Goal: Task Accomplishment & Management: Manage account settings

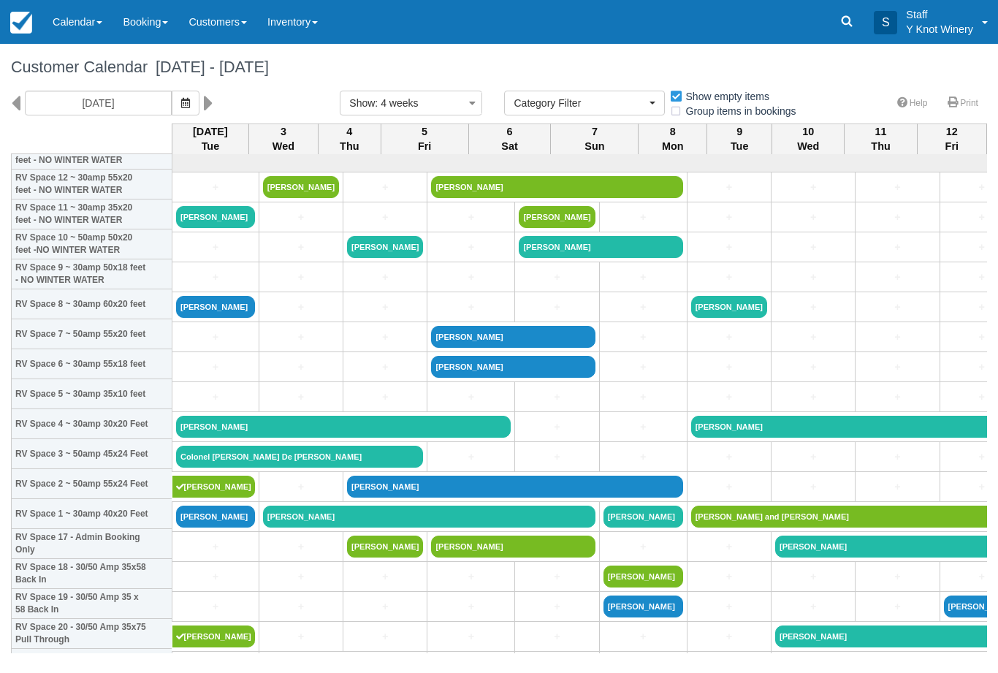
select select
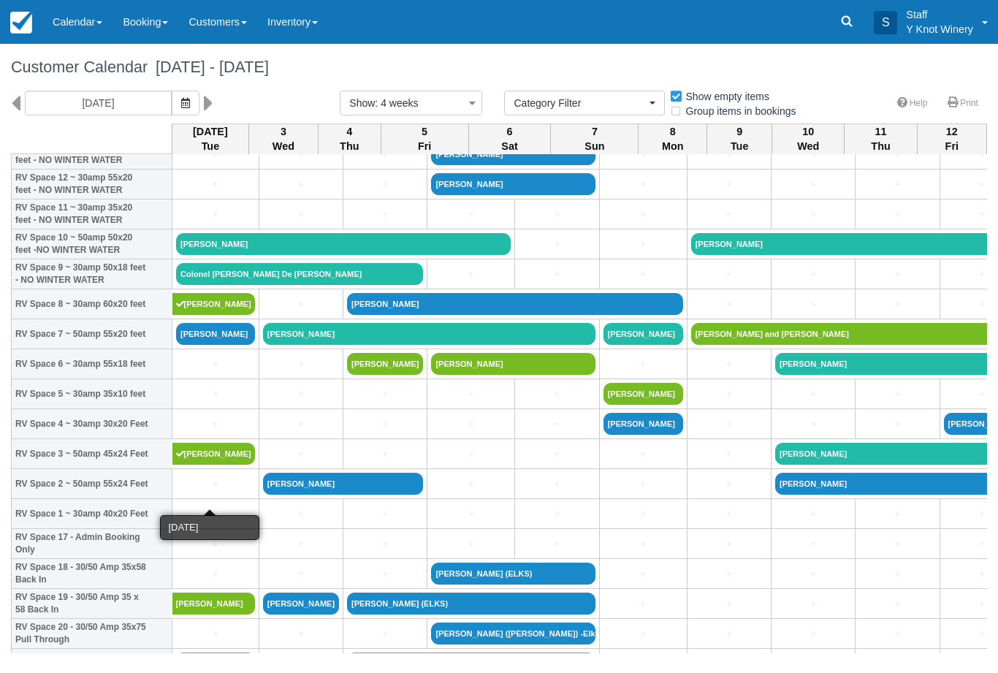
click at [198, 492] on link "+" at bounding box center [215, 483] width 79 height 15
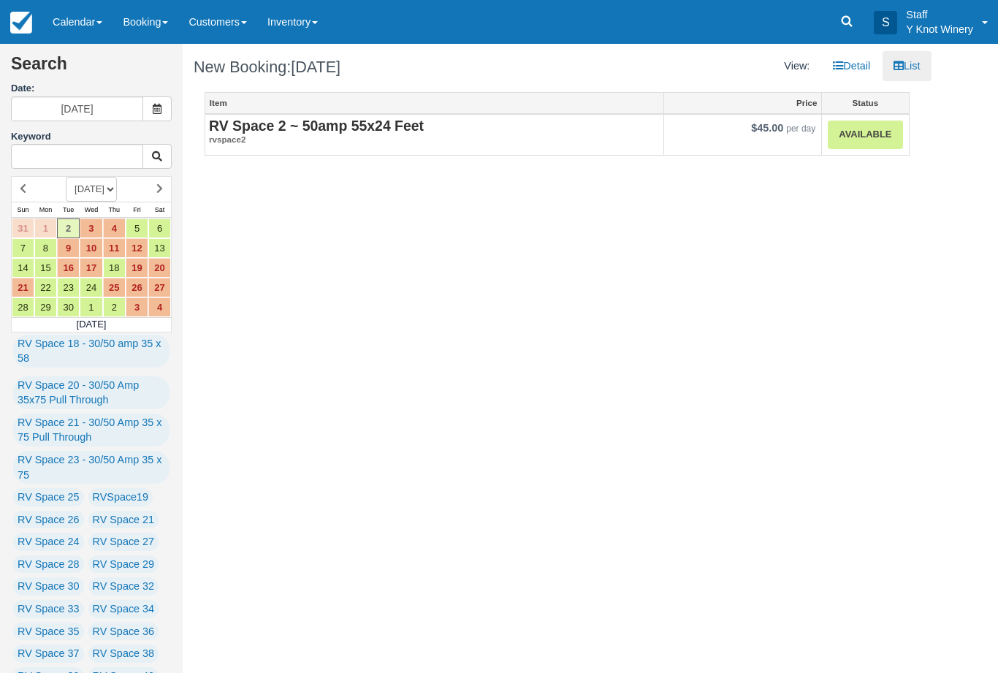
click at [852, 137] on link "Available" at bounding box center [865, 135] width 74 height 28
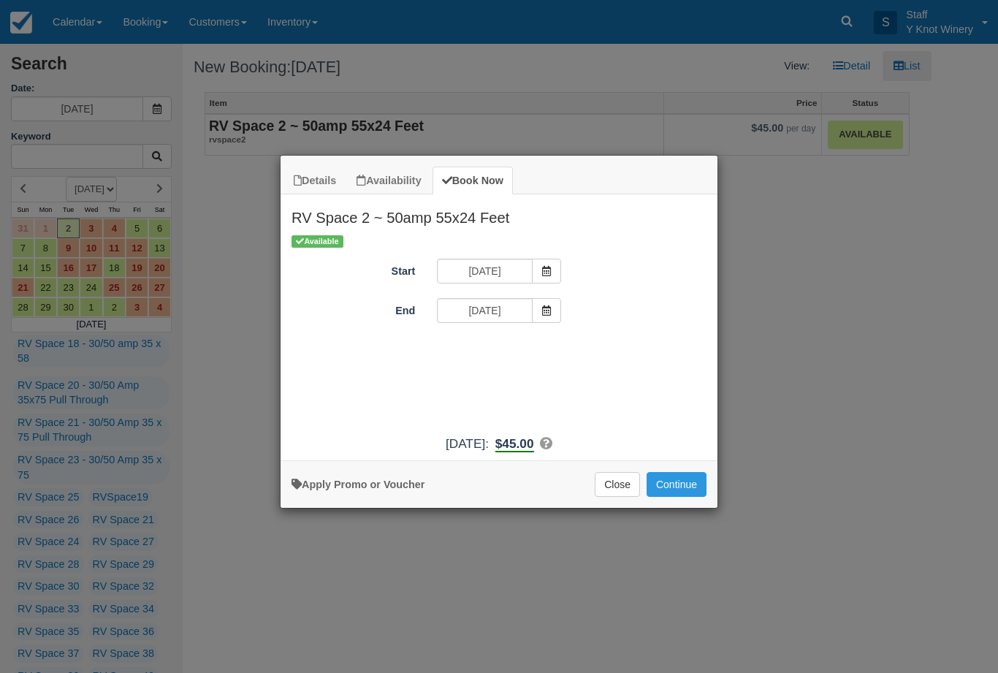
click at [679, 483] on button "Continue" at bounding box center [676, 484] width 60 height 25
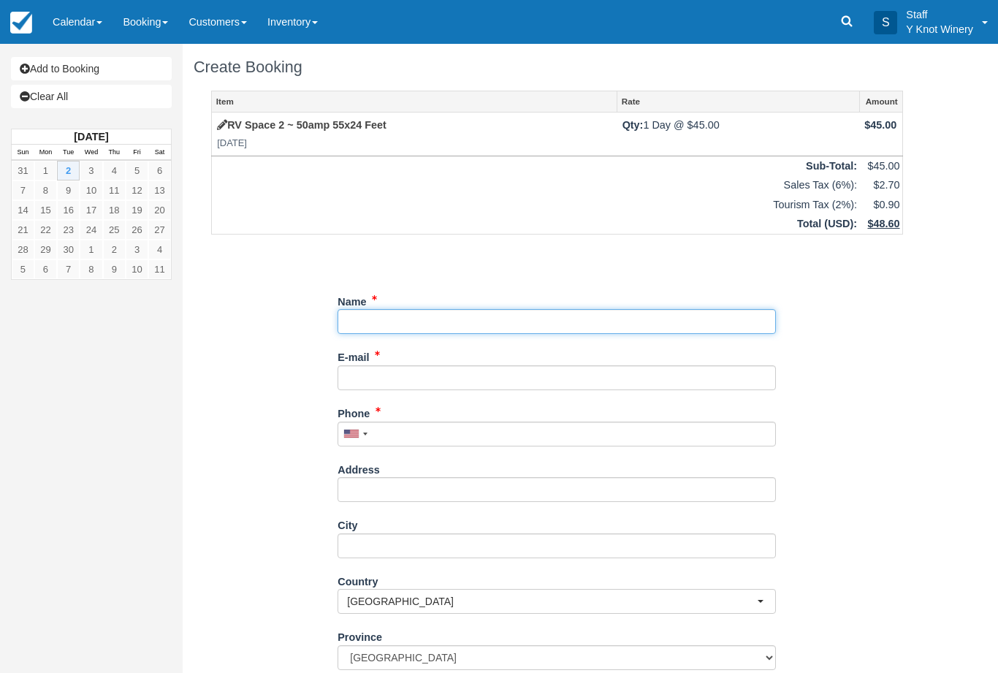
click at [381, 311] on input "Name" at bounding box center [556, 321] width 438 height 25
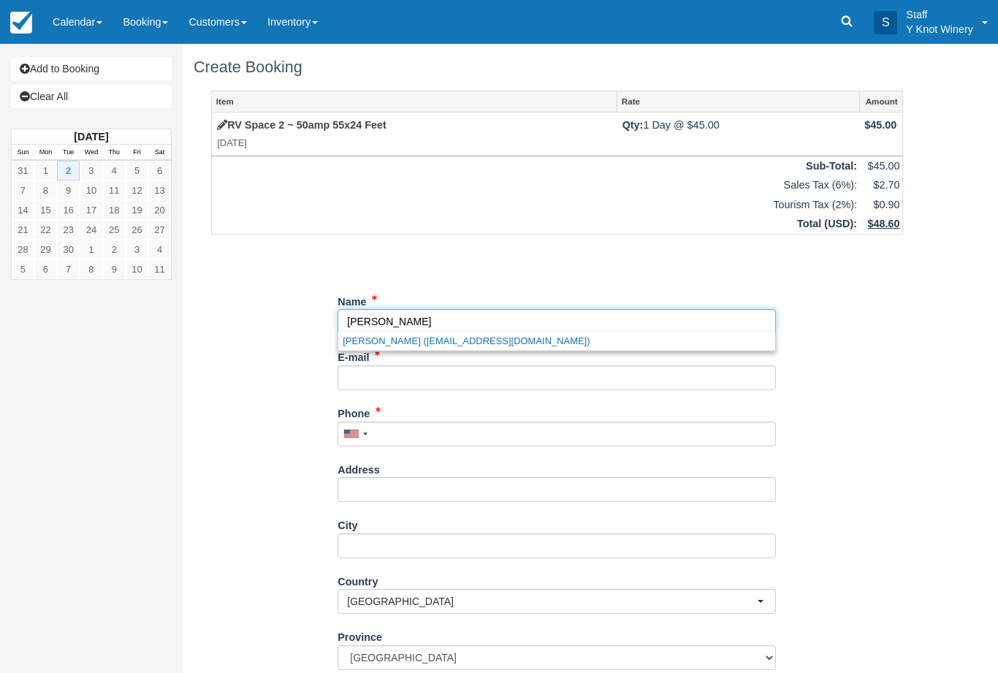
click at [461, 339] on link "Craig Hanson (craighanson.1977@yahoo.com)" at bounding box center [556, 341] width 437 height 18
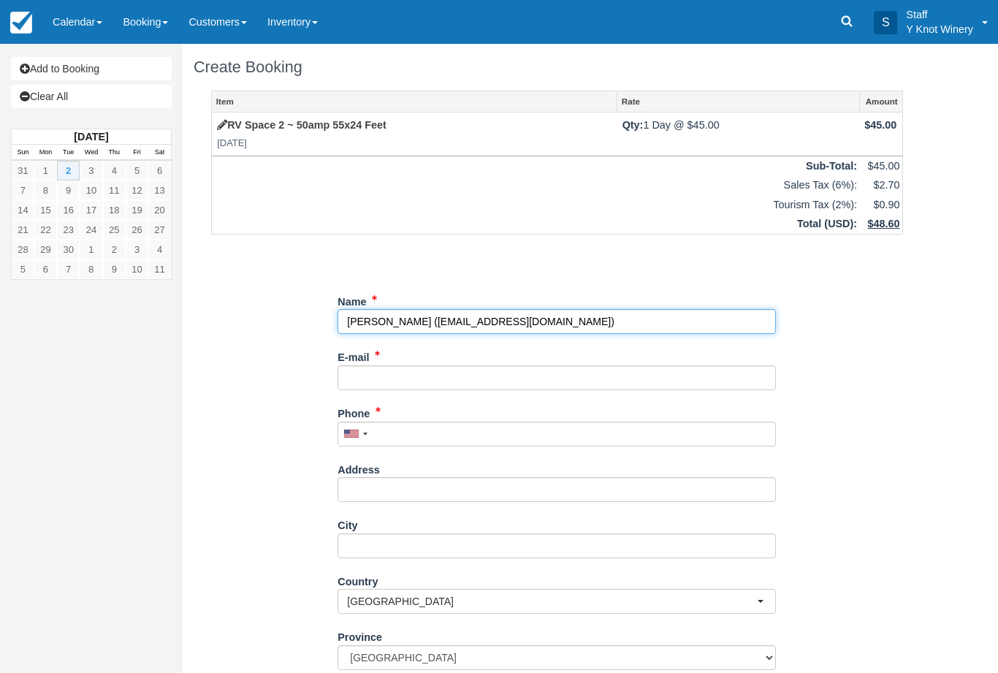
type input "[PERSON_NAME]"
type input "[EMAIL_ADDRESS][DOMAIN_NAME]"
type input "+17759349108"
type input "[STREET_ADDRESS]"
type input "Spring Creek"
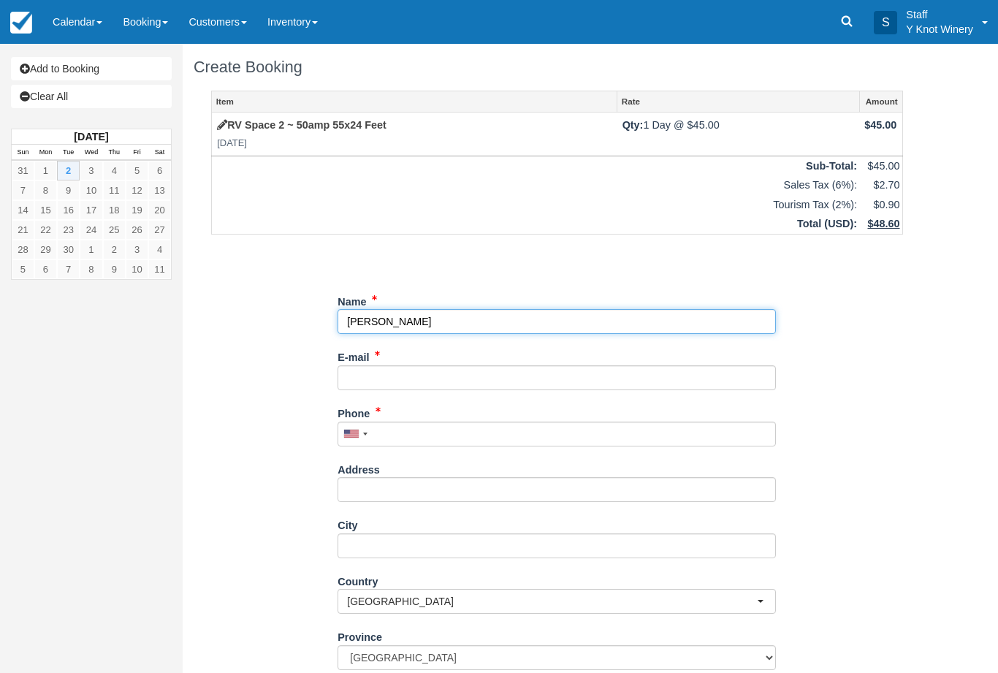
select select "US"
select select
type input "89815"
select select "NV"
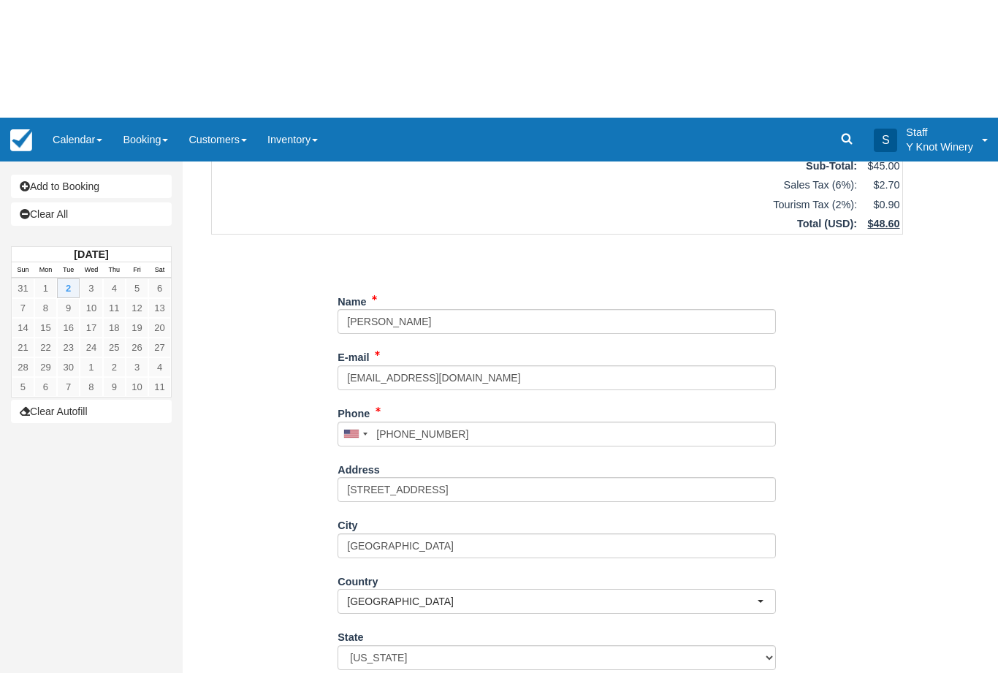
click at [264, 630] on div "Item Rate Amount RV Space 2 ~ 50amp 55x24 Feet Tue Sep 2, 2025 Qty: 1 Day @ $45…" at bounding box center [557, 331] width 727 height 716
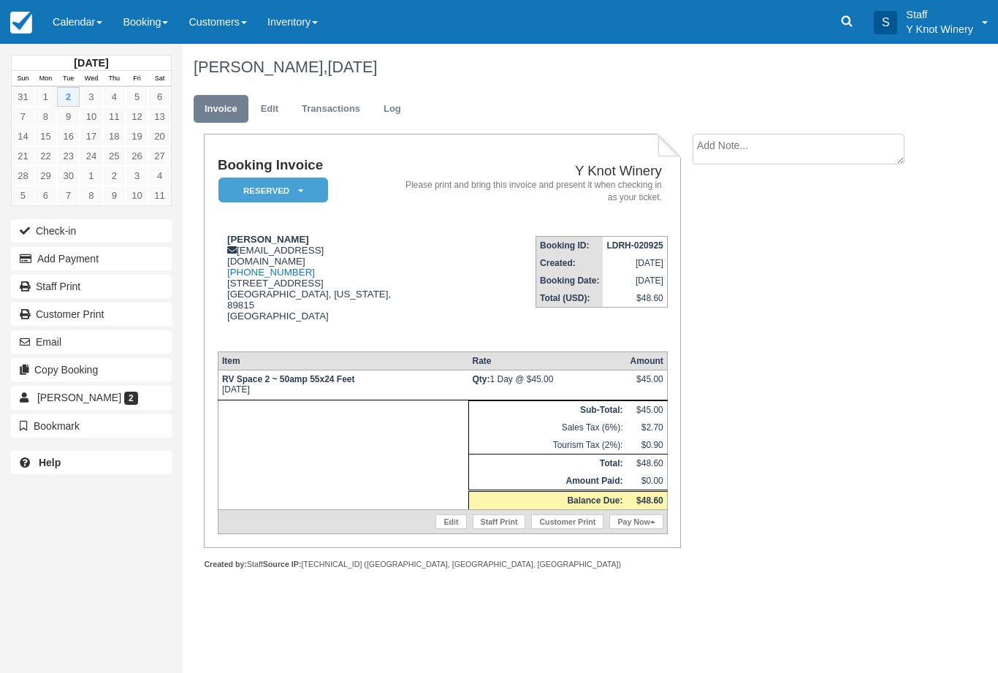
click at [50, 249] on button "Add Payment" at bounding box center [91, 258] width 161 height 23
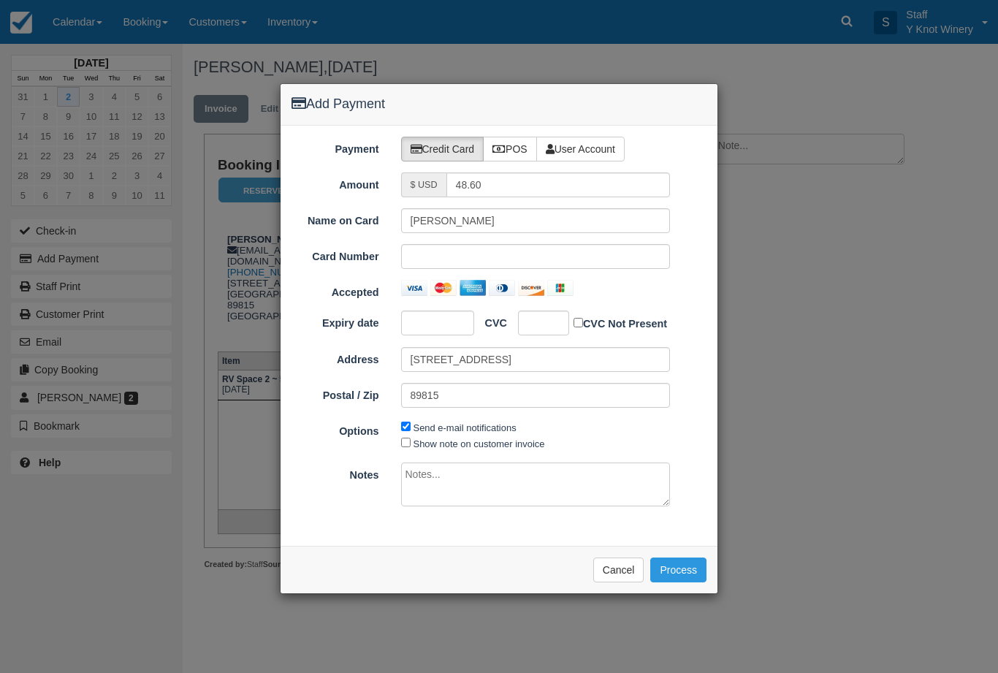
click at [597, 562] on button "Cancel" at bounding box center [618, 569] width 51 height 25
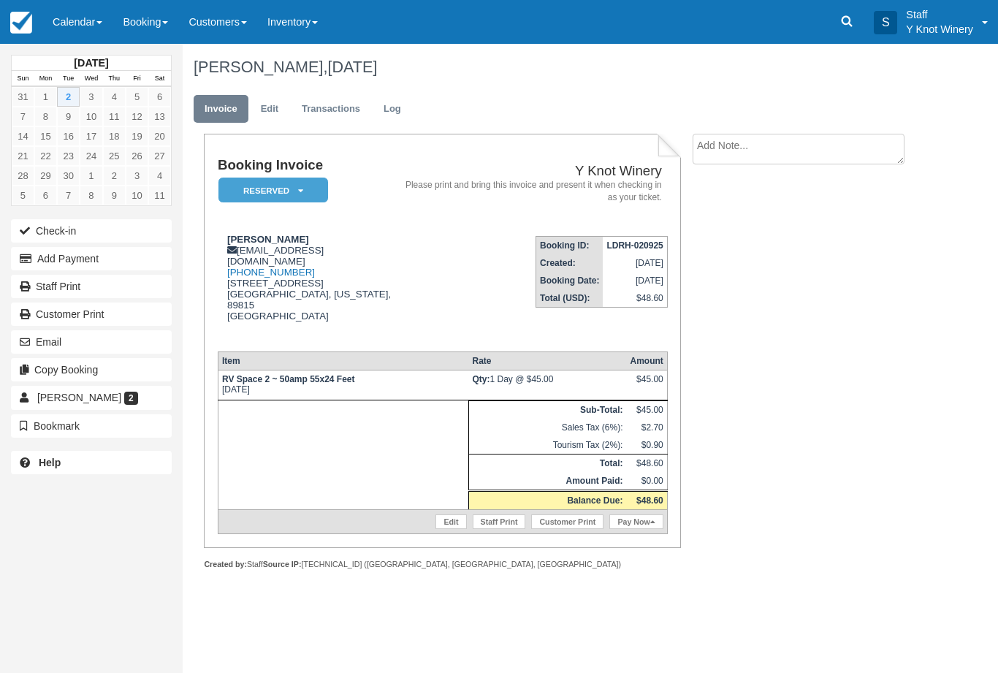
click at [97, 229] on button "Check-in" at bounding box center [91, 230] width 161 height 23
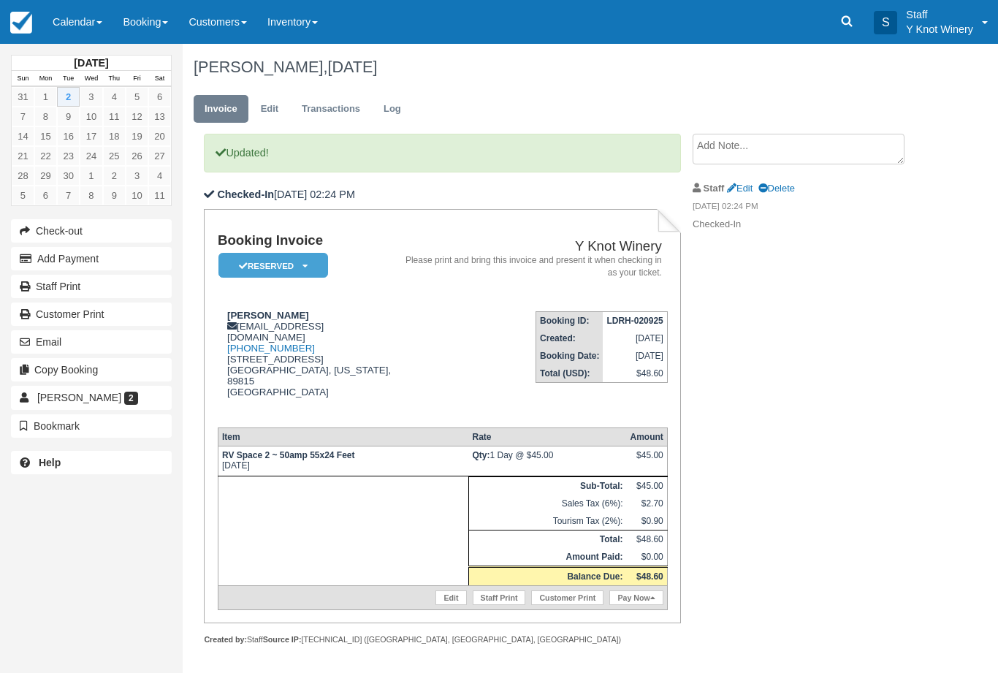
click at [61, 34] on link "Calendar" at bounding box center [77, 22] width 70 height 44
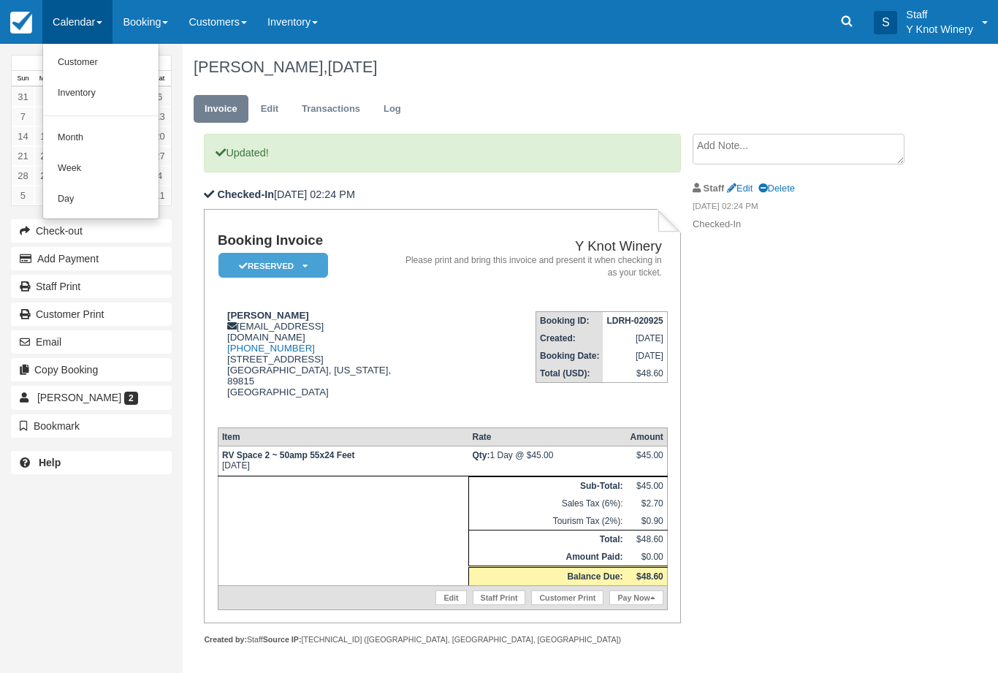
click at [68, 58] on link "Customer" at bounding box center [100, 62] width 115 height 31
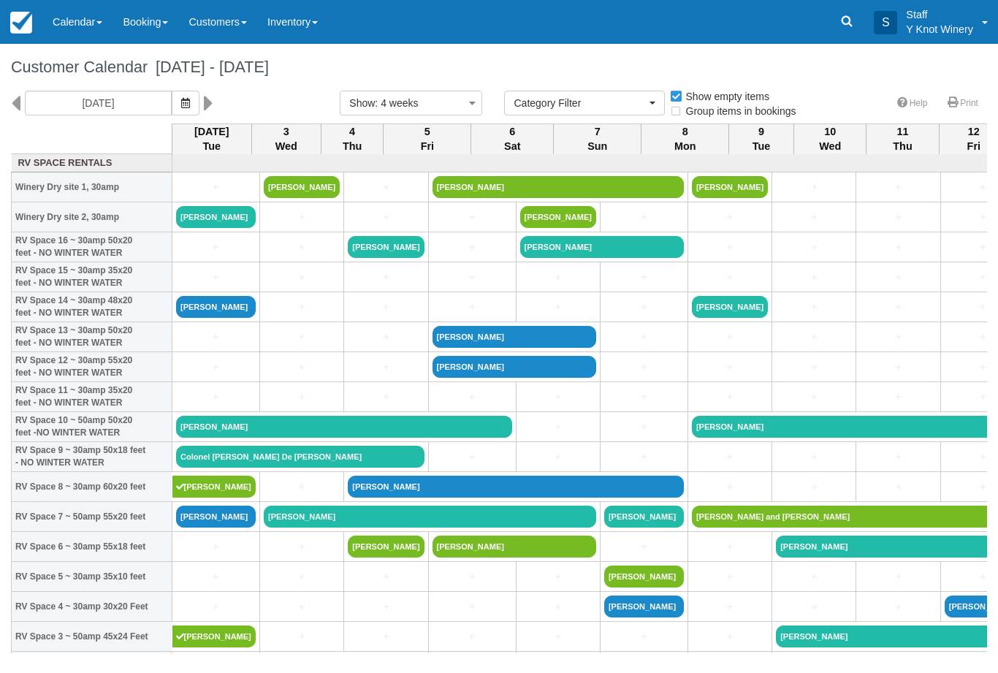
select select
click at [191, 527] on link "[PERSON_NAME]" at bounding box center [216, 516] width 80 height 22
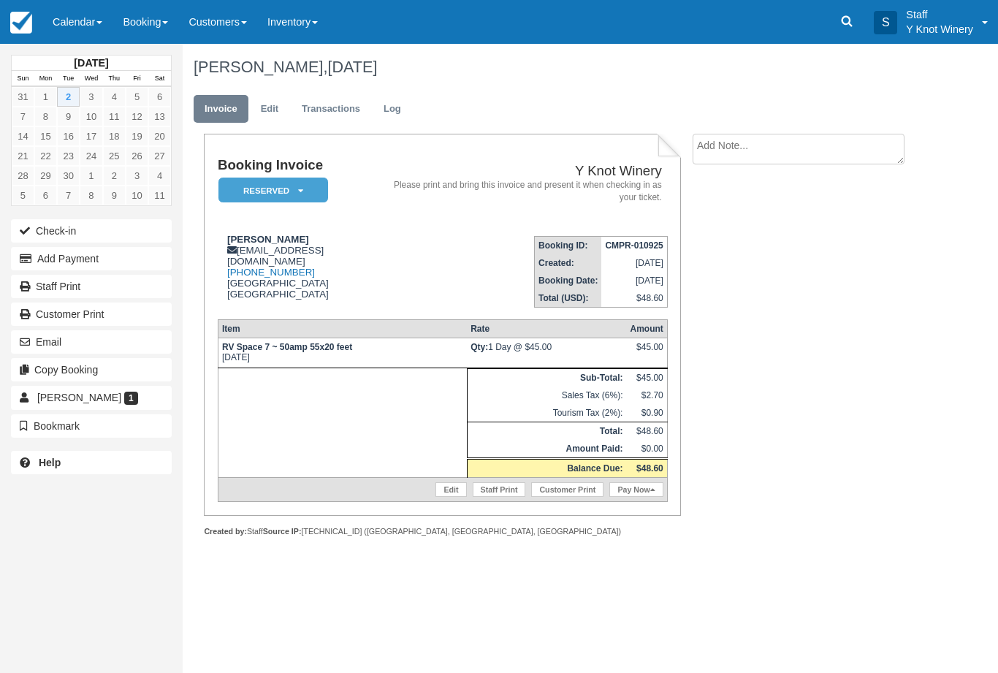
click at [34, 236] on button "Check-in" at bounding box center [91, 230] width 161 height 23
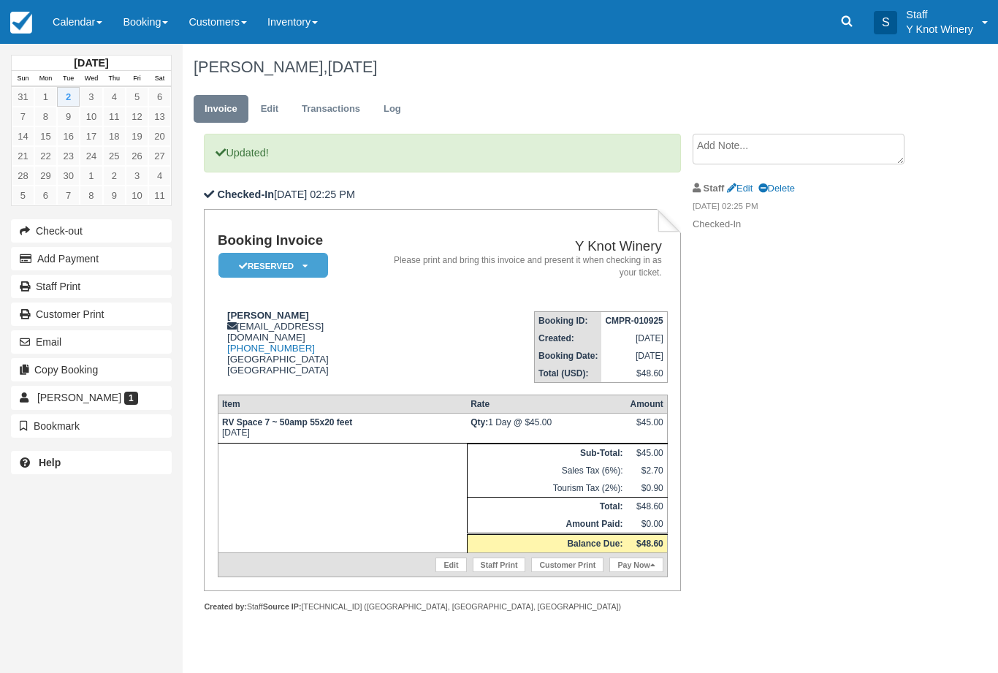
click at [87, 16] on link "Calendar" at bounding box center [77, 22] width 70 height 44
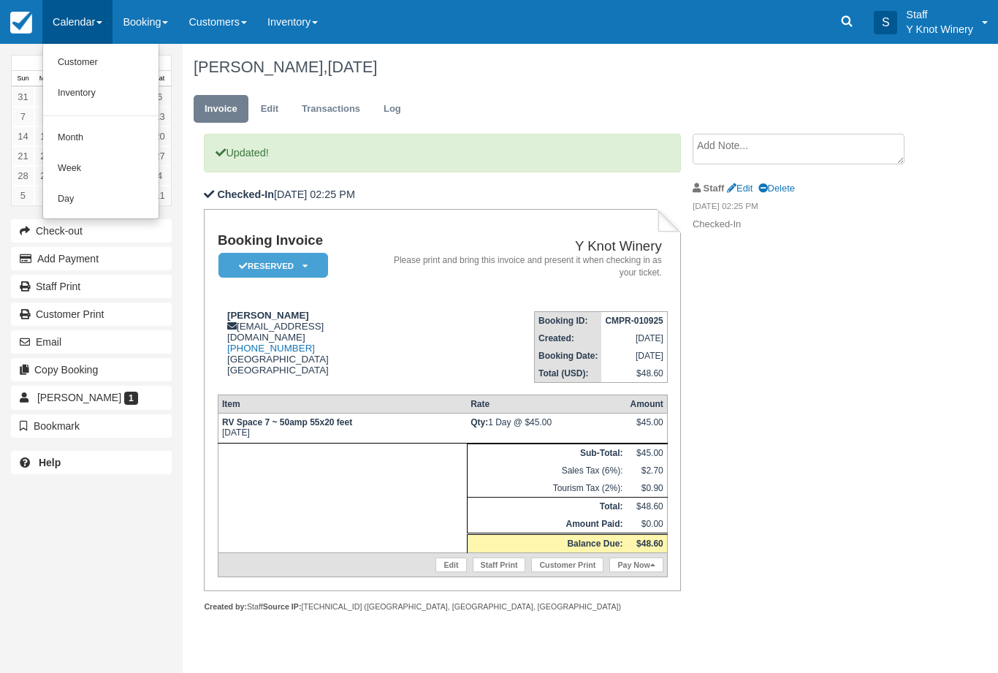
click at [85, 56] on link "Customer" at bounding box center [100, 62] width 115 height 31
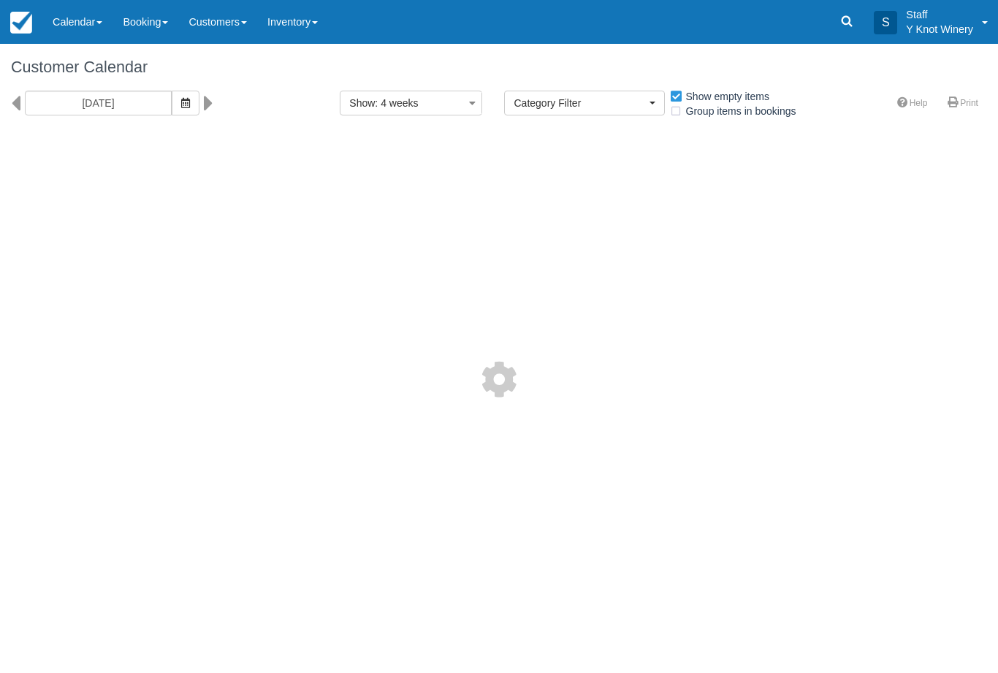
select select
click at [172, 93] on button "button" at bounding box center [186, 103] width 28 height 25
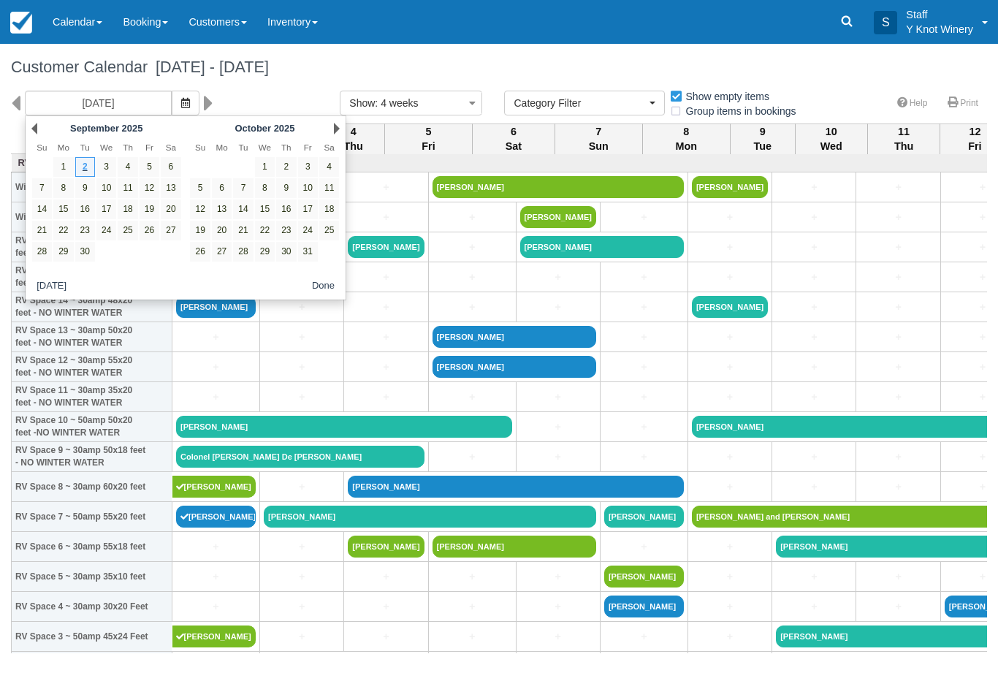
click at [181, 97] on span "button" at bounding box center [185, 103] width 9 height 12
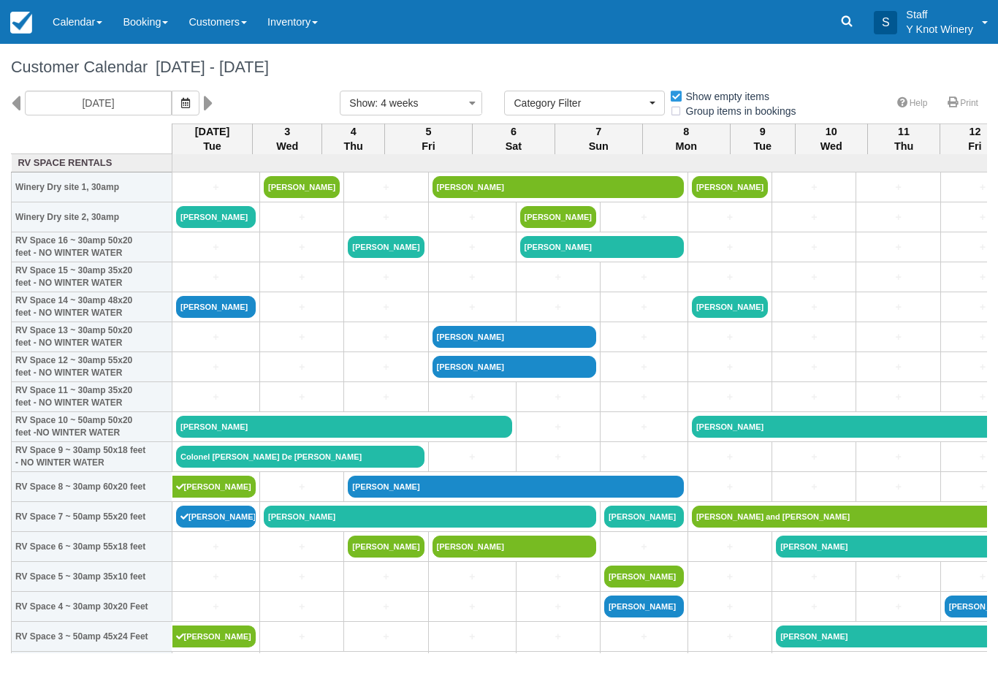
click at [172, 92] on button "button" at bounding box center [186, 103] width 28 height 25
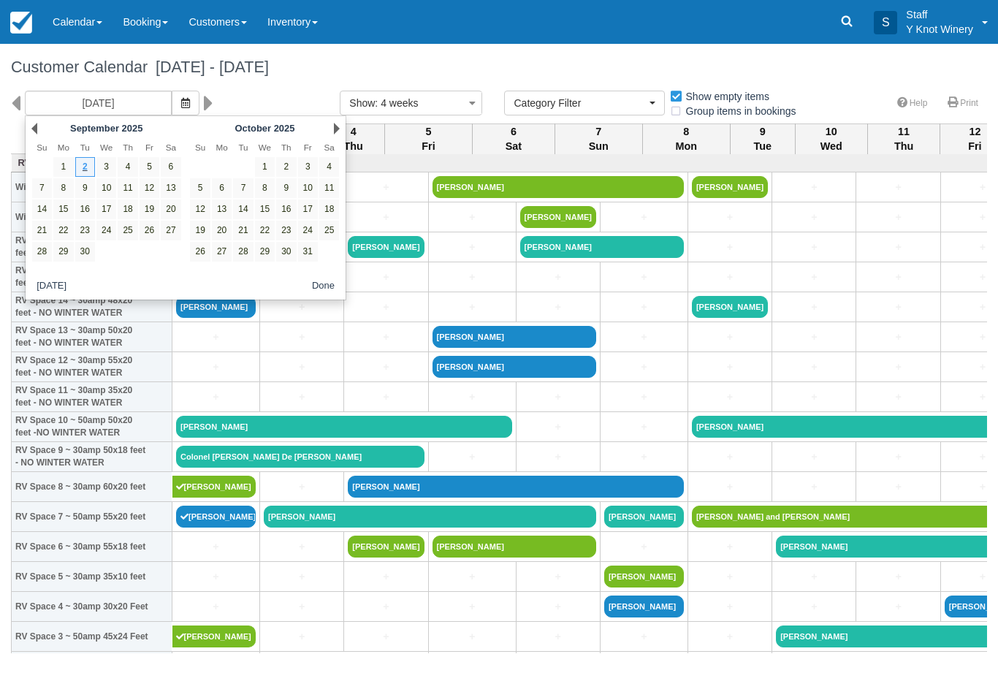
click at [127, 207] on link "18" at bounding box center [128, 209] width 20 height 20
type input "09/18/25"
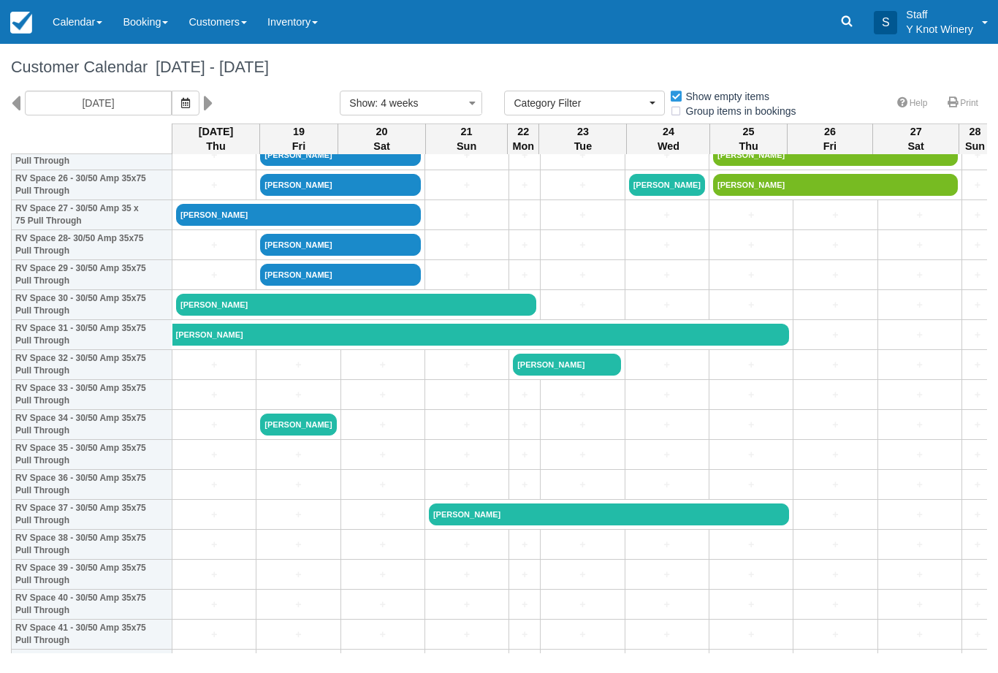
scroll to position [809, 0]
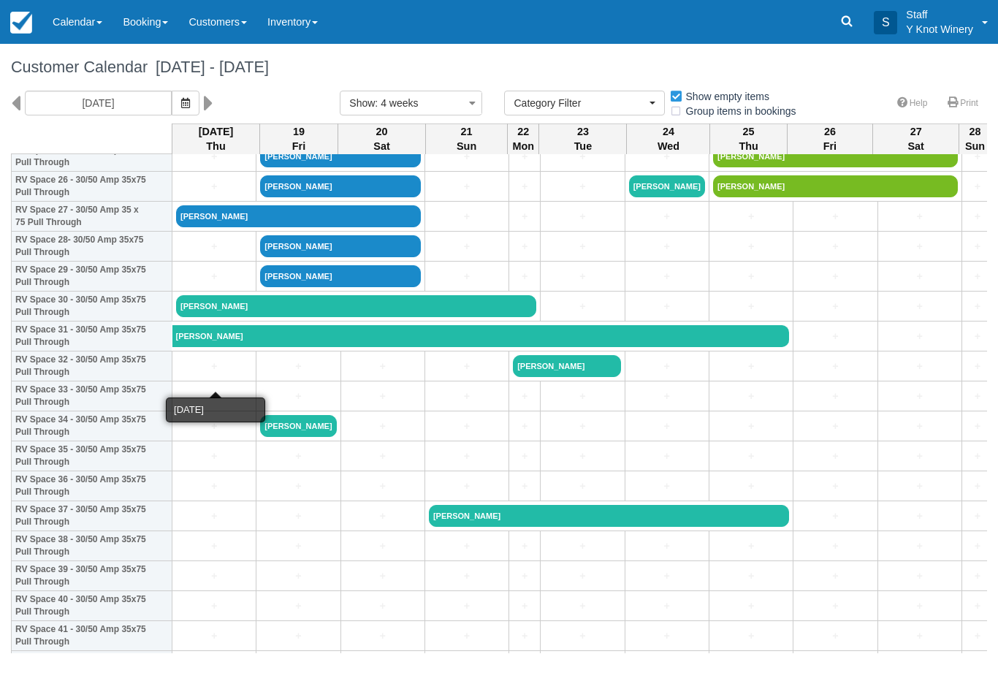
click at [199, 374] on link "+" at bounding box center [214, 366] width 76 height 15
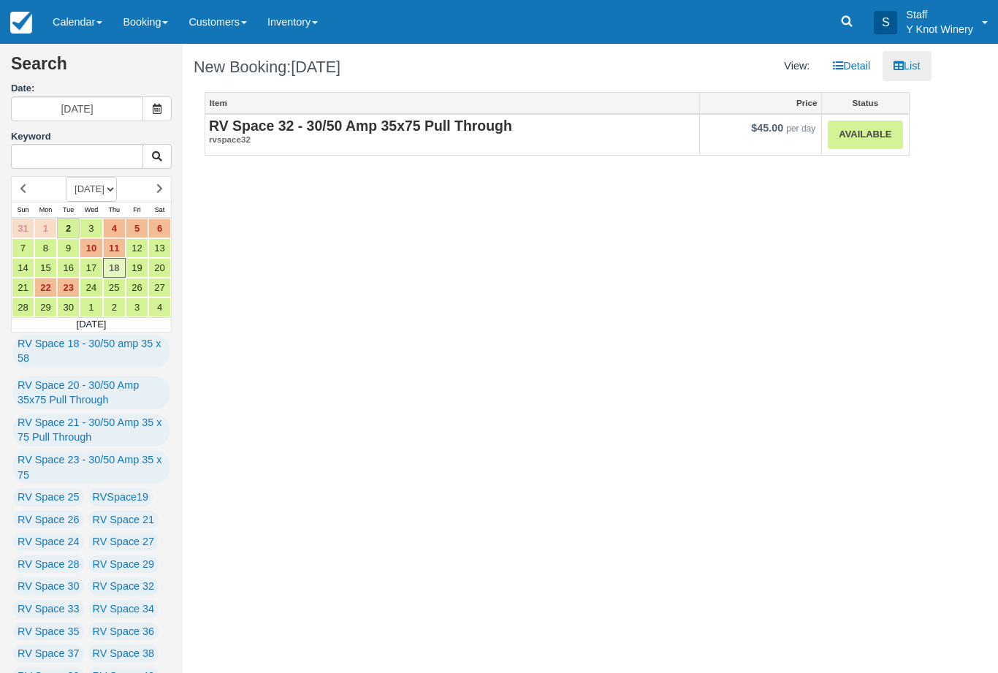
click at [869, 123] on link "Available" at bounding box center [865, 135] width 74 height 28
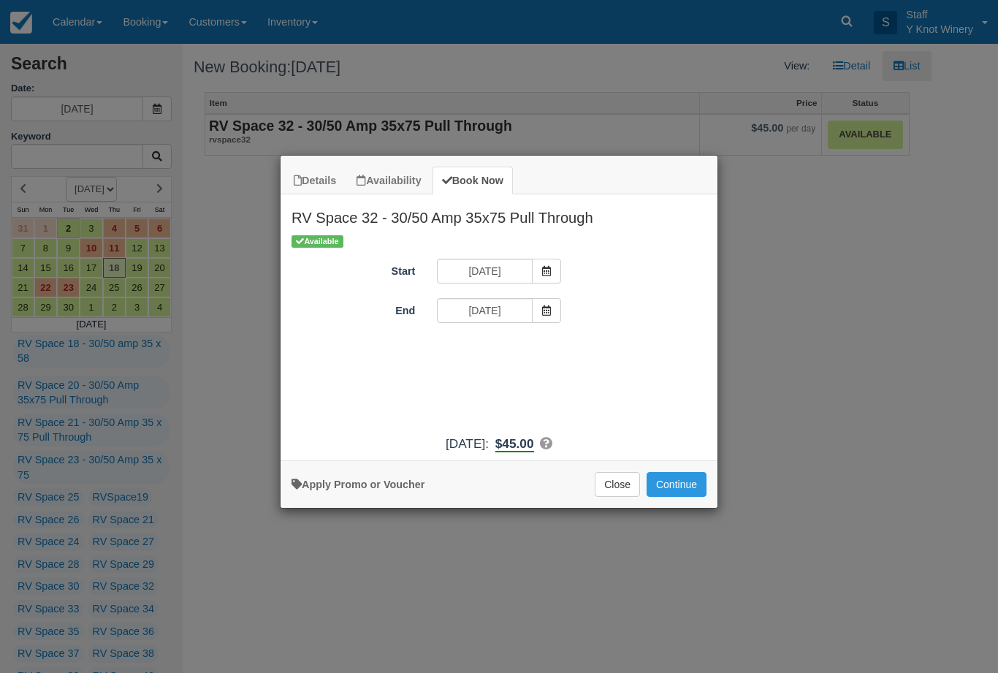
click at [543, 316] on span "Item Modal" at bounding box center [546, 310] width 29 height 25
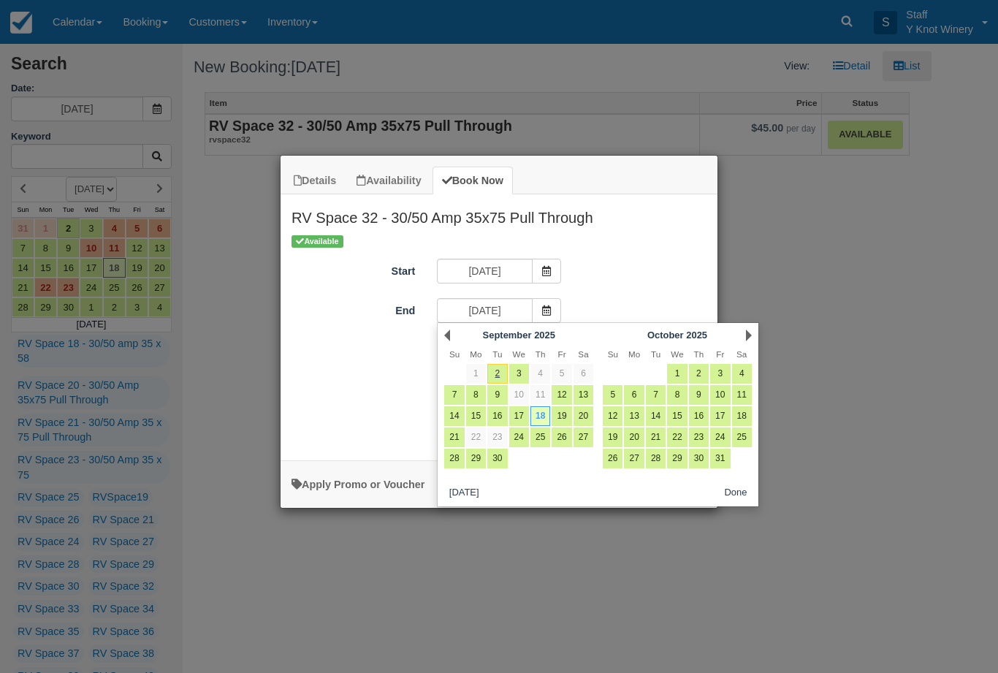
click at [453, 440] on link "21" at bounding box center [454, 437] width 20 height 20
type input "09/21/25"
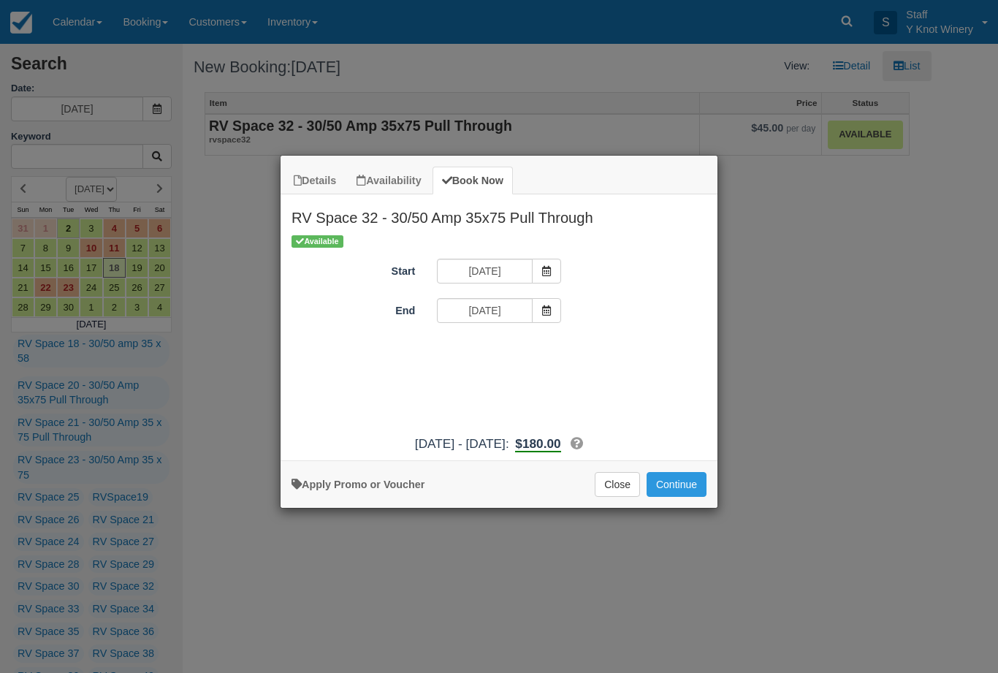
click at [687, 497] on button "Continue" at bounding box center [676, 484] width 60 height 25
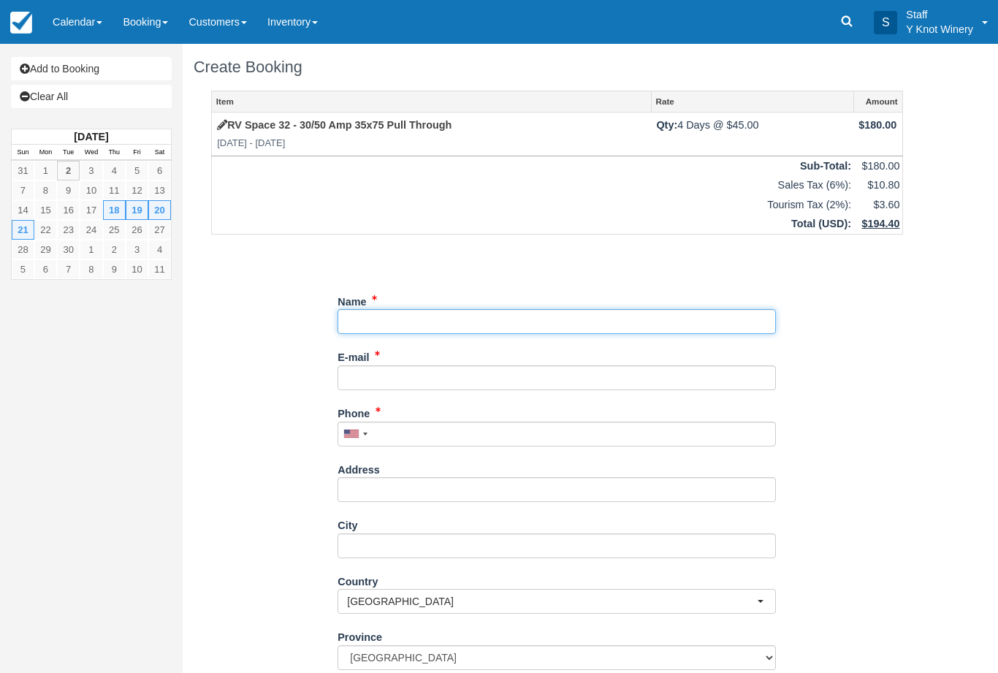
click at [401, 321] on input "Name" at bounding box center [556, 321] width 438 height 25
type input "[PERSON_NAME]"
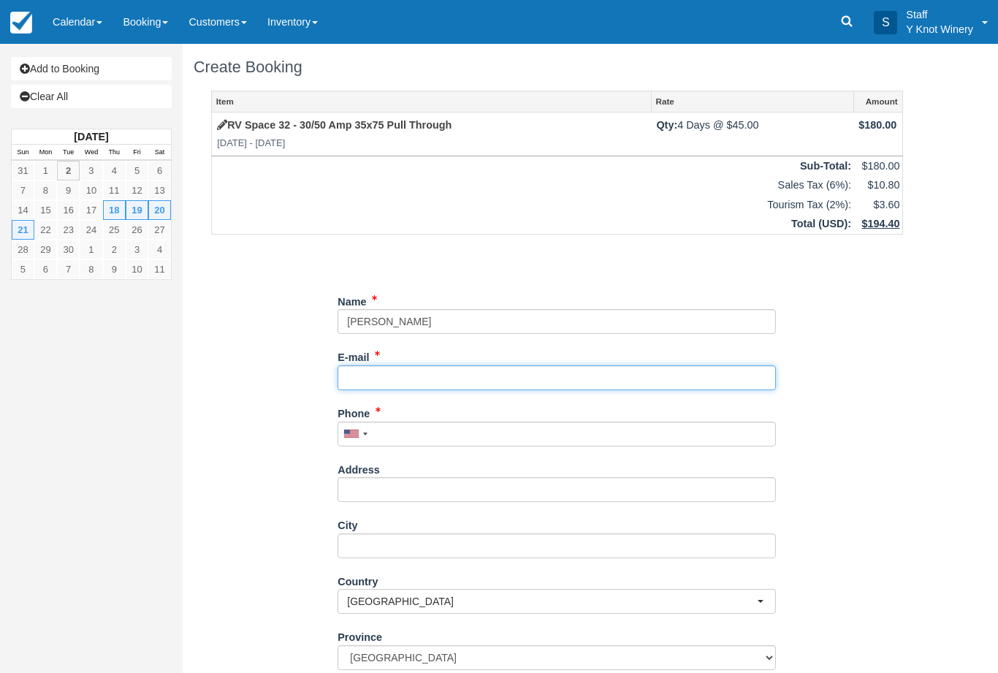
click at [392, 372] on input "E-mail" at bounding box center [556, 377] width 438 height 25
type input "e"
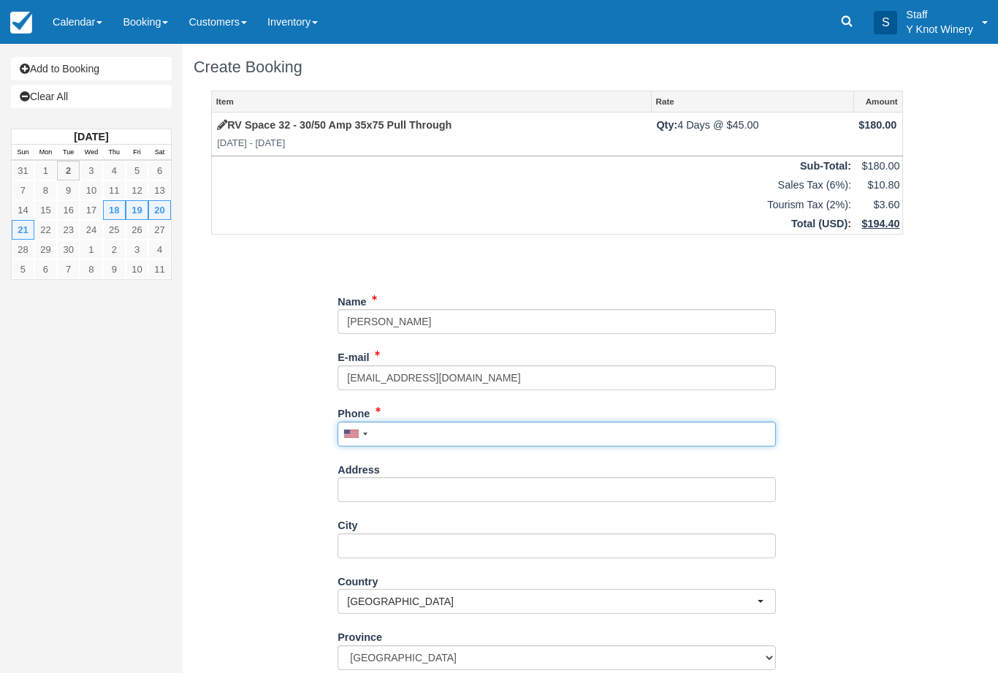
click at [401, 421] on input "Phone" at bounding box center [556, 433] width 438 height 25
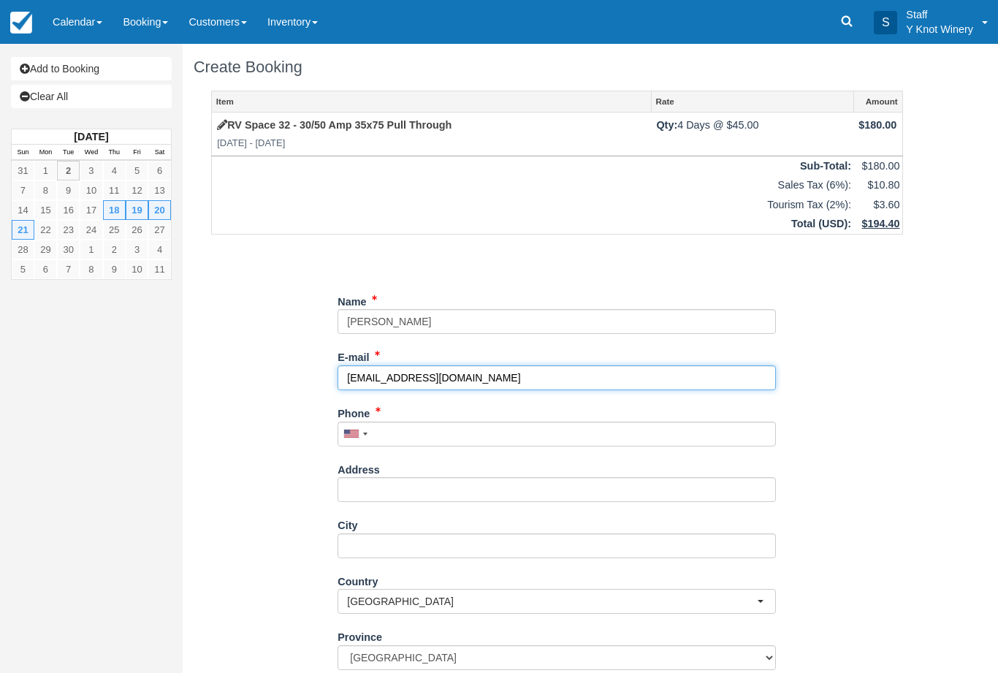
click at [359, 372] on input "bzkibbey72@yahoo.com" at bounding box center [556, 377] width 438 height 25
type input "bvkibbey72@yahoo.com"
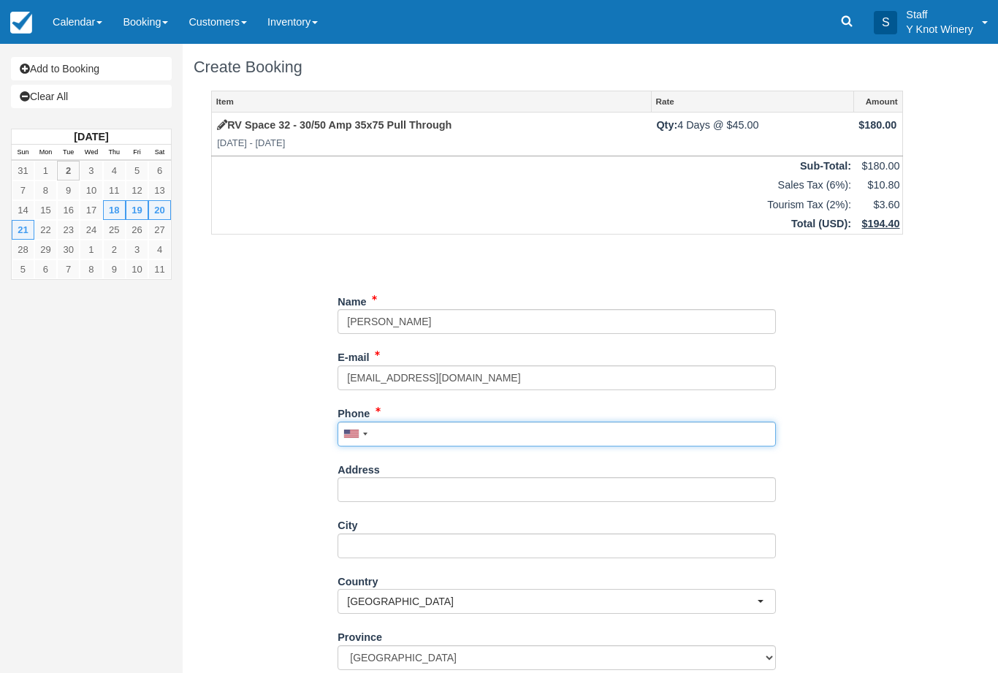
click at [388, 425] on input "Phone" at bounding box center [556, 433] width 438 height 25
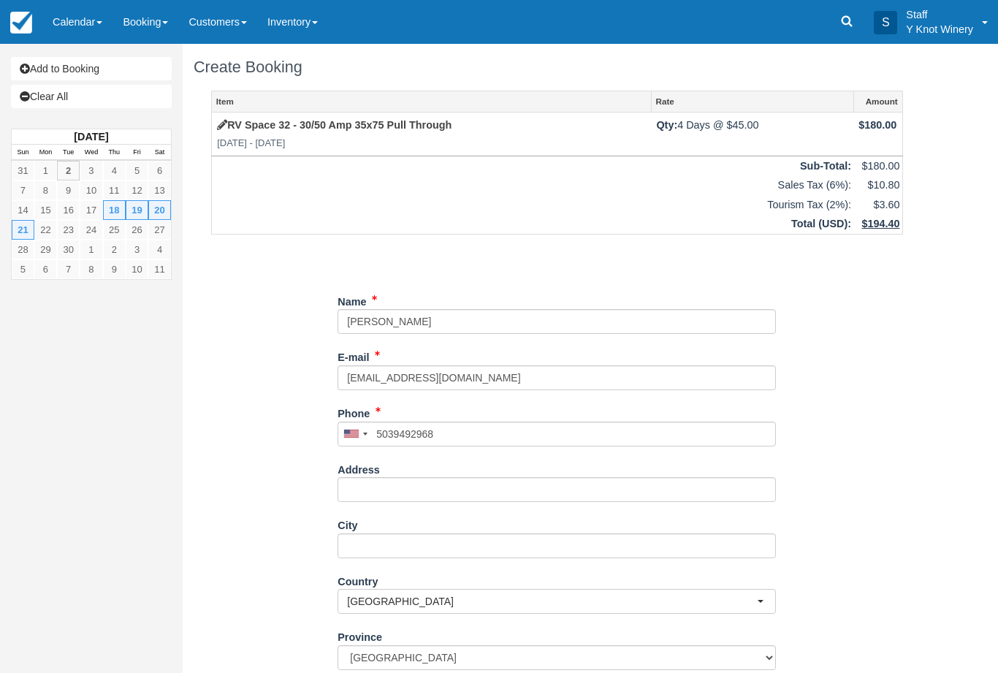
type input "+15039492968"
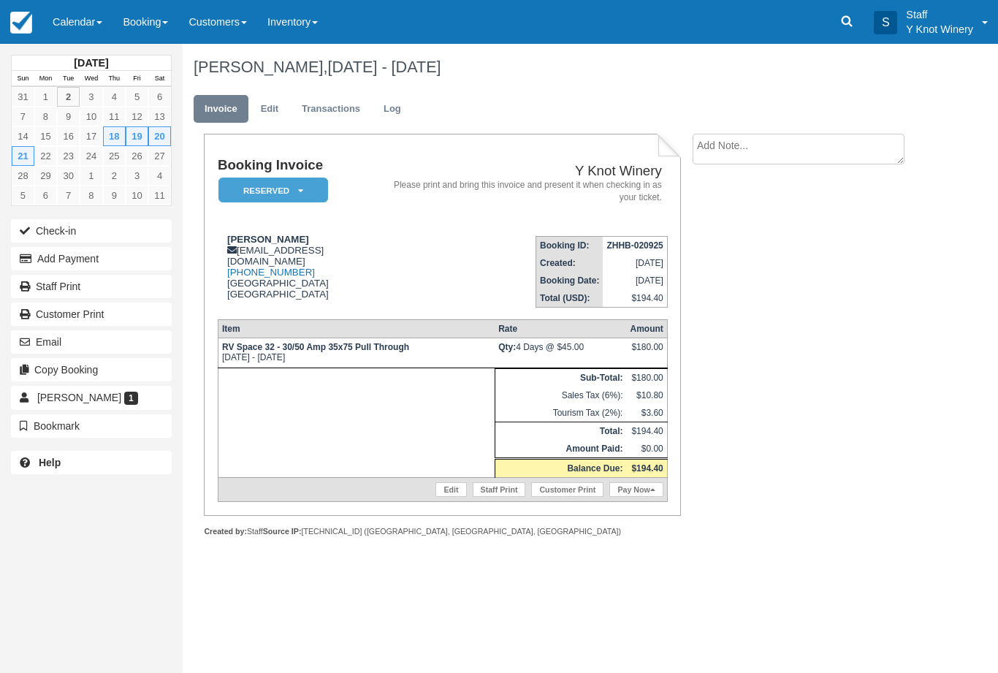
click at [85, 22] on link "Calendar" at bounding box center [77, 22] width 70 height 44
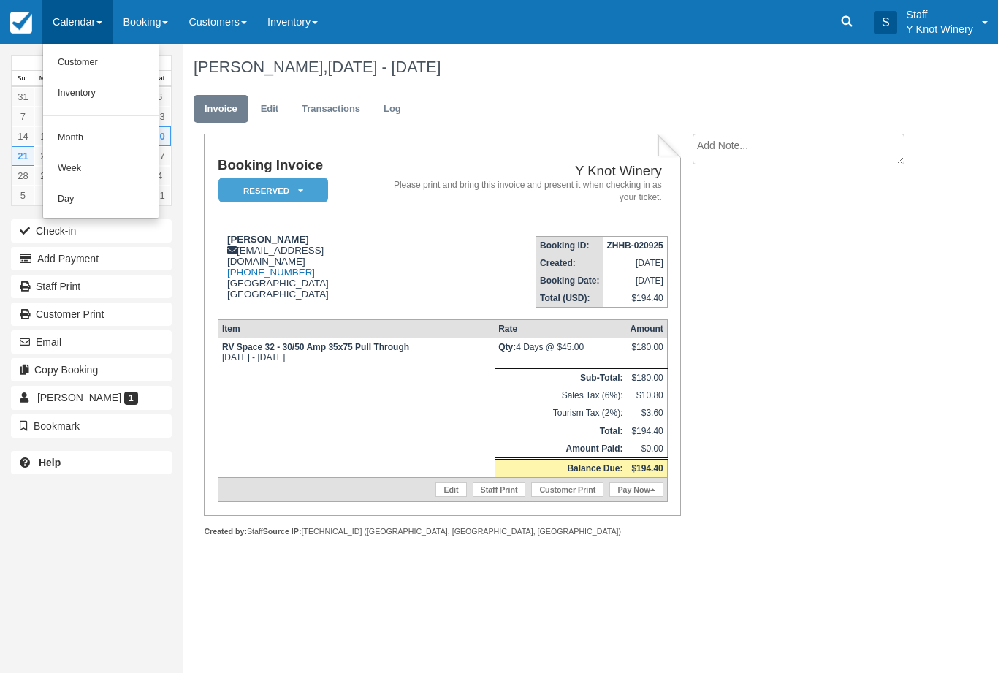
click at [80, 57] on link "Customer" at bounding box center [100, 62] width 115 height 31
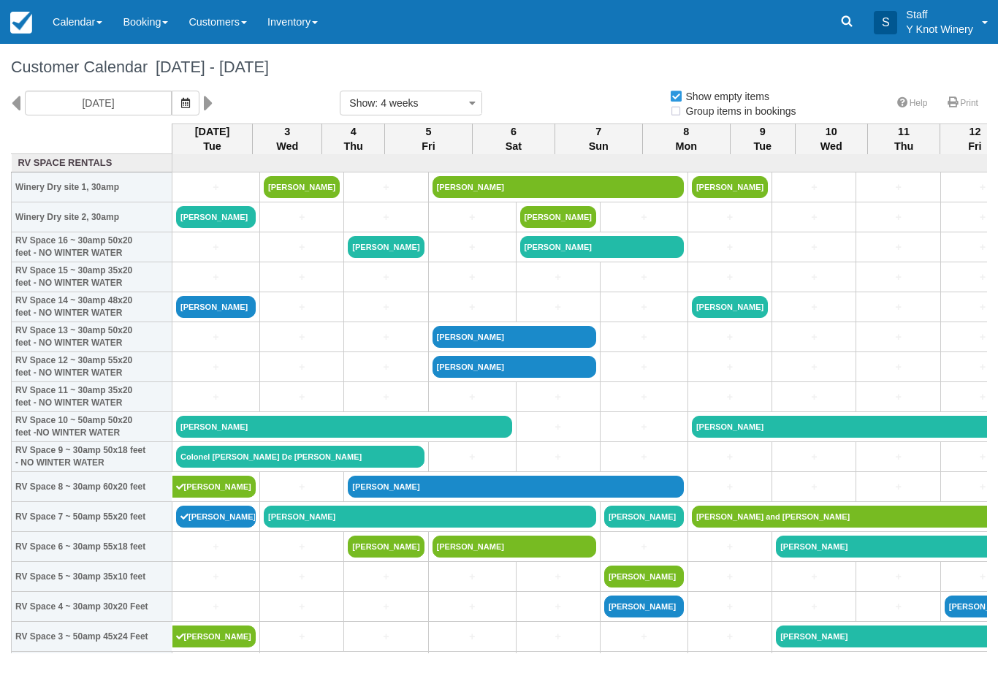
select select
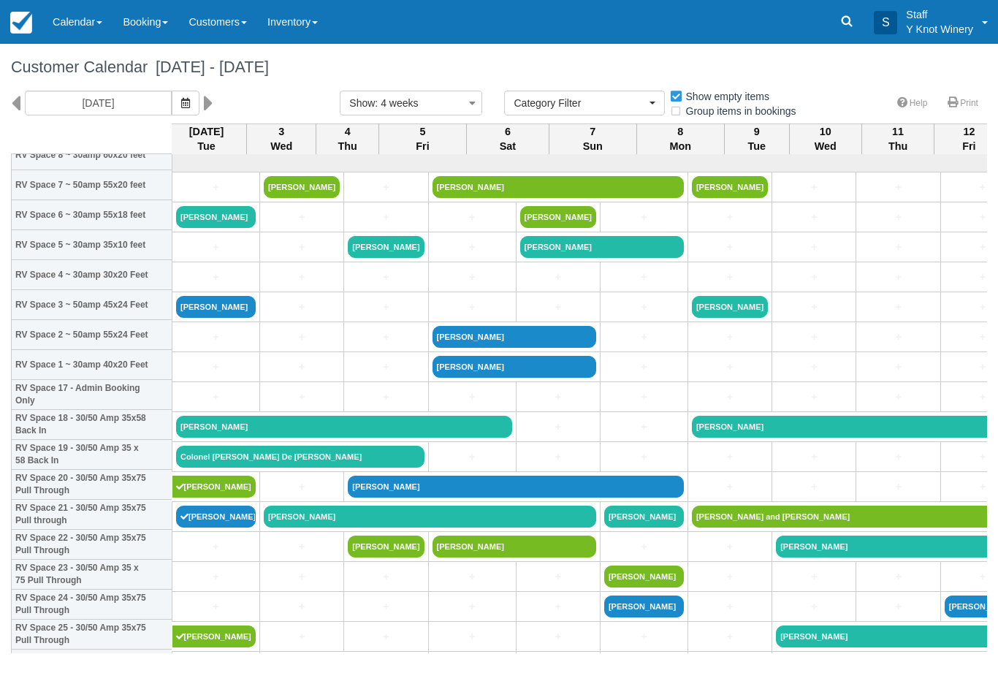
scroll to position [332, 6]
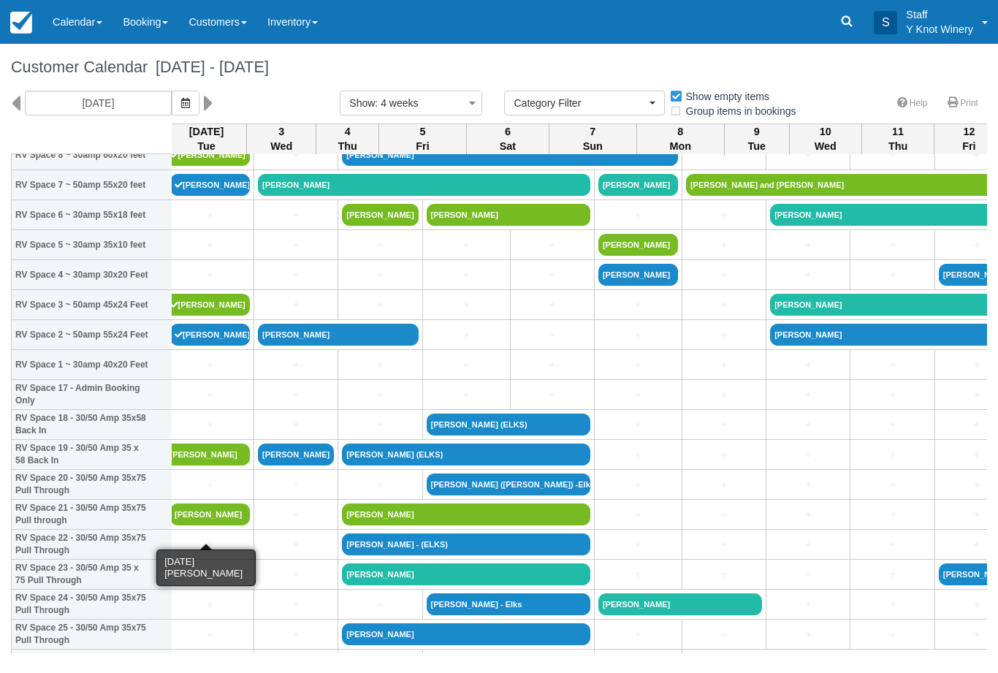
click at [191, 525] on link "[PERSON_NAME]" at bounding box center [210, 514] width 80 height 22
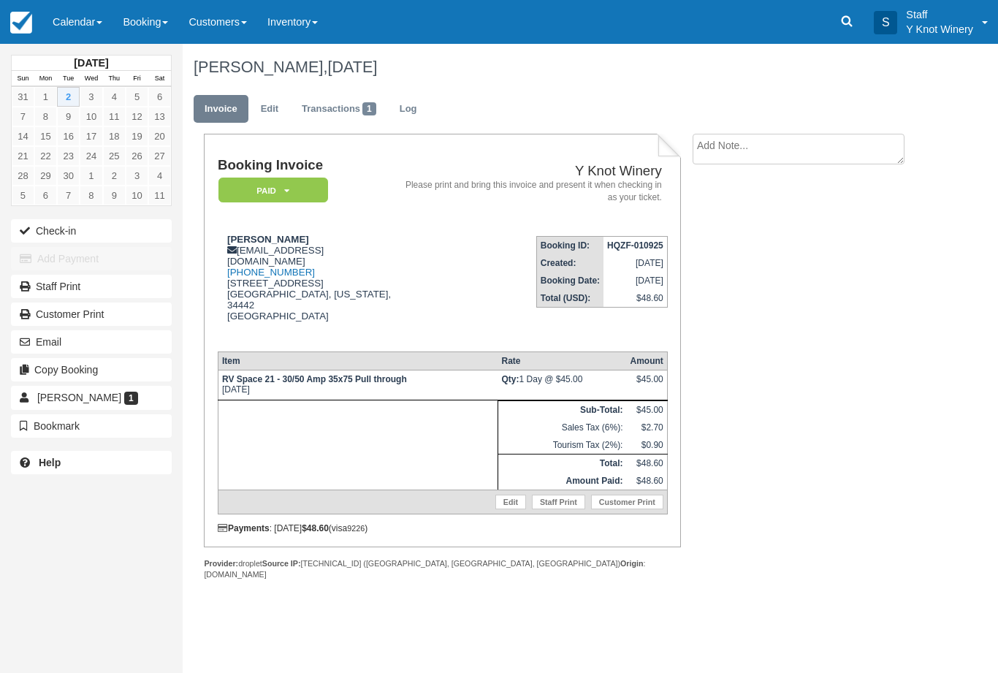
click at [59, 238] on button "Check-in" at bounding box center [91, 230] width 161 height 23
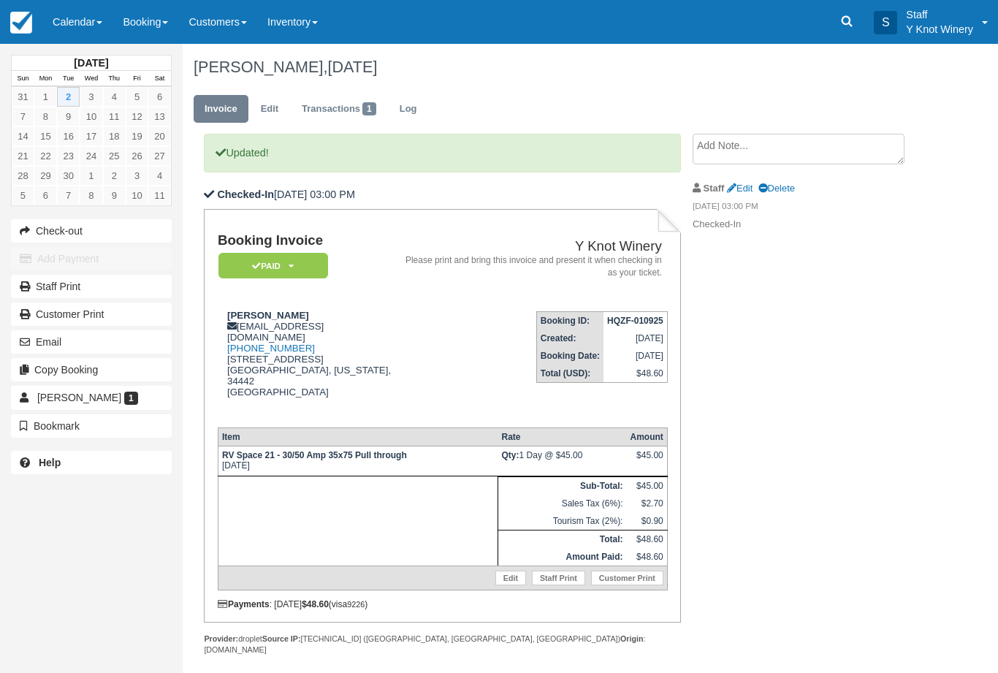
click at [68, 22] on link "Calendar" at bounding box center [77, 22] width 70 height 44
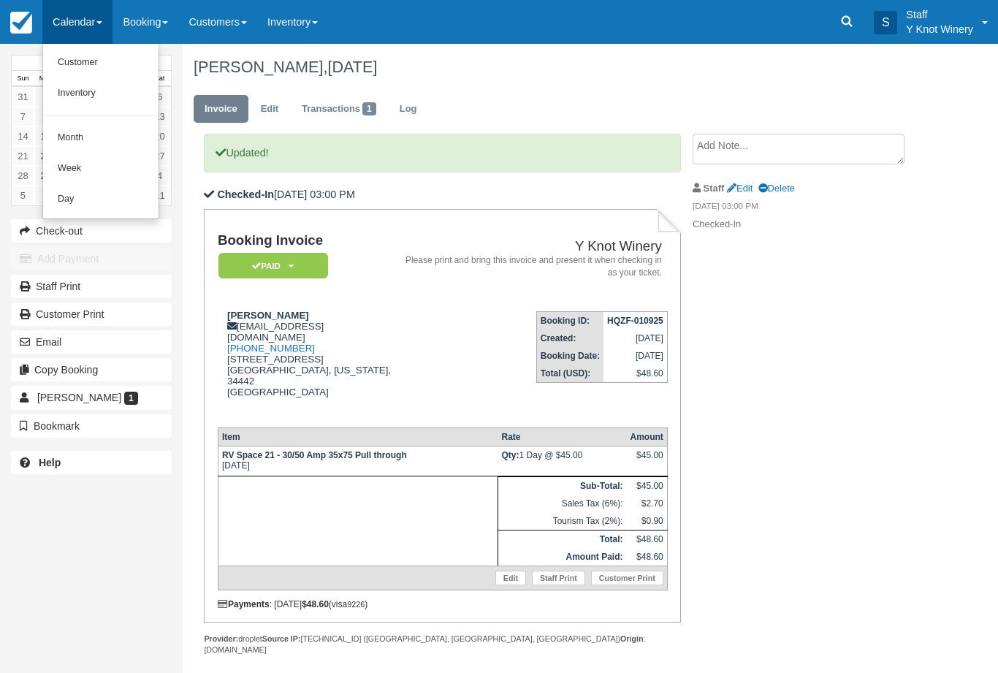
click at [91, 60] on link "Customer" at bounding box center [100, 62] width 115 height 31
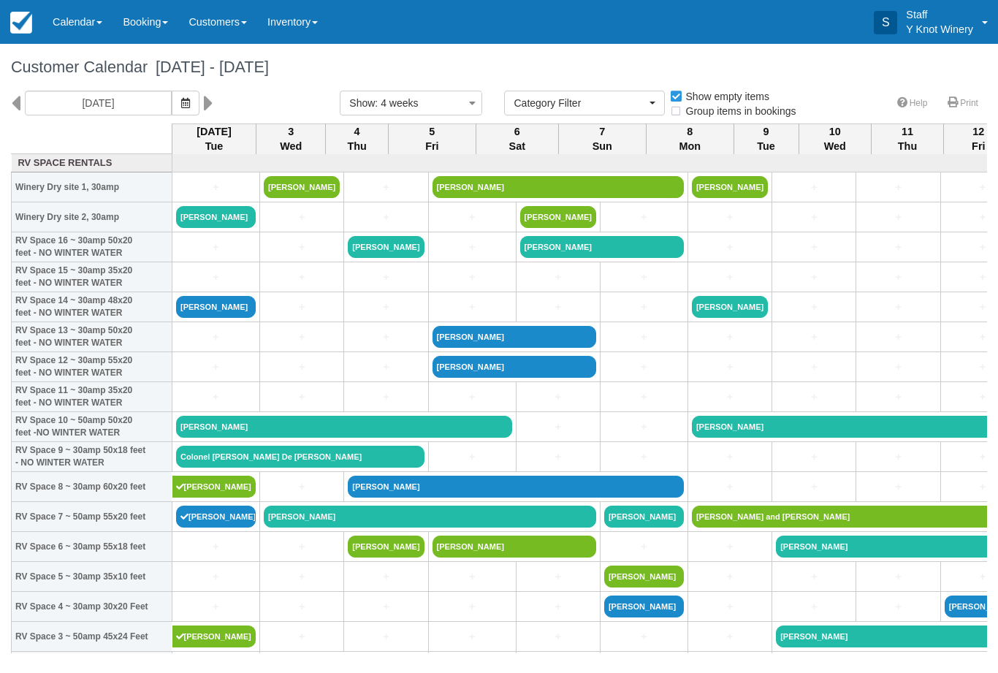
select select
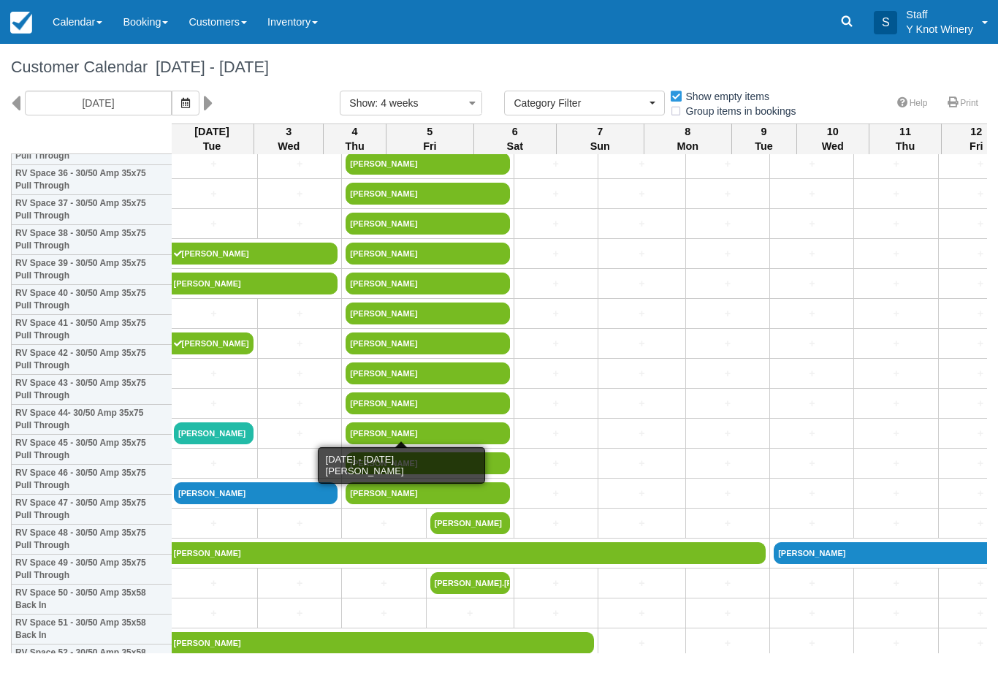
scroll to position [1115, 2]
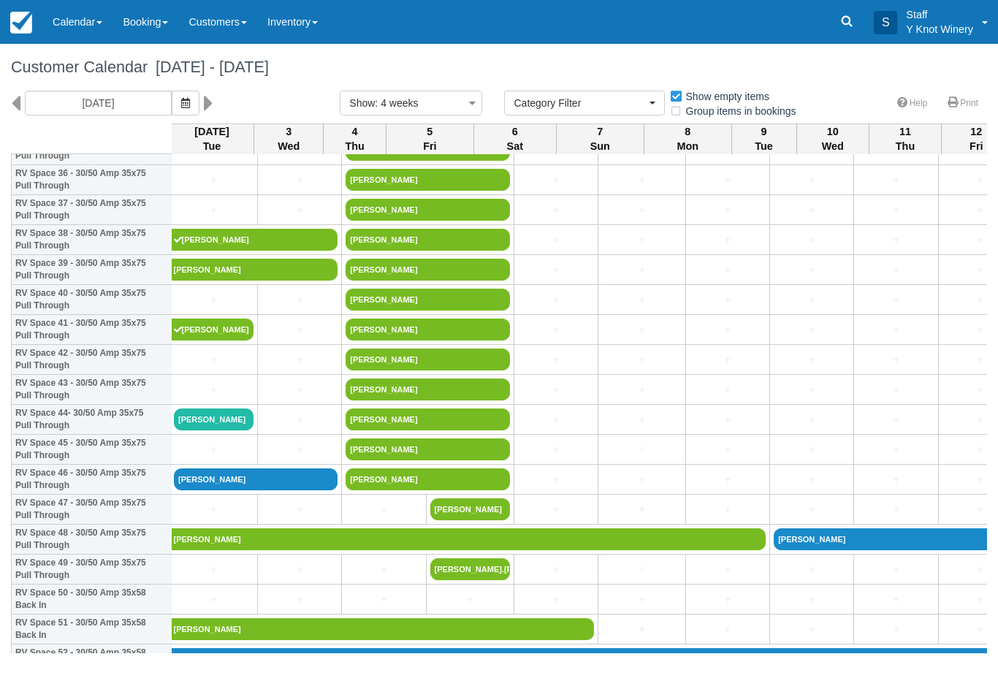
click at [238, 487] on link "Michael sherlock" at bounding box center [256, 479] width 164 height 22
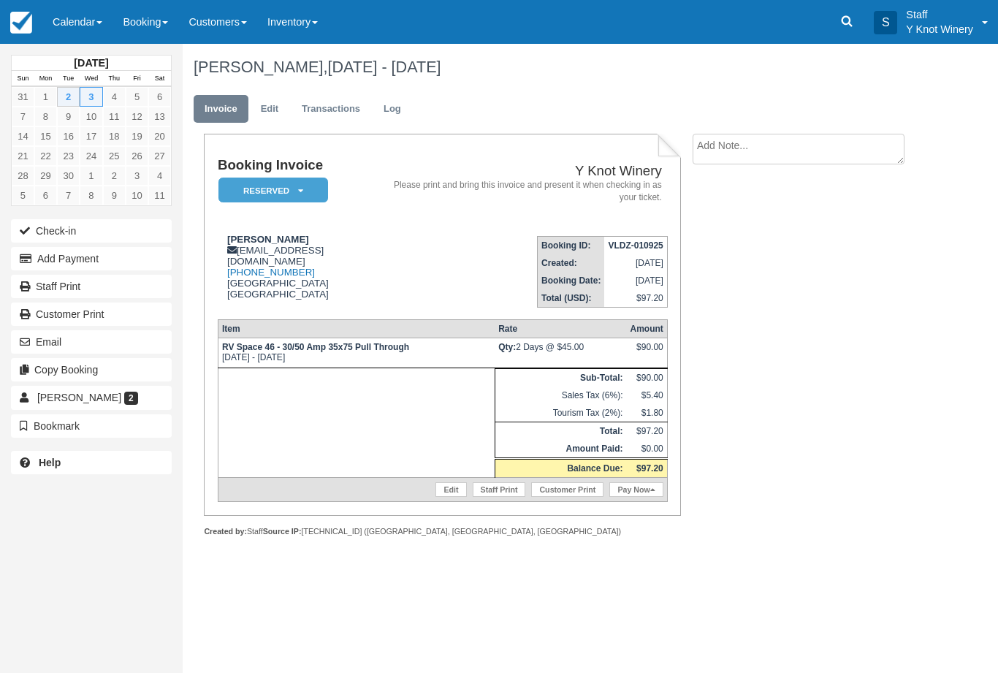
click at [50, 232] on button "Check-in" at bounding box center [91, 230] width 161 height 23
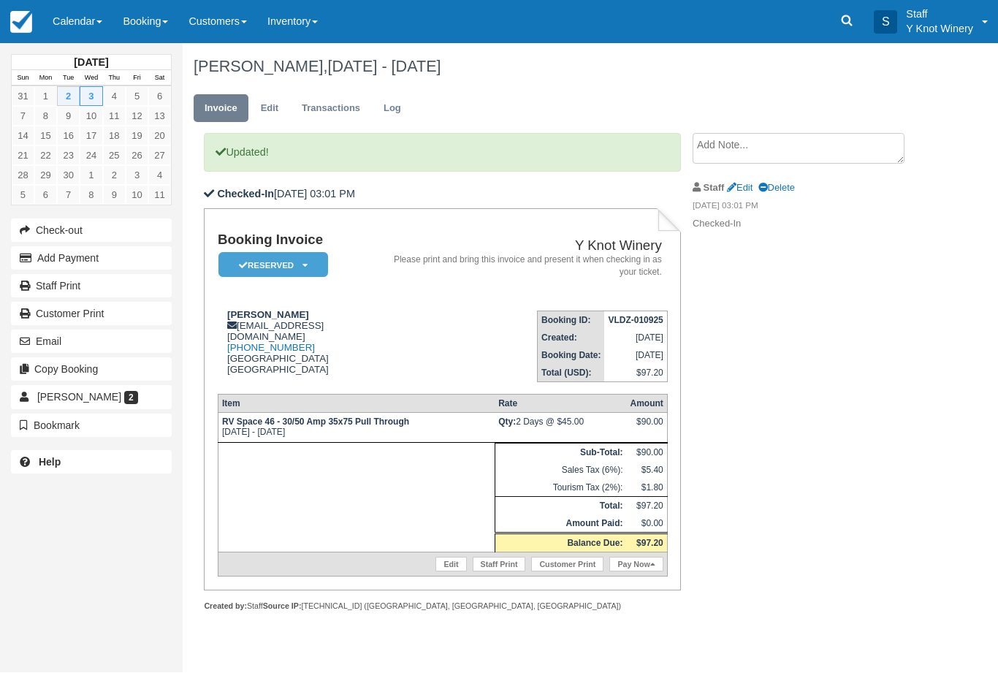
click at [80, 19] on link "Calendar" at bounding box center [77, 22] width 70 height 44
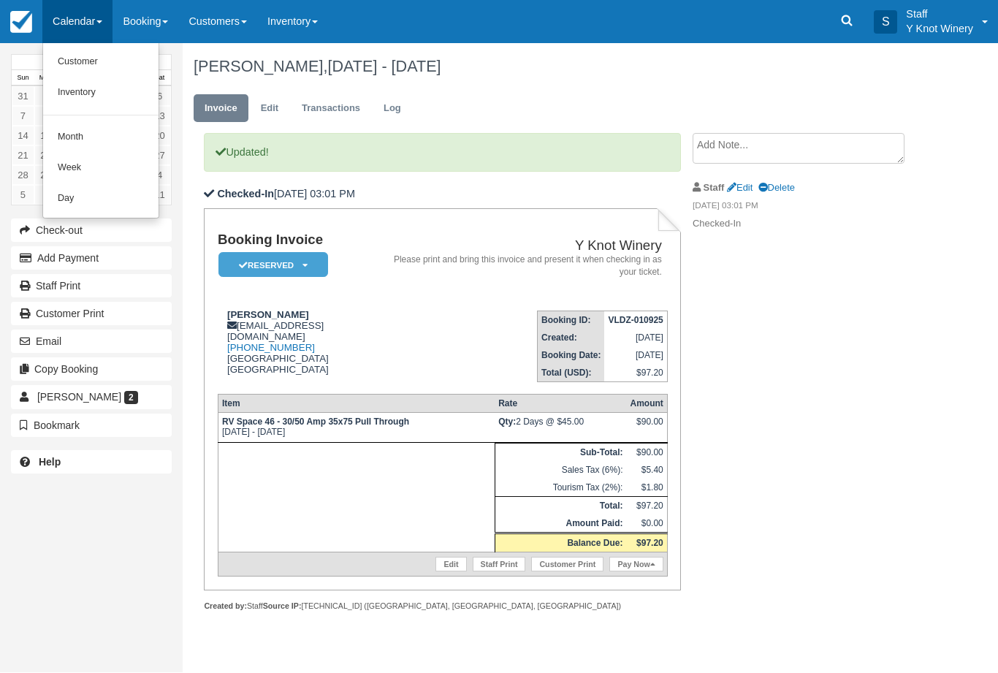
click at [90, 53] on link "Customer" at bounding box center [100, 62] width 115 height 31
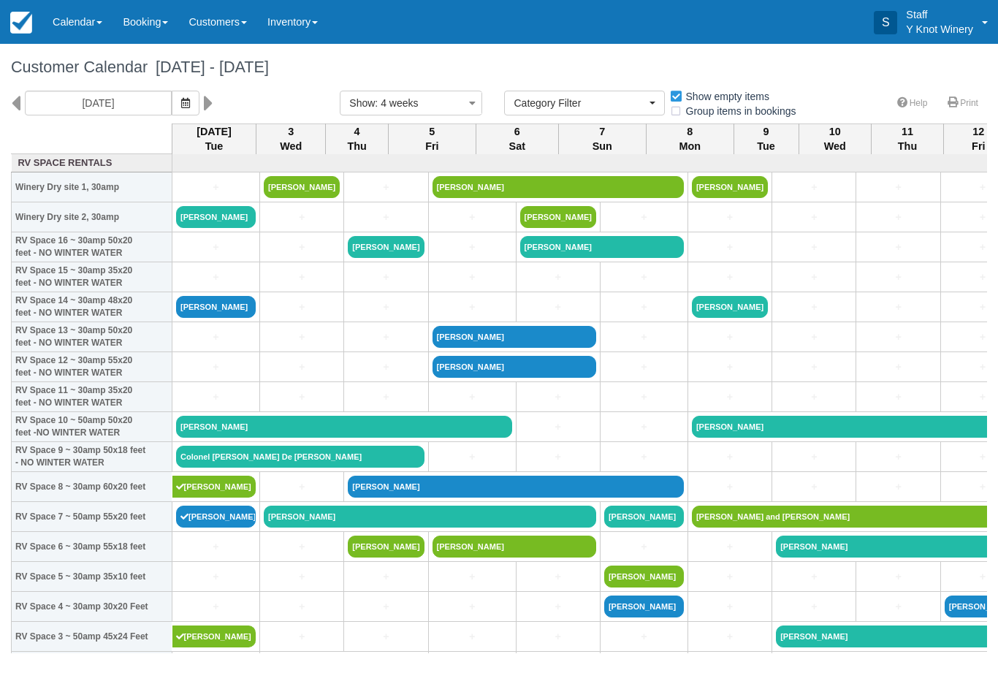
select select
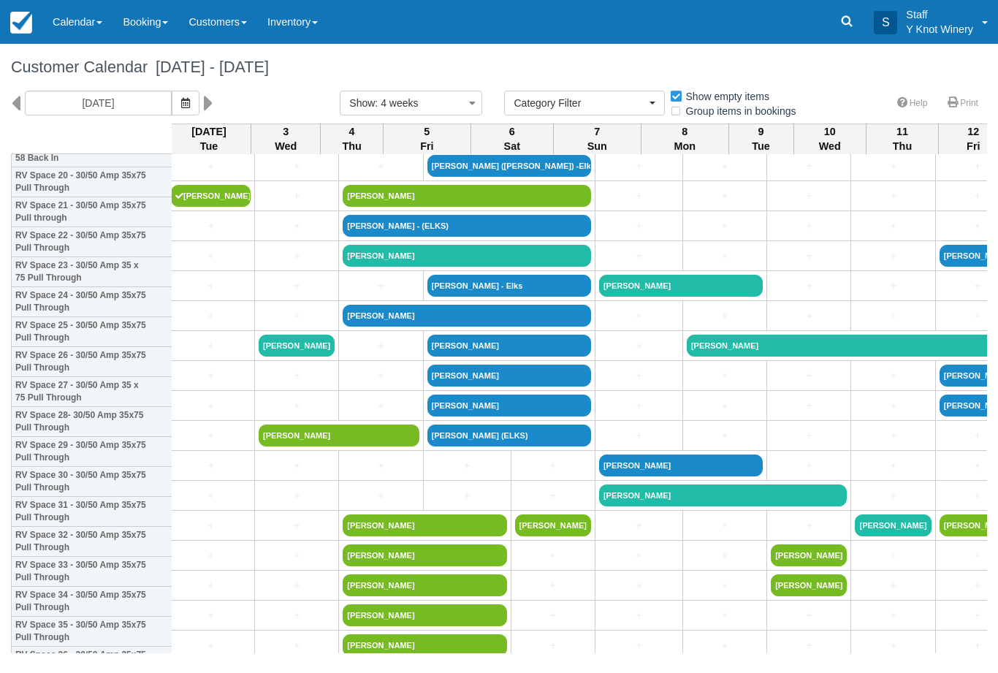
scroll to position [634, 5]
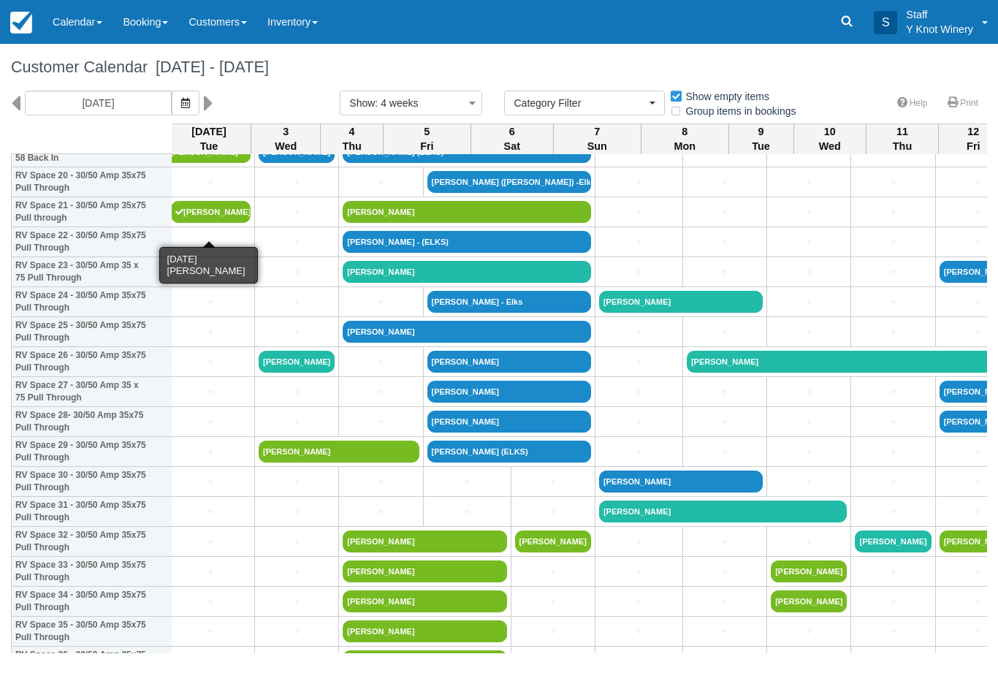
click at [202, 223] on link "Alan Matthews" at bounding box center [211, 212] width 80 height 22
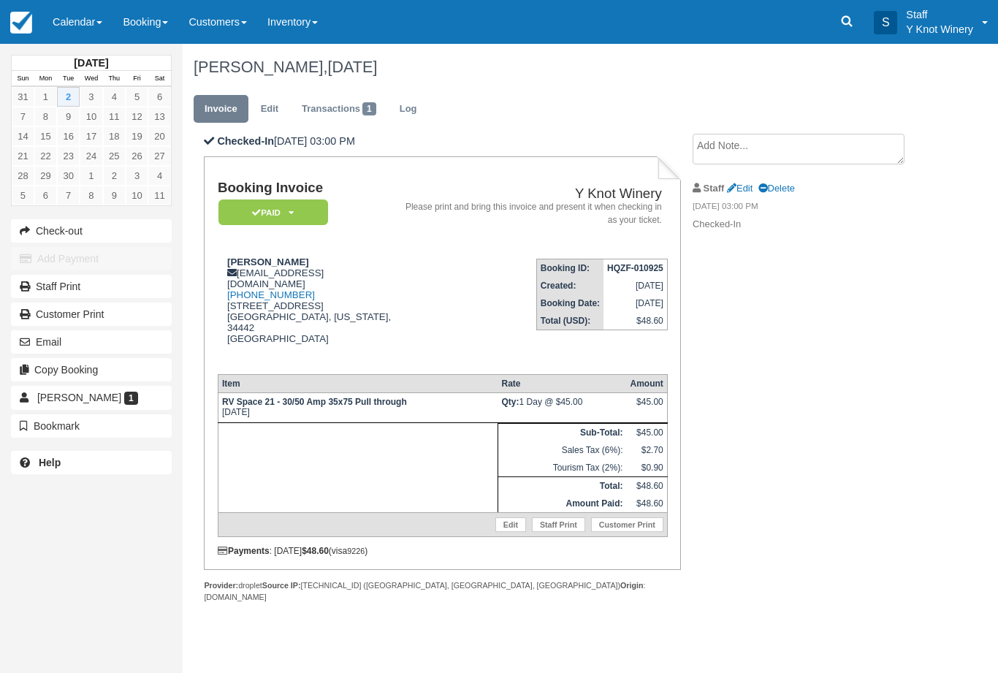
click at [77, 24] on link "Calendar" at bounding box center [77, 22] width 70 height 44
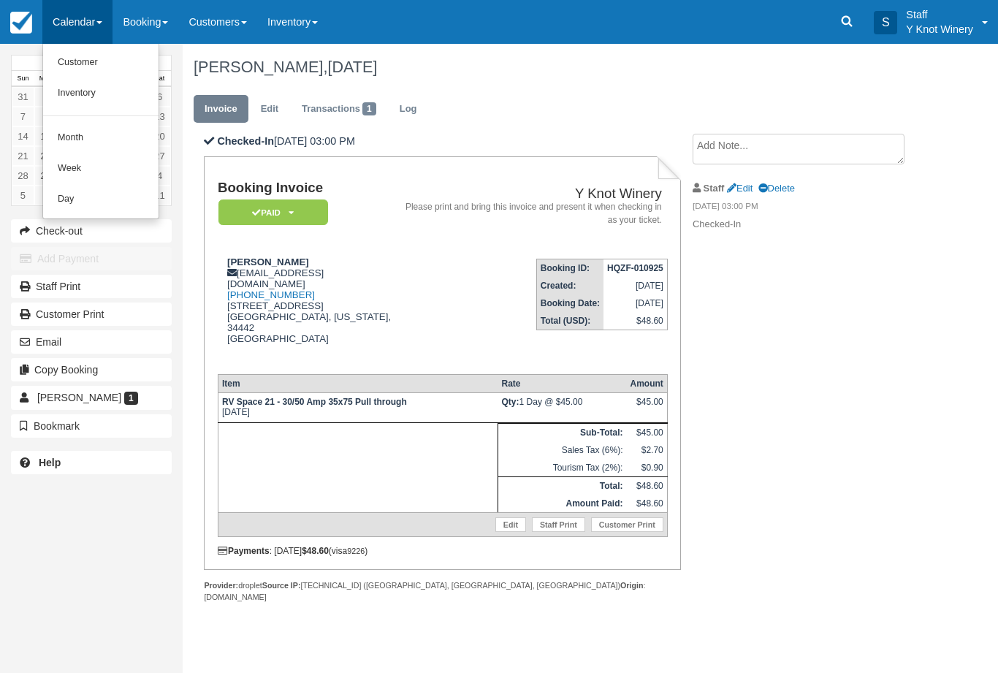
click at [91, 66] on link "Customer" at bounding box center [100, 62] width 115 height 31
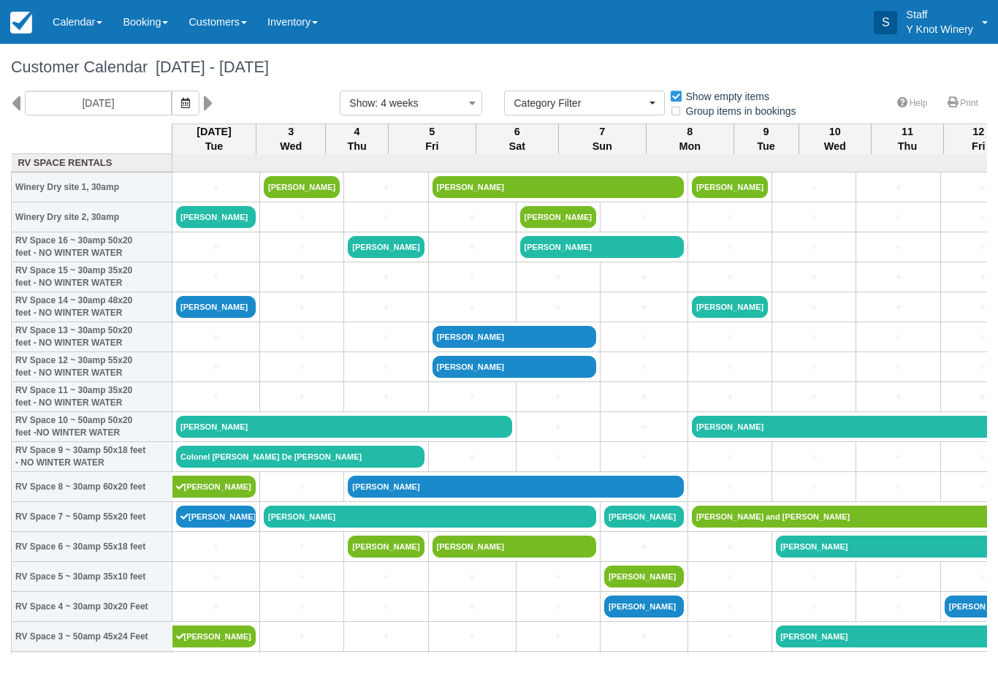
select select
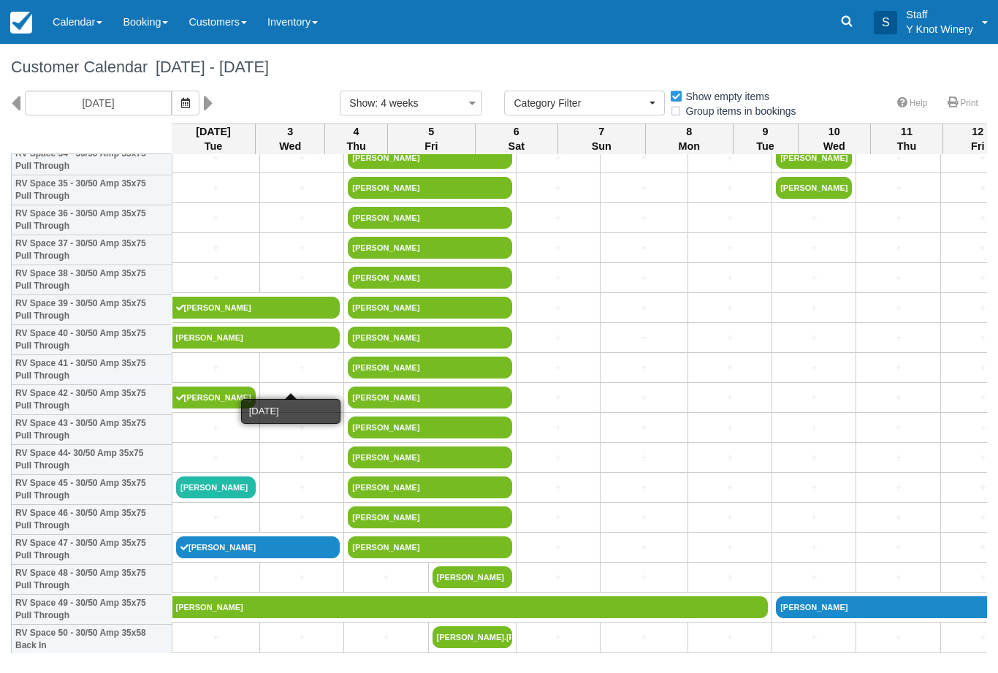
scroll to position [1078, 1]
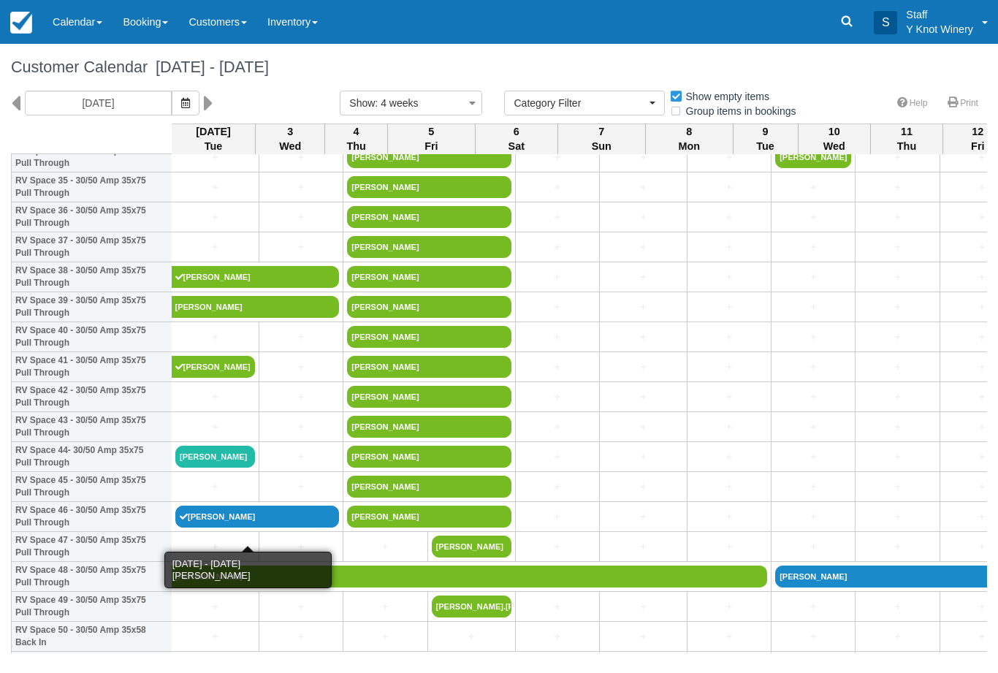
click at [216, 527] on link "Michael sherlock" at bounding box center [257, 516] width 164 height 22
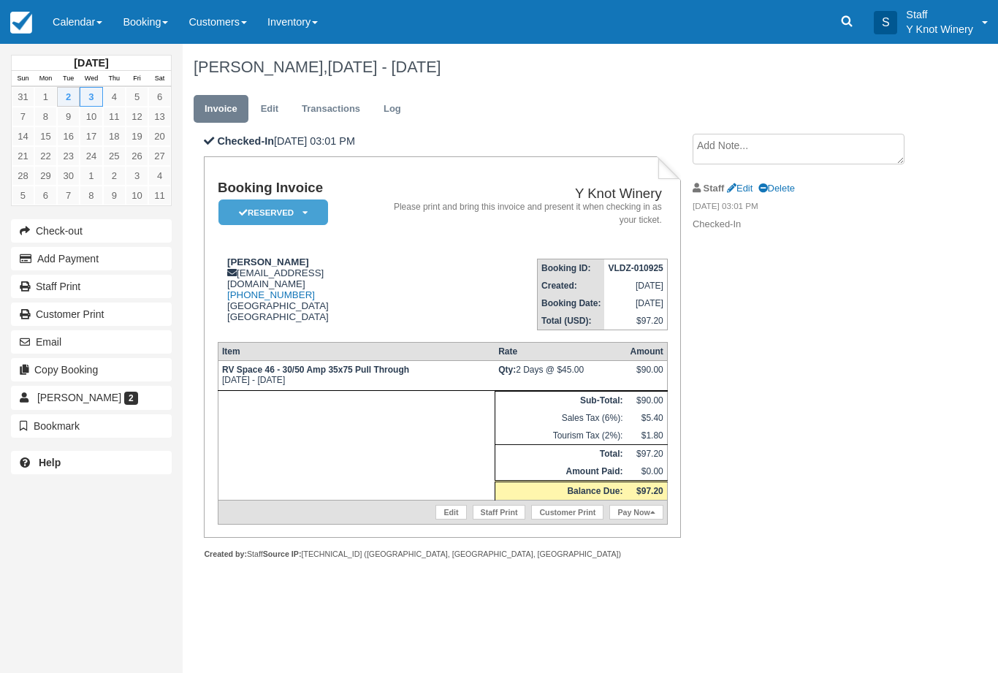
click at [87, 25] on link "Calendar" at bounding box center [77, 22] width 70 height 44
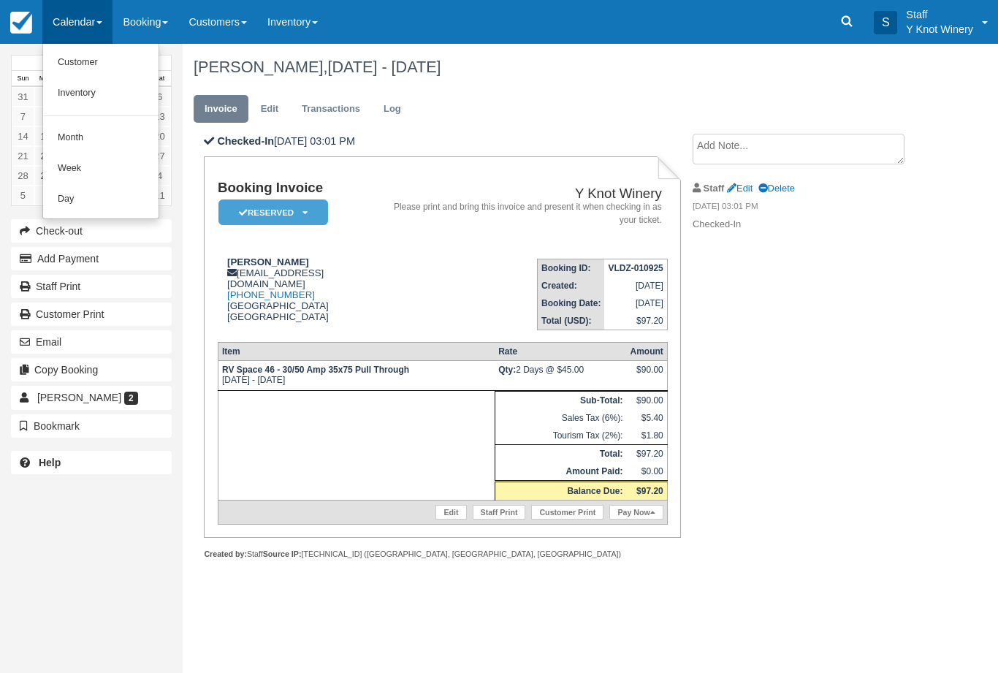
click at [90, 58] on link "Customer" at bounding box center [100, 62] width 115 height 31
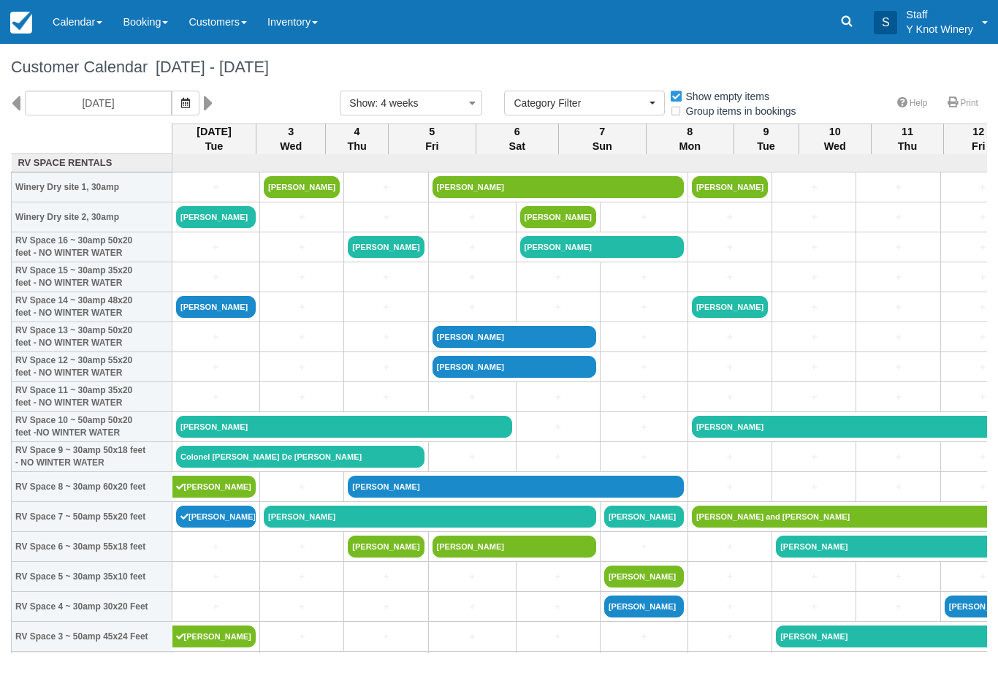
select select
click at [213, 437] on link "[PERSON_NAME]" at bounding box center [344, 427] width 336 height 22
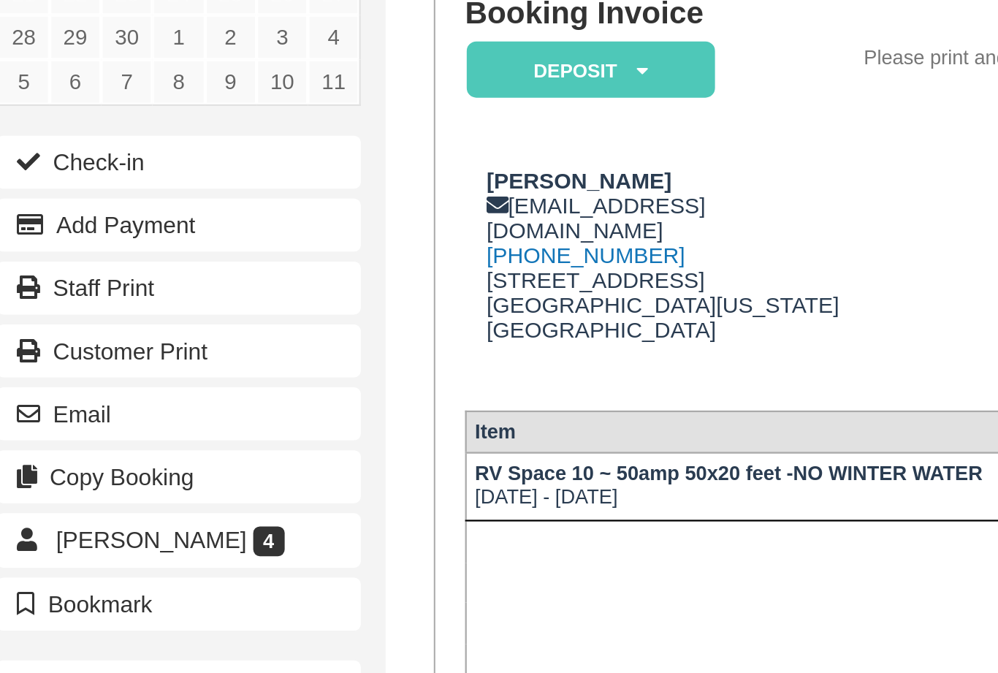
click at [58, 219] on button "Check-in" at bounding box center [91, 230] width 161 height 23
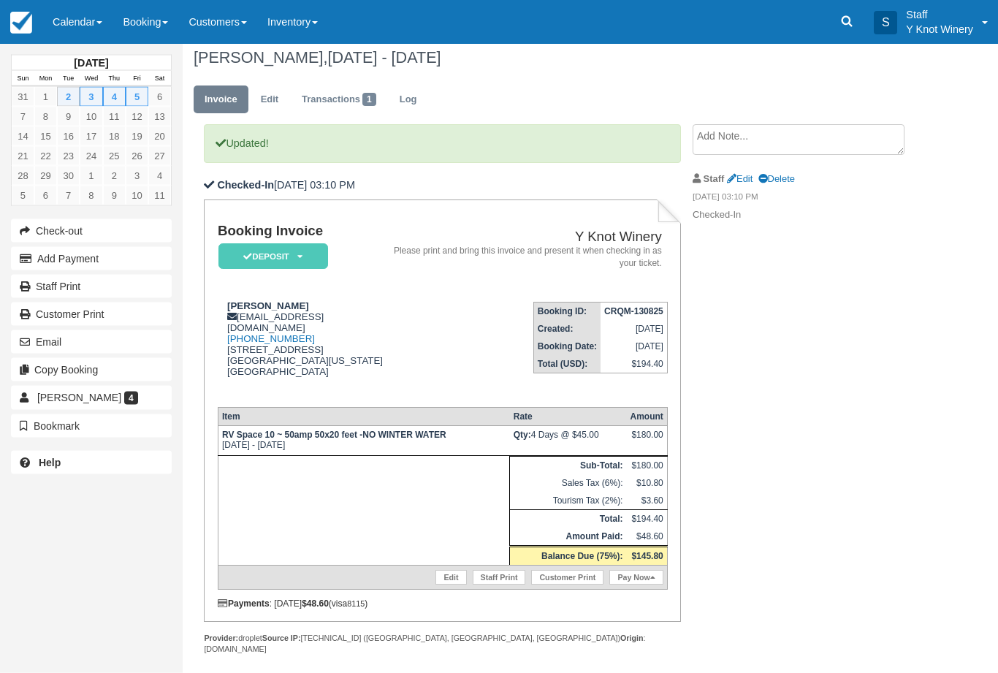
scroll to position [41, 0]
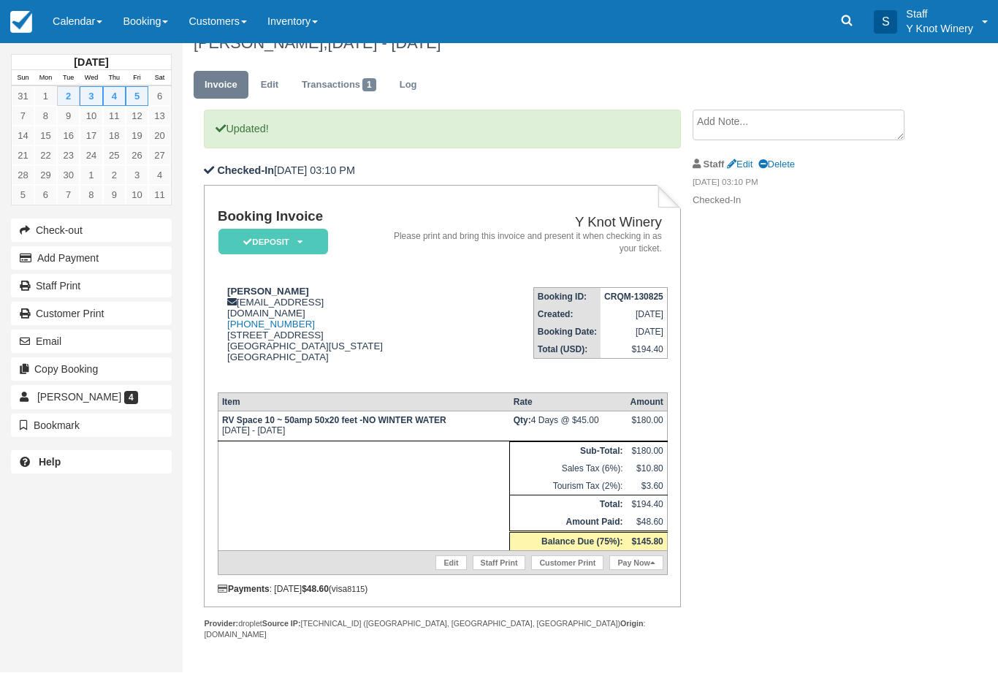
click at [77, 20] on link "Calendar" at bounding box center [77, 22] width 70 height 44
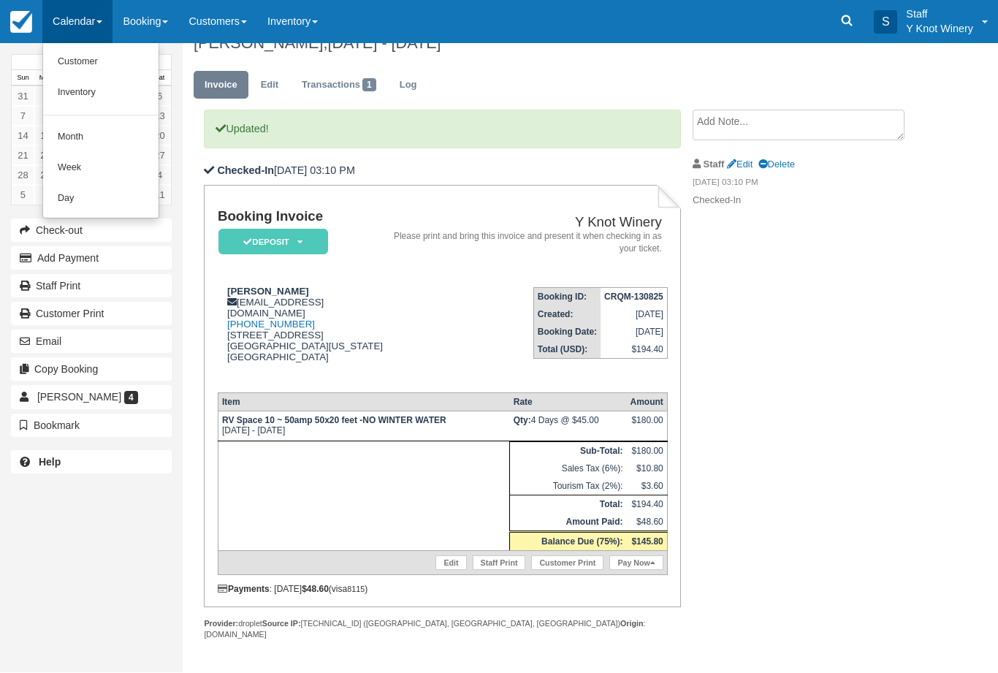
click at [87, 61] on link "Customer" at bounding box center [100, 62] width 115 height 31
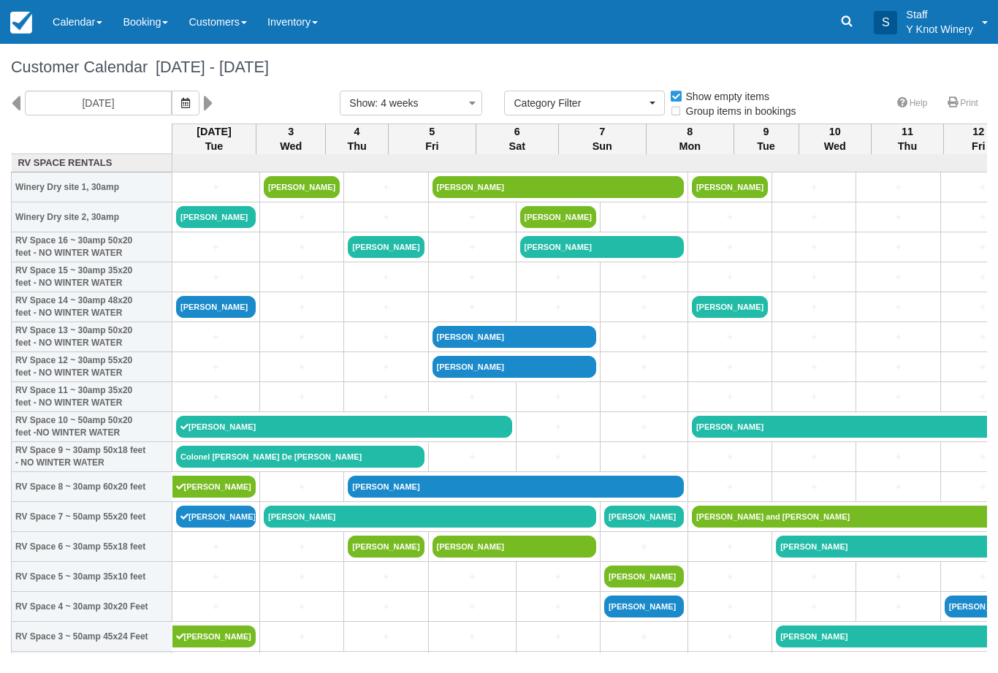
select select
click at [221, 467] on link "Colonel Lucilo De La Peña" at bounding box center [300, 457] width 248 height 22
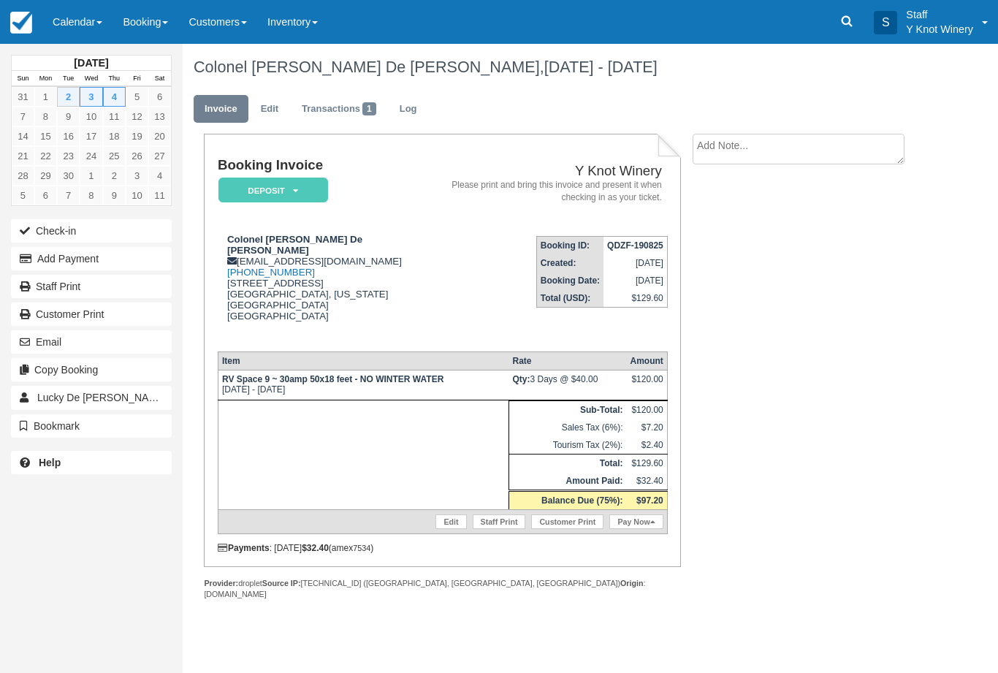
click at [69, 226] on button "Check-in" at bounding box center [91, 230] width 161 height 23
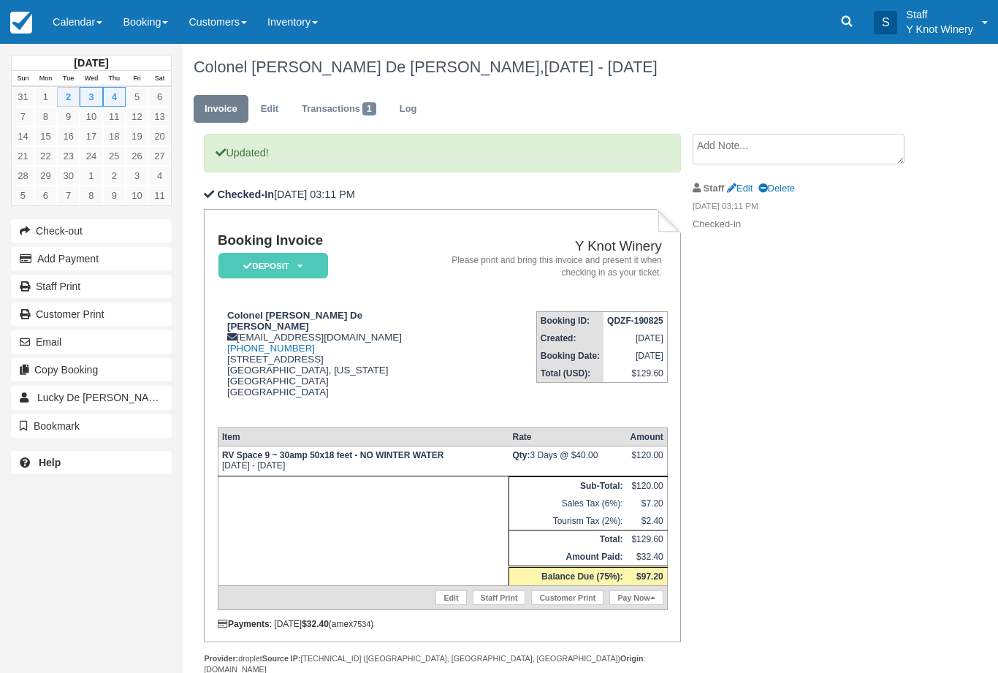
click at [81, 17] on link "Calendar" at bounding box center [77, 22] width 70 height 44
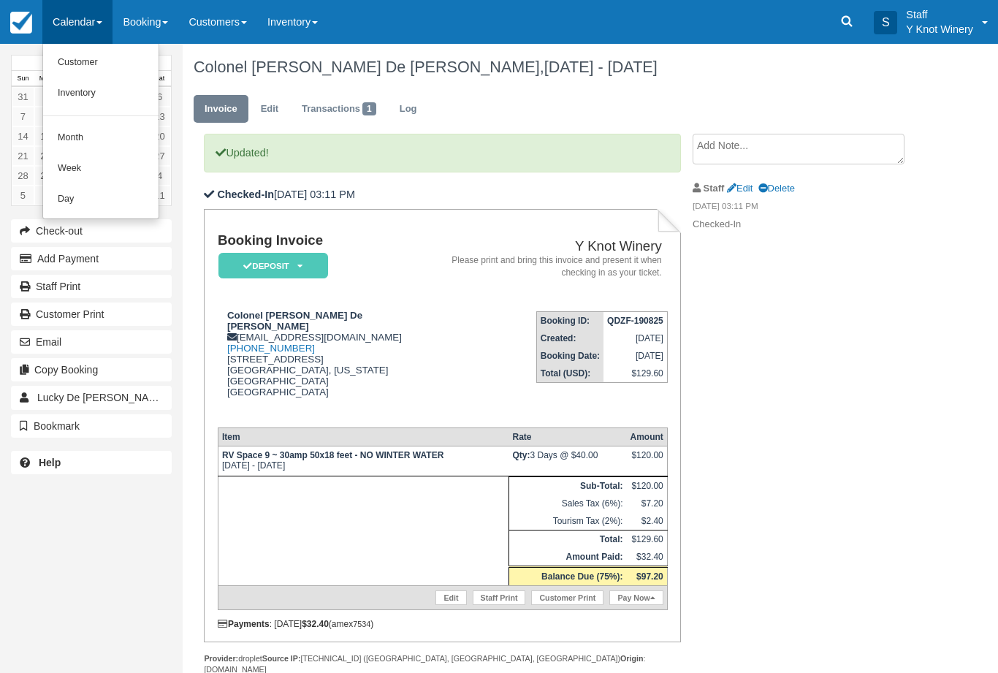
click at [66, 50] on link "Customer" at bounding box center [100, 62] width 115 height 31
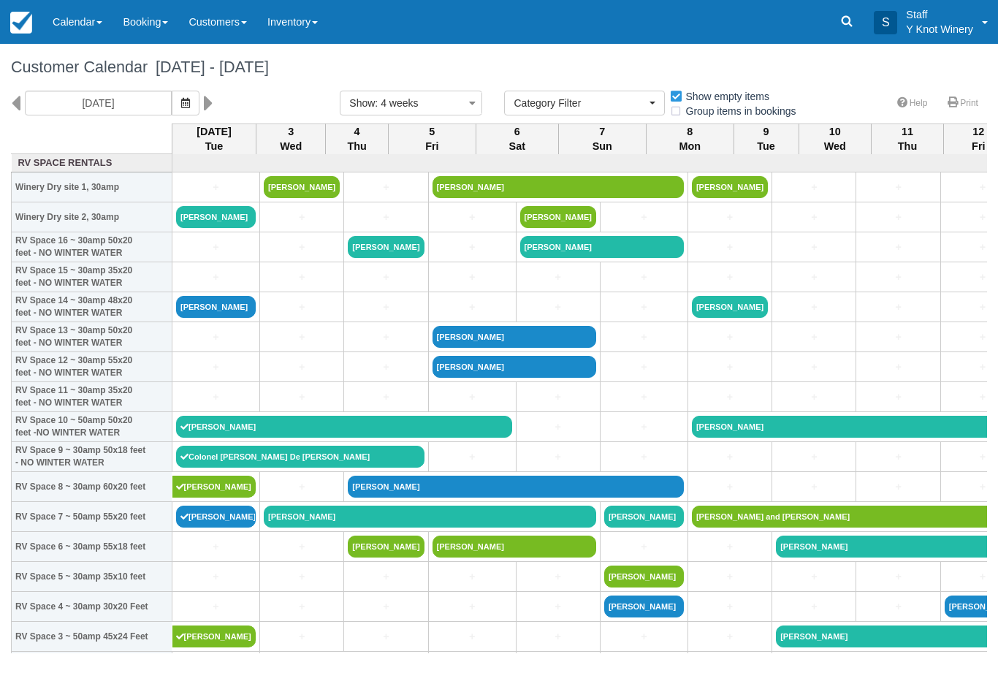
select select
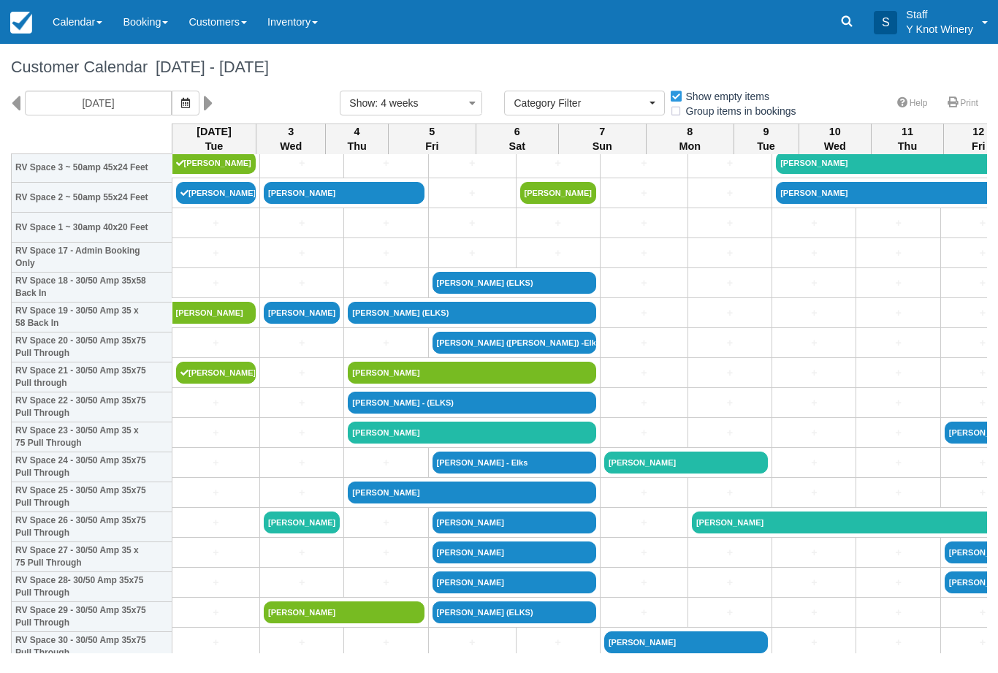
scroll to position [469, 0]
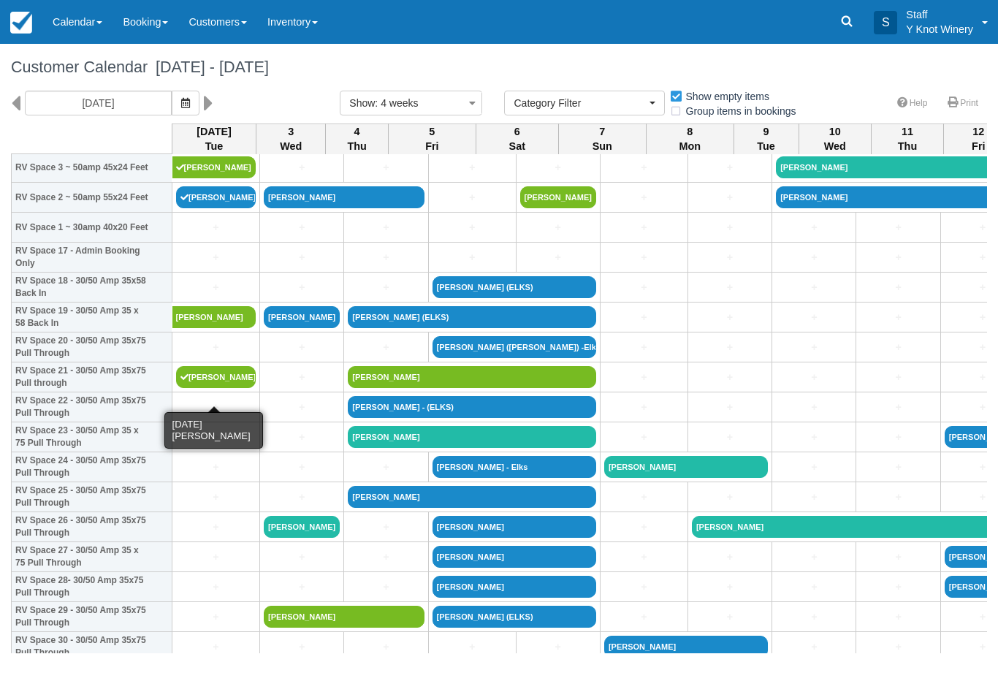
click at [206, 388] on link "[PERSON_NAME]" at bounding box center [216, 377] width 80 height 22
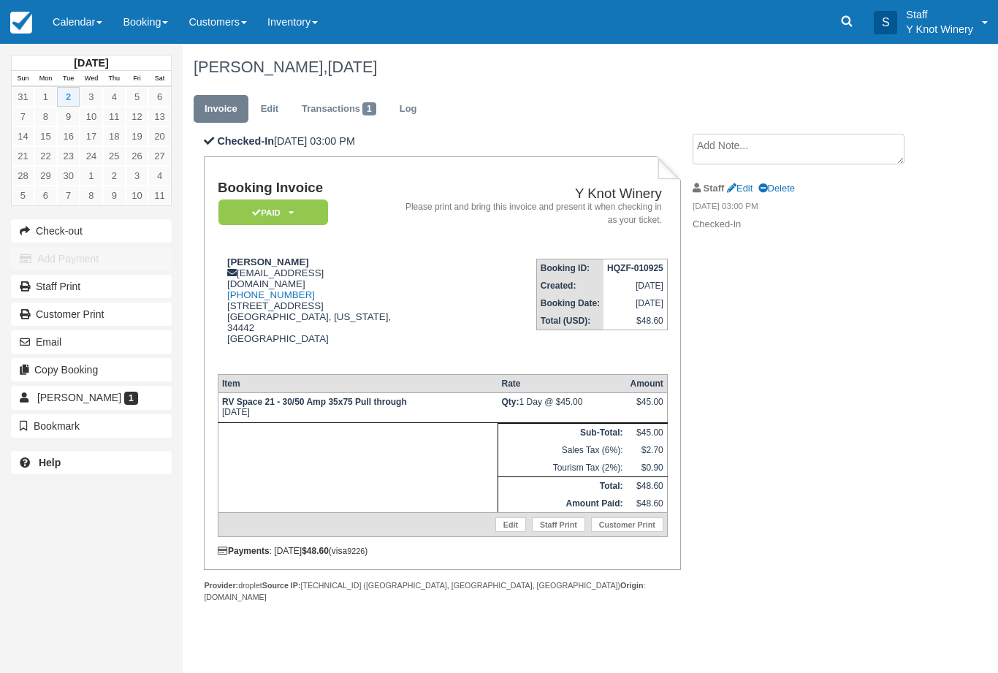
click at [498, 519] on link "Edit" at bounding box center [510, 524] width 31 height 15
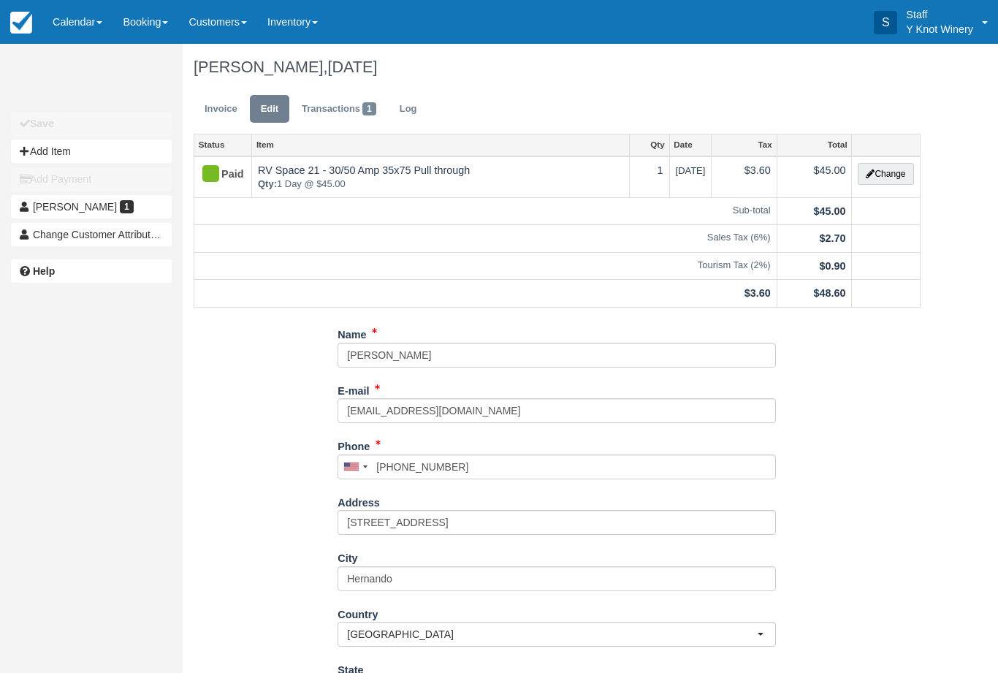
type input "[PHONE_NUMBER]"
click at [887, 183] on button "Change" at bounding box center [885, 174] width 56 height 22
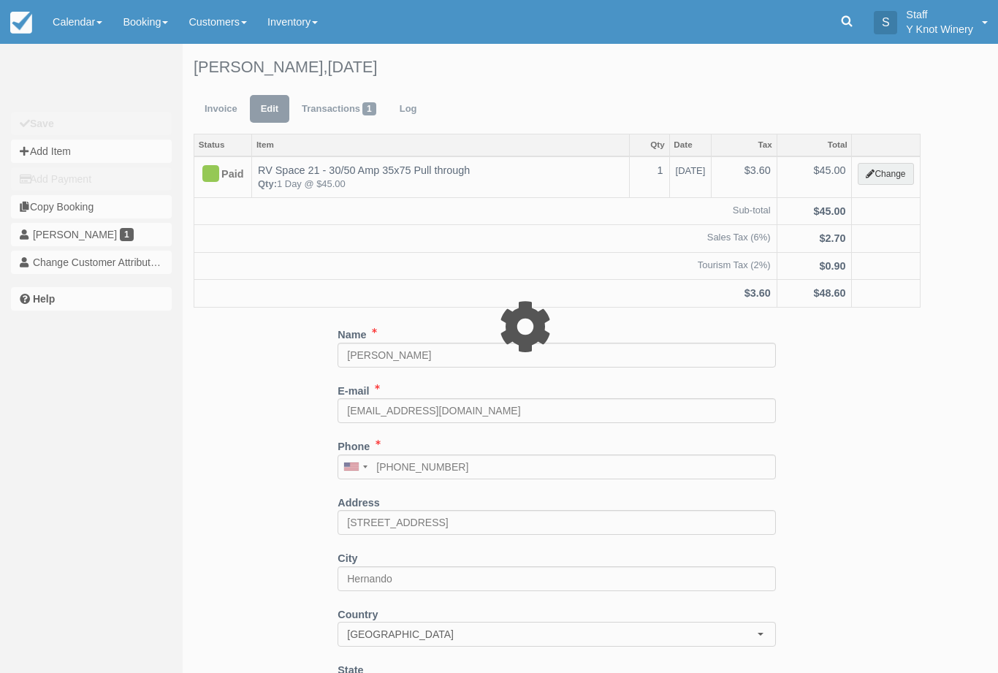
type input "45.00"
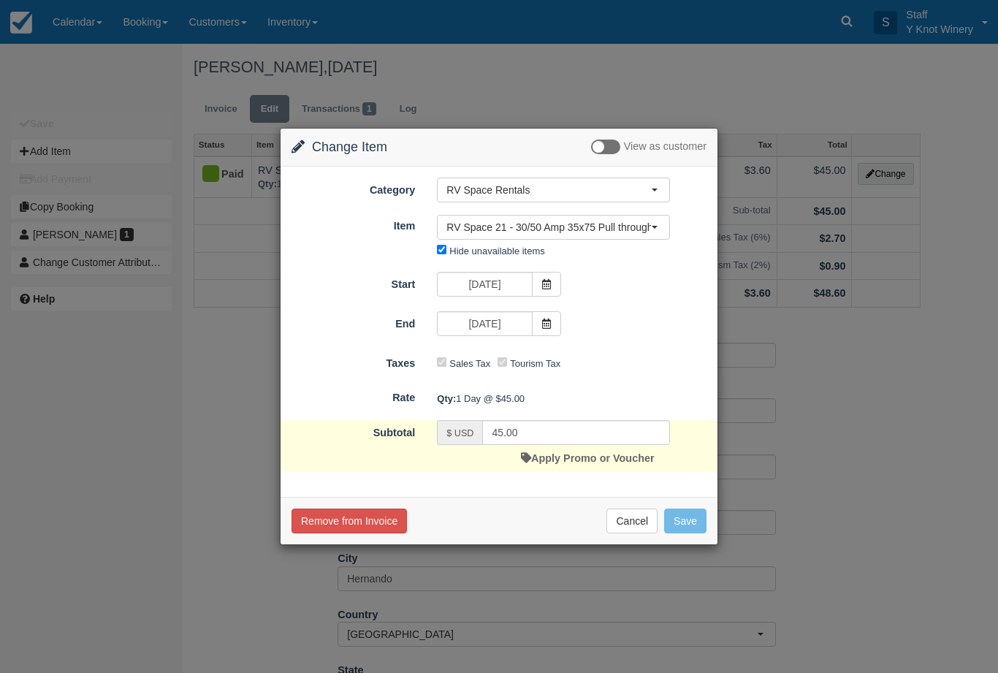
click at [615, 226] on span "RV Space 21 - 30/50 Amp 35x75 Pull through" at bounding box center [548, 227] width 205 height 15
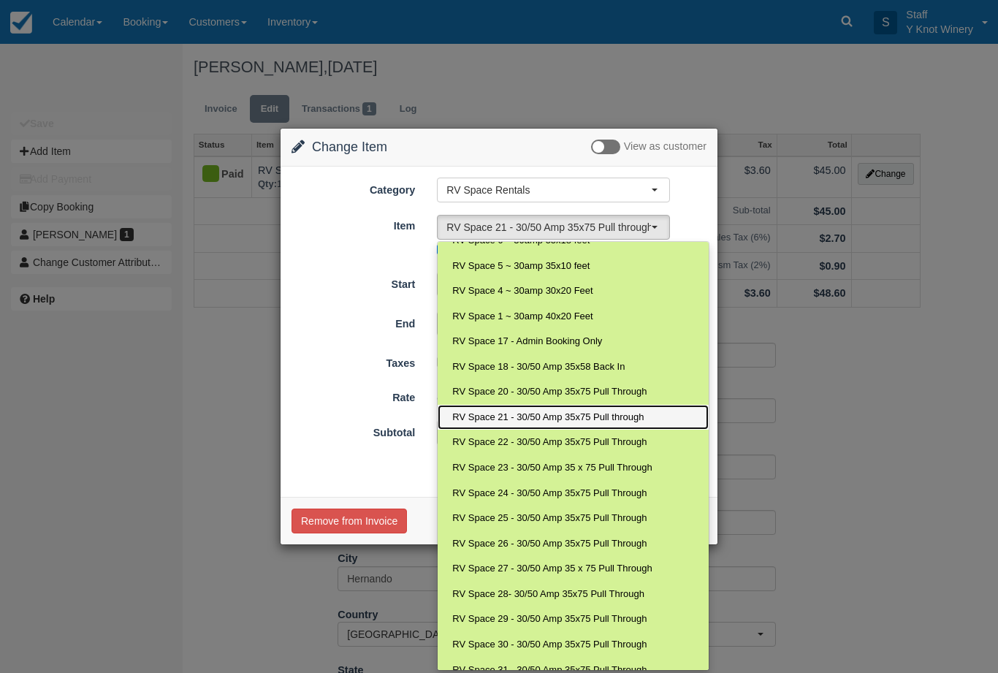
scroll to position [177, 0]
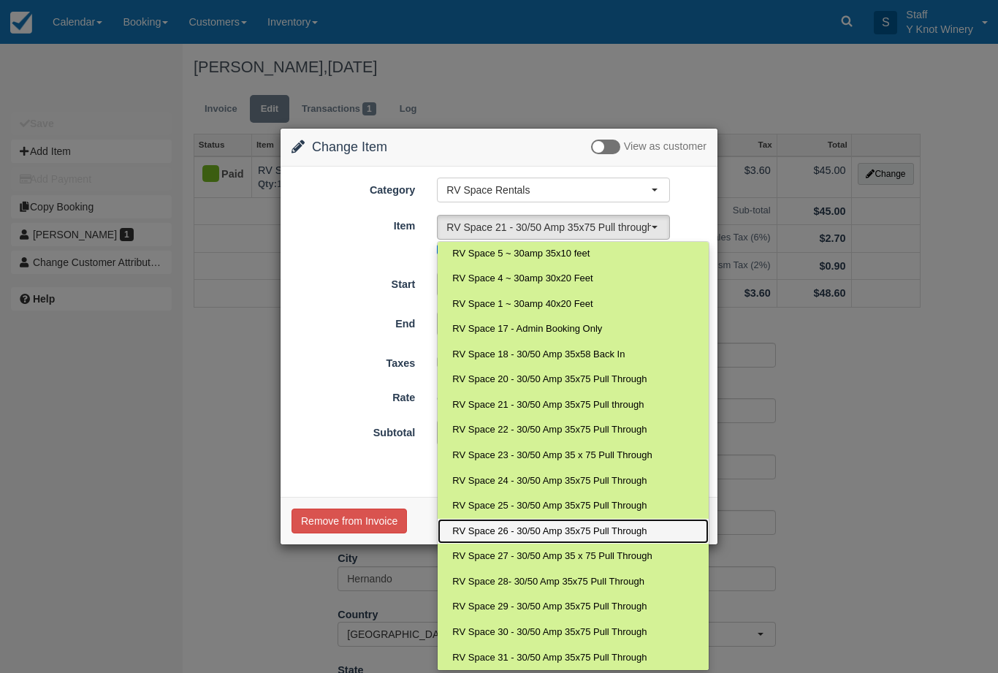
click at [531, 530] on link "RV Space 26 - 30/50 Amp 35x75 Pull Through" at bounding box center [572, 532] width 270 height 26
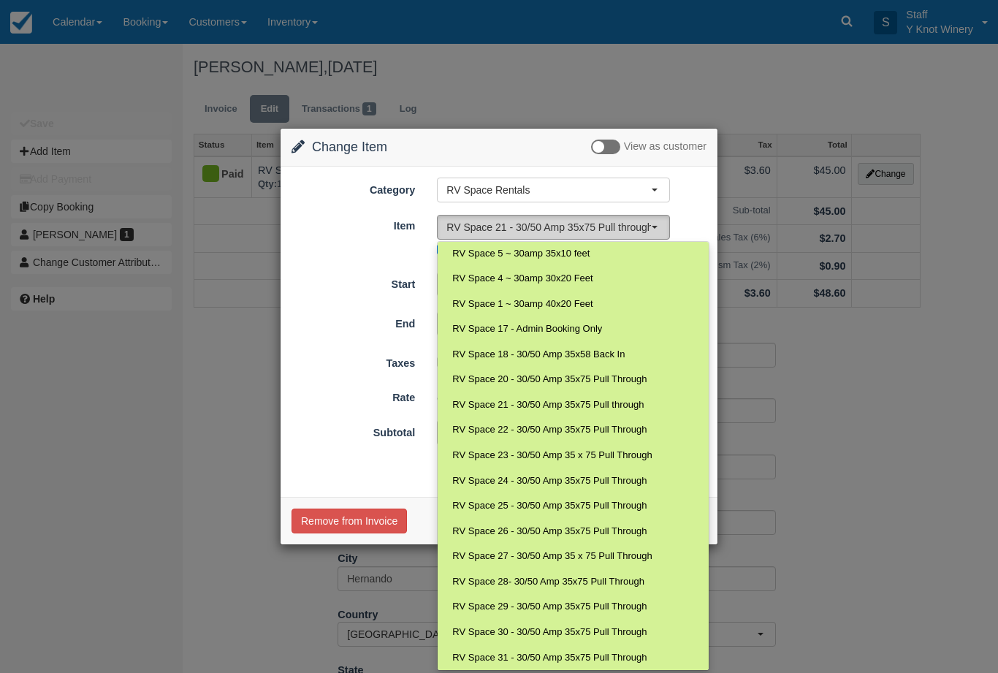
select select "78"
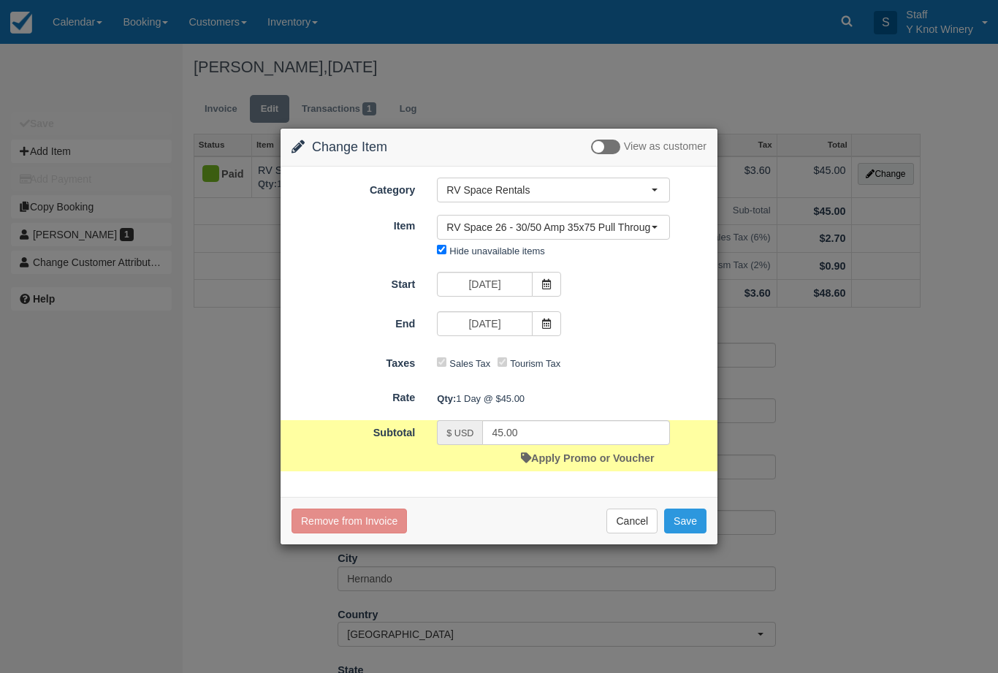
click at [688, 513] on button "Save" at bounding box center [685, 520] width 42 height 25
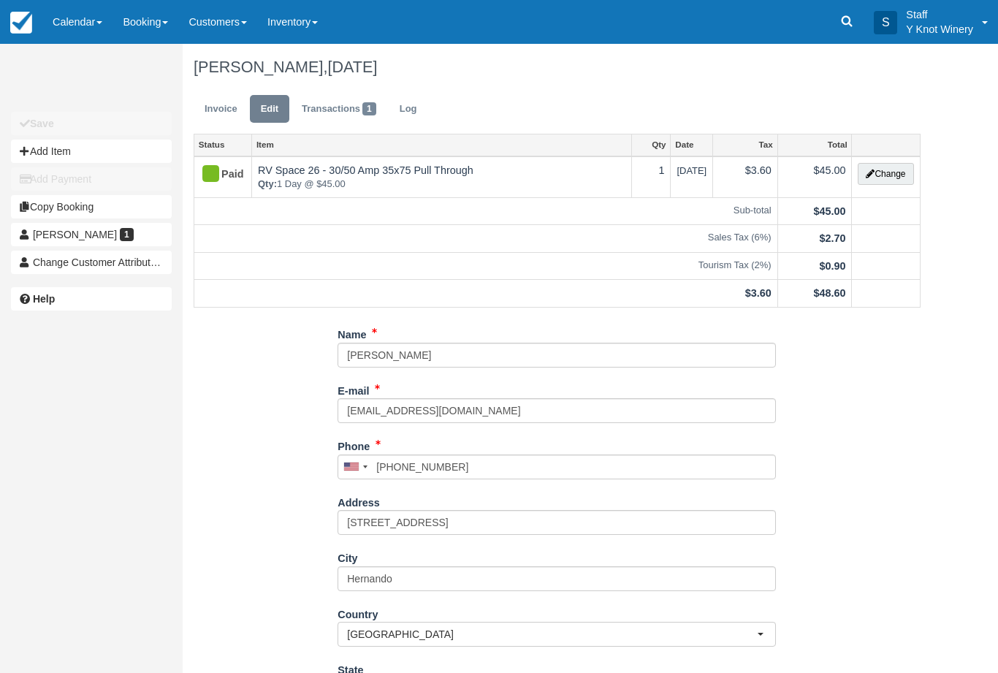
click at [83, 23] on link "Calendar" at bounding box center [77, 22] width 70 height 44
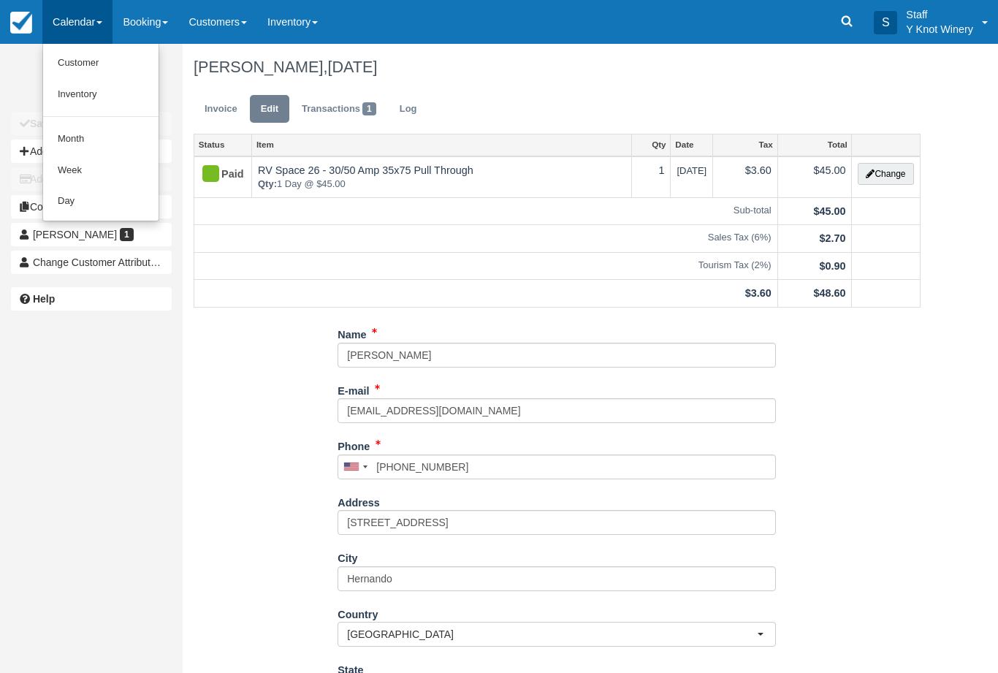
click at [88, 63] on link "Customer" at bounding box center [100, 62] width 115 height 31
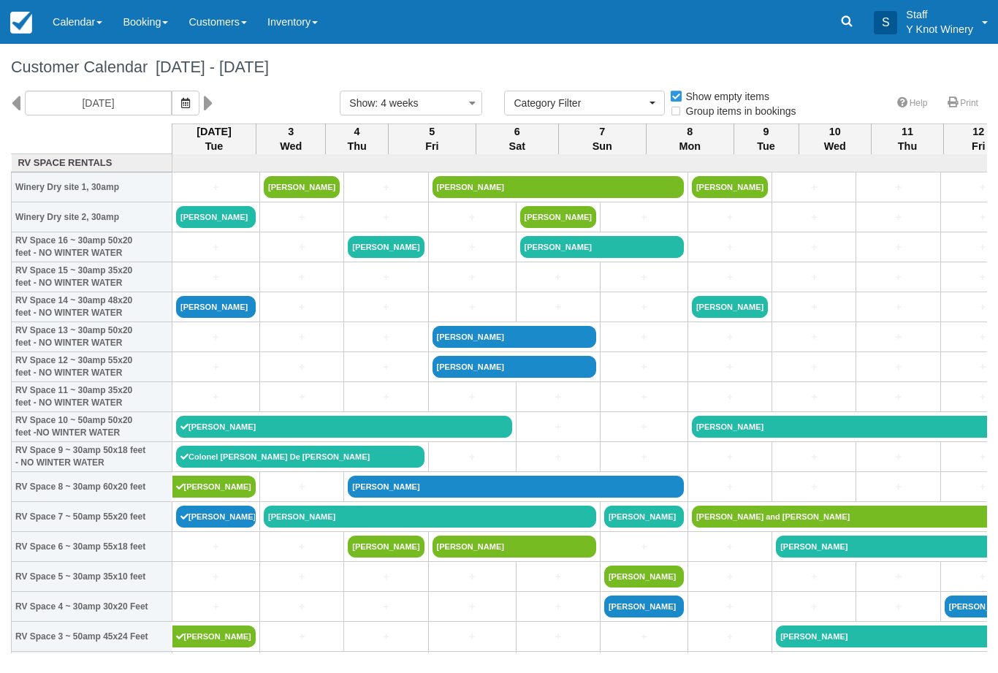
select select
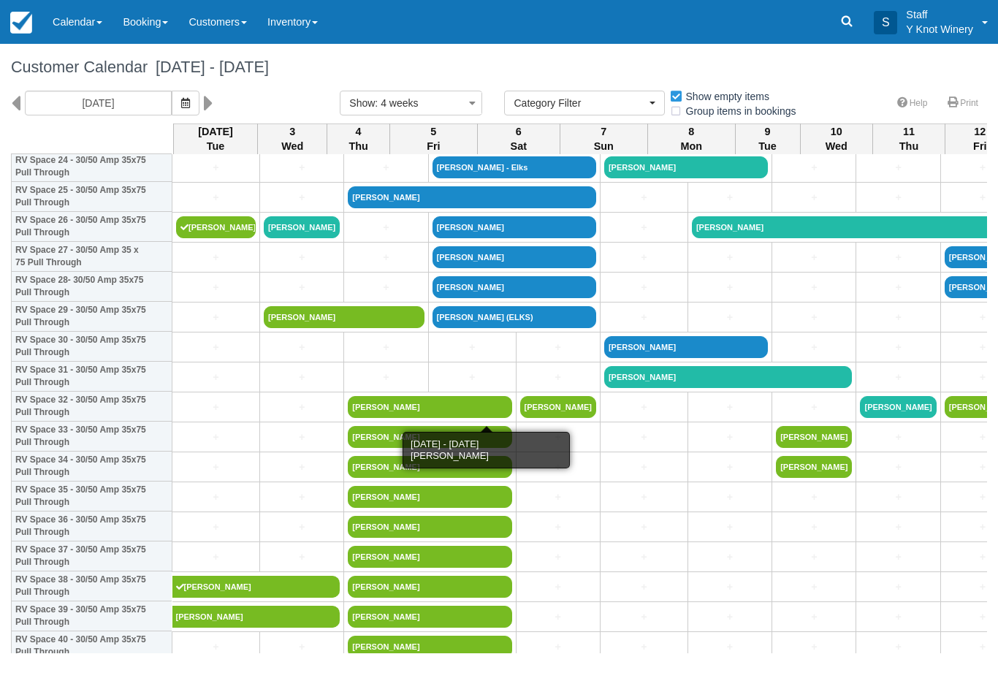
scroll to position [768, 0]
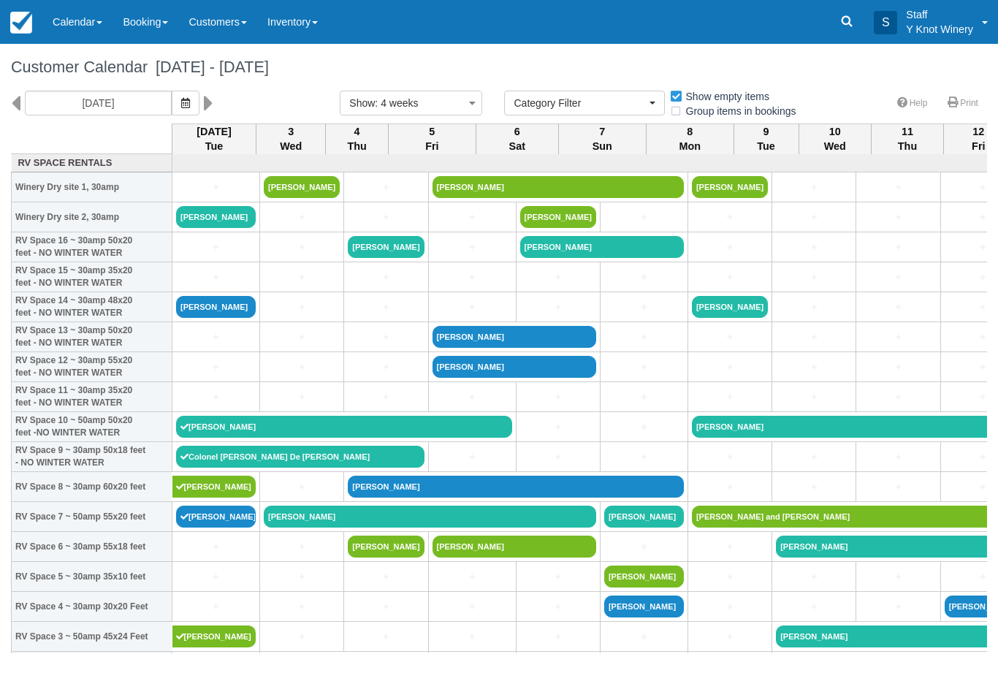
select select
click at [181, 98] on icon "button" at bounding box center [185, 103] width 9 height 10
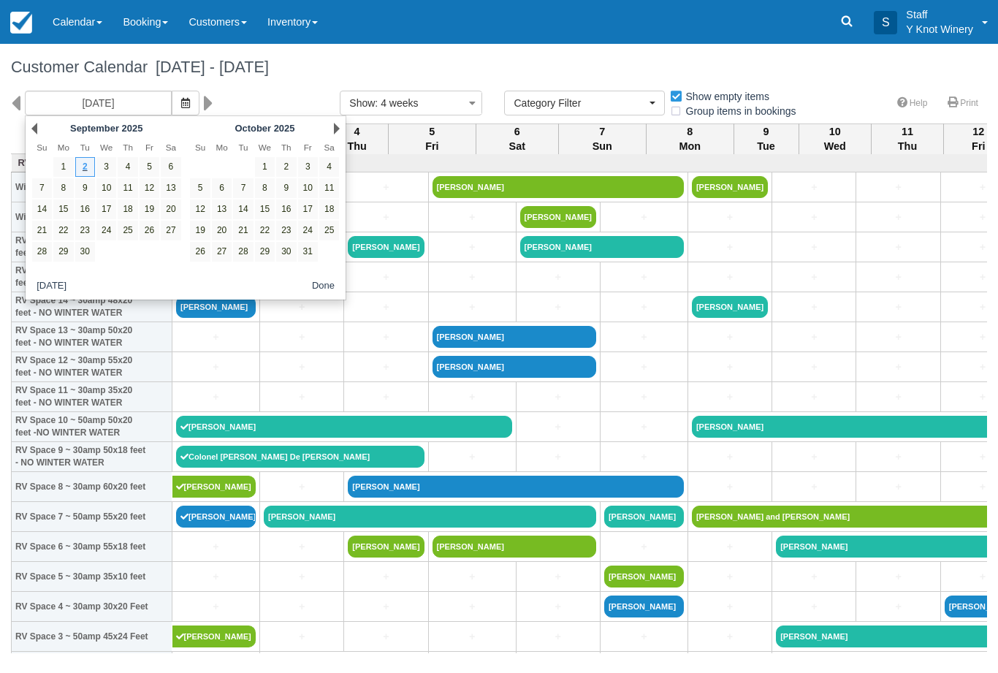
click at [153, 169] on link "5" at bounding box center [149, 167] width 20 height 20
type input "09/05/25"
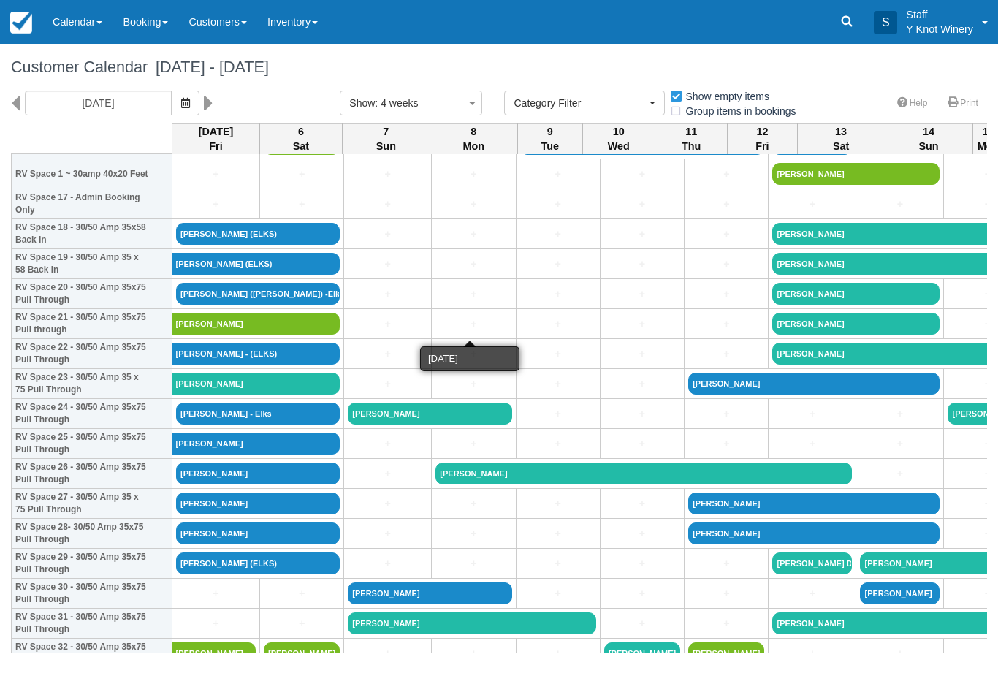
scroll to position [522, 0]
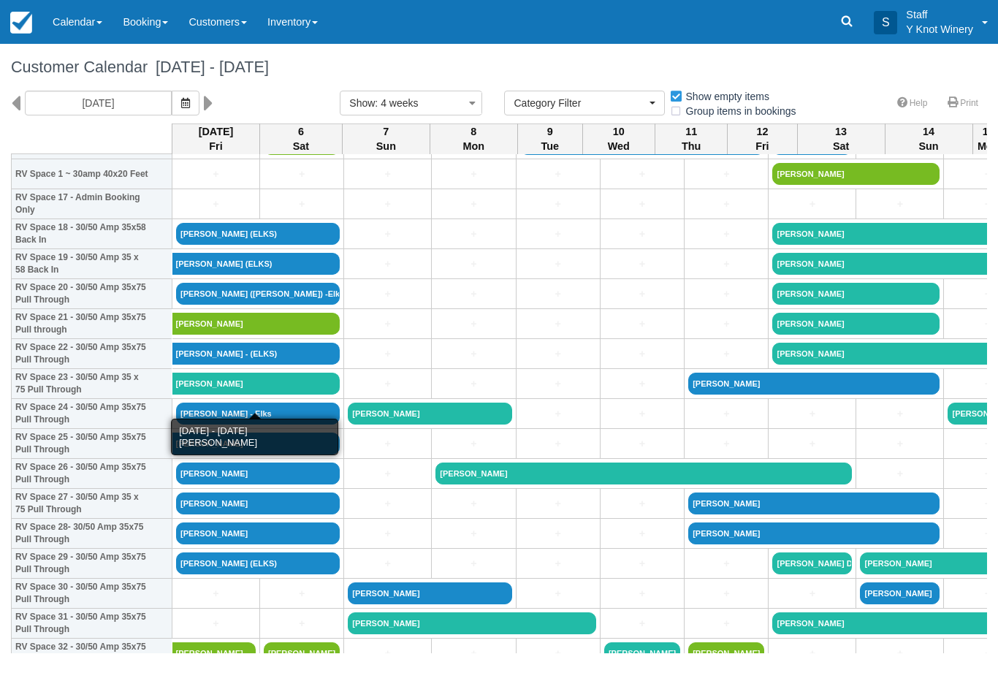
click at [242, 394] on link "Lewis O'Harra - Elks" at bounding box center [256, 383] width 168 height 22
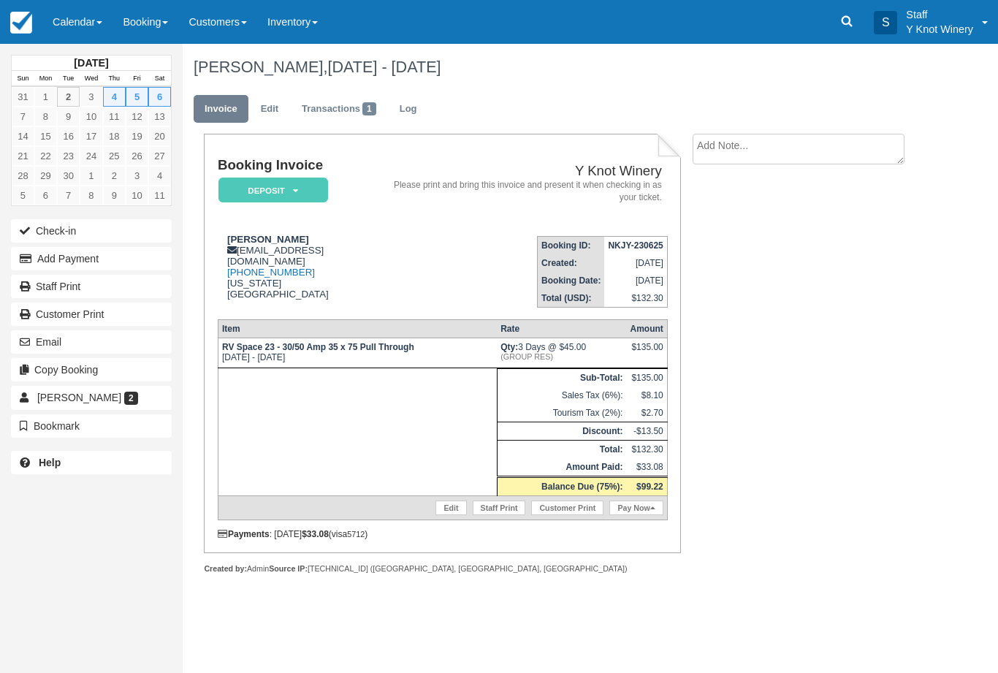
click at [73, 17] on link "Calendar" at bounding box center [77, 22] width 70 height 44
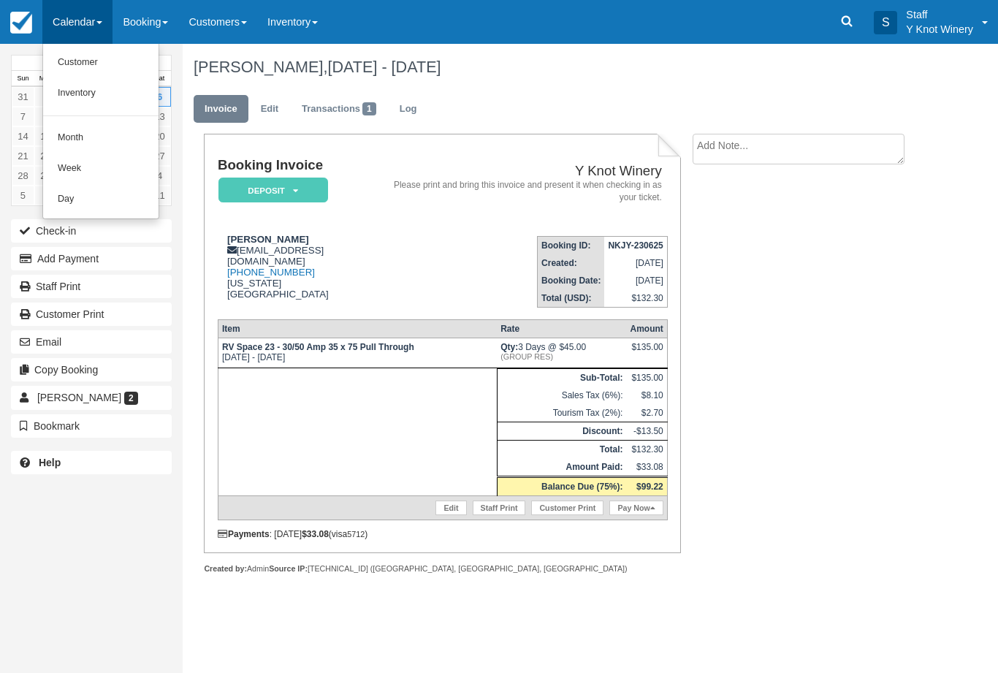
click at [77, 65] on link "Customer" at bounding box center [100, 62] width 115 height 31
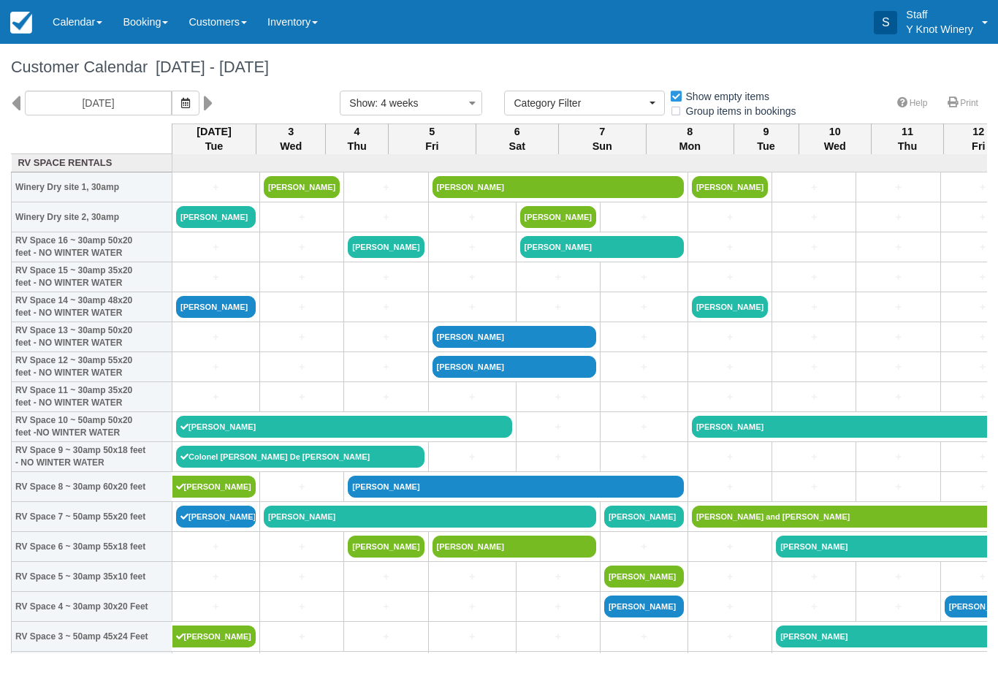
select select
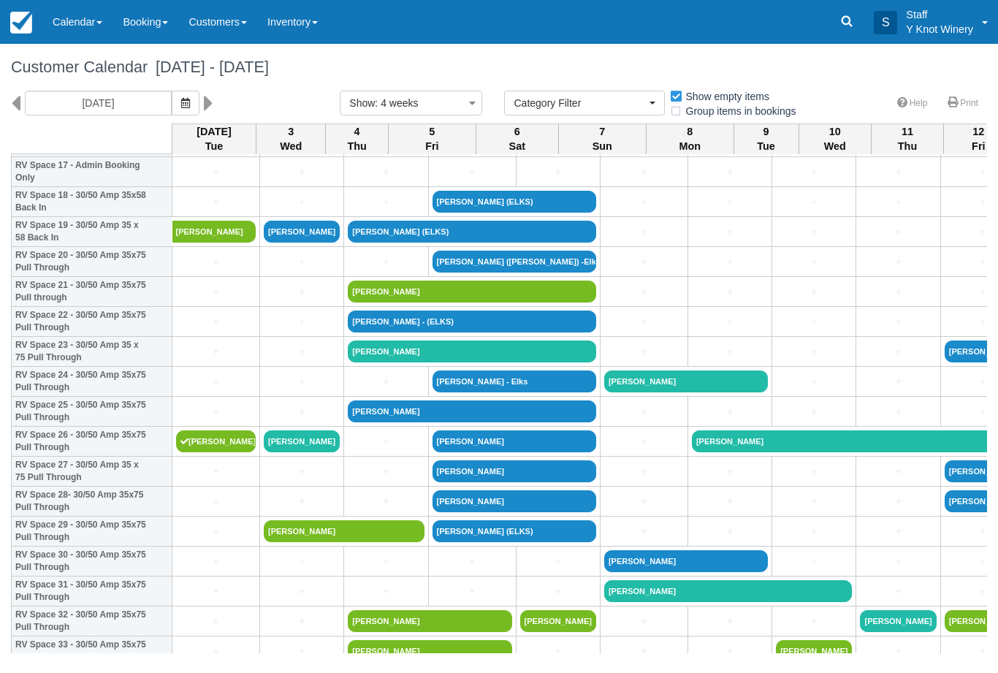
scroll to position [554, 0]
click at [151, 19] on link "Booking" at bounding box center [145, 22] width 66 height 44
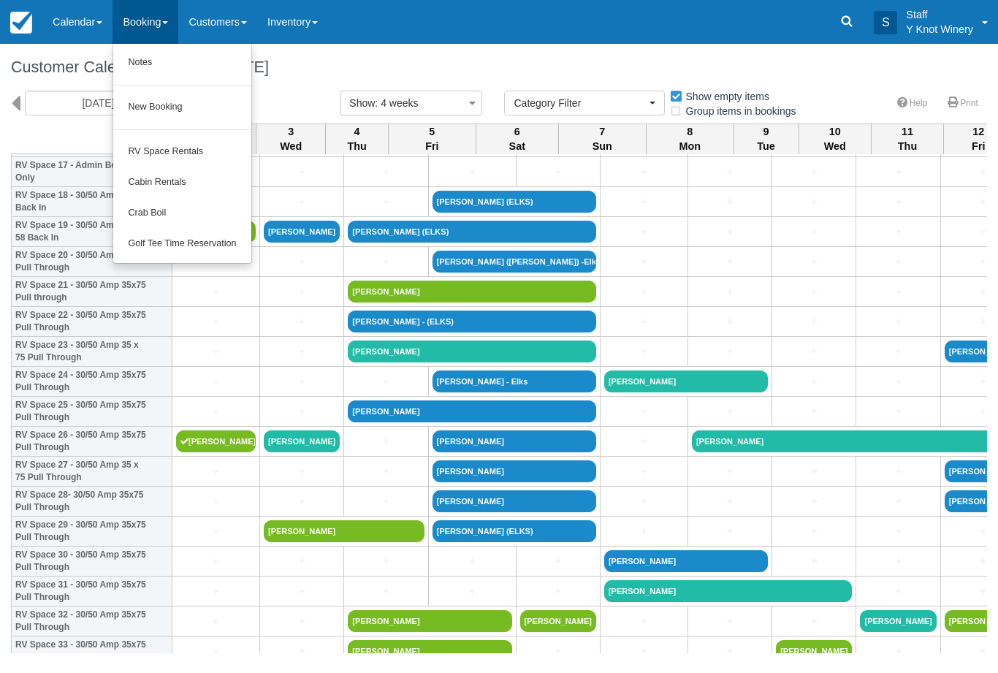
click at [165, 216] on link "Crab Boil" at bounding box center [181, 213] width 137 height 31
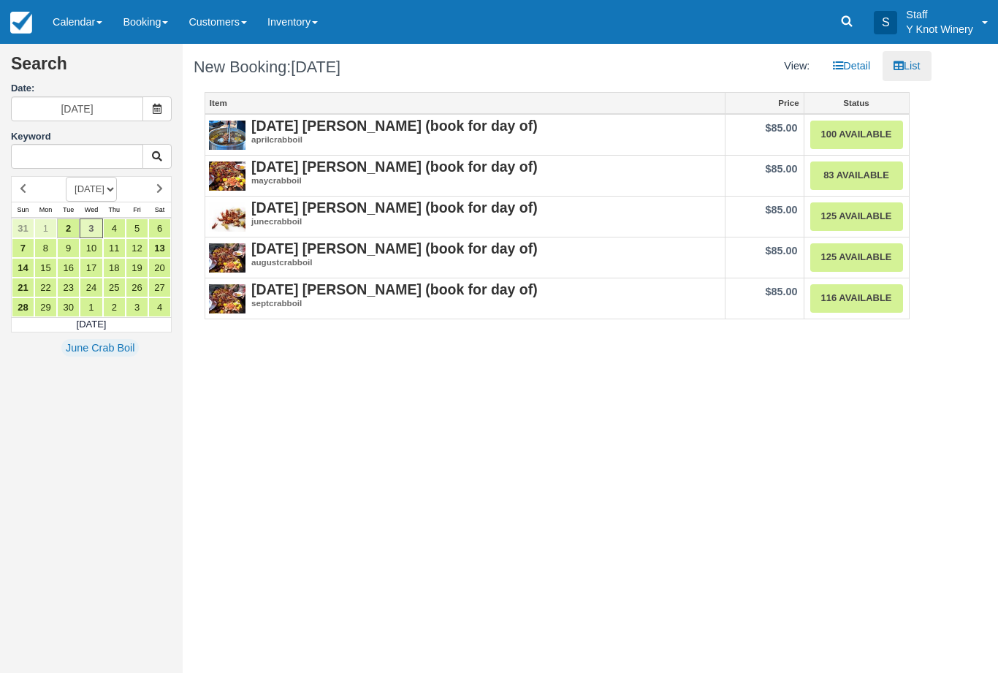
click at [839, 302] on link "116 Available" at bounding box center [856, 298] width 93 height 28
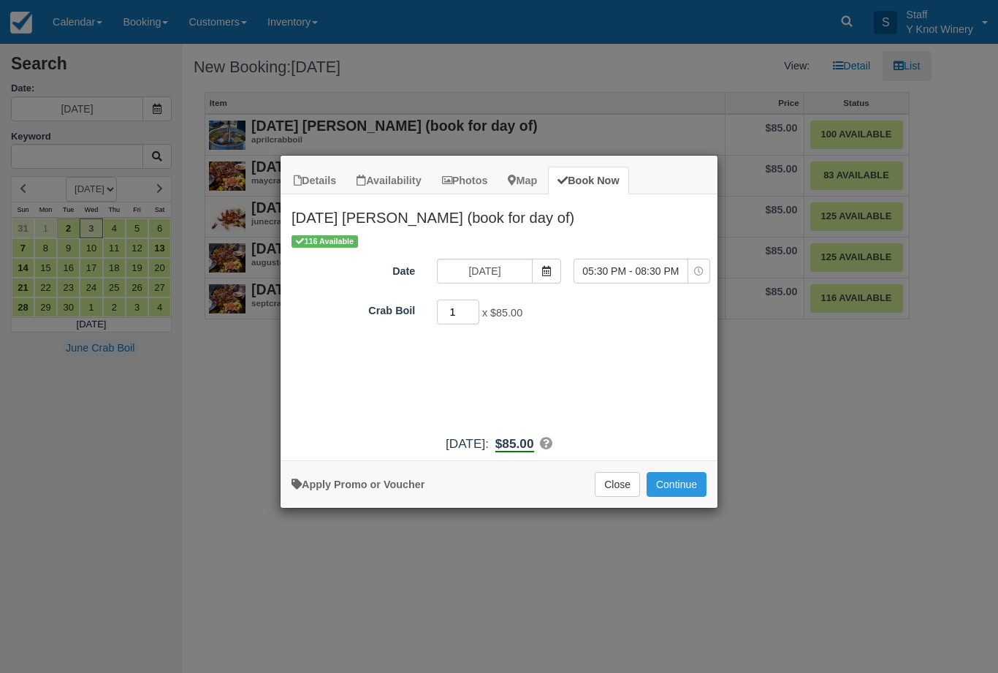
click at [464, 311] on input "1" at bounding box center [458, 311] width 42 height 25
type input "1"
click at [676, 488] on button "Continue" at bounding box center [676, 484] width 60 height 25
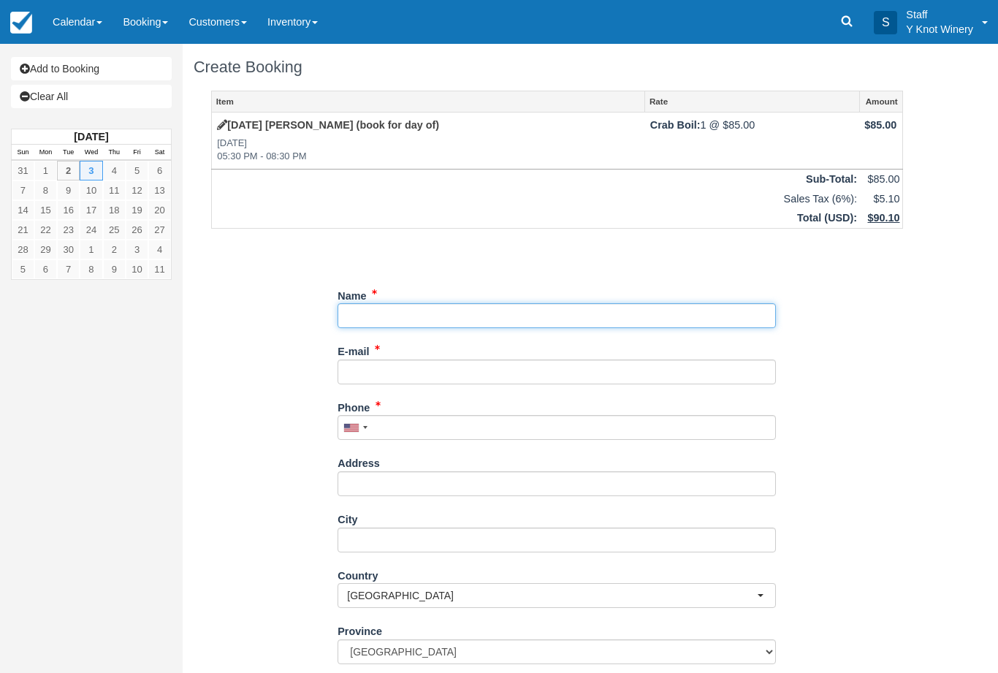
click at [386, 314] on input "Name" at bounding box center [556, 315] width 438 height 25
click at [380, 324] on input "Name" at bounding box center [556, 315] width 438 height 25
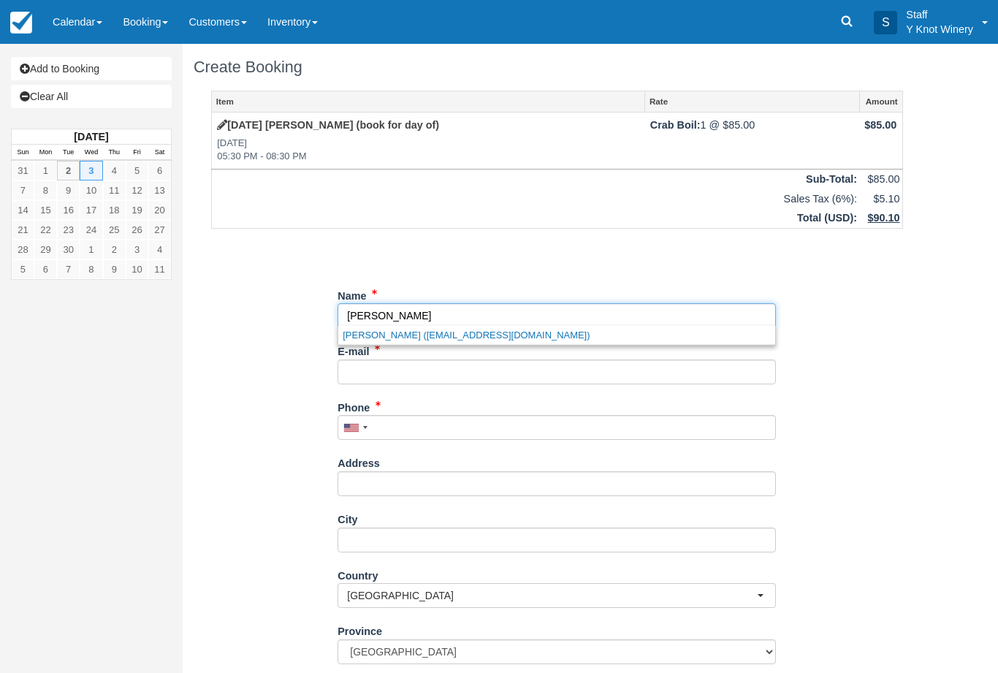
click at [454, 340] on link "Mark Conrad (cman1617@yahoo.com)" at bounding box center [556, 335] width 437 height 18
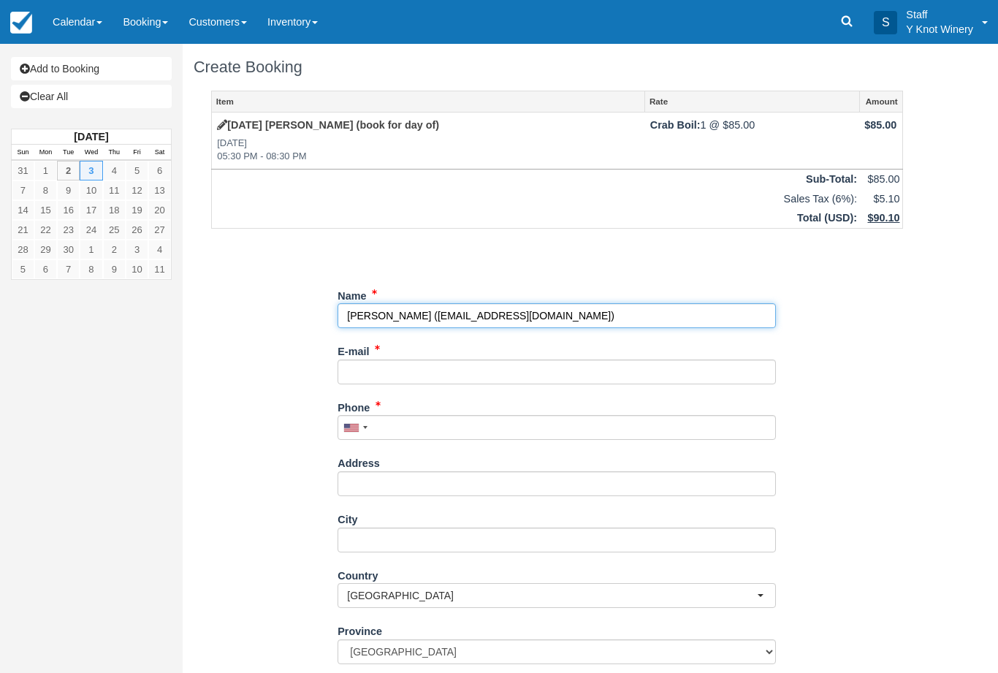
type input "[PERSON_NAME]"
type input "[EMAIL_ADDRESS][DOMAIN_NAME]"
type input "+17013404910"
type input "PO Box 792"
type input "Layton"
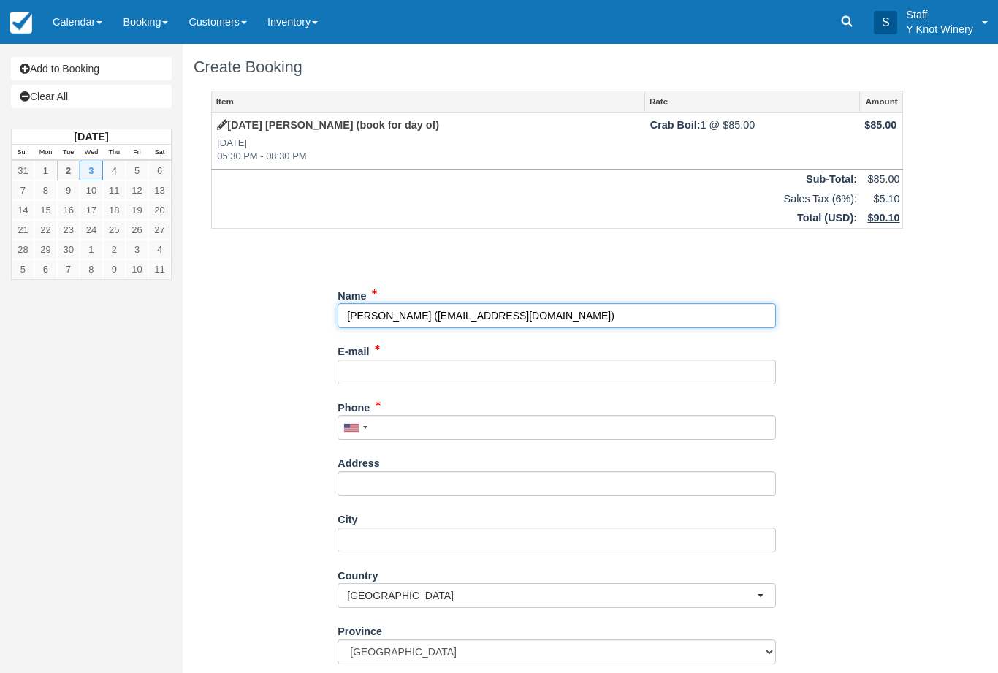
select select "US"
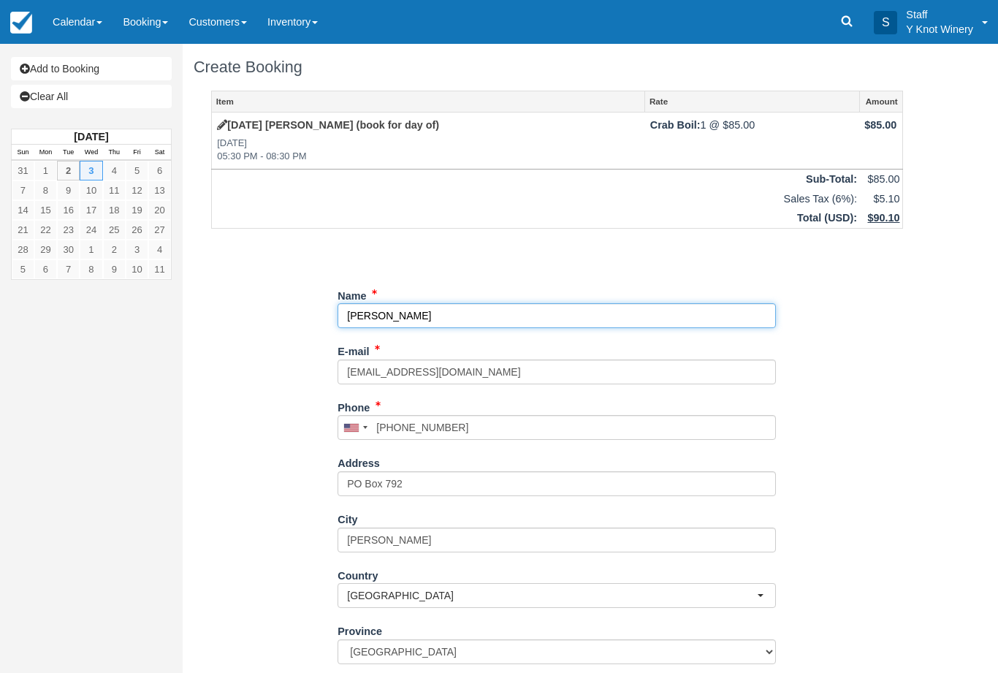
select select
type input "84041"
select select "UT"
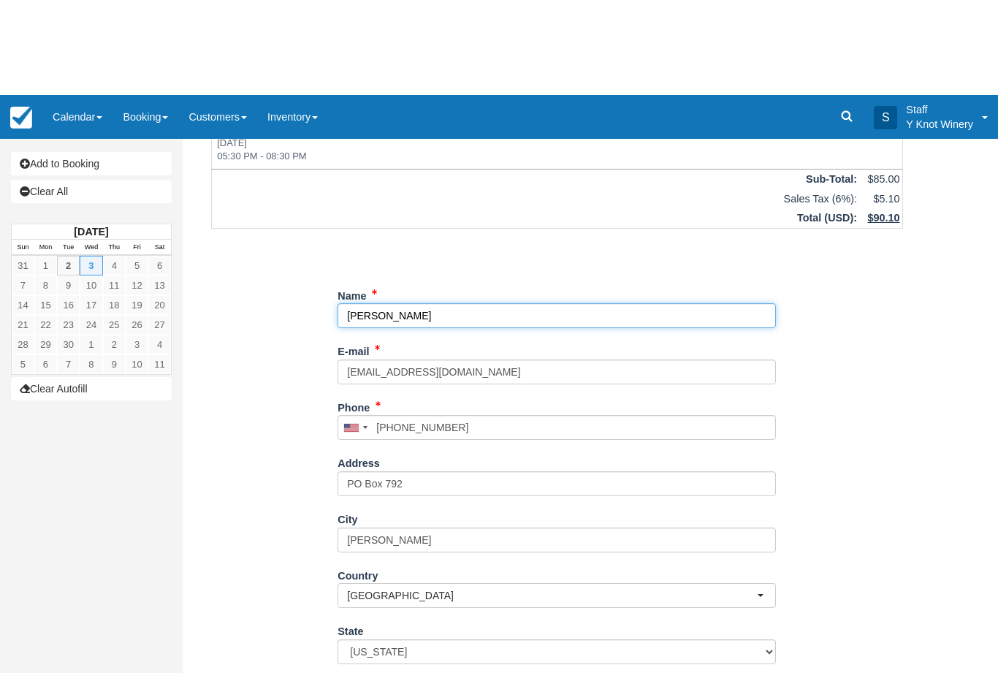
scroll to position [112, 0]
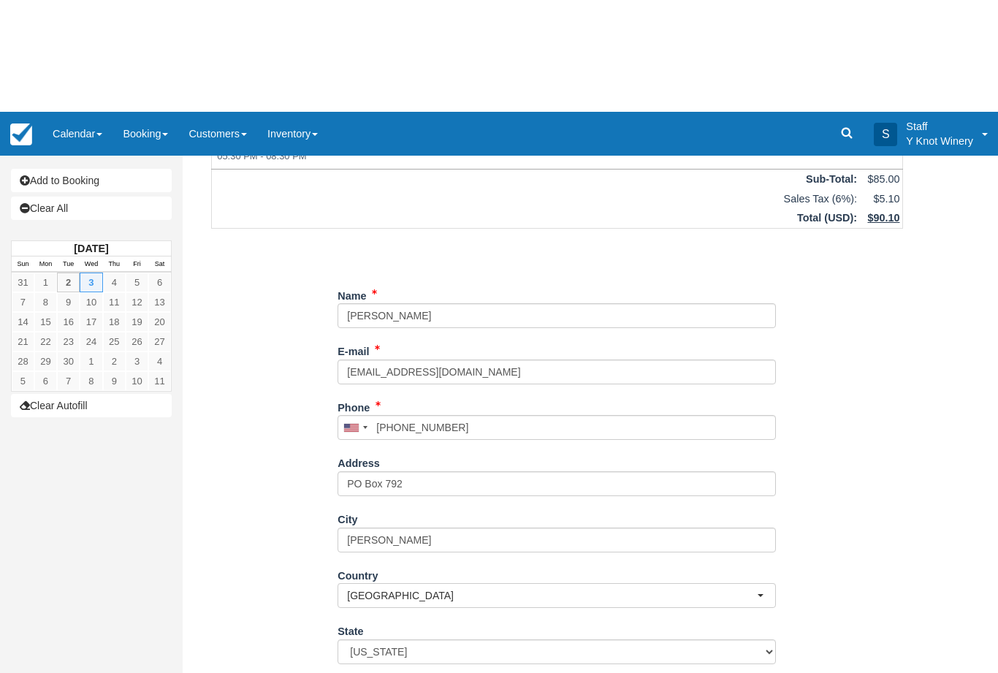
click at [248, 651] on div "Item Rate Amount September 13th Crab Boil (book for day of) Wed Sep 3, 2025 05:…" at bounding box center [557, 334] width 727 height 711
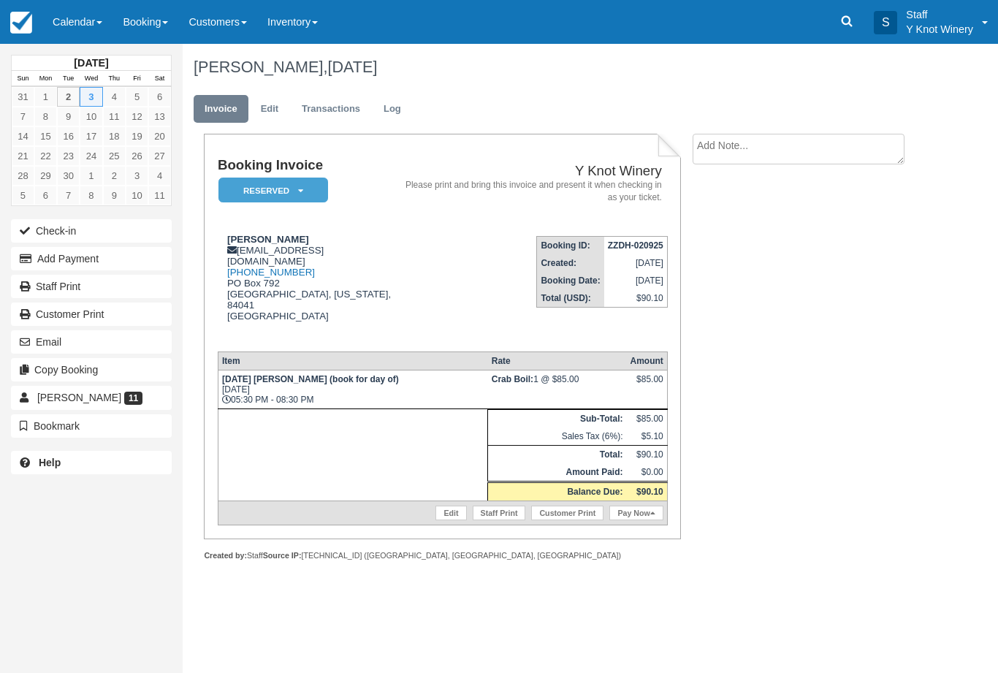
click at [97, 14] on link "Calendar" at bounding box center [77, 22] width 70 height 44
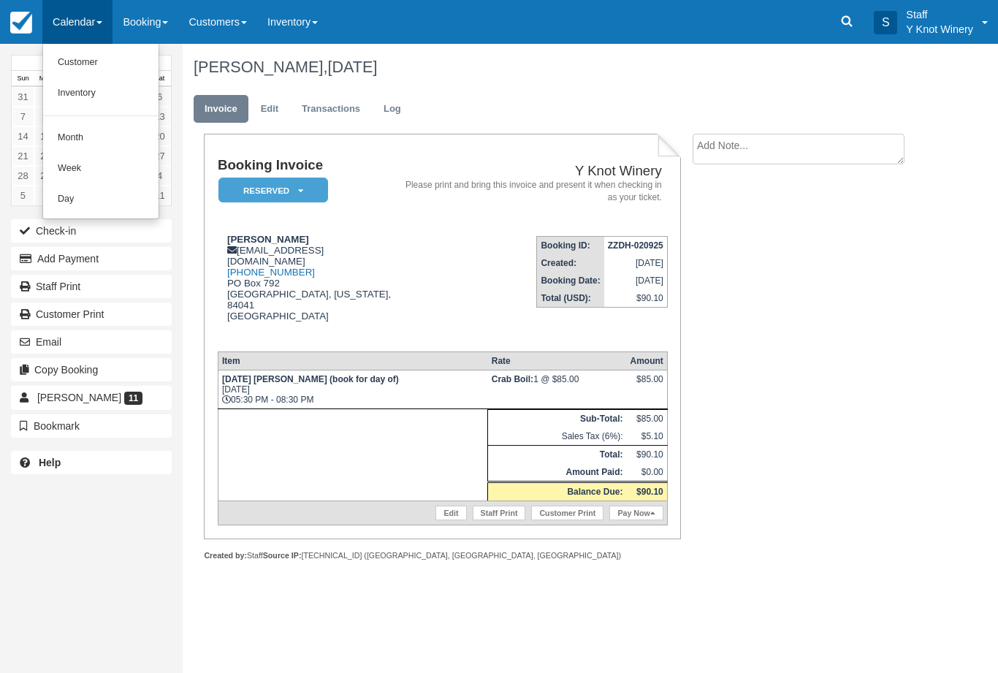
click at [71, 59] on link "Customer" at bounding box center [100, 62] width 115 height 31
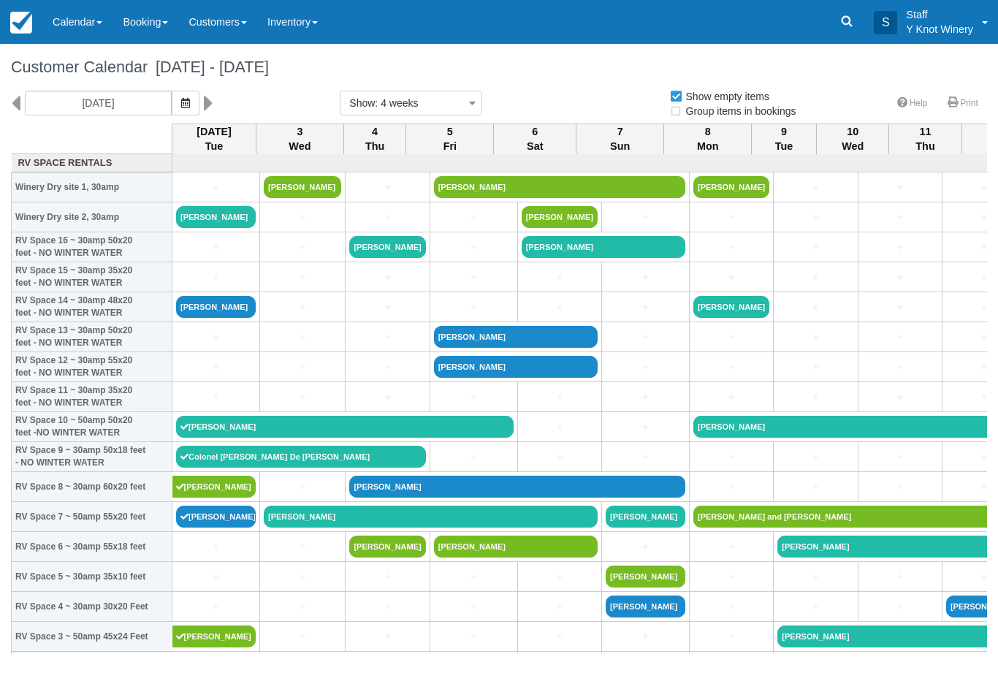
select select
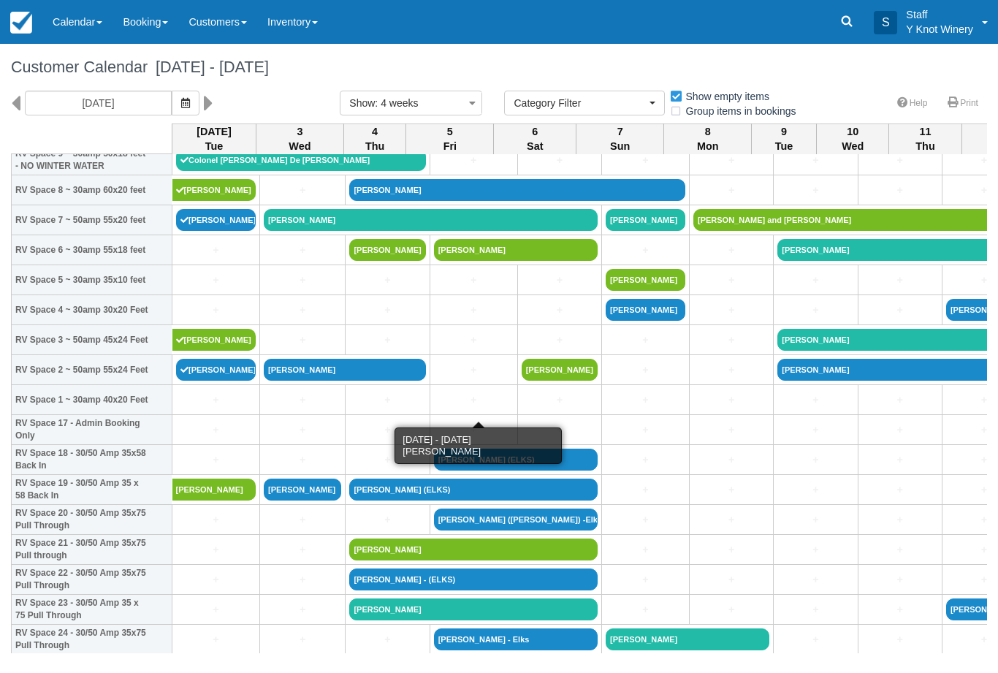
scroll to position [297, 0]
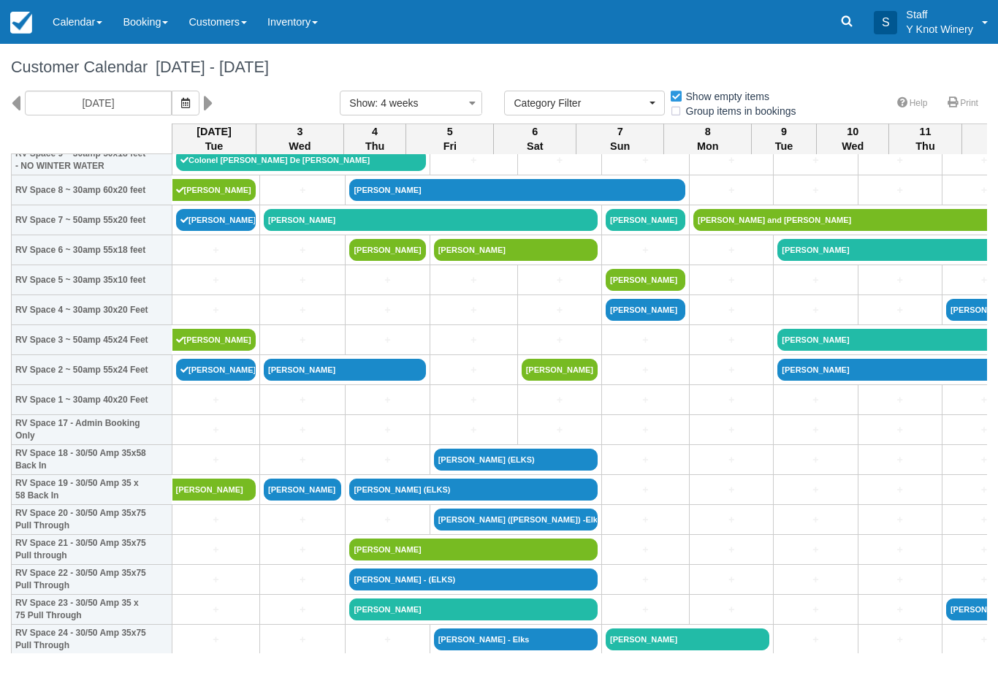
click at [806, 350] on link "[PERSON_NAME]" at bounding box center [987, 340] width 420 height 22
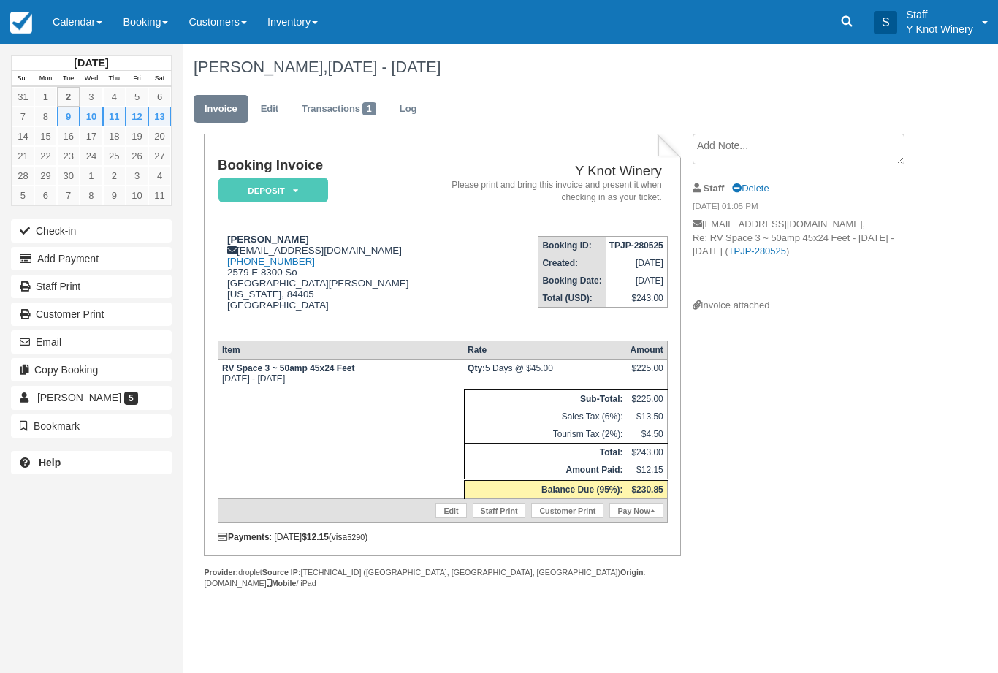
click at [441, 518] on link "Edit" at bounding box center [450, 510] width 31 height 15
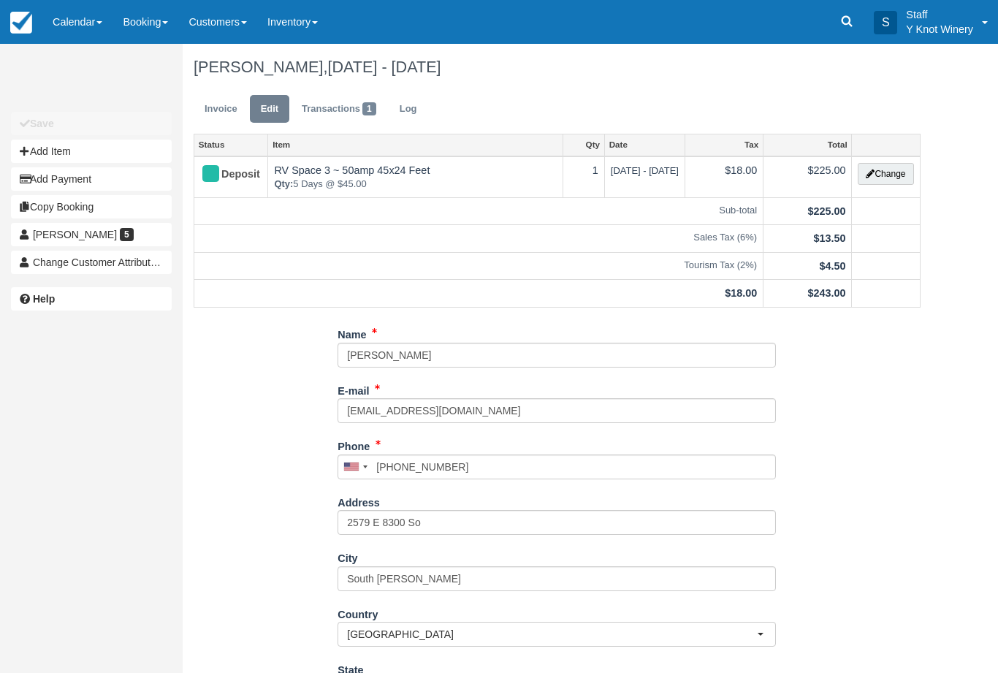
click at [887, 169] on button "Change" at bounding box center [885, 174] width 56 height 22
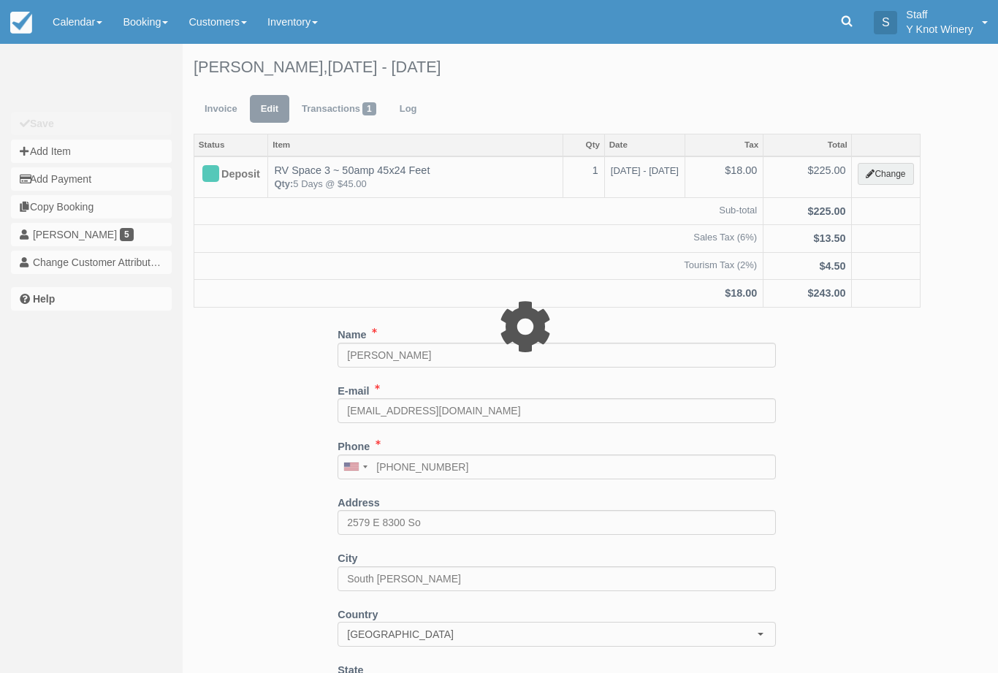
type input "225.00"
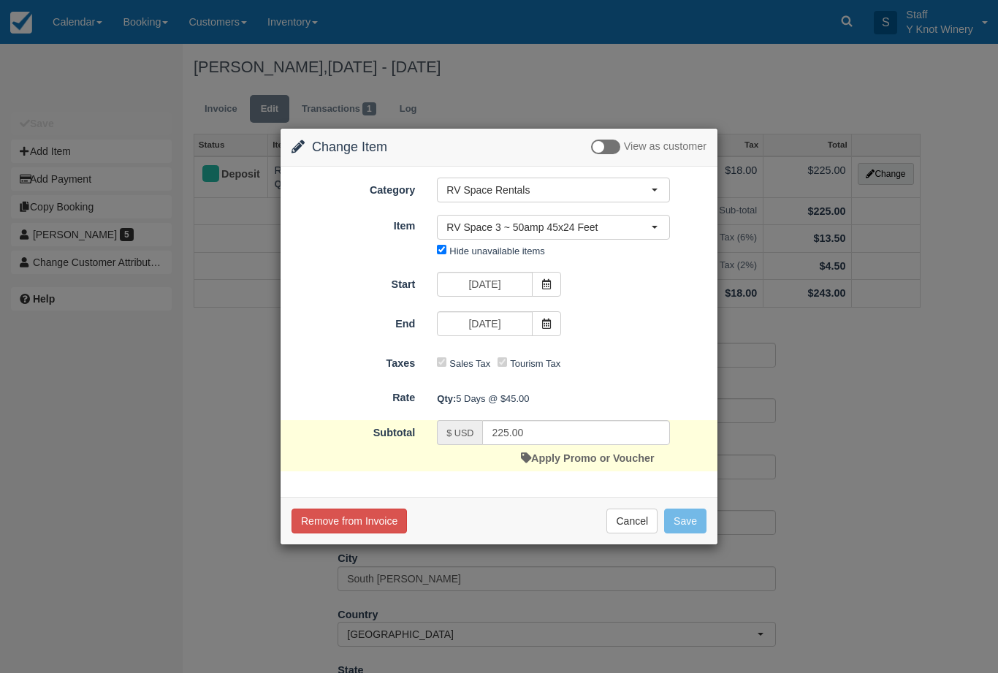
click at [550, 276] on span at bounding box center [546, 284] width 29 height 25
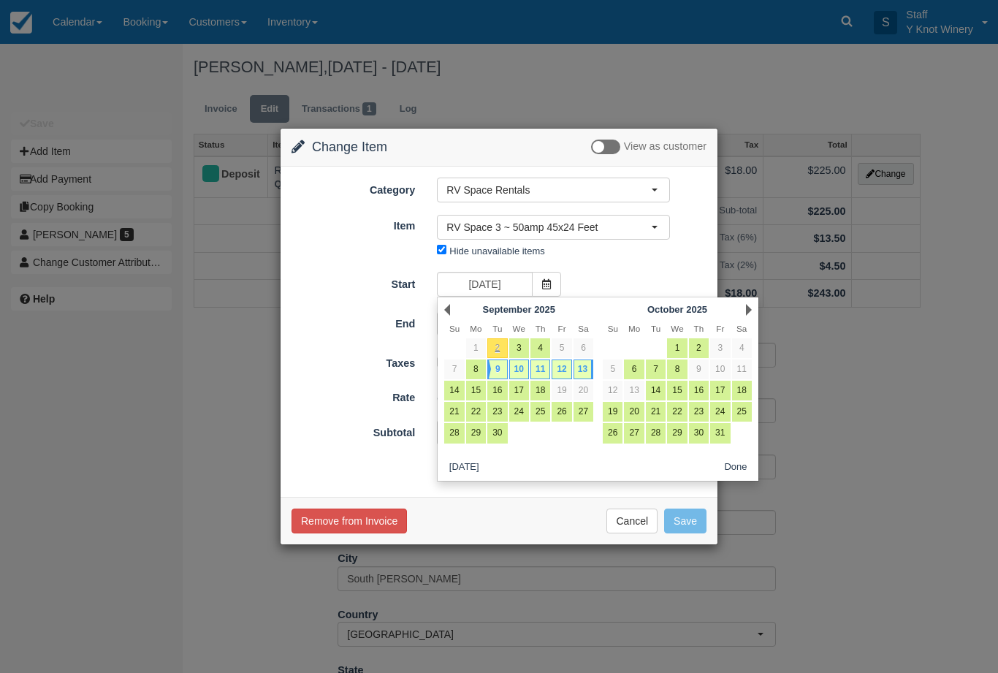
click at [469, 356] on link "1" at bounding box center [476, 348] width 20 height 20
type input "09/01/25"
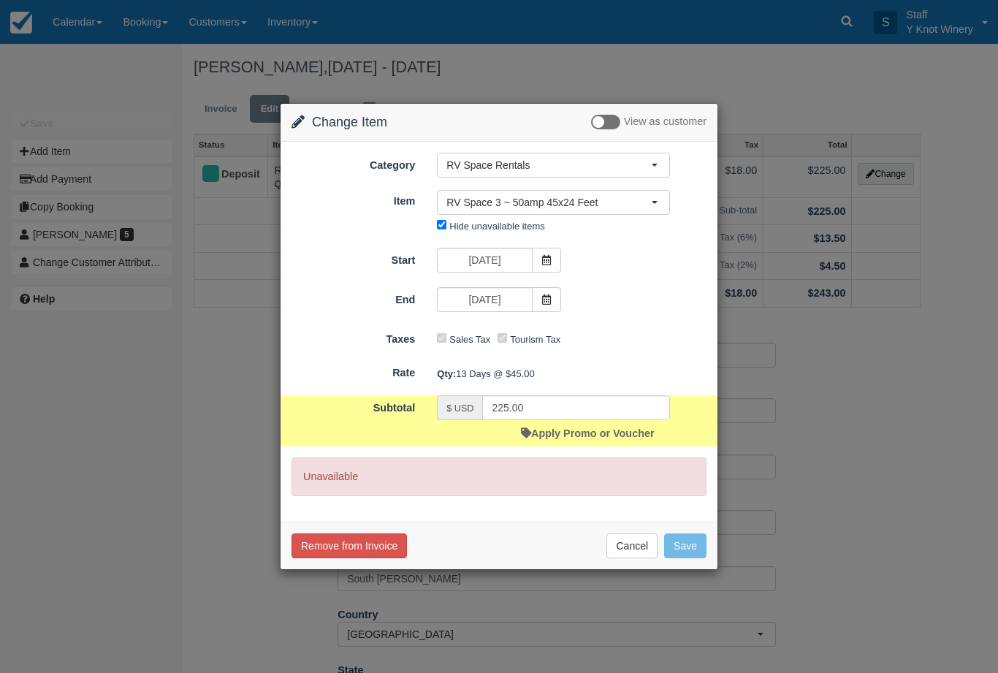
type input "585.00"
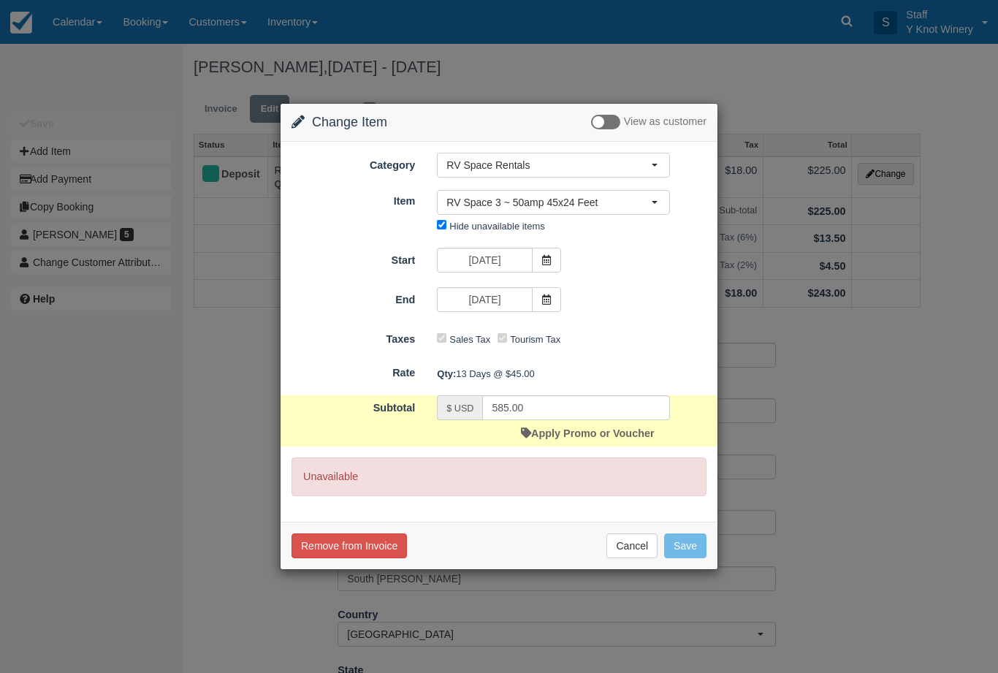
click at [546, 252] on span at bounding box center [546, 260] width 29 height 25
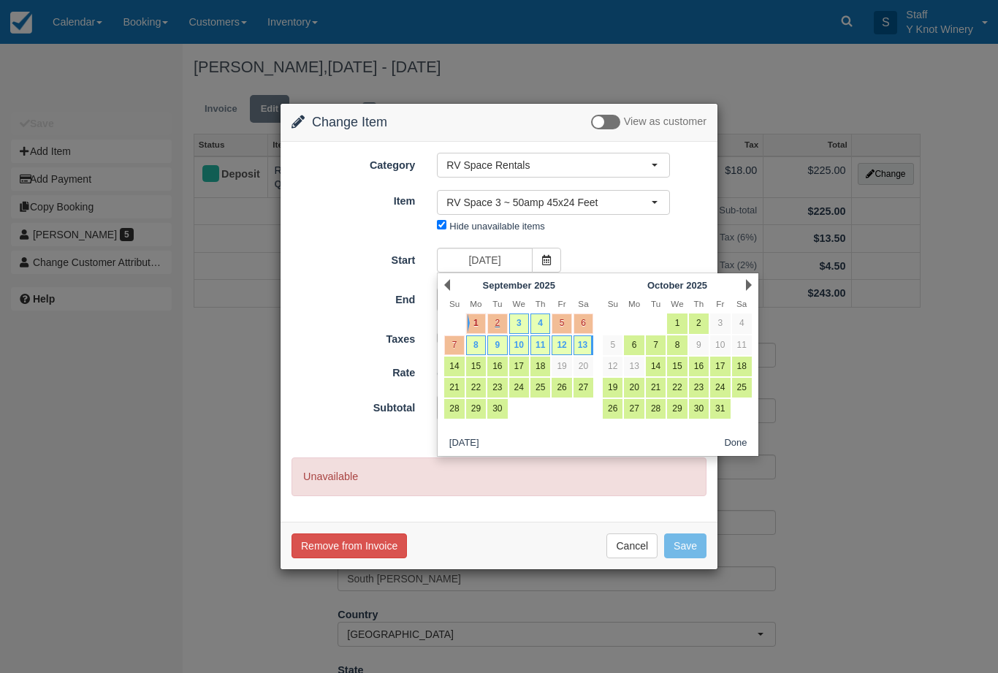
click at [740, 434] on button "Done" at bounding box center [736, 443] width 34 height 18
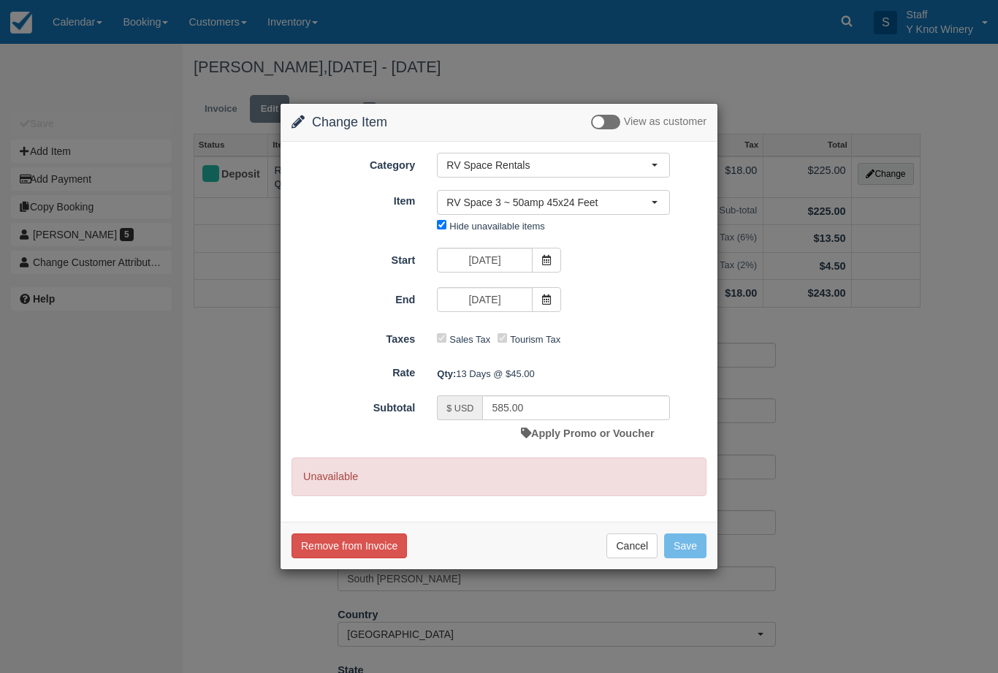
click at [638, 534] on button "Cancel" at bounding box center [631, 545] width 51 height 25
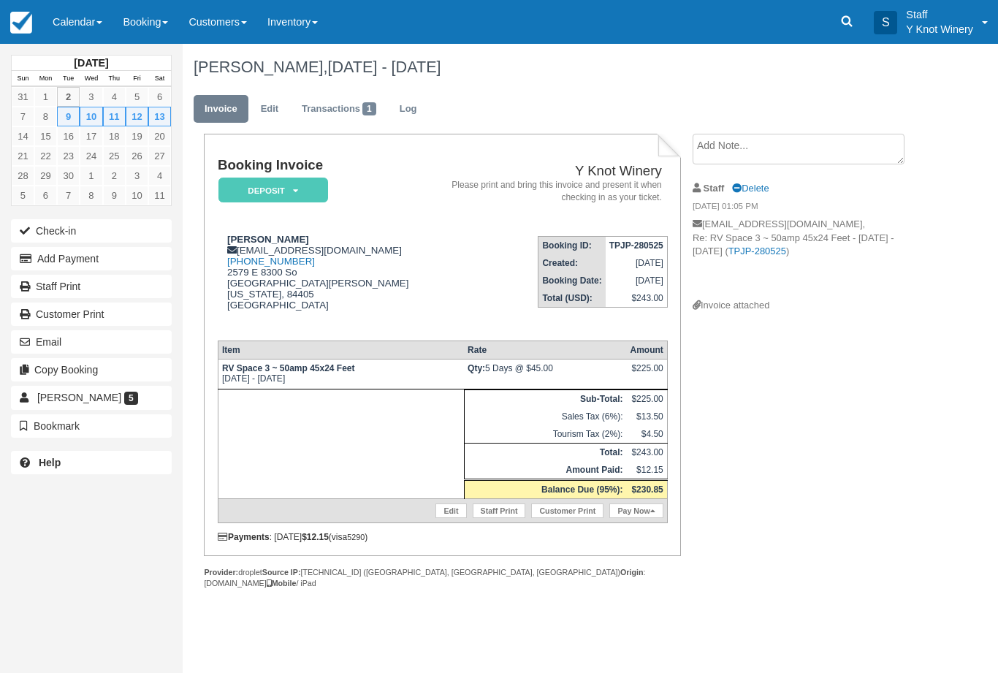
click at [82, 28] on link "Calendar" at bounding box center [77, 22] width 70 height 44
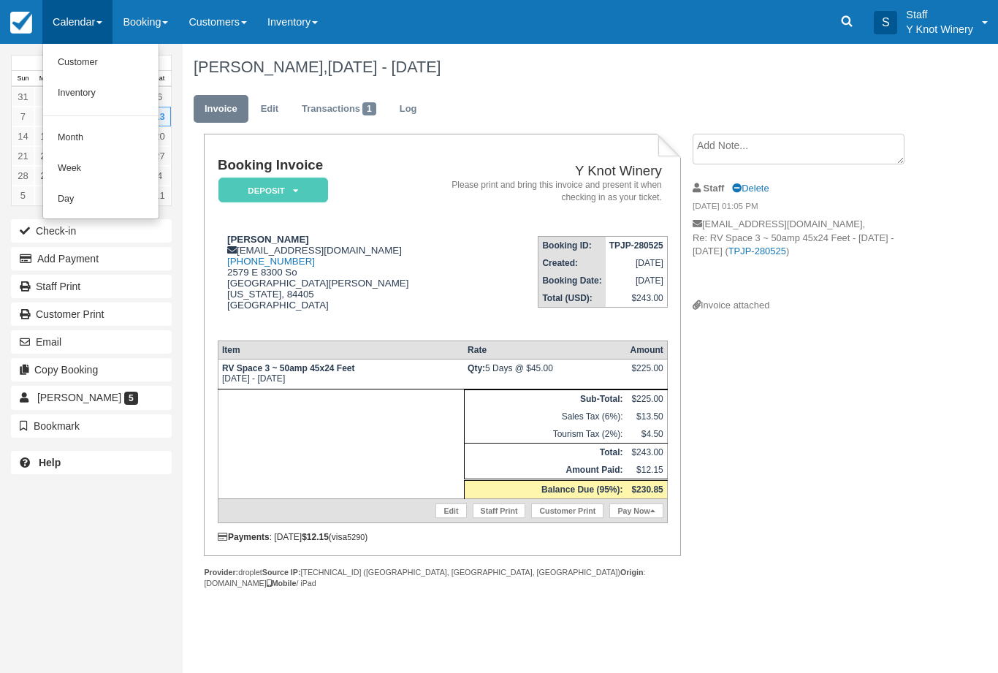
click at [107, 65] on link "Customer" at bounding box center [100, 62] width 115 height 31
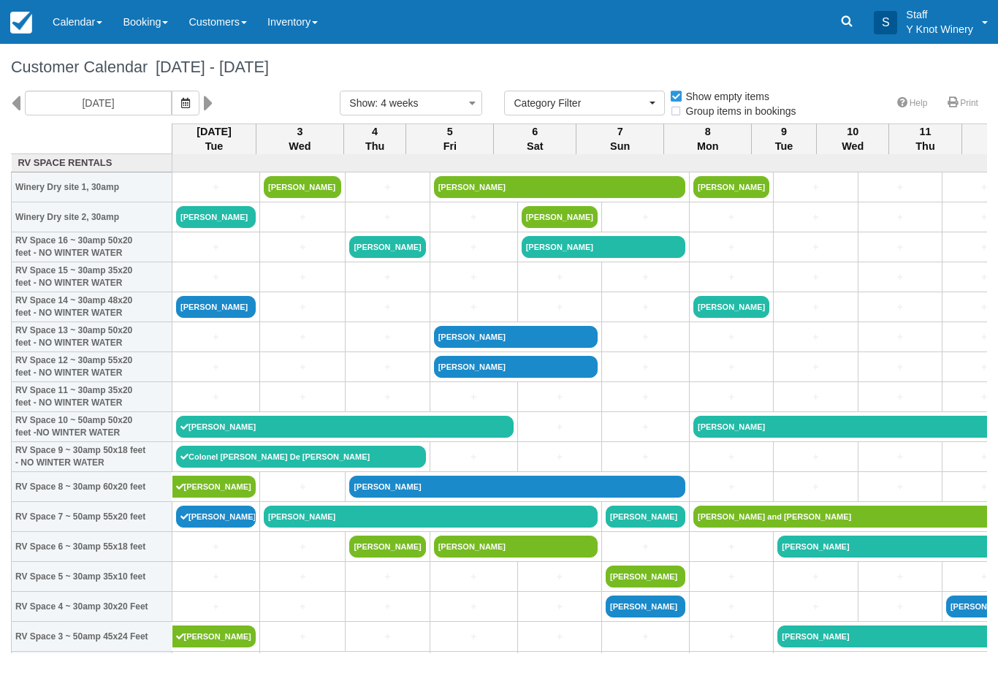
select select
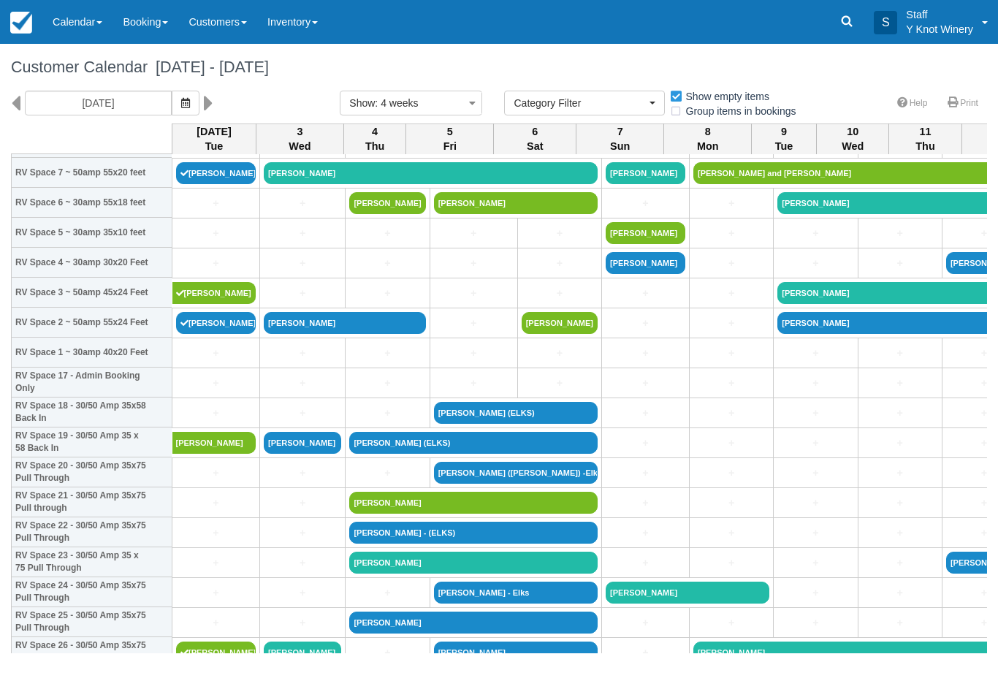
scroll to position [346, 0]
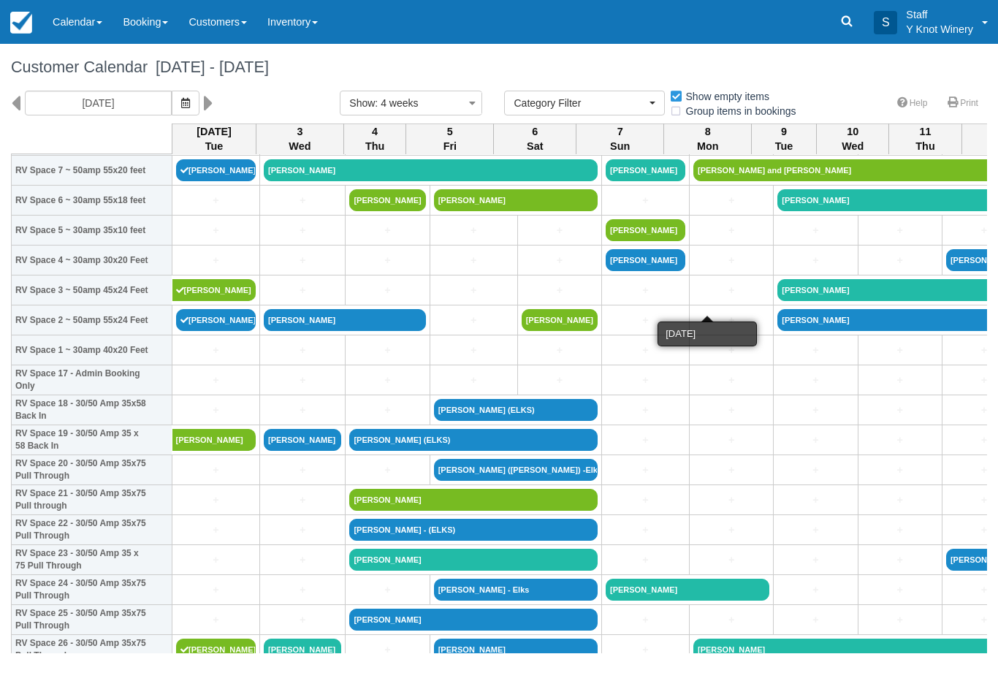
click at [728, 298] on link "+" at bounding box center [731, 290] width 76 height 15
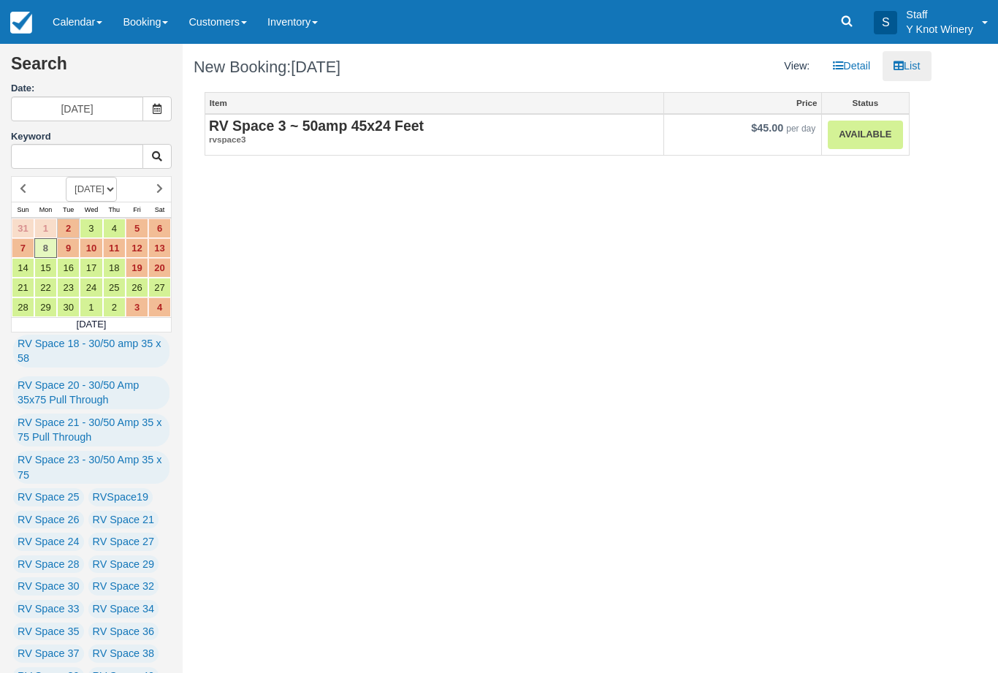
click at [76, 28] on link "Calendar" at bounding box center [77, 22] width 70 height 44
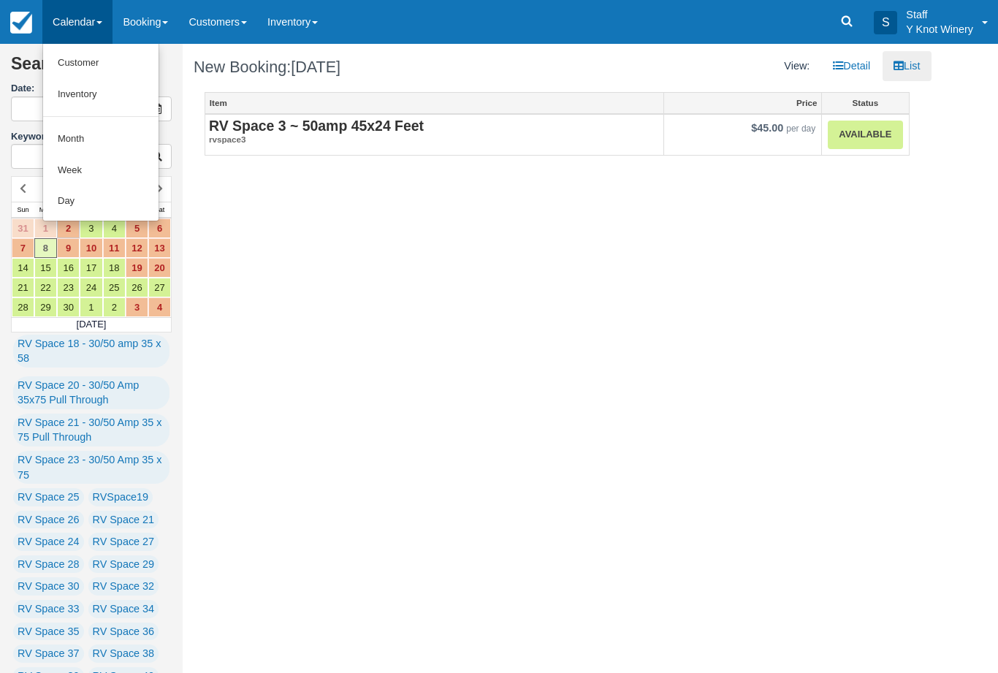
click at [131, 59] on link "Customer" at bounding box center [100, 62] width 115 height 31
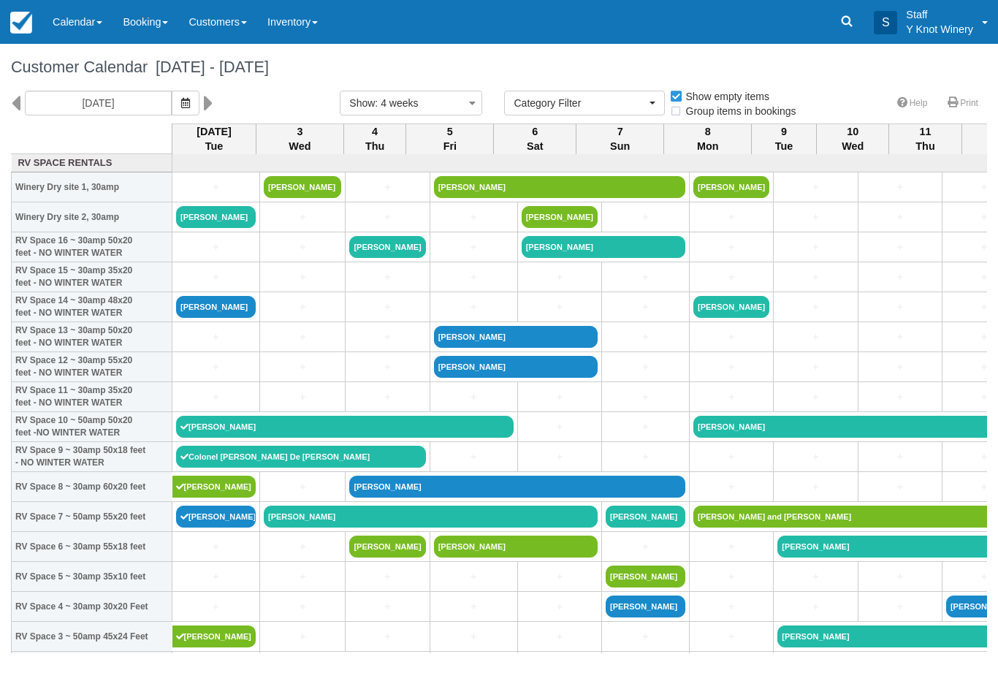
select select
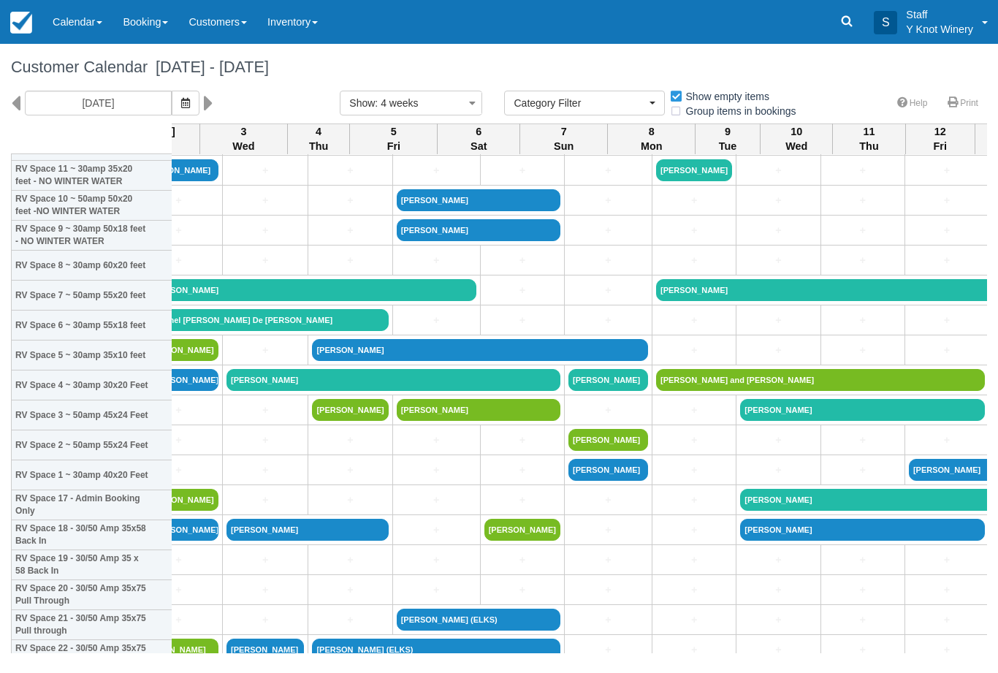
scroll to position [221, 56]
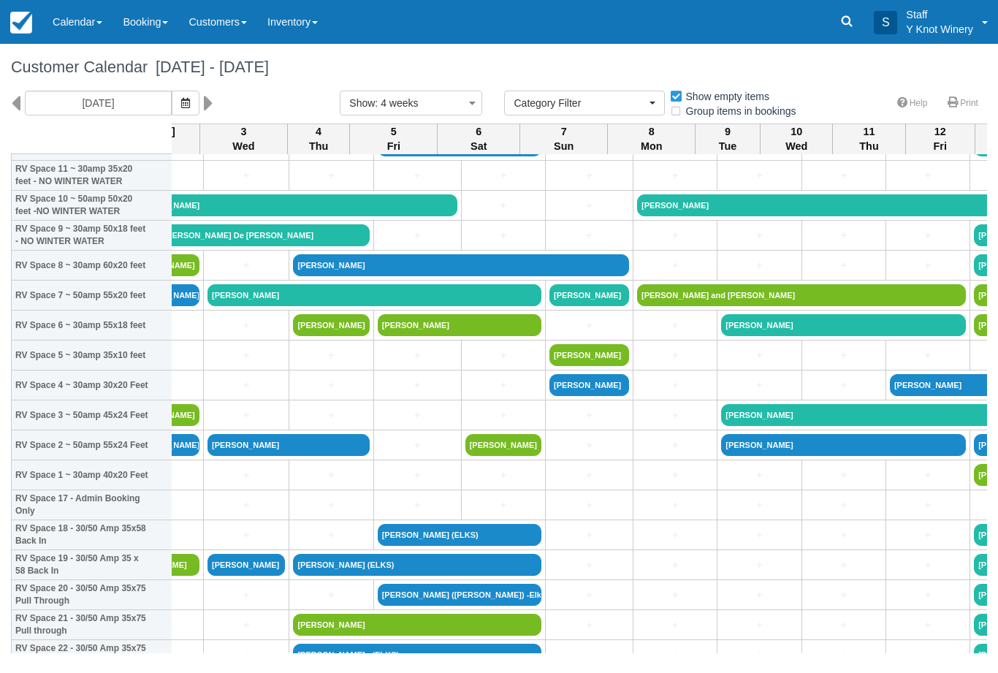
click at [757, 426] on link "[PERSON_NAME]" at bounding box center [931, 415] width 420 height 22
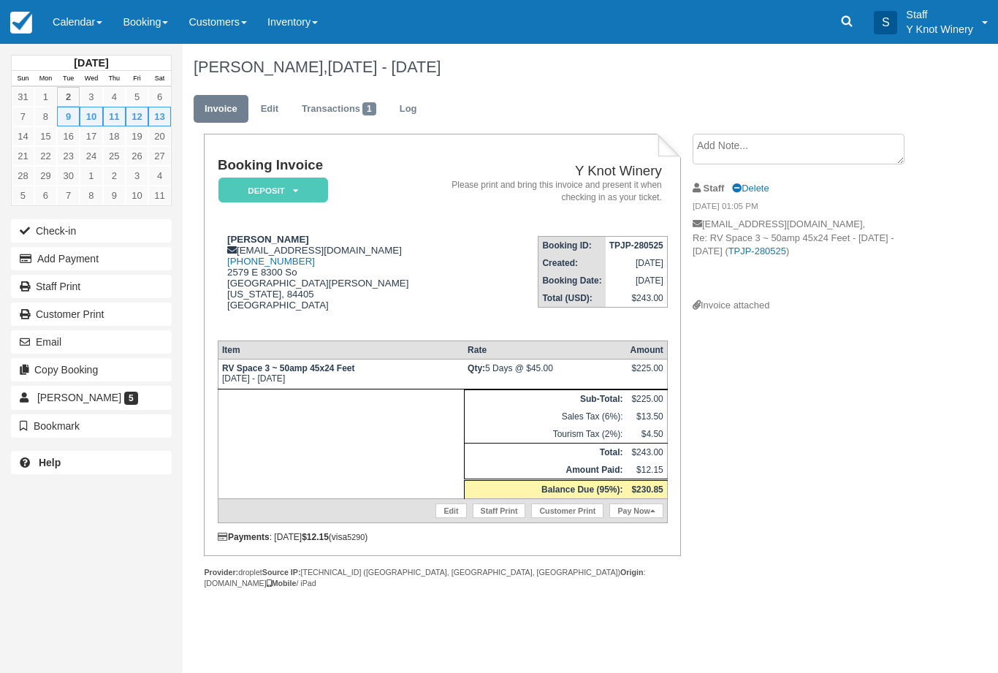
click at [88, 21] on link "Calendar" at bounding box center [77, 22] width 70 height 44
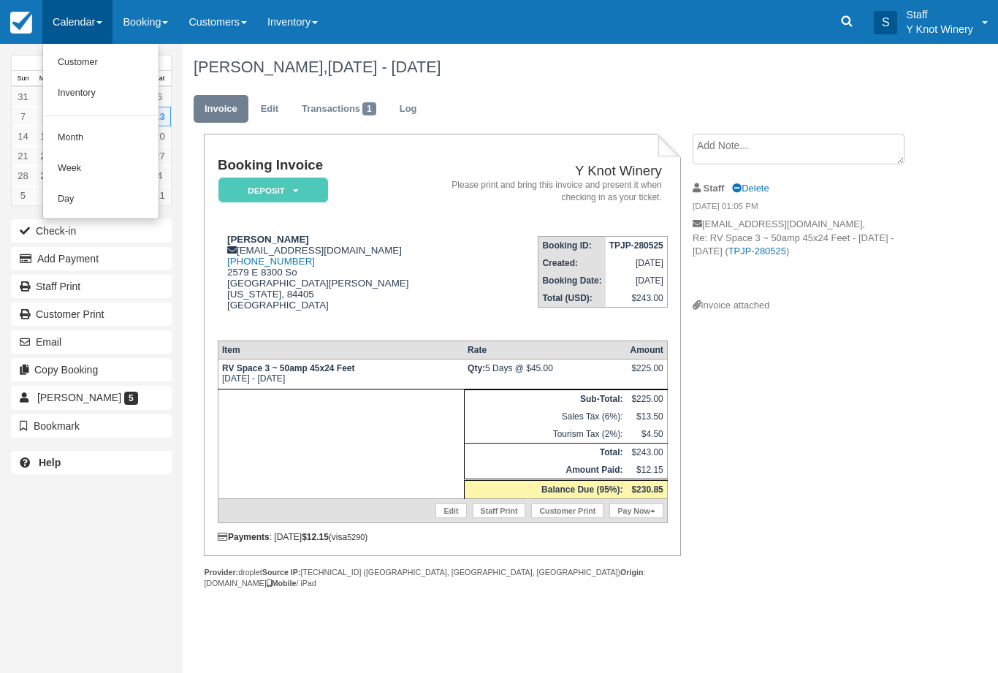
click at [96, 53] on link "Customer" at bounding box center [100, 62] width 115 height 31
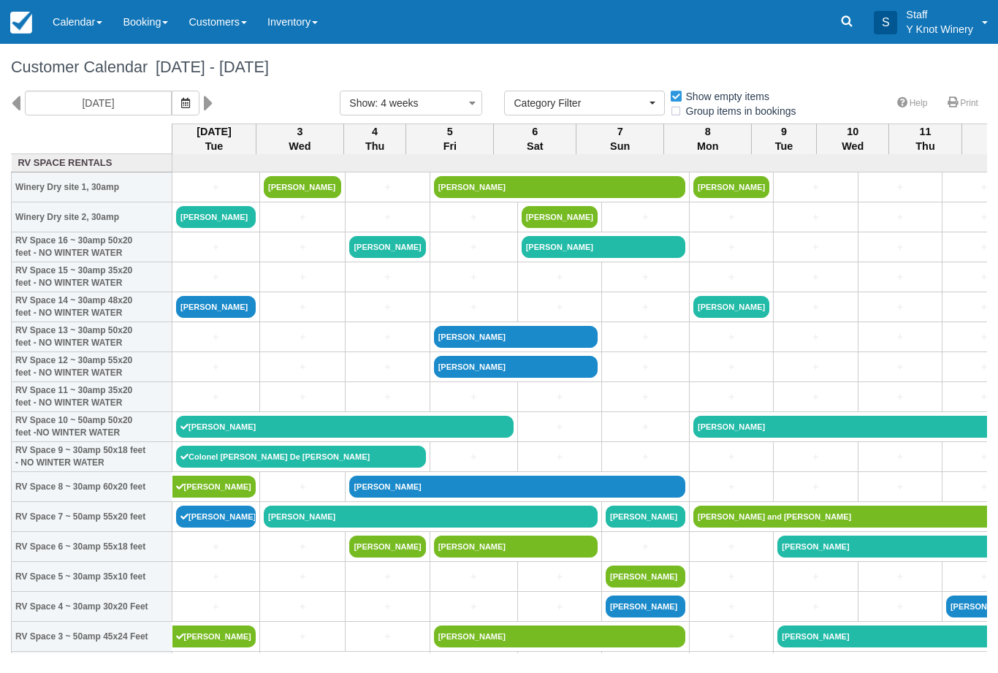
select select
click at [181, 101] on icon "button" at bounding box center [185, 103] width 9 height 10
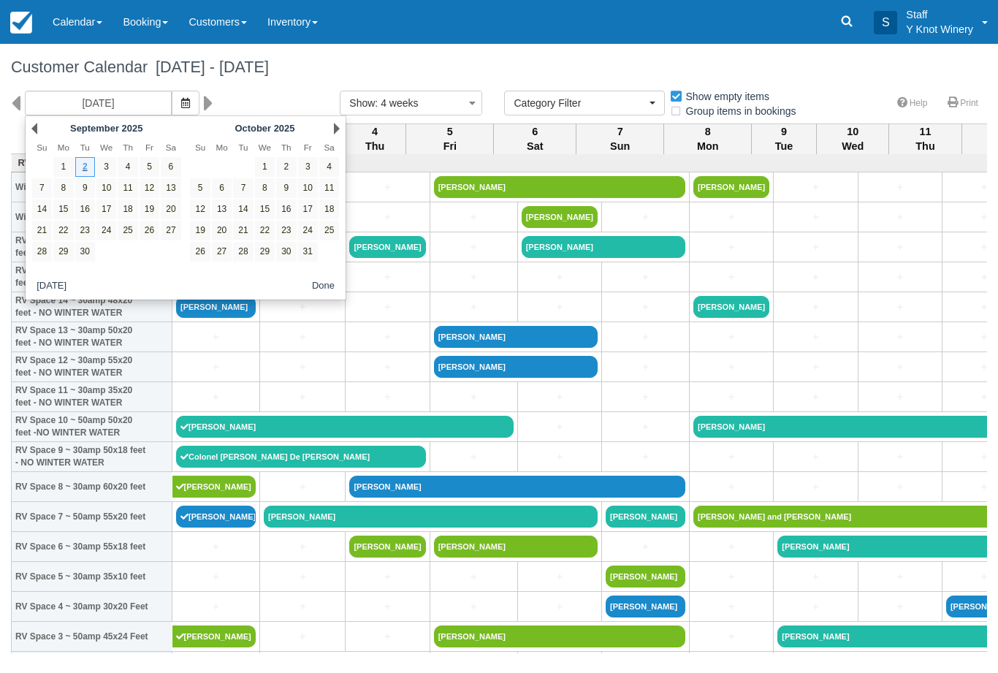
click at [87, 188] on link "9" at bounding box center [85, 188] width 20 height 20
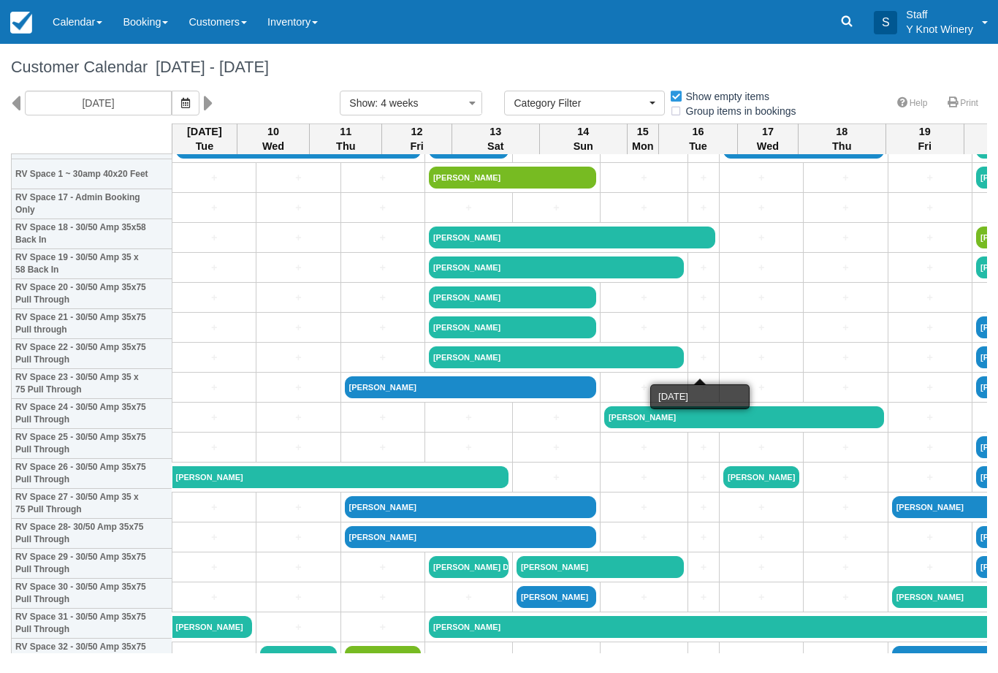
scroll to position [522, 0]
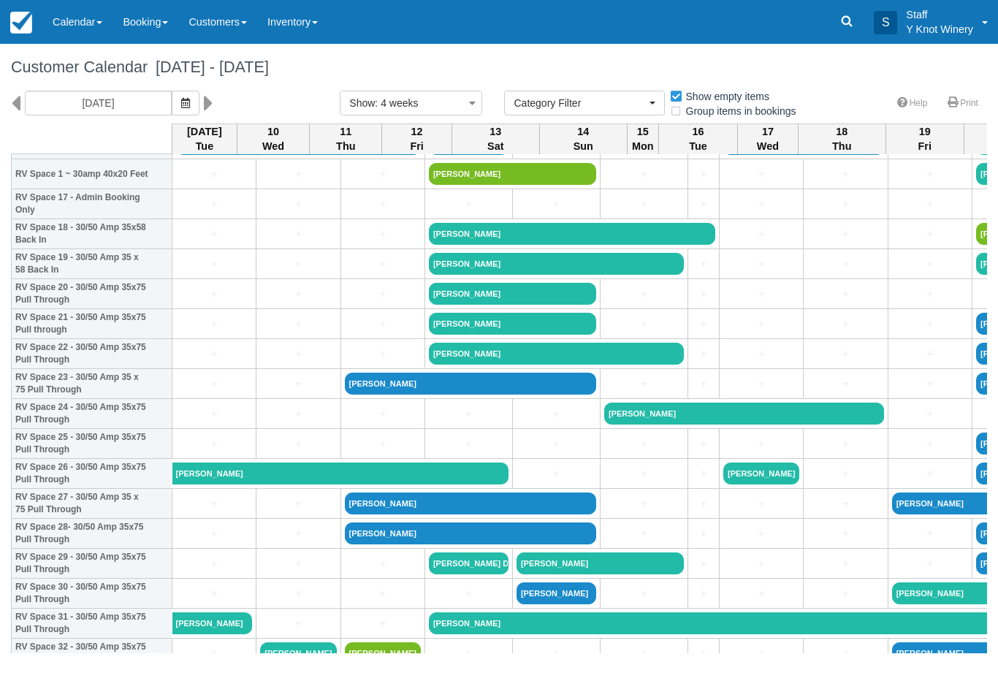
click at [18, 98] on icon at bounding box center [15, 103] width 9 height 25
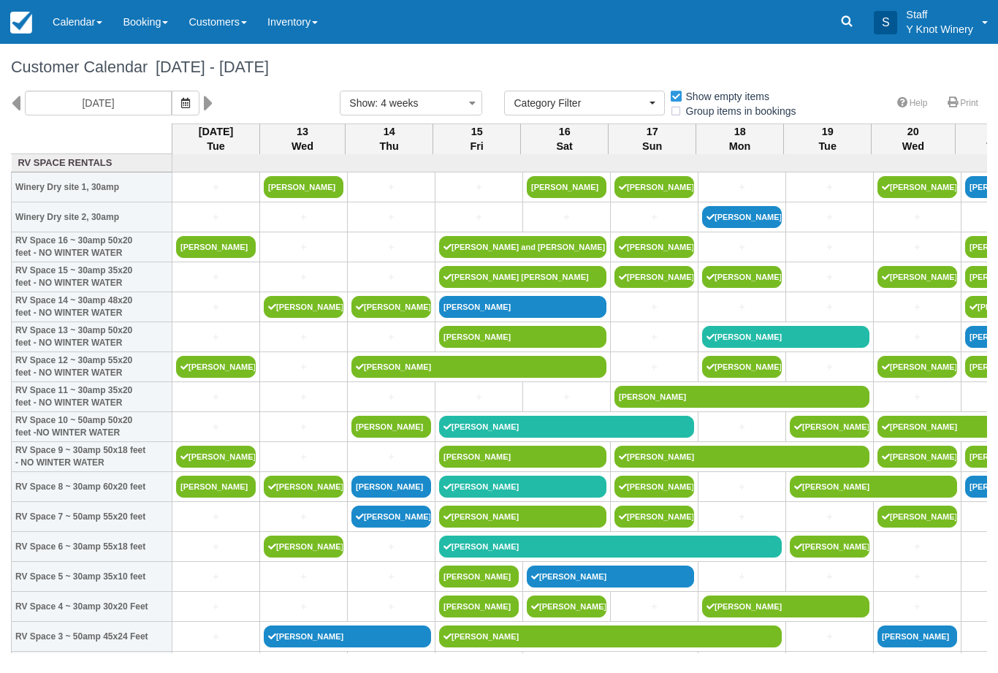
click at [172, 104] on button "button" at bounding box center [186, 103] width 28 height 25
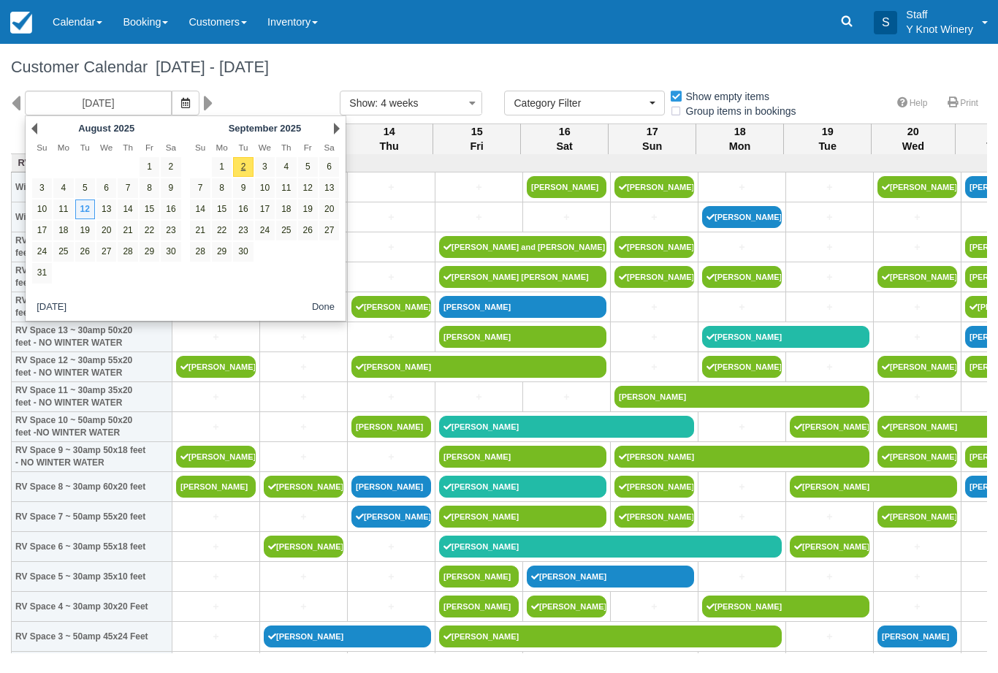
click at [222, 191] on link "8" at bounding box center [222, 188] width 20 height 20
type input "09/08/25"
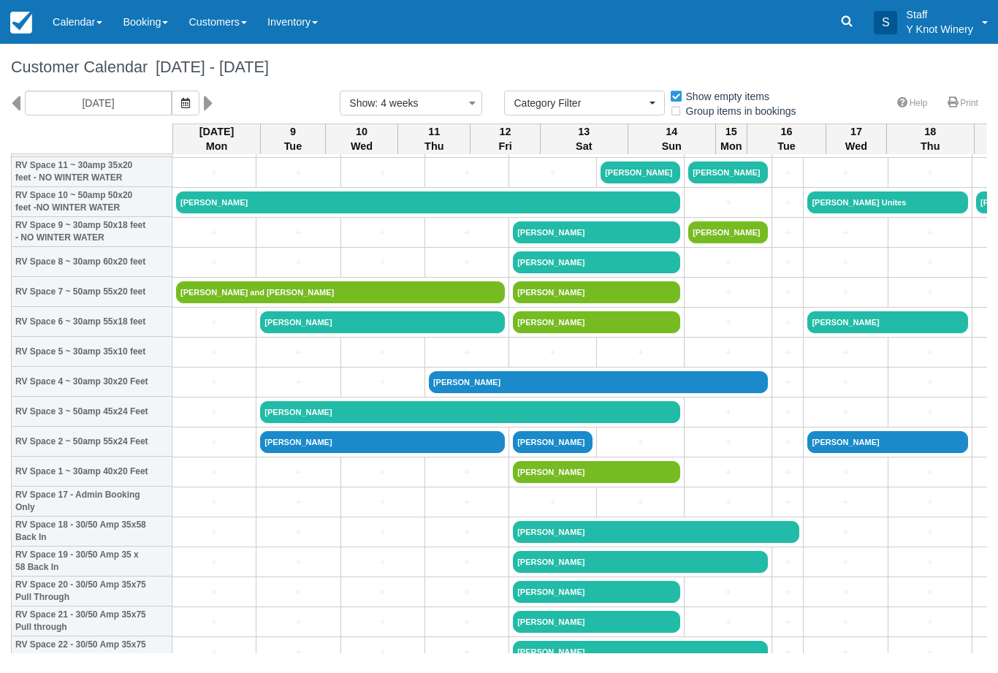
scroll to position [225, 0]
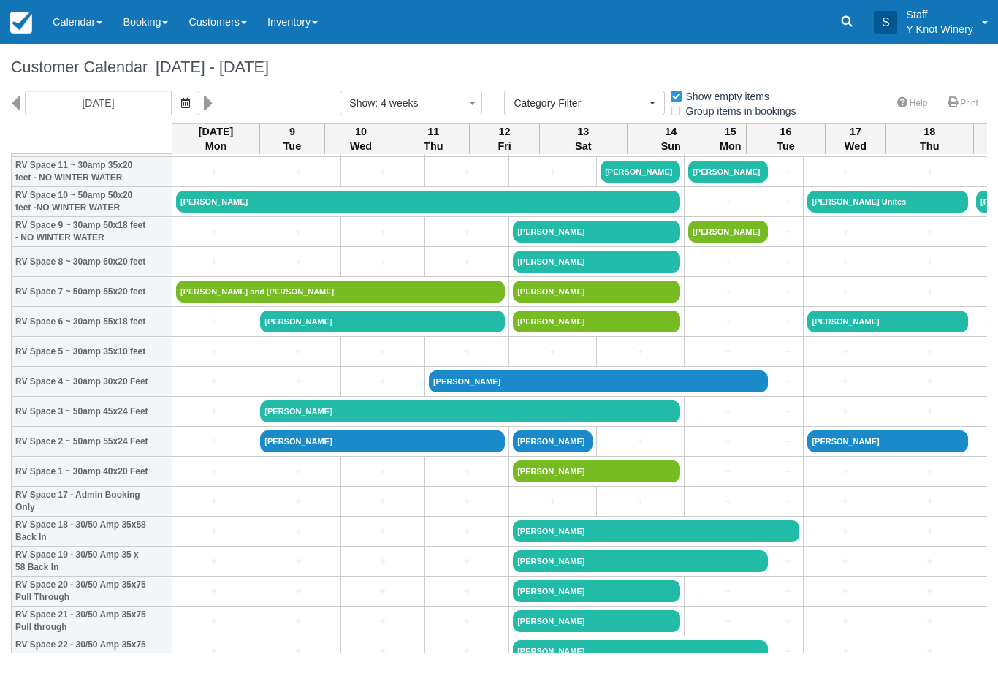
click at [335, 416] on link "Keith Reiss" at bounding box center [470, 411] width 420 height 22
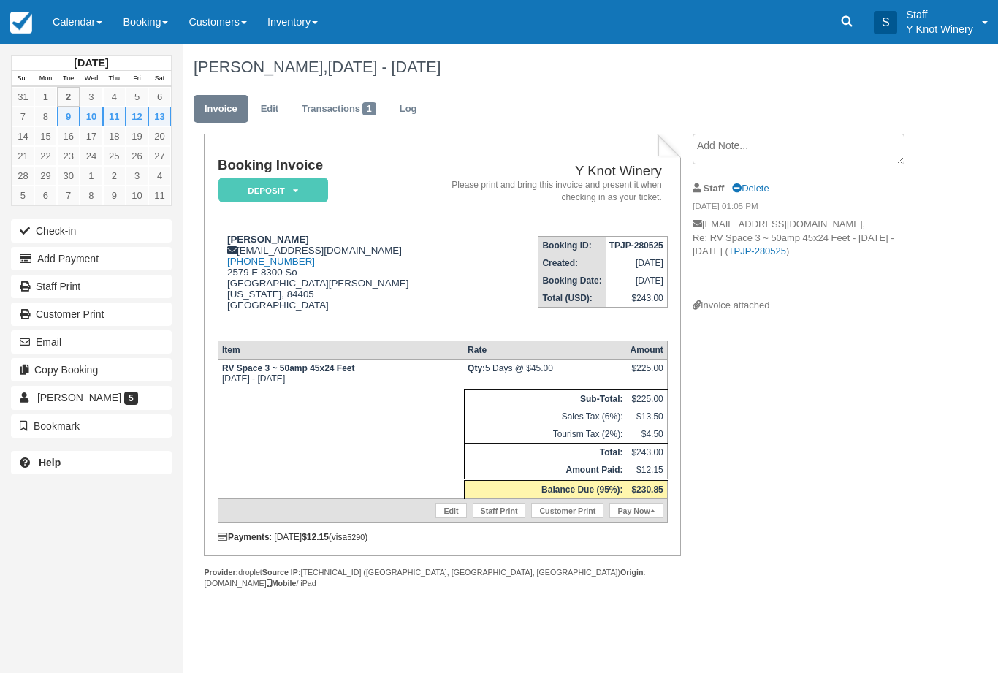
click at [448, 518] on link "Edit" at bounding box center [450, 510] width 31 height 15
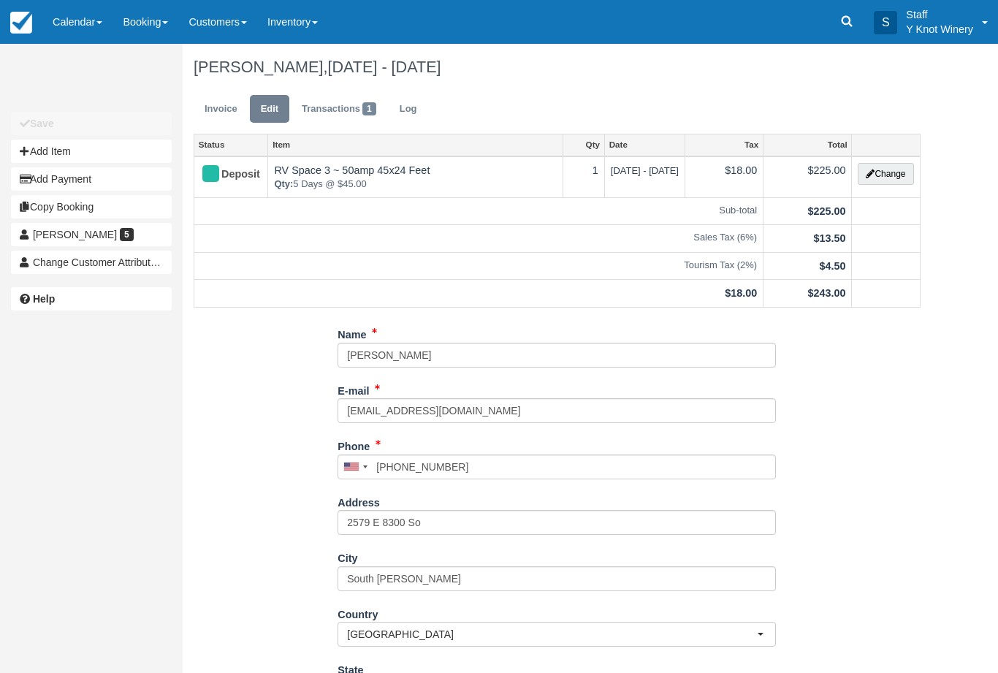
click at [890, 180] on button "Change" at bounding box center [885, 174] width 56 height 22
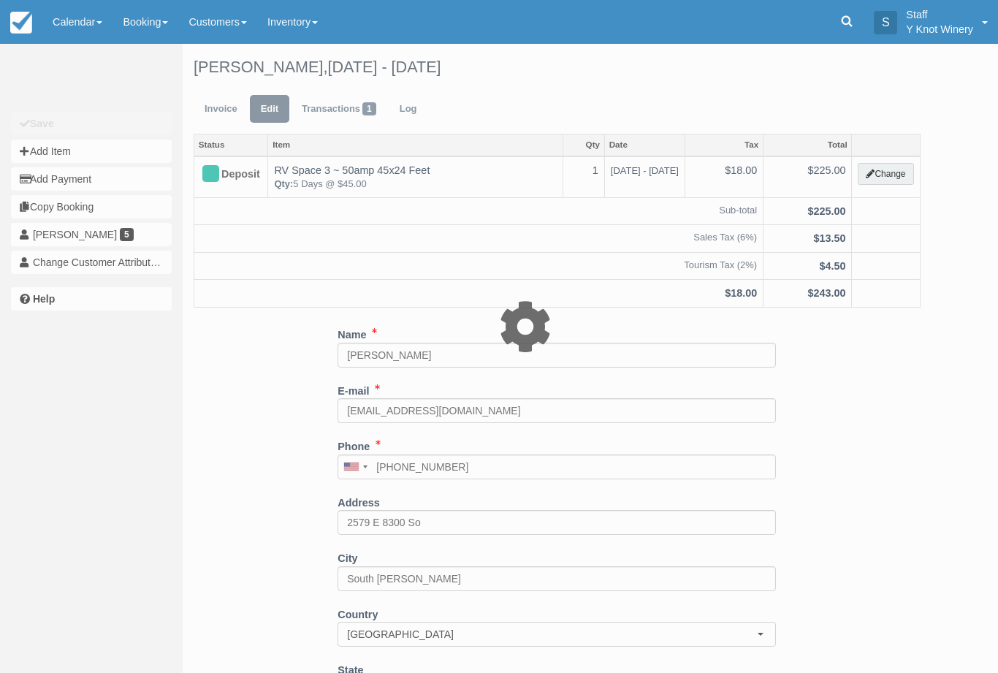
type input "225.00"
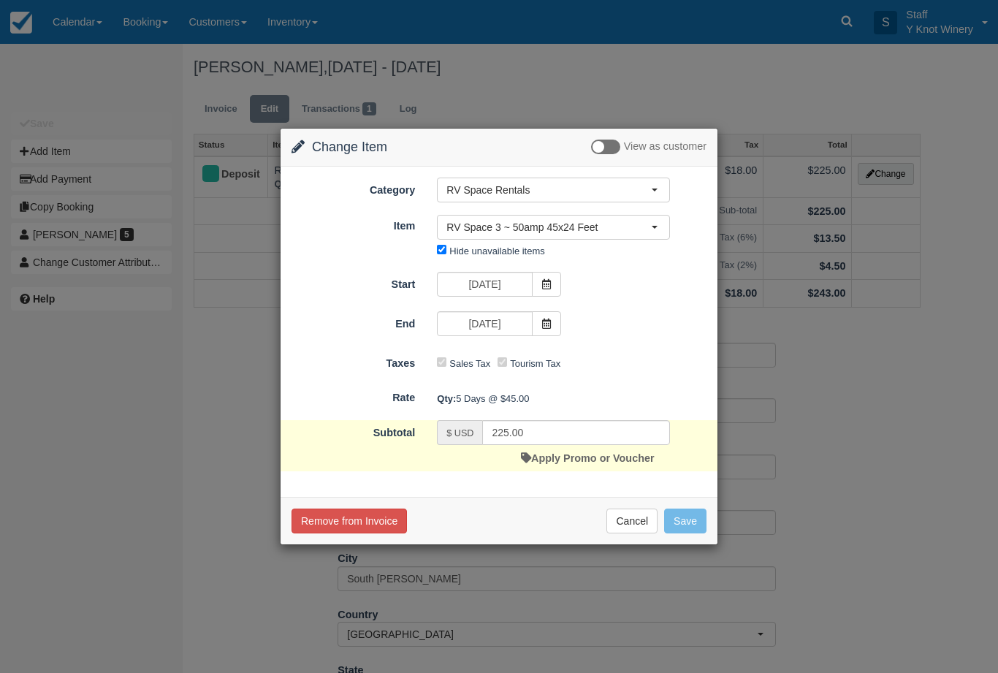
click at [549, 282] on icon at bounding box center [546, 284] width 10 height 10
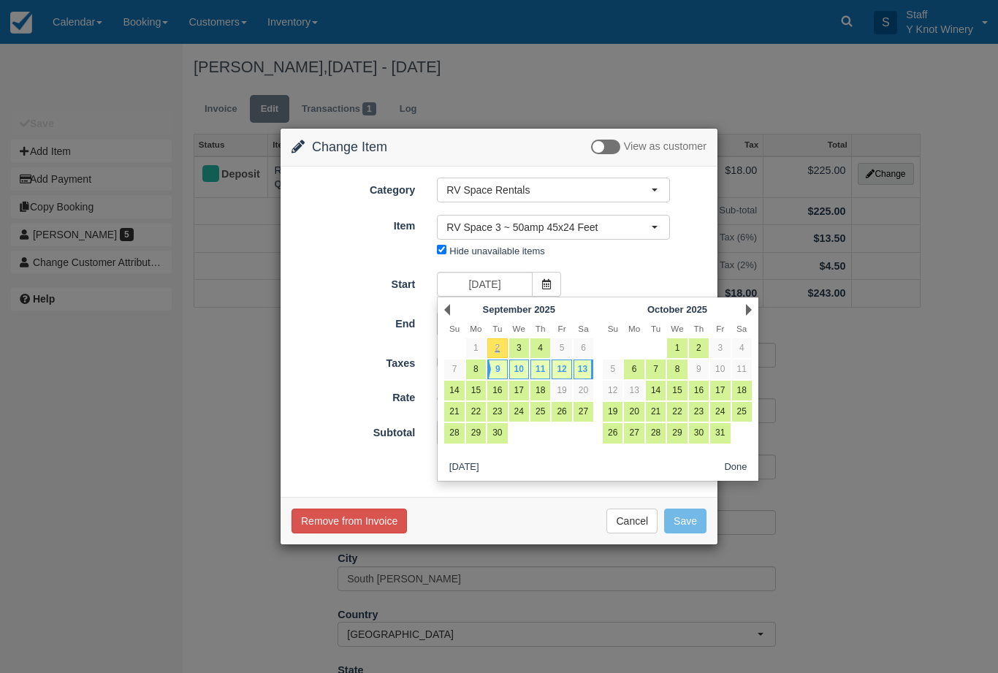
click at [476, 374] on link "8" at bounding box center [476, 369] width 20 height 20
type input "09/08/25"
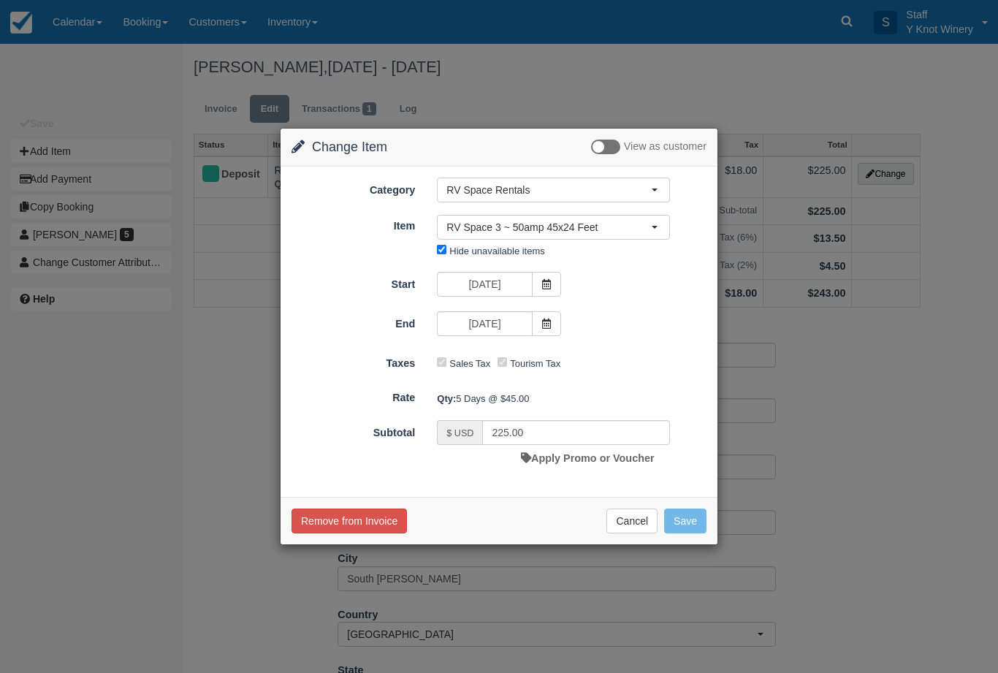
type input "270.00"
click at [689, 521] on button "Save" at bounding box center [685, 520] width 42 height 25
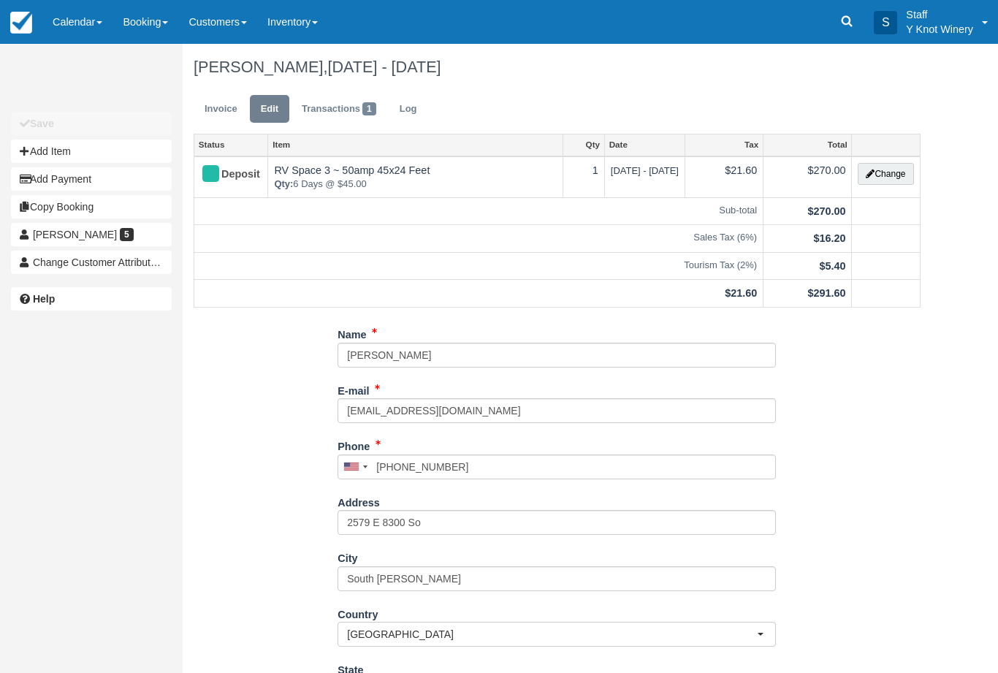
click at [93, 30] on link "Calendar" at bounding box center [77, 22] width 70 height 44
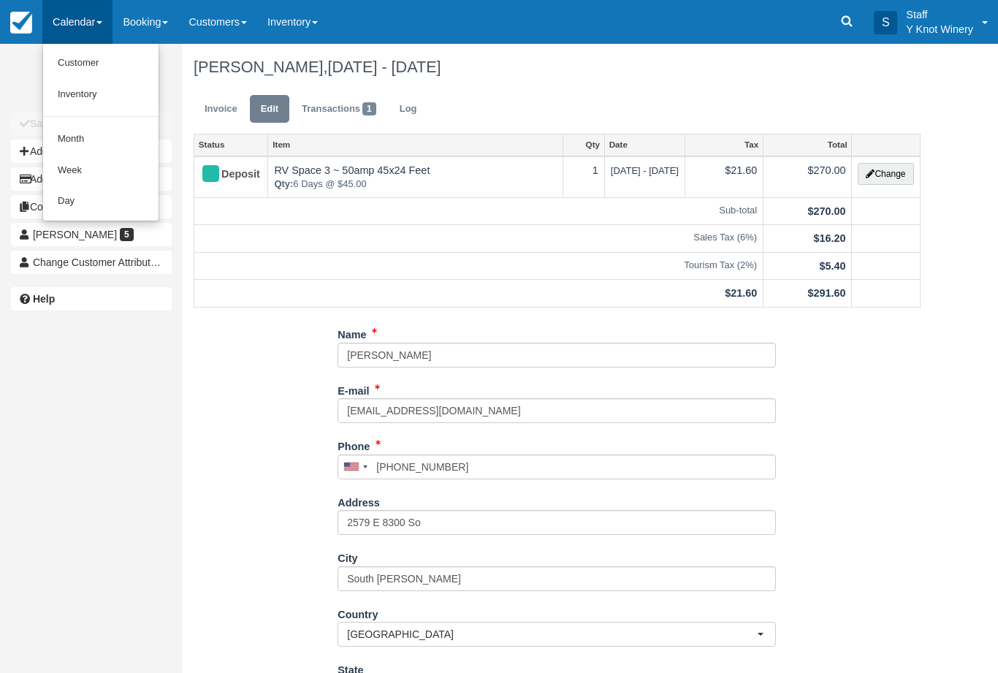
click at [97, 62] on link "Customer" at bounding box center [100, 62] width 115 height 31
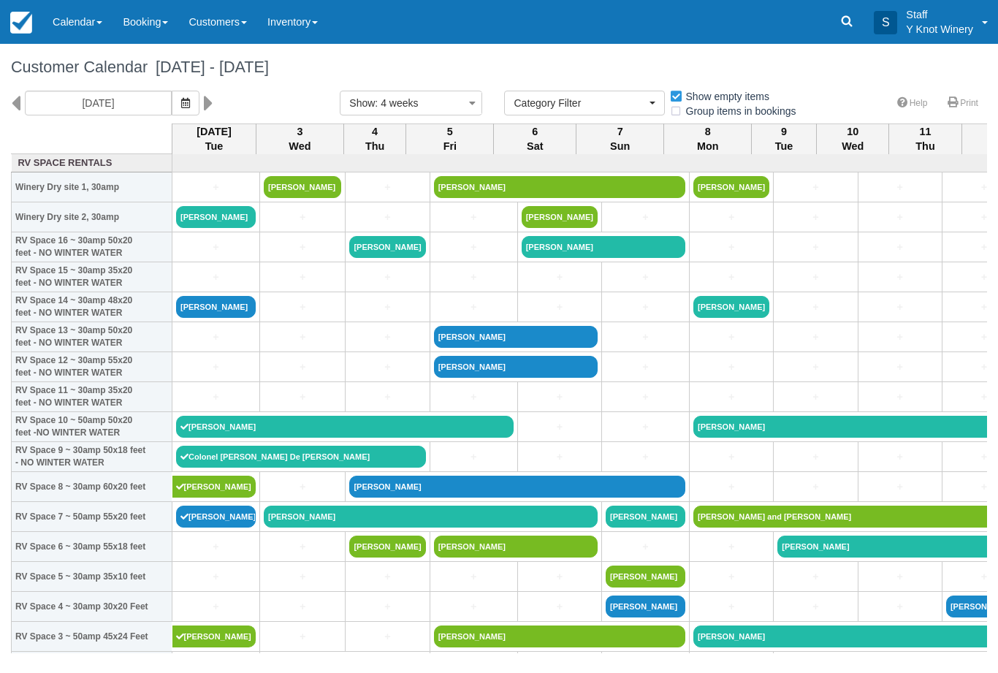
select select
click at [172, 99] on button "button" at bounding box center [186, 103] width 28 height 25
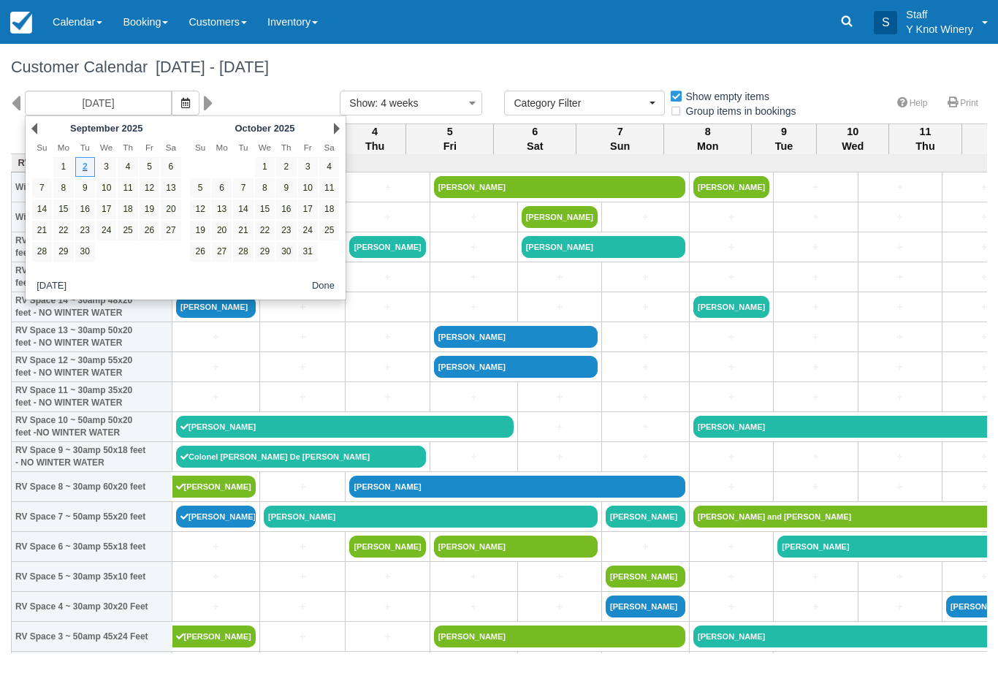
click at [152, 208] on link "19" at bounding box center [149, 209] width 20 height 20
type input "[DATE]"
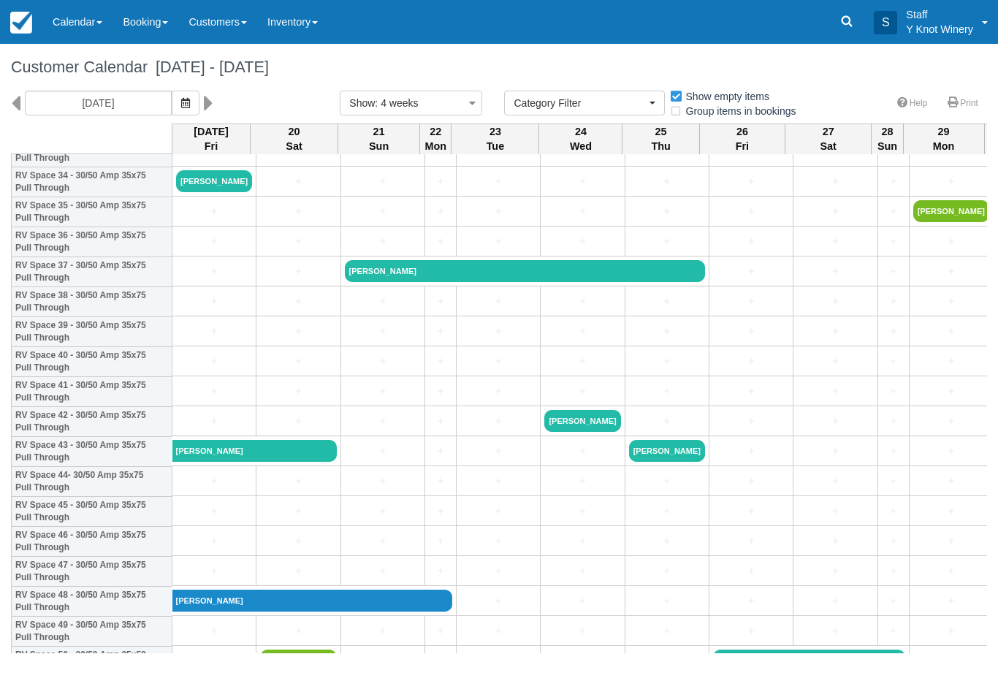
scroll to position [1053, 0]
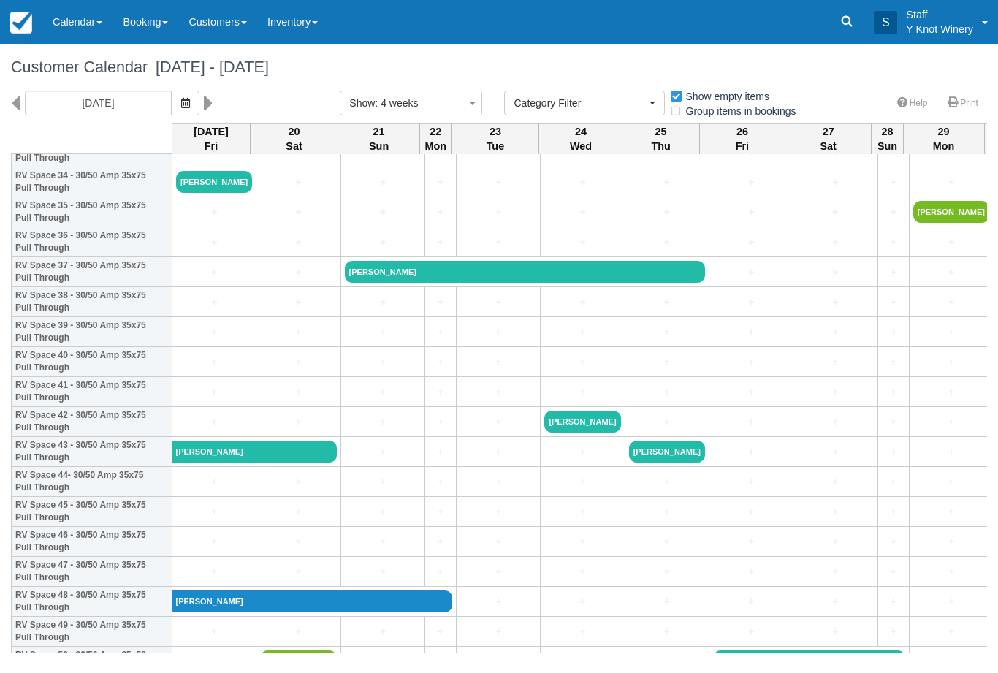
click at [218, 219] on link "+" at bounding box center [214, 212] width 76 height 15
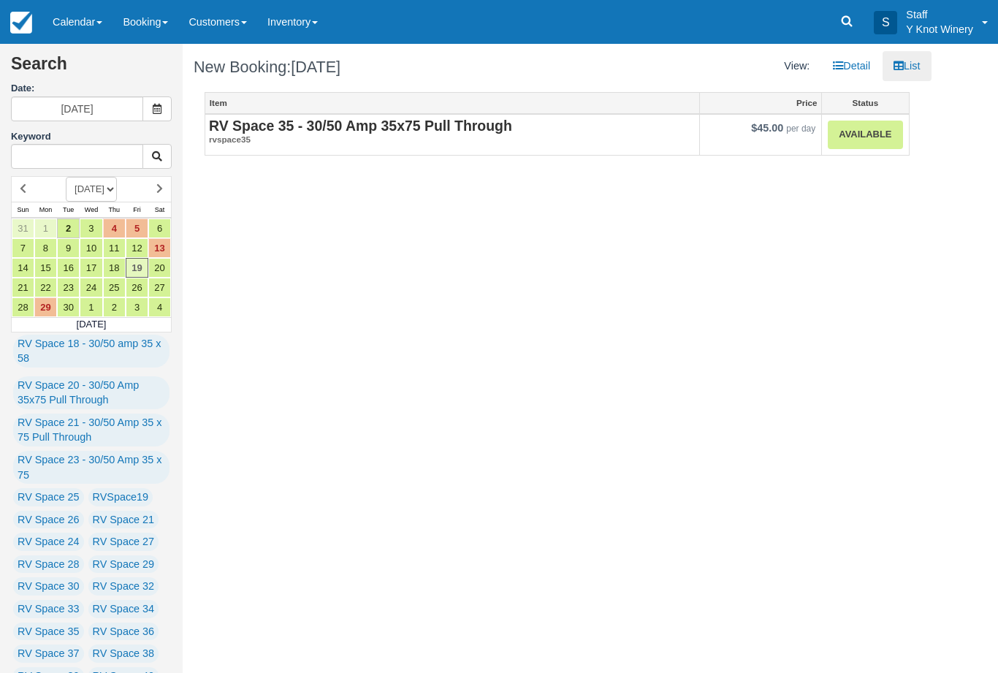
click at [571, 119] on h2 "RV Space 35 - 30/50 Amp 35x75 Pull Through" at bounding box center [452, 125] width 486 height 15
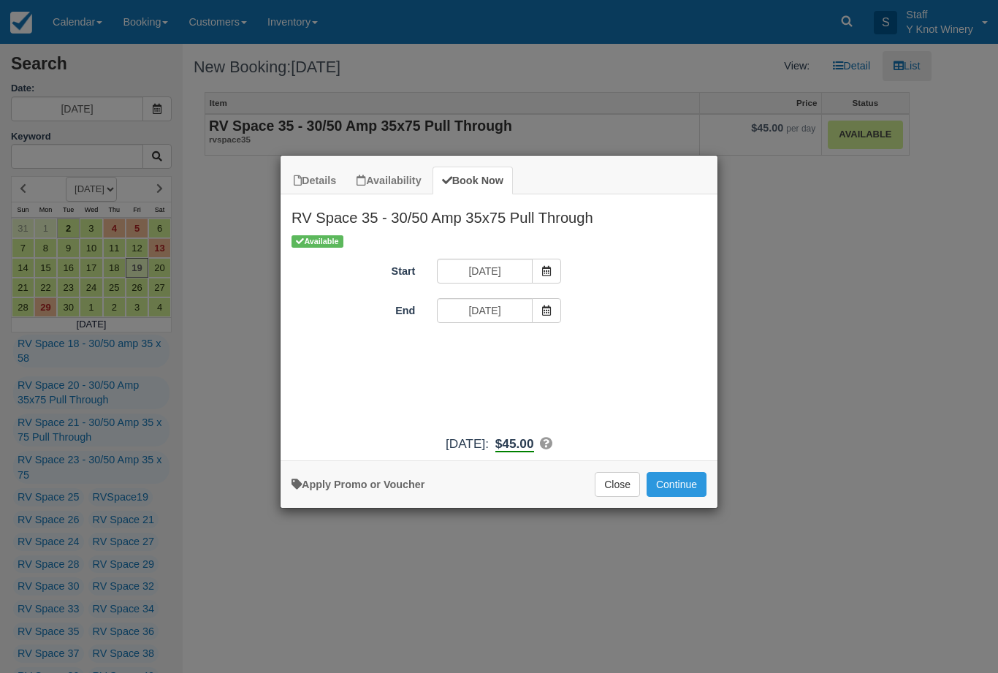
click at [552, 313] on span "Item Modal" at bounding box center [546, 310] width 29 height 25
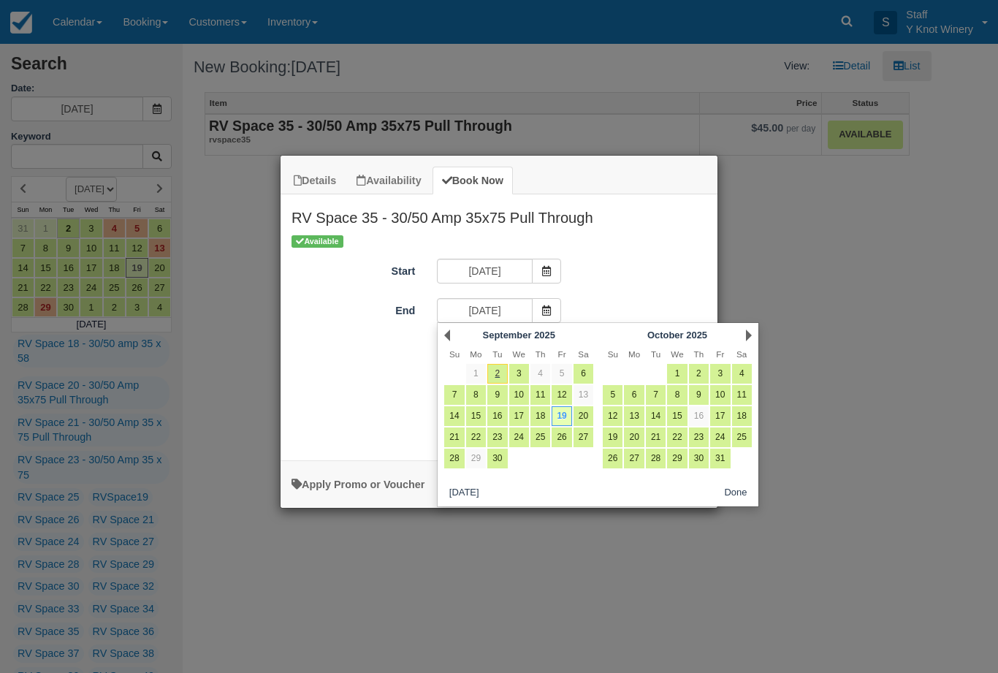
click at [585, 411] on link "20" at bounding box center [583, 416] width 20 height 20
type input "09/20/25"
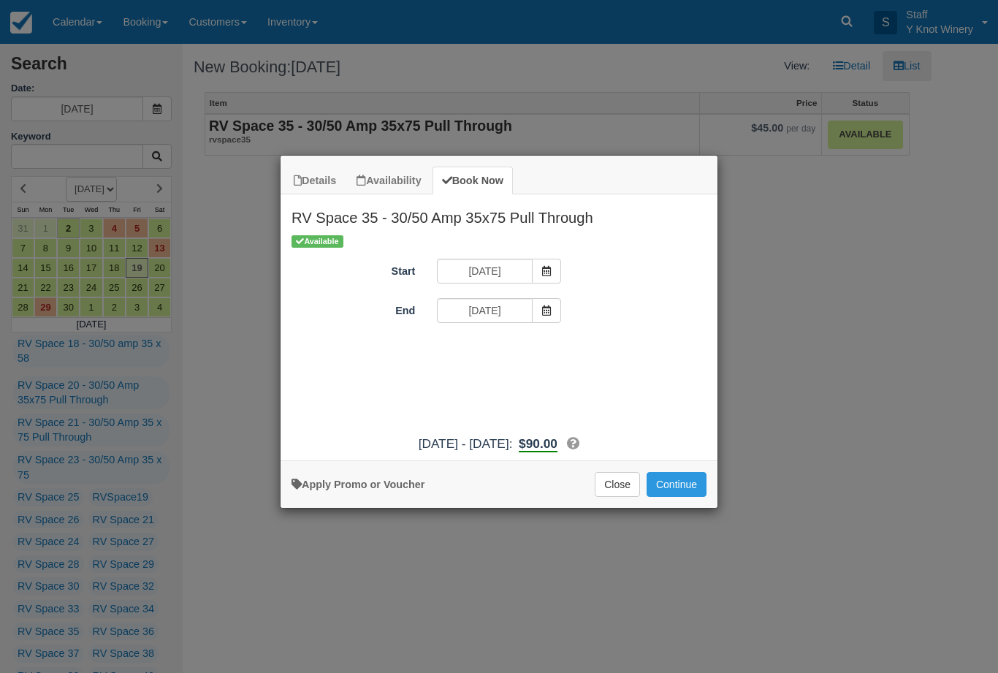
click at [679, 497] on button "Continue" at bounding box center [676, 484] width 60 height 25
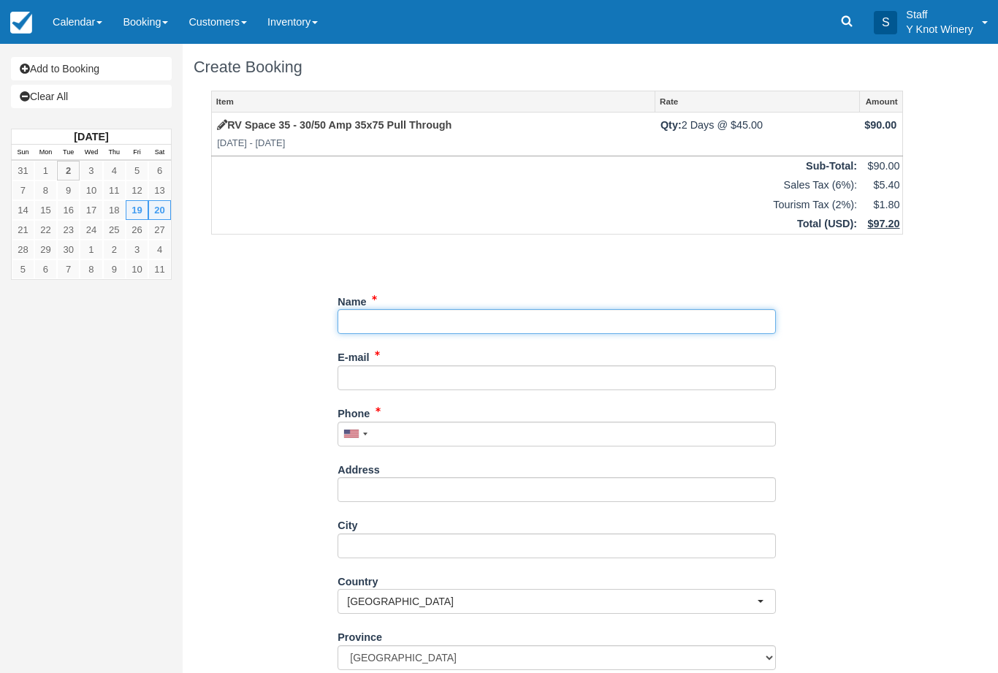
click at [529, 313] on input "Name" at bounding box center [556, 321] width 438 height 25
type input "[PERSON_NAME]"
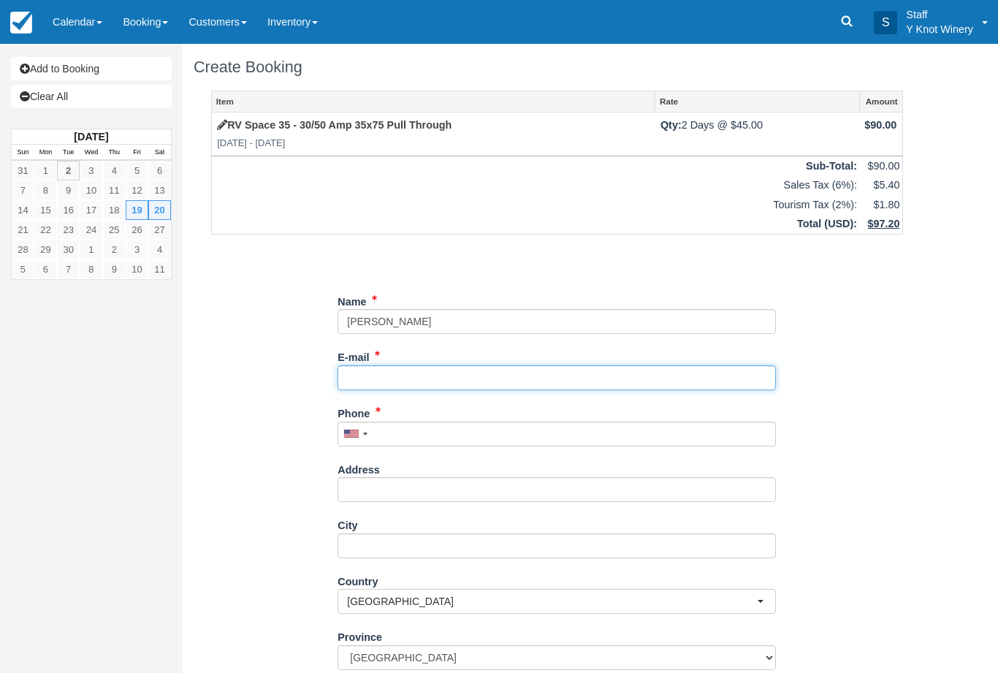
click at [581, 369] on input "E-mail" at bounding box center [556, 377] width 438 height 25
type input "[PERSON_NAME][EMAIL_ADDRESS][PERSON_NAME][DOMAIN_NAME]"
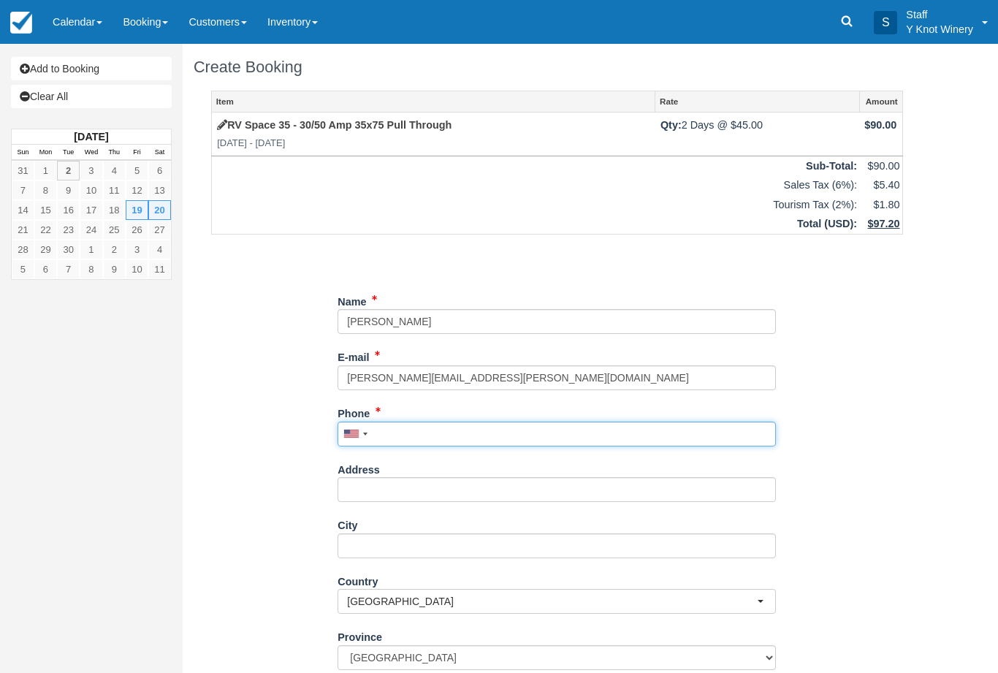
click at [492, 424] on input "Phone" at bounding box center [556, 433] width 438 height 25
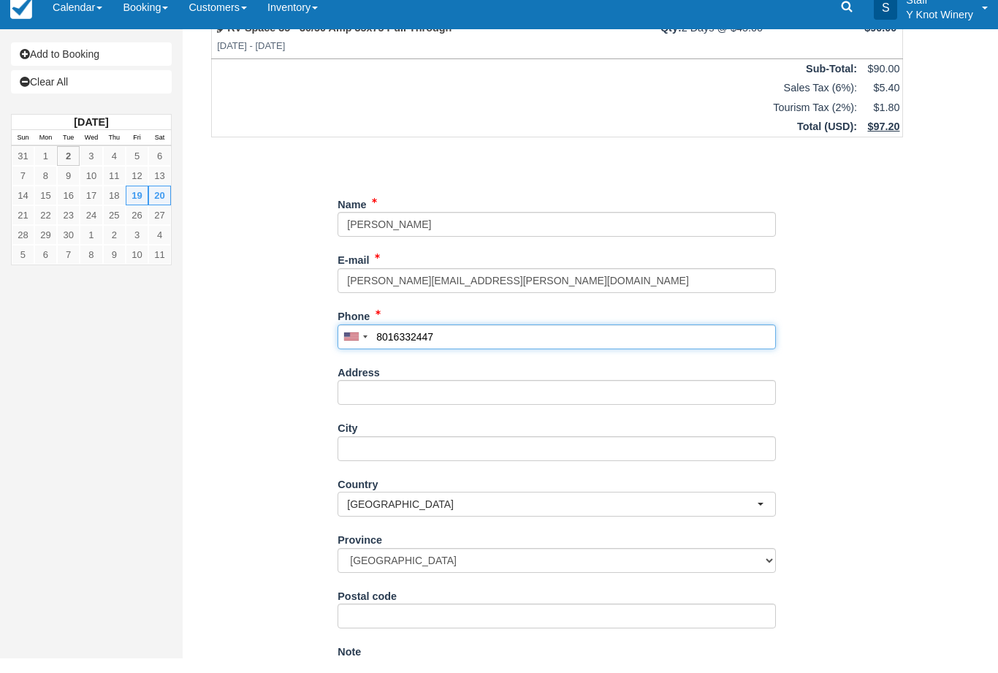
scroll to position [118, 0]
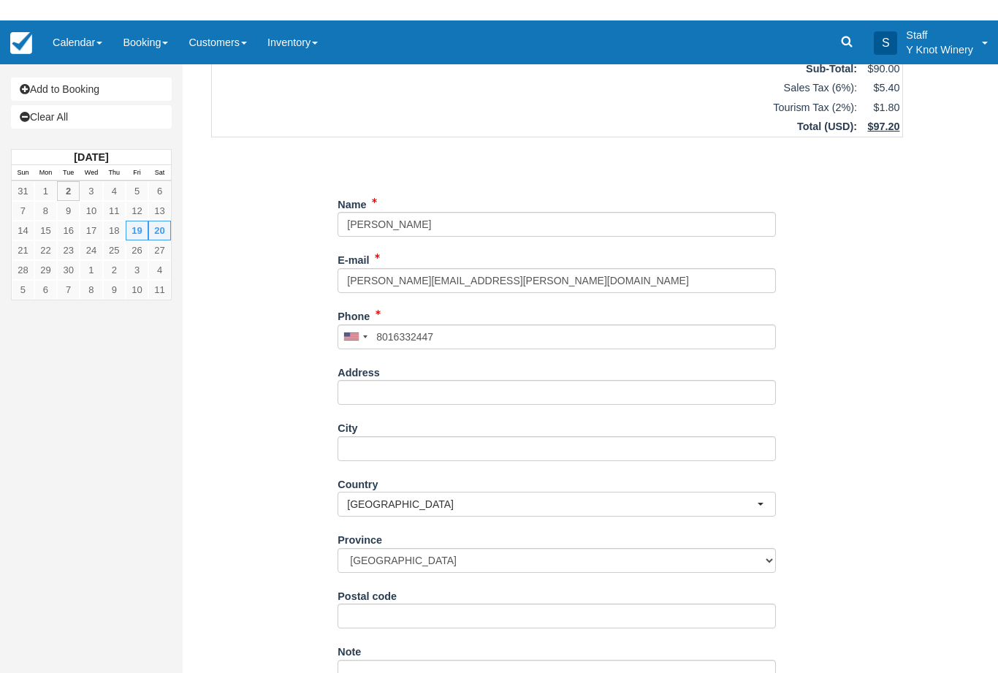
type input "+18016332447"
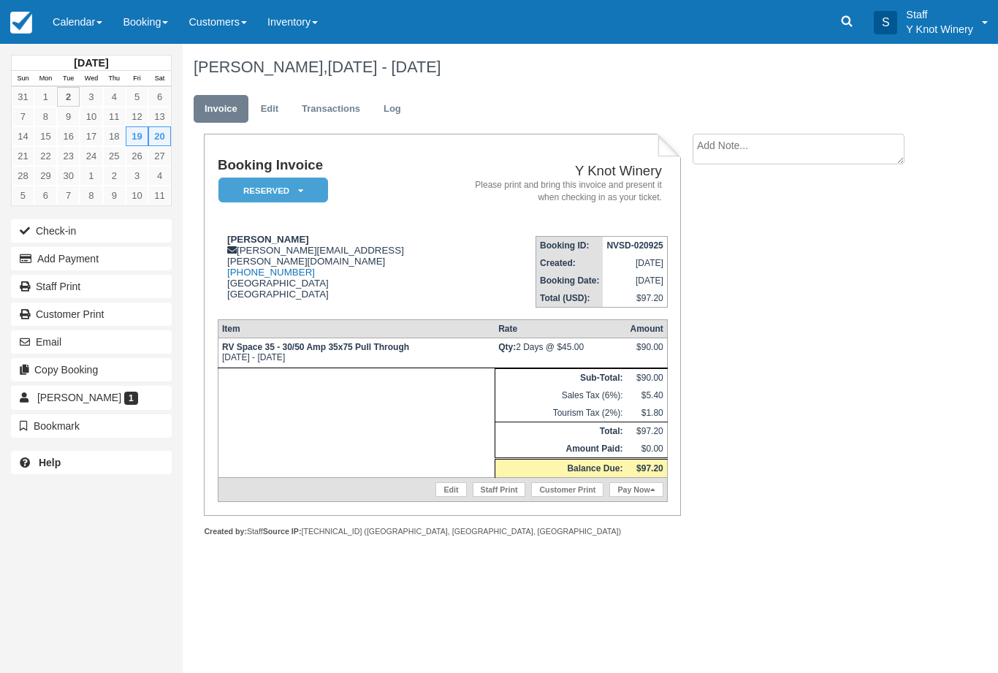
click at [278, 107] on link "Edit" at bounding box center [269, 109] width 39 height 28
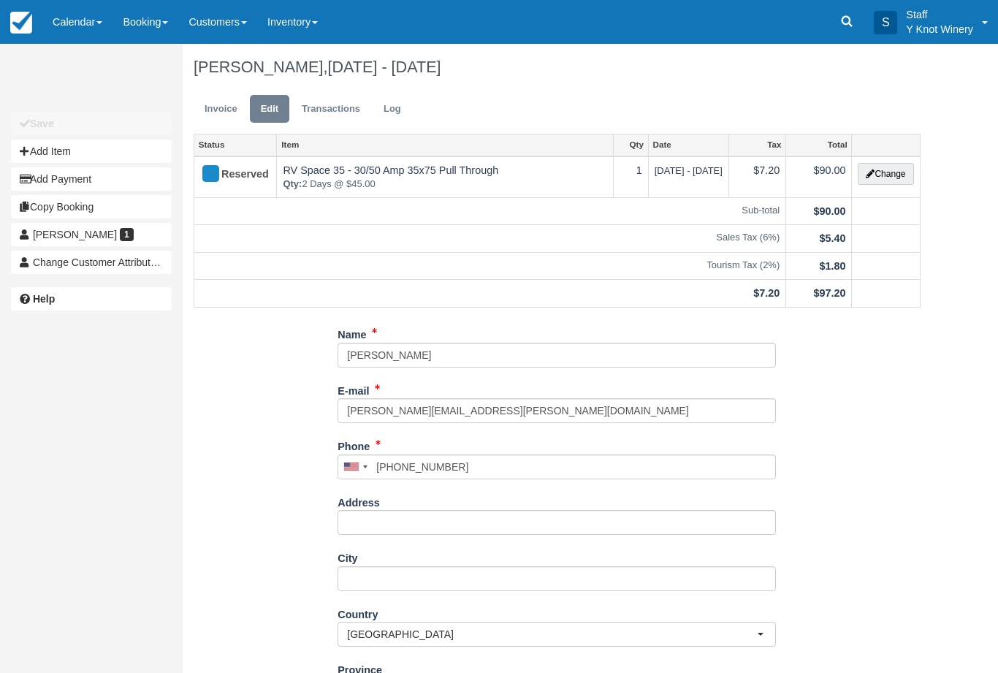
click at [111, 152] on button "Add Item" at bounding box center [91, 150] width 161 height 23
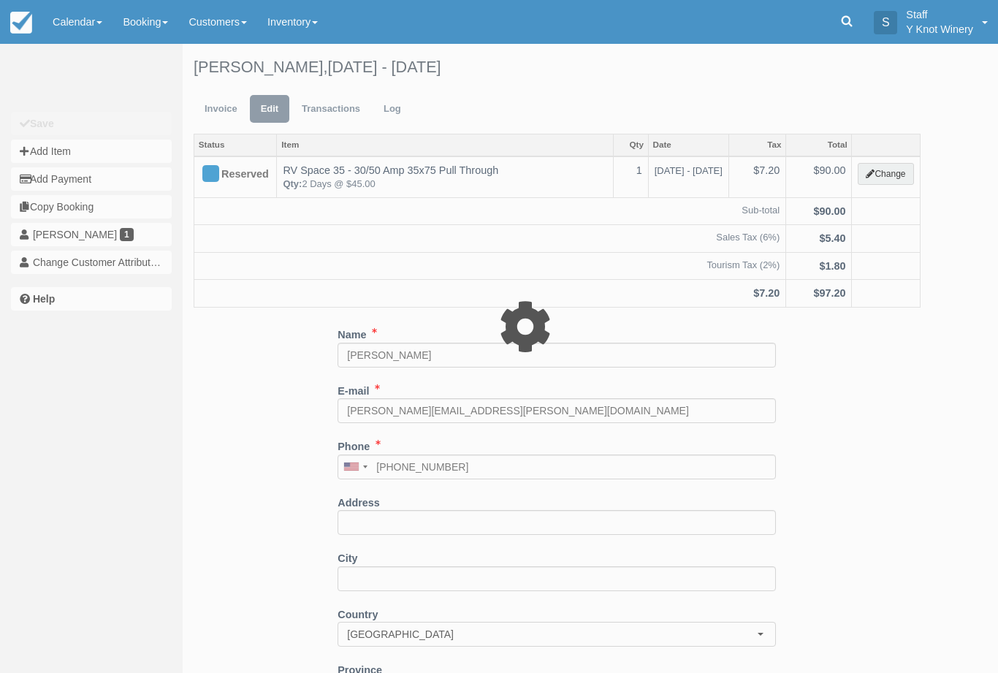
type input "0.00"
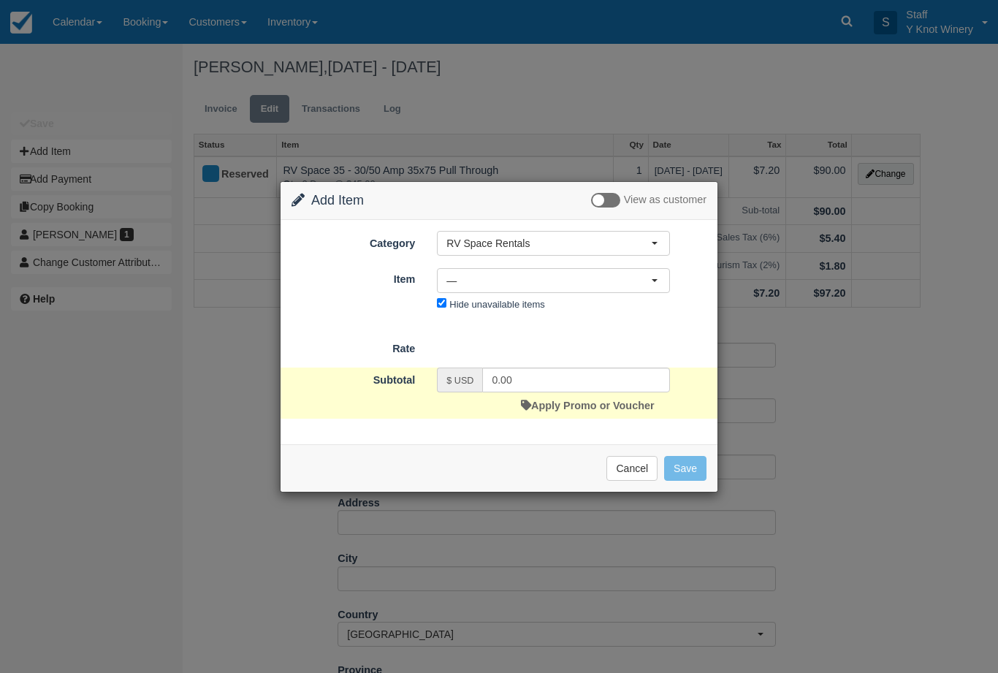
click at [619, 280] on span "—" at bounding box center [548, 280] width 205 height 15
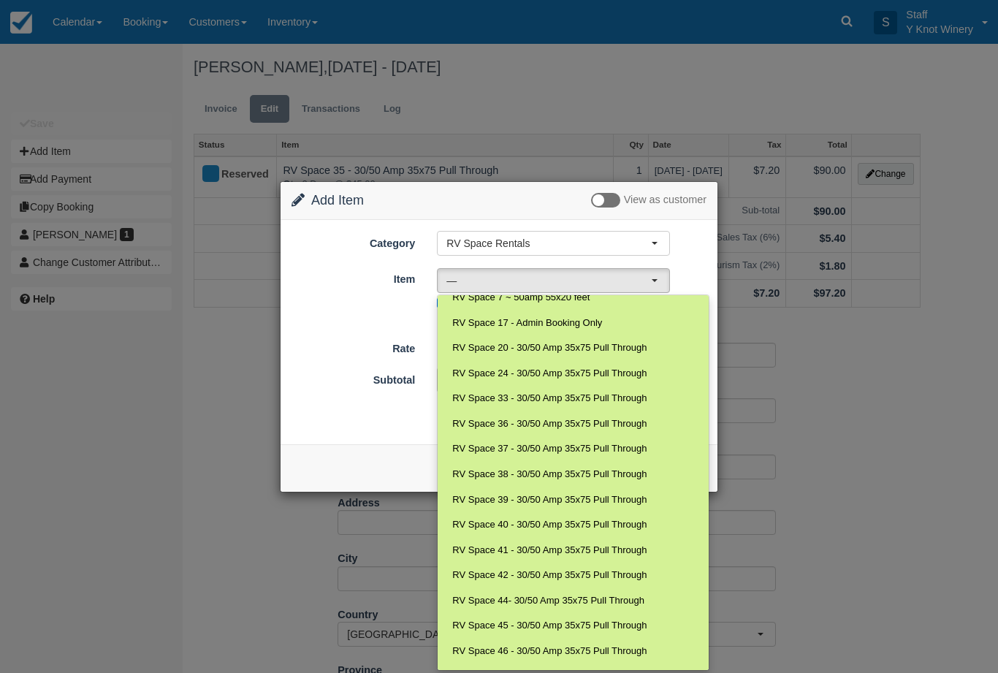
scroll to position [212, 0]
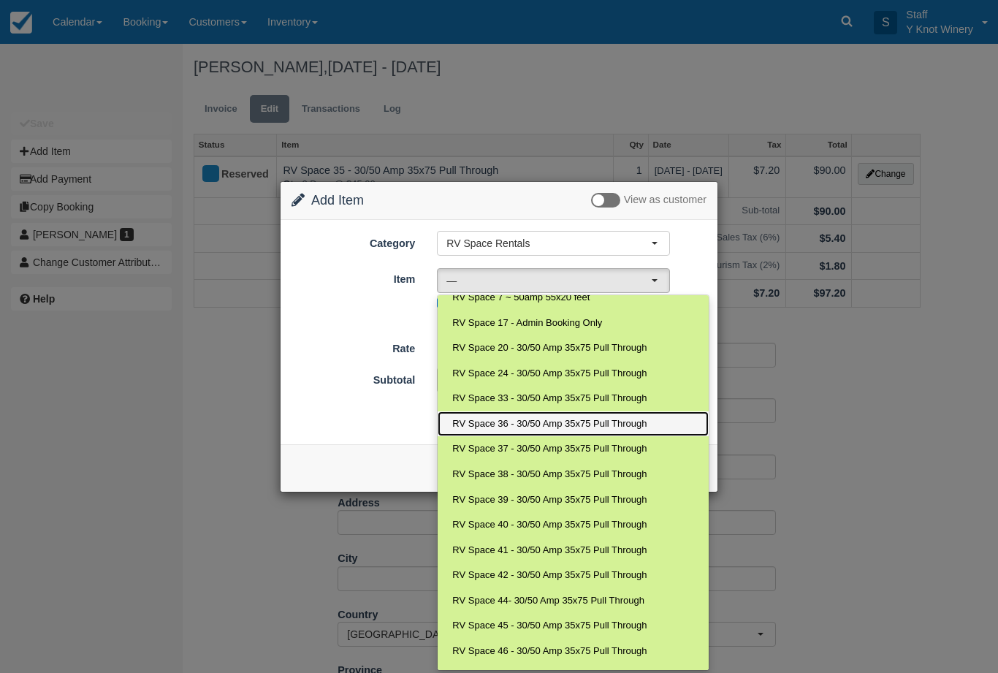
click at [595, 417] on span "RV Space 36 - 30/50 Amp 35x75 Pull Through" at bounding box center [549, 424] width 194 height 14
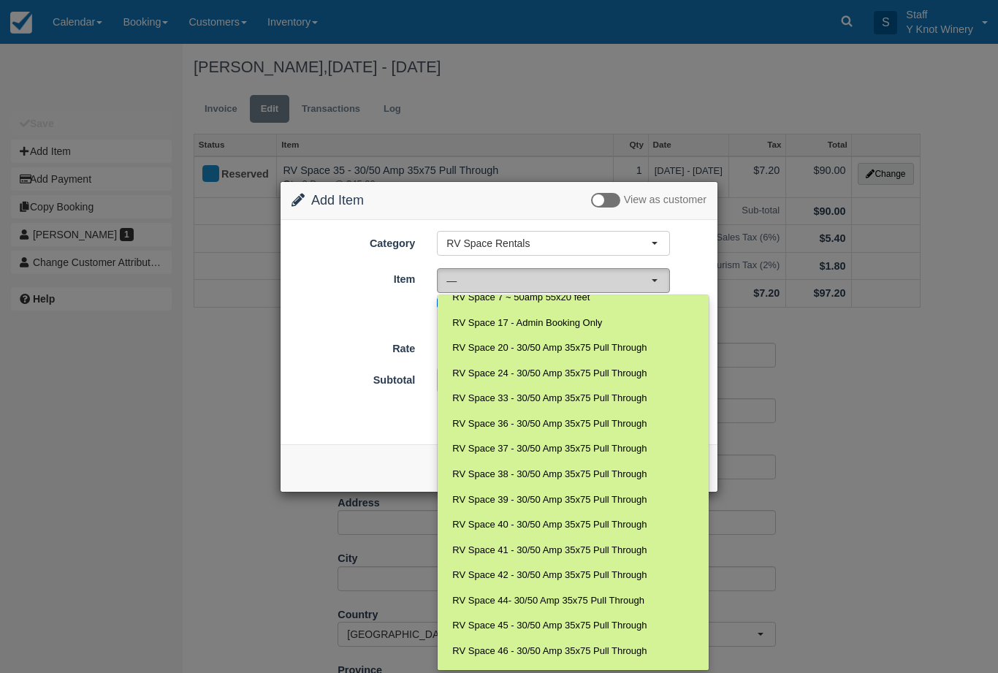
select select "88"
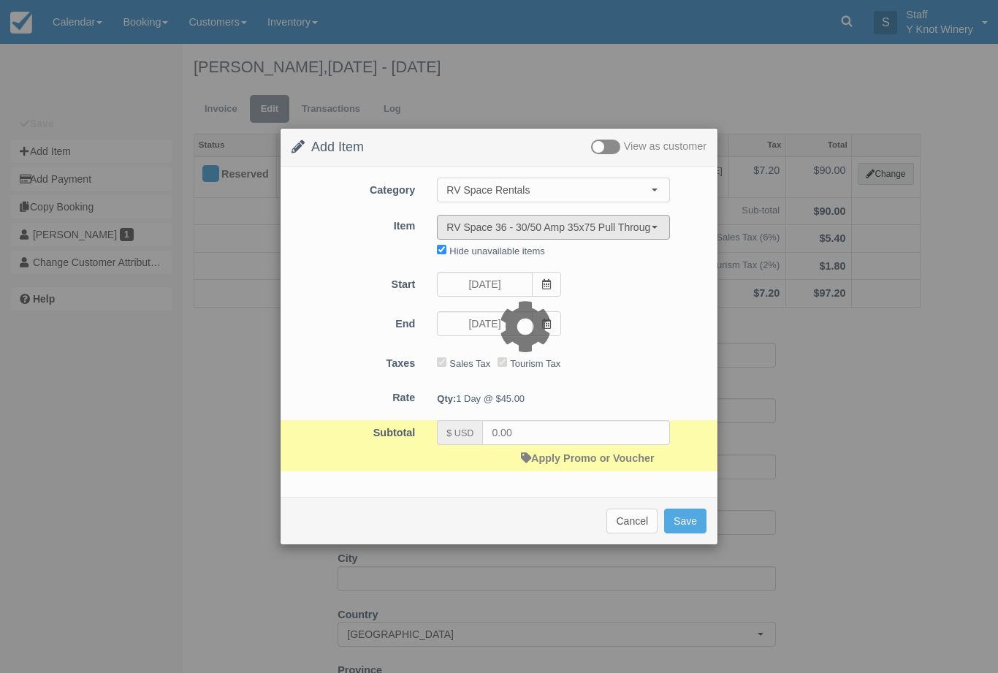
type input "45.00"
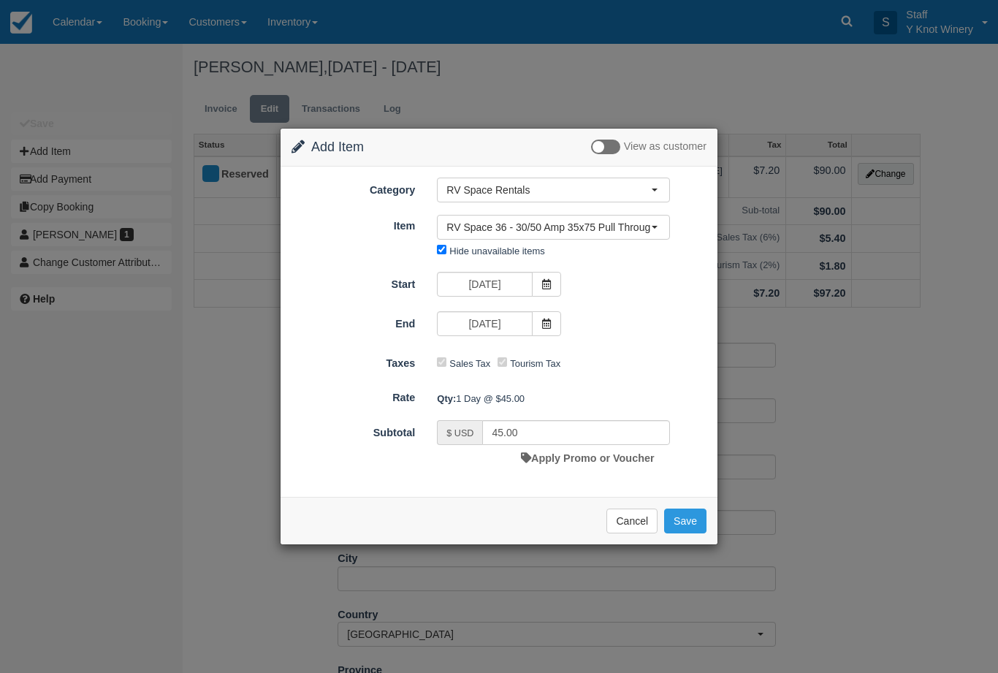
click at [551, 321] on icon at bounding box center [546, 323] width 10 height 10
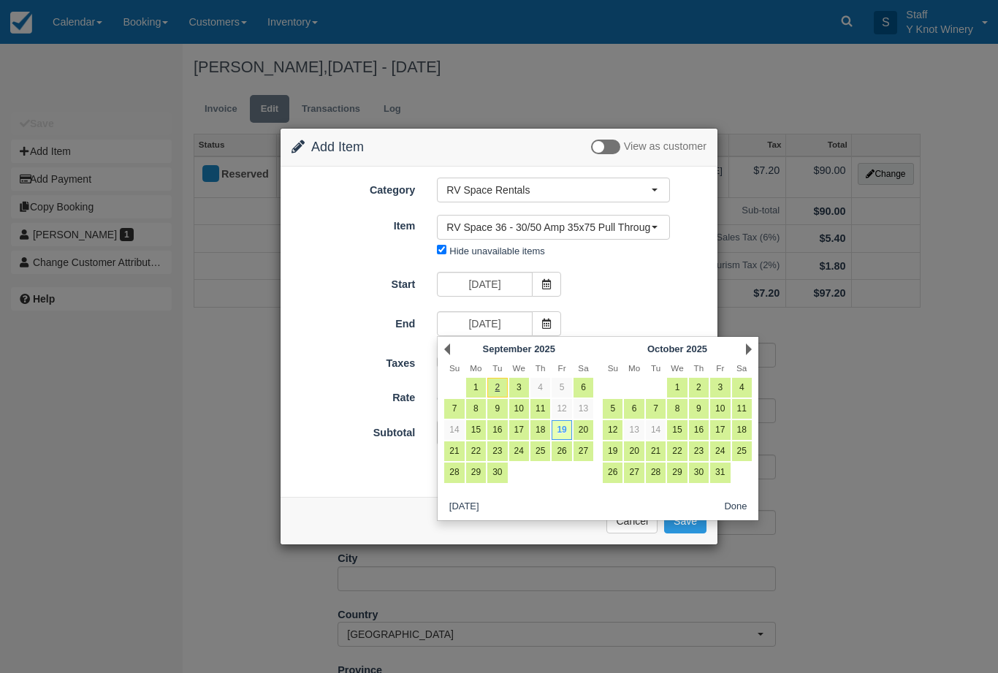
click at [584, 430] on link "20" at bounding box center [583, 430] width 20 height 20
type input "09/20/25"
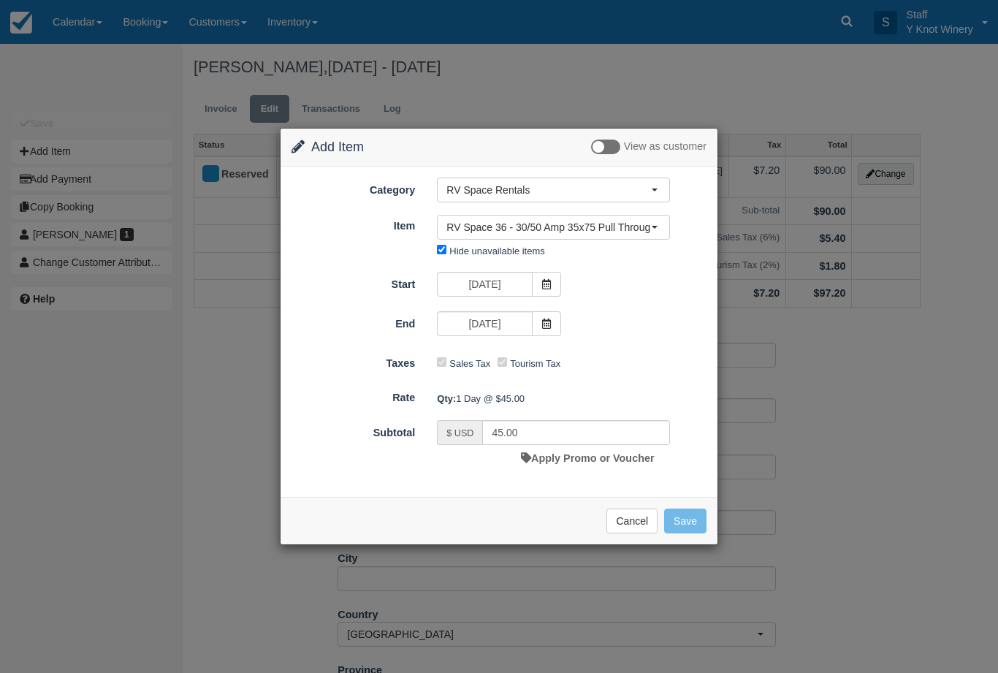
type input "90.00"
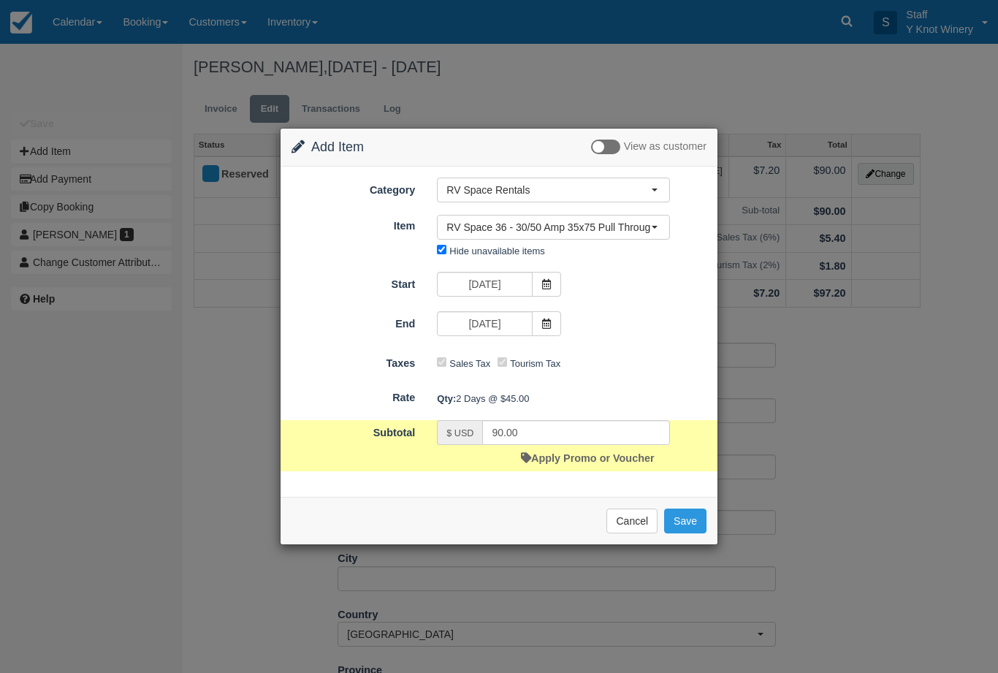
click at [688, 525] on button "Save" at bounding box center [685, 520] width 42 height 25
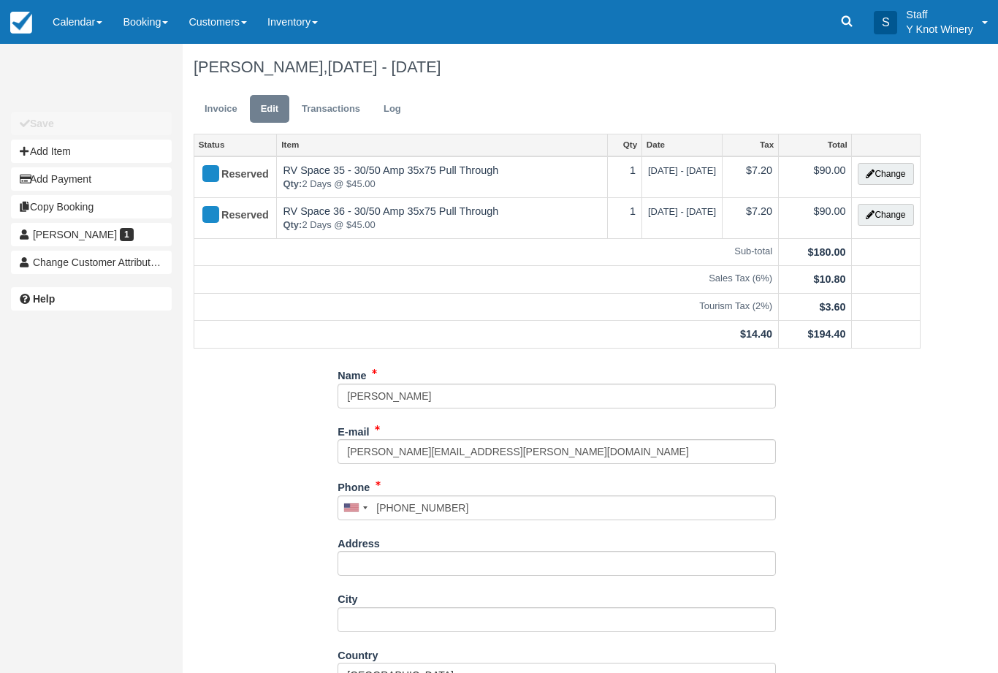
click at [222, 115] on link "Invoice" at bounding box center [221, 109] width 55 height 28
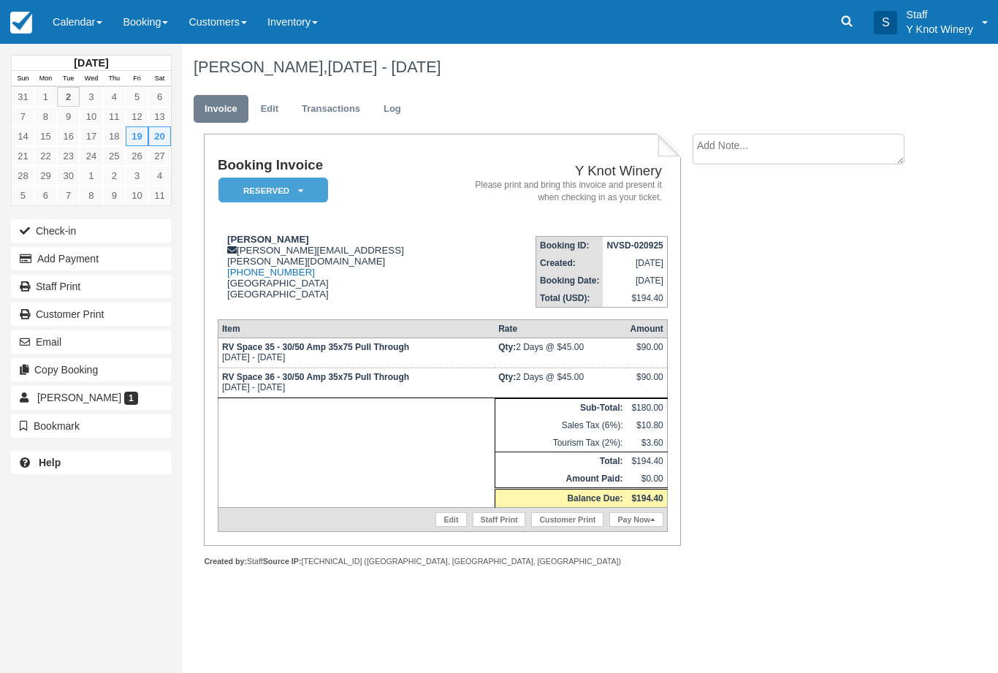
click at [104, 340] on button "Email" at bounding box center [91, 341] width 161 height 23
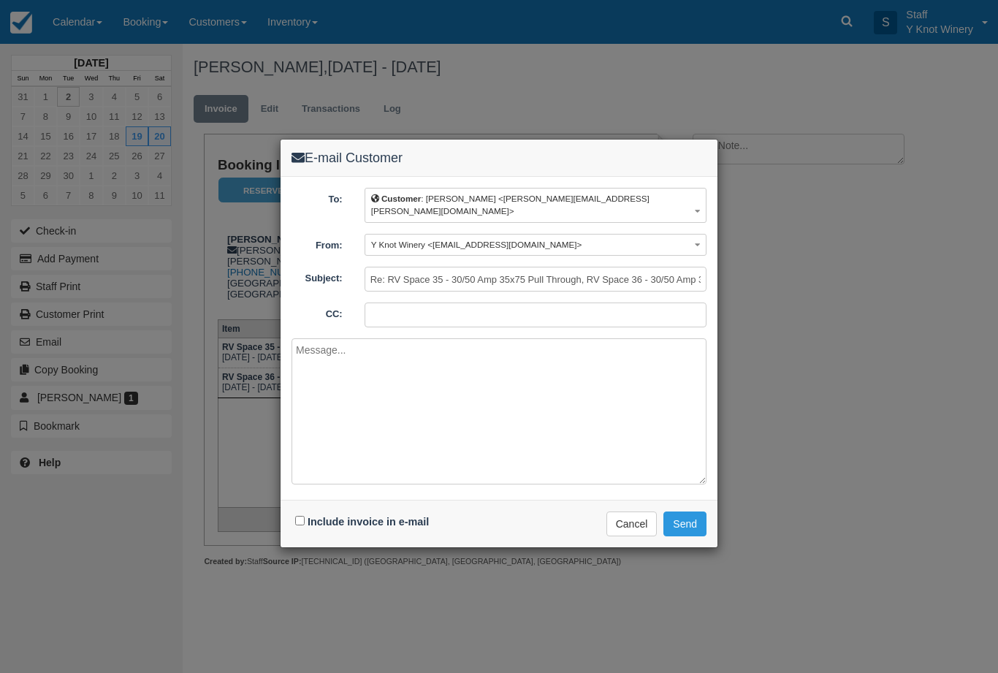
click at [293, 511] on div "Include invoice in e-mail" at bounding box center [363, 521] width 145 height 21
click at [301, 516] on input "Include invoice in e-mail" at bounding box center [299, 520] width 9 height 9
checkbox input "true"
click at [704, 511] on button "Send" at bounding box center [684, 523] width 43 height 25
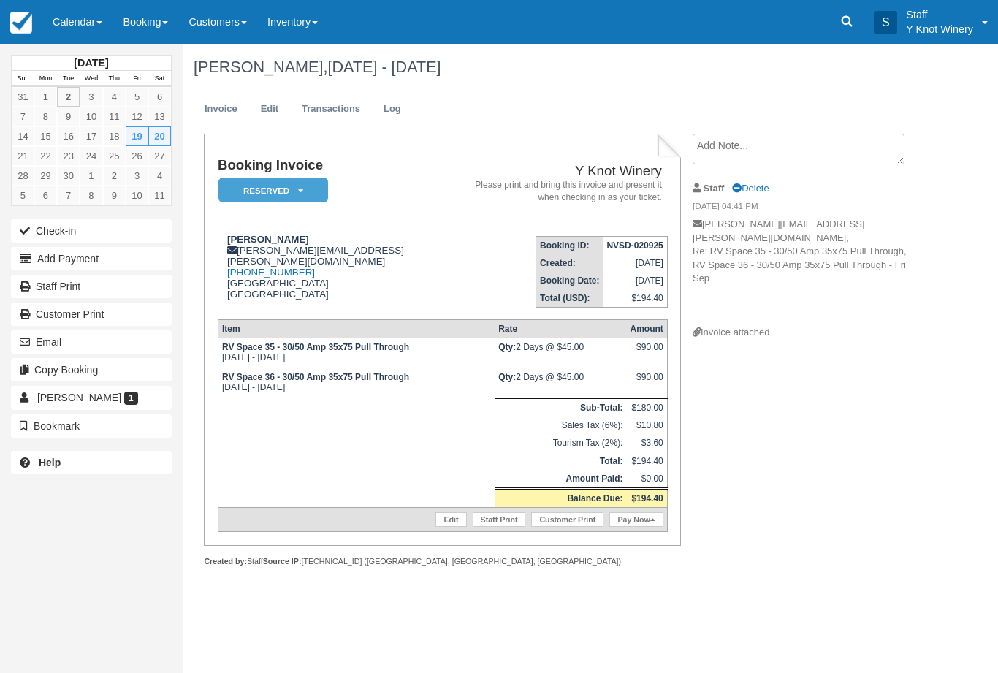
click at [83, 26] on link "Calendar" at bounding box center [77, 22] width 70 height 44
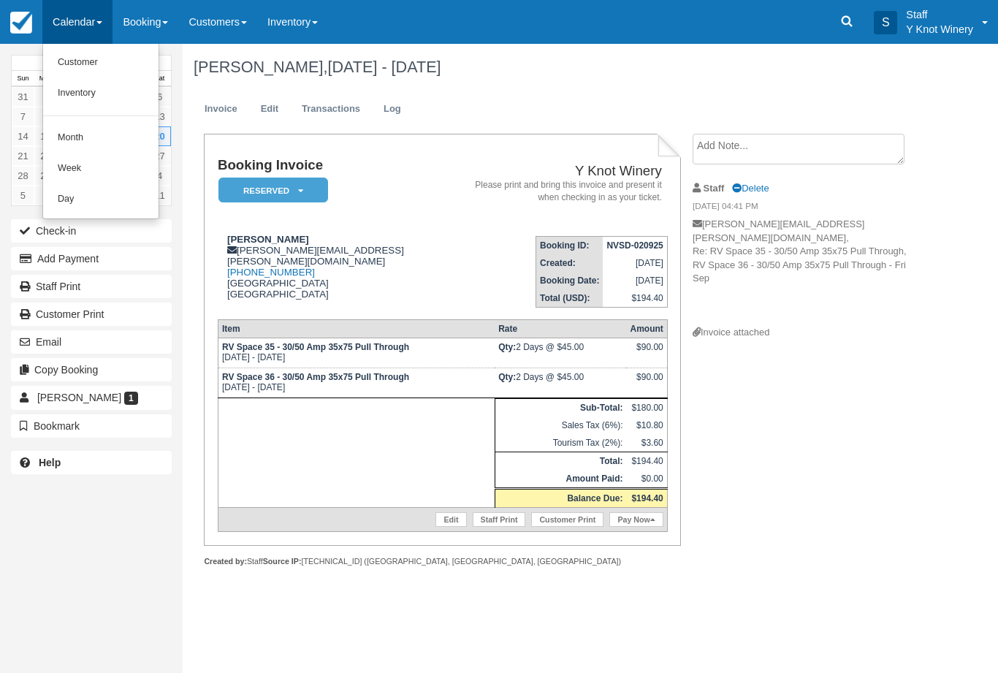
click at [106, 56] on link "Customer" at bounding box center [100, 62] width 115 height 31
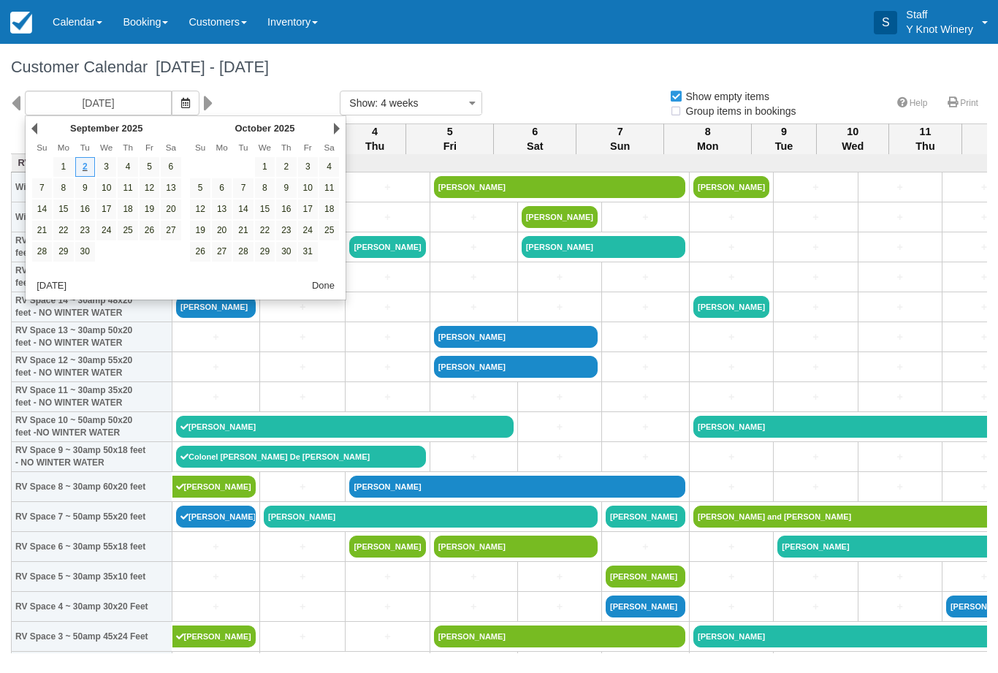
select select
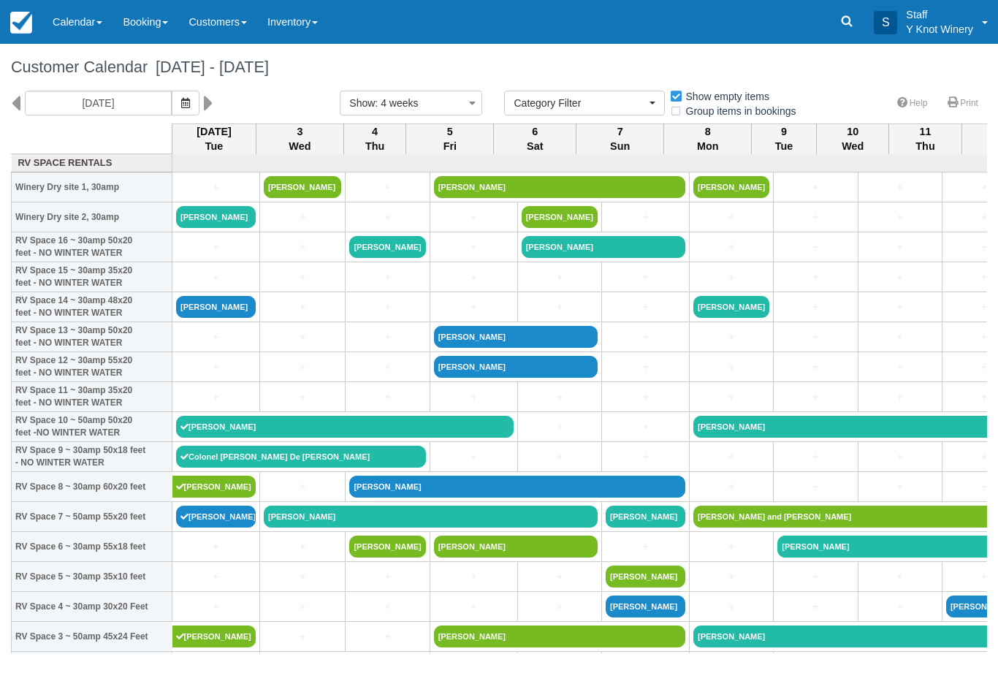
click at [181, 98] on icon "button" at bounding box center [185, 103] width 9 height 10
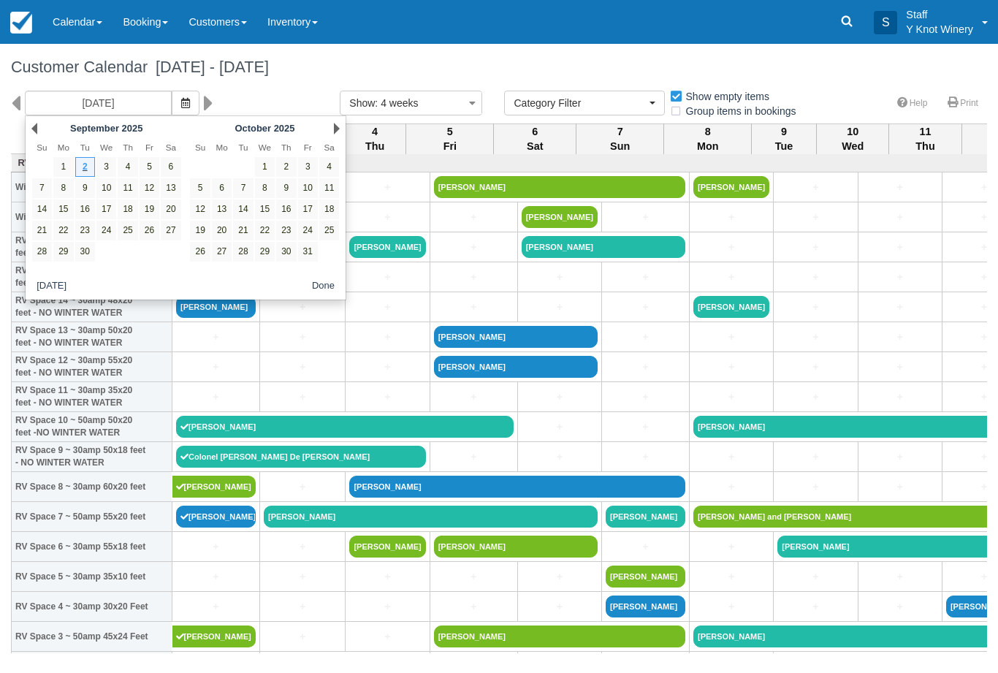
click at [82, 190] on link "9" at bounding box center [85, 188] width 20 height 20
type input "09/09/25"
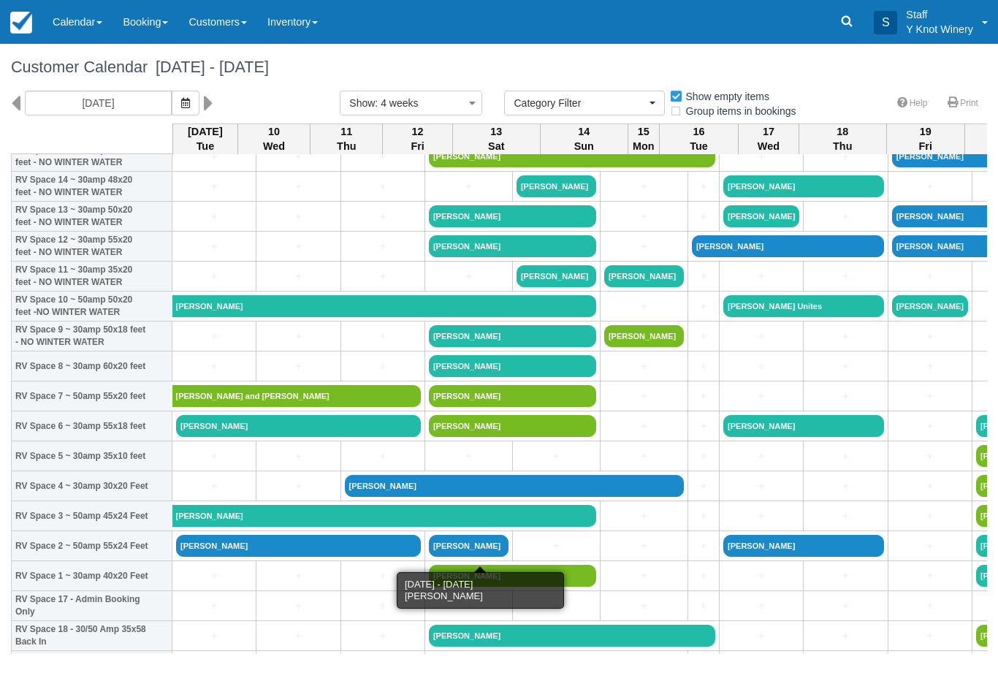
scroll to position [121, 0]
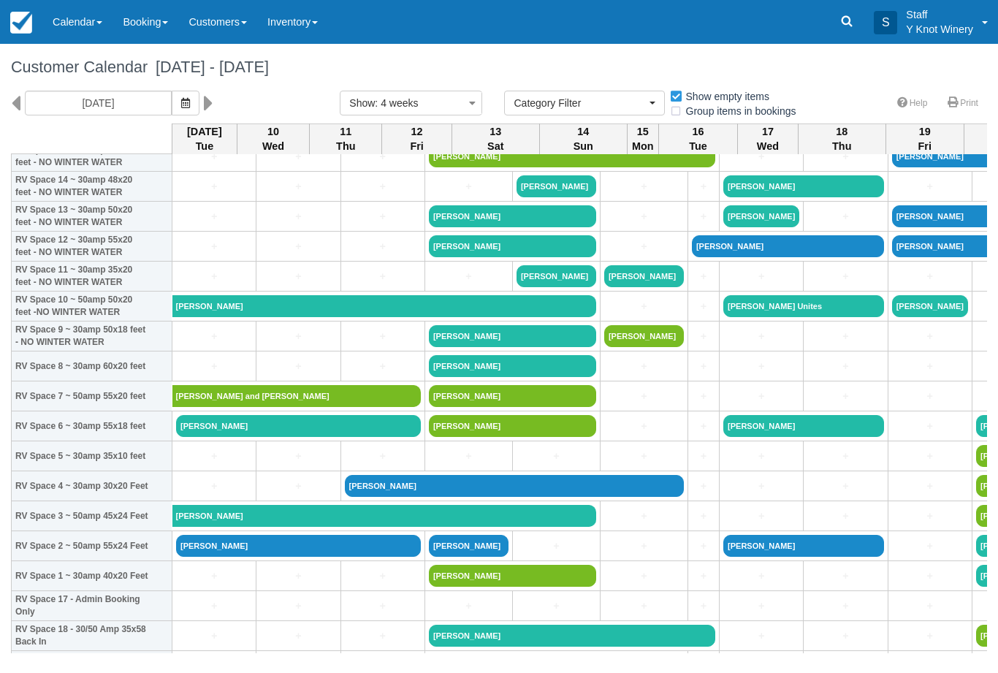
click at [268, 527] on link "Keith Reiss" at bounding box center [384, 516] width 424 height 22
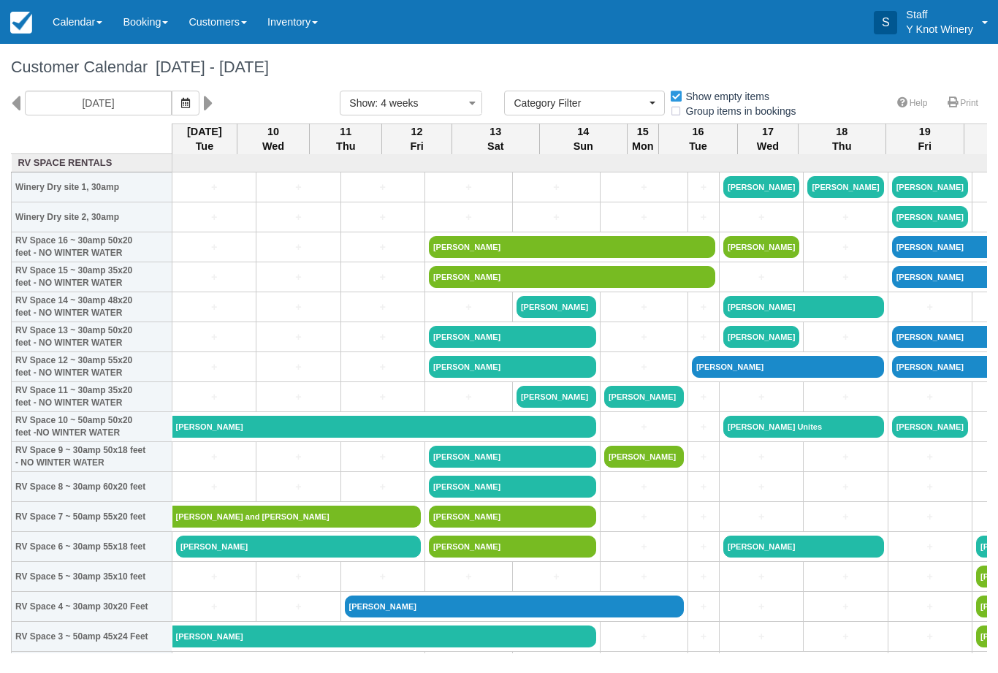
select select
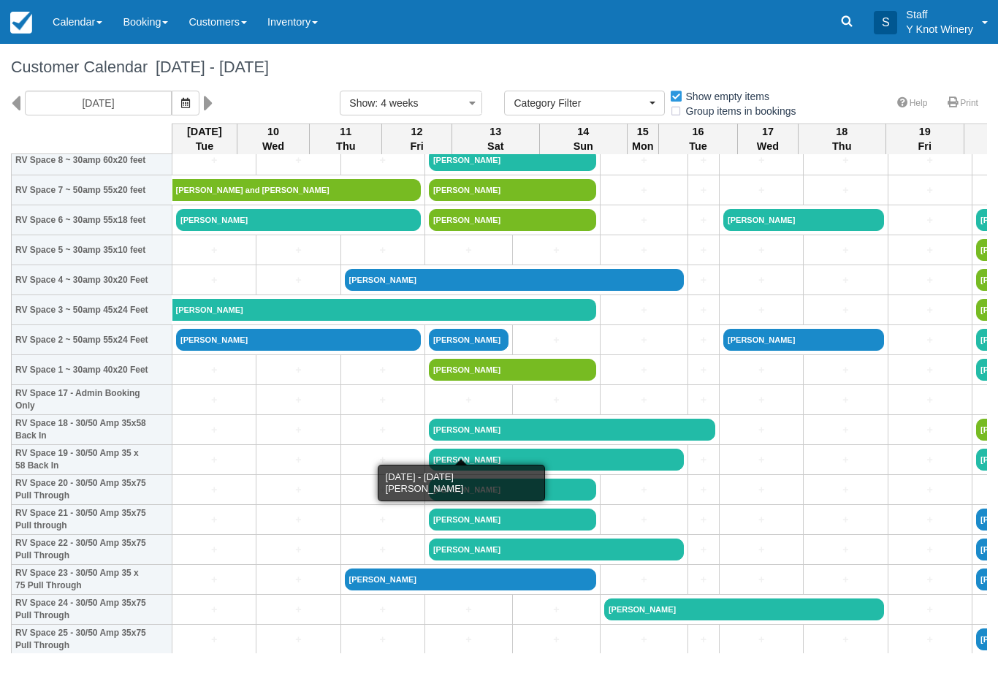
scroll to position [327, 0]
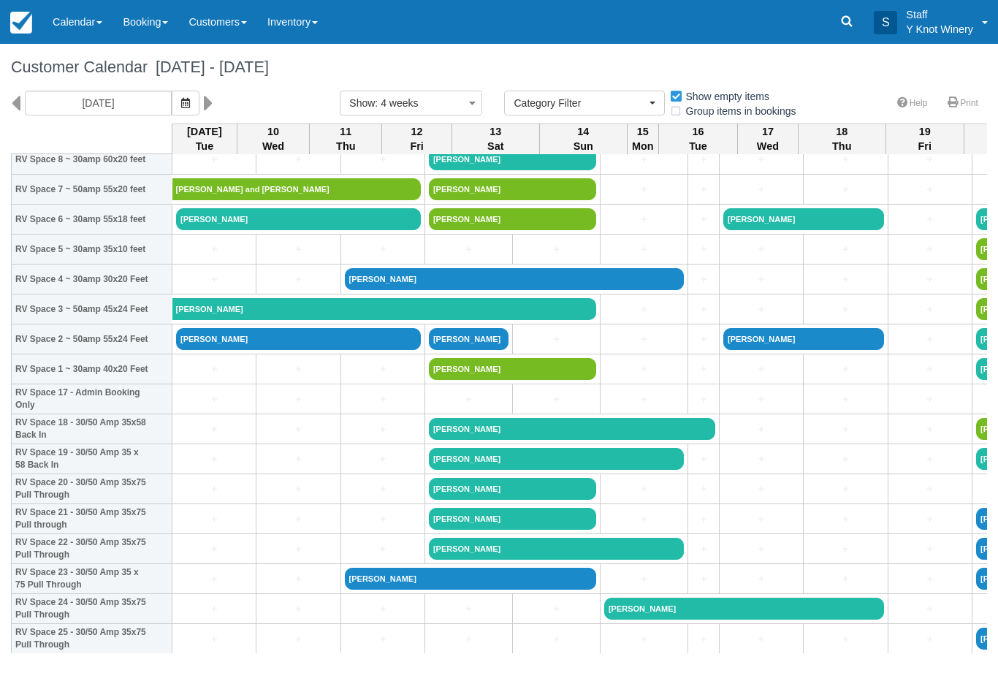
click at [65, 32] on link "Calendar" at bounding box center [77, 22] width 70 height 44
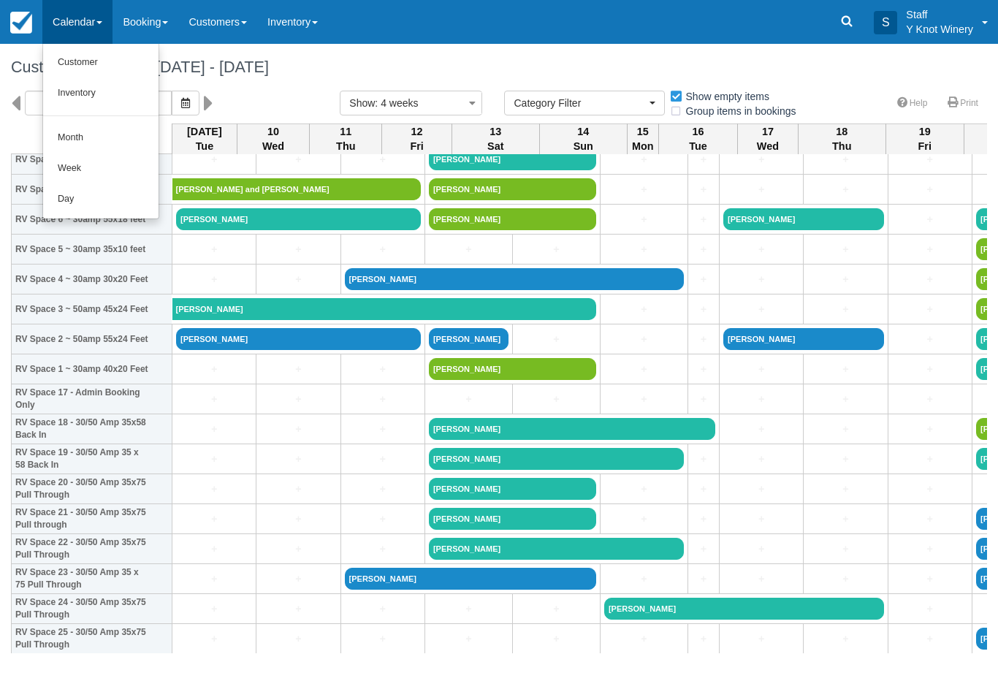
click at [61, 59] on link "Customer" at bounding box center [100, 62] width 115 height 31
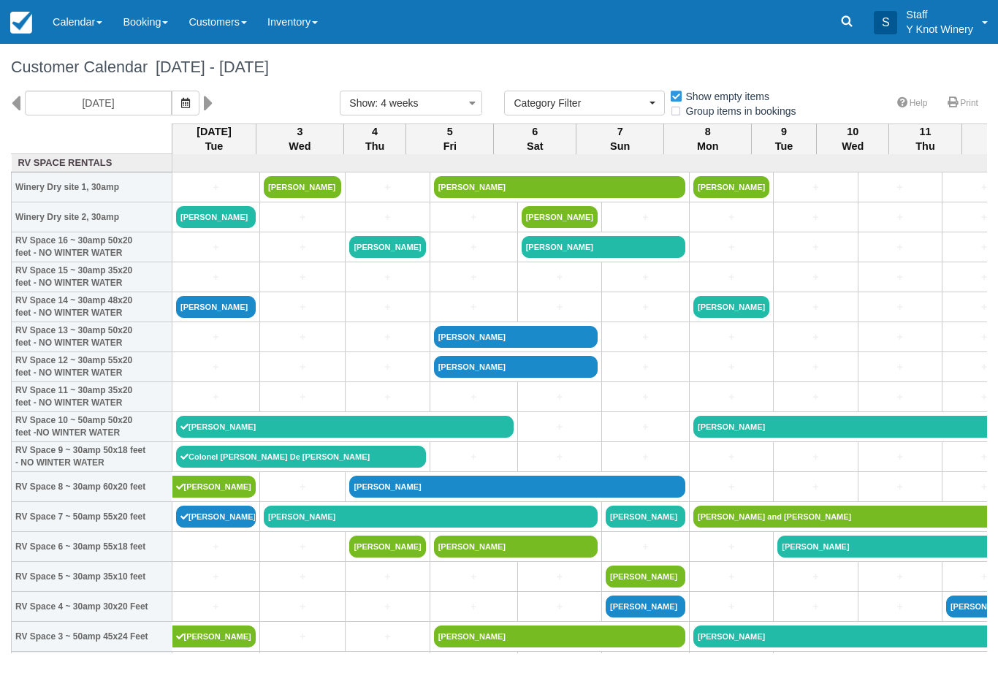
select select
click at [191, 318] on link "[PERSON_NAME]" at bounding box center [216, 307] width 80 height 22
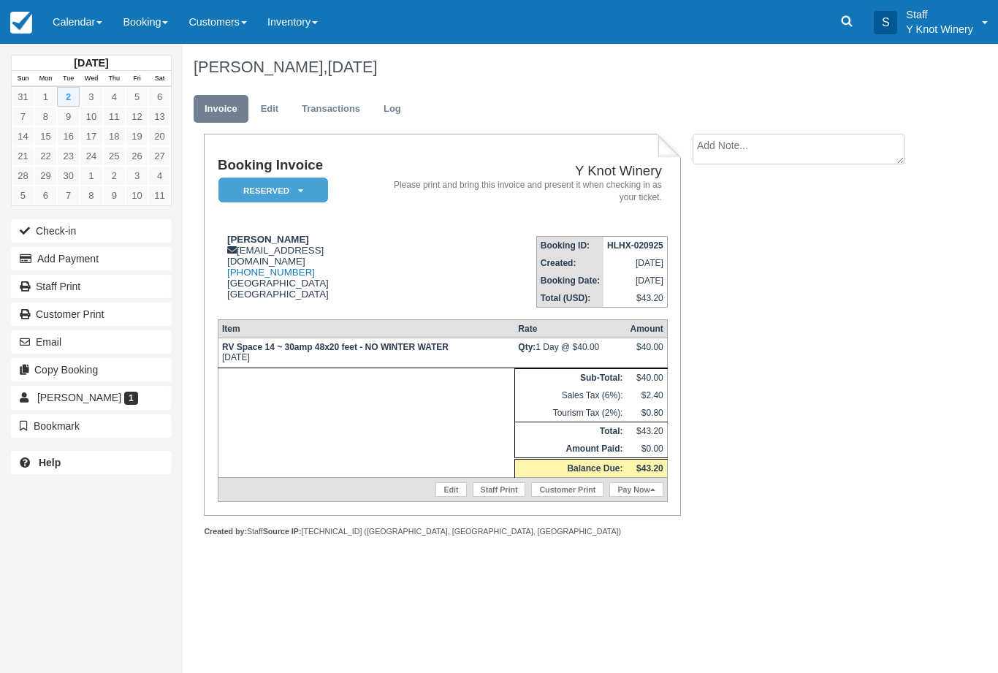
click at [59, 222] on button "Check-in" at bounding box center [91, 230] width 161 height 23
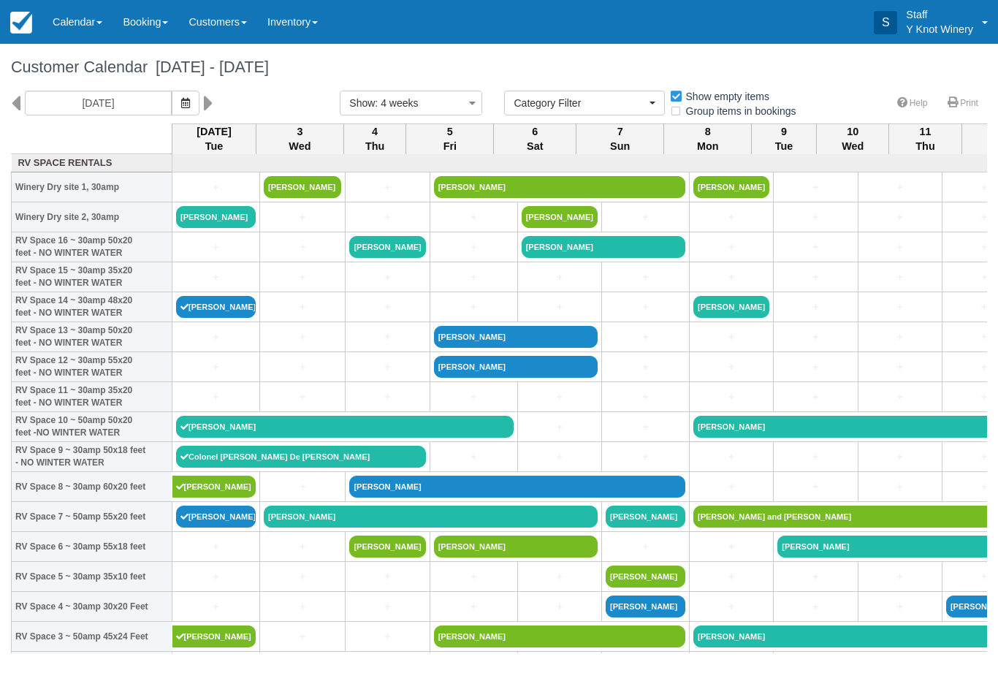
select select
click at [219, 318] on link "[PERSON_NAME]" at bounding box center [216, 307] width 80 height 22
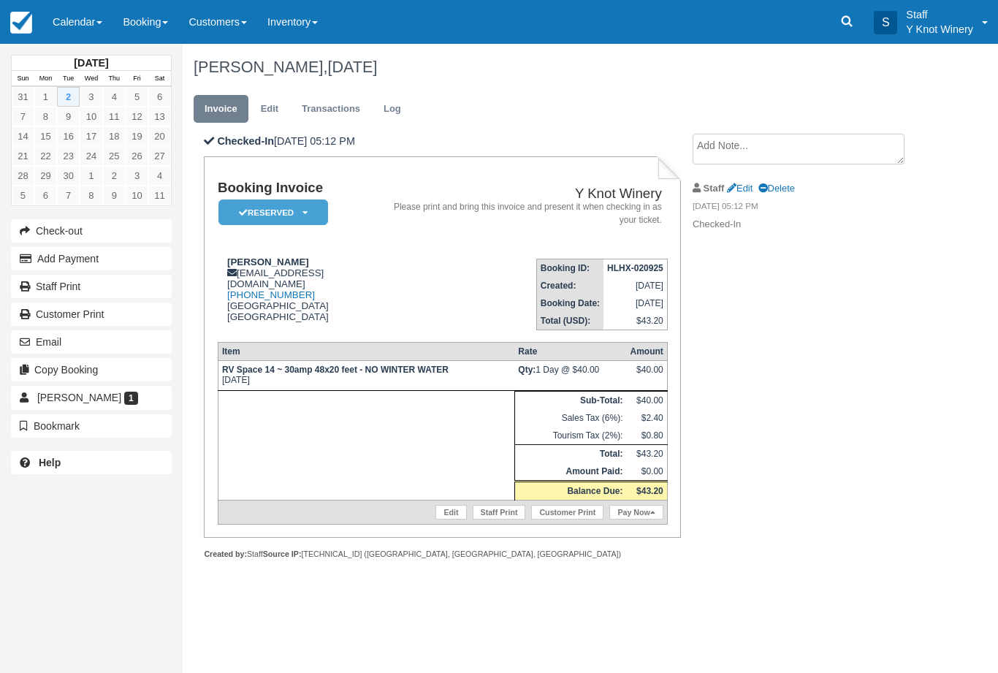
click at [632, 519] on link "Pay Now" at bounding box center [635, 512] width 53 height 15
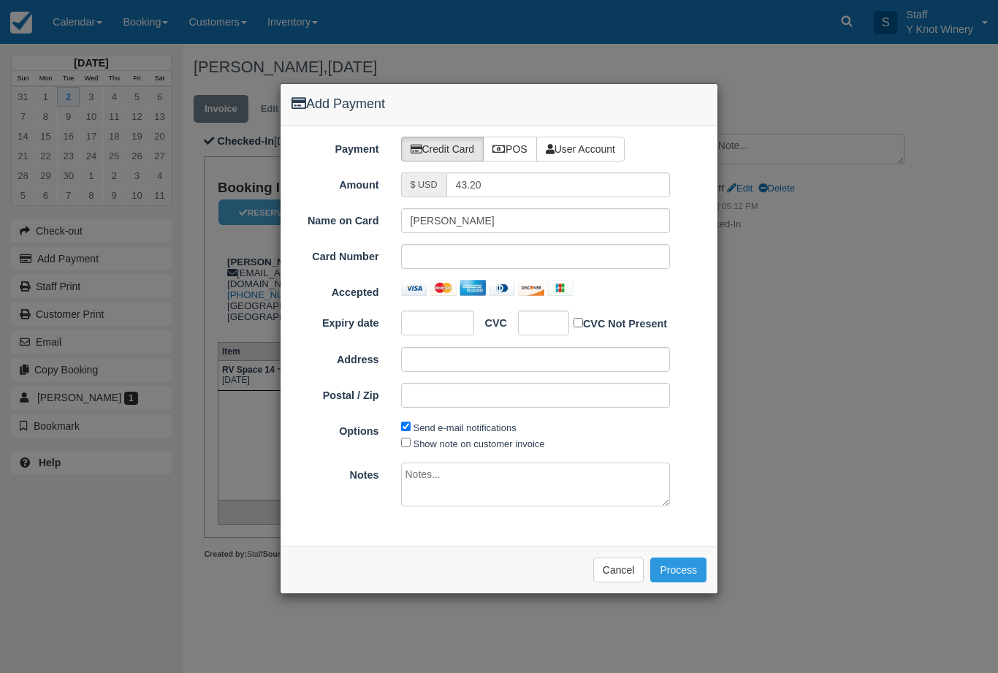
click at [448, 264] on div at bounding box center [536, 256] width 270 height 25
click at [676, 568] on button "Process" at bounding box center [678, 569] width 56 height 25
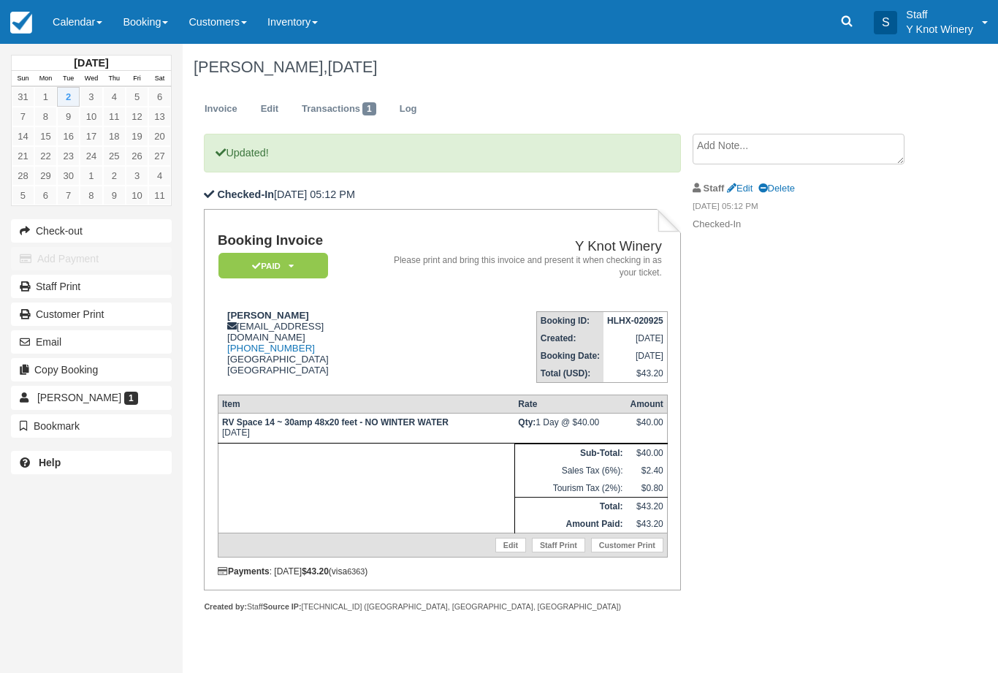
click at [65, 22] on link "Calendar" at bounding box center [77, 22] width 70 height 44
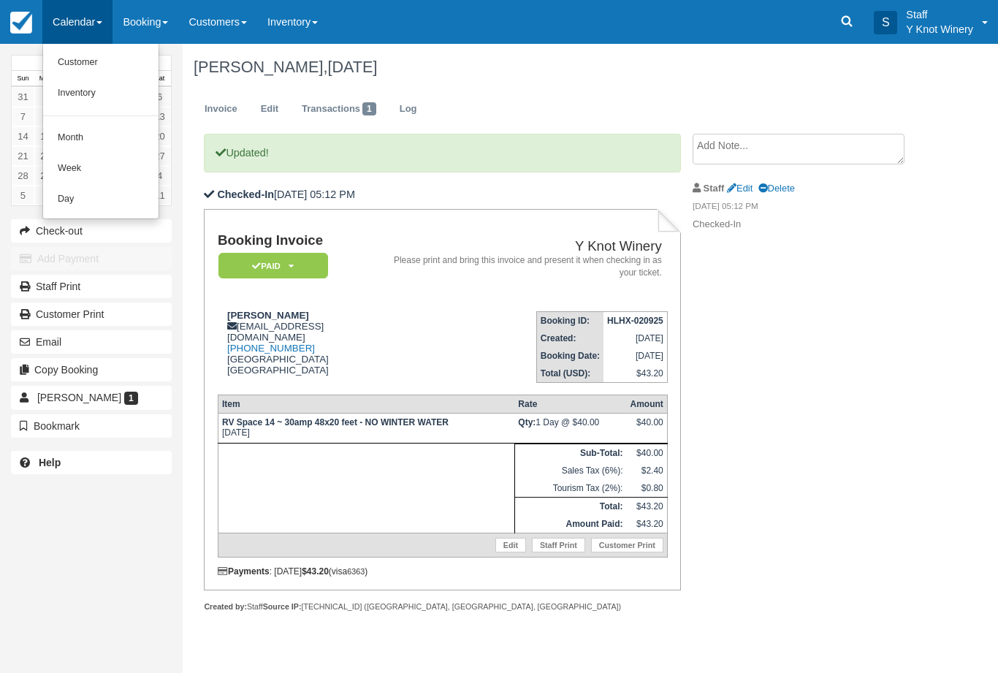
click at [63, 62] on link "Customer" at bounding box center [100, 62] width 115 height 31
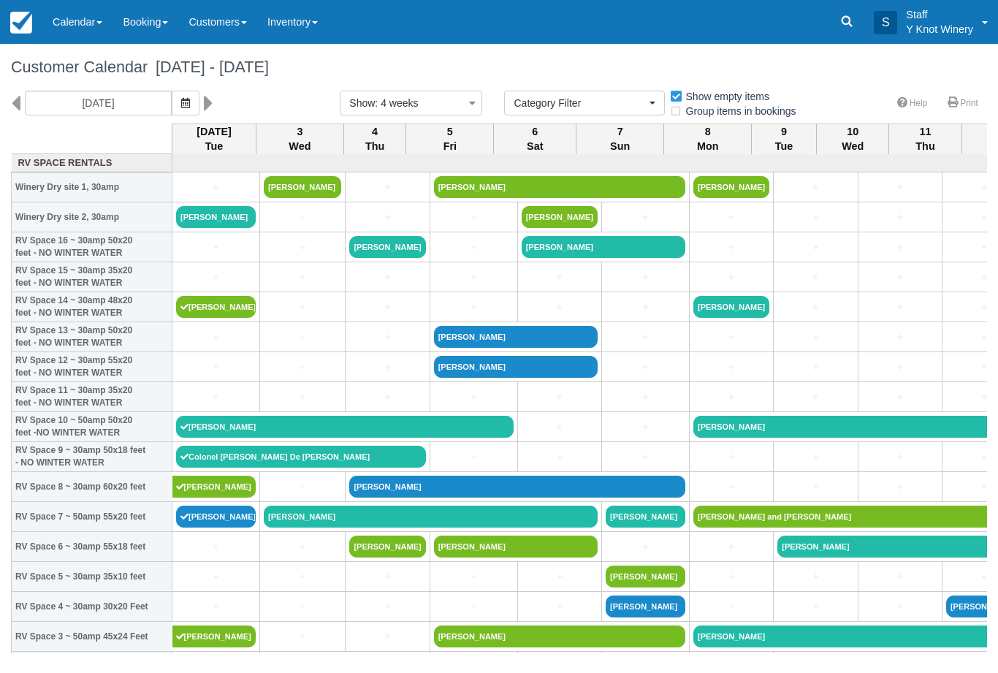
select select
click at [212, 195] on link "+" at bounding box center [216, 187] width 80 height 15
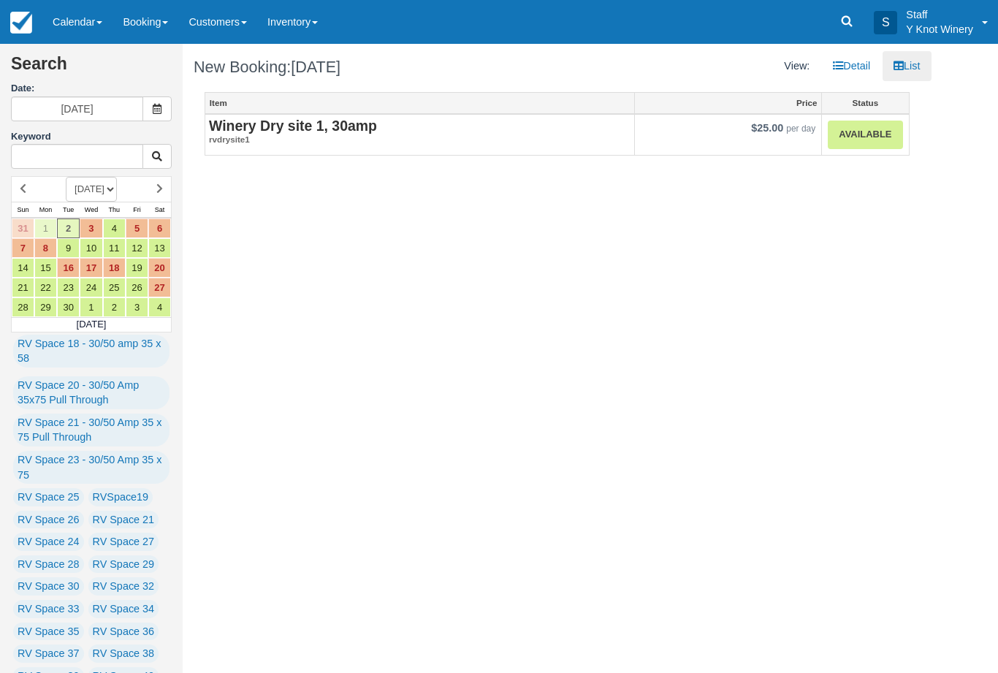
click at [860, 137] on link "Available" at bounding box center [865, 135] width 74 height 28
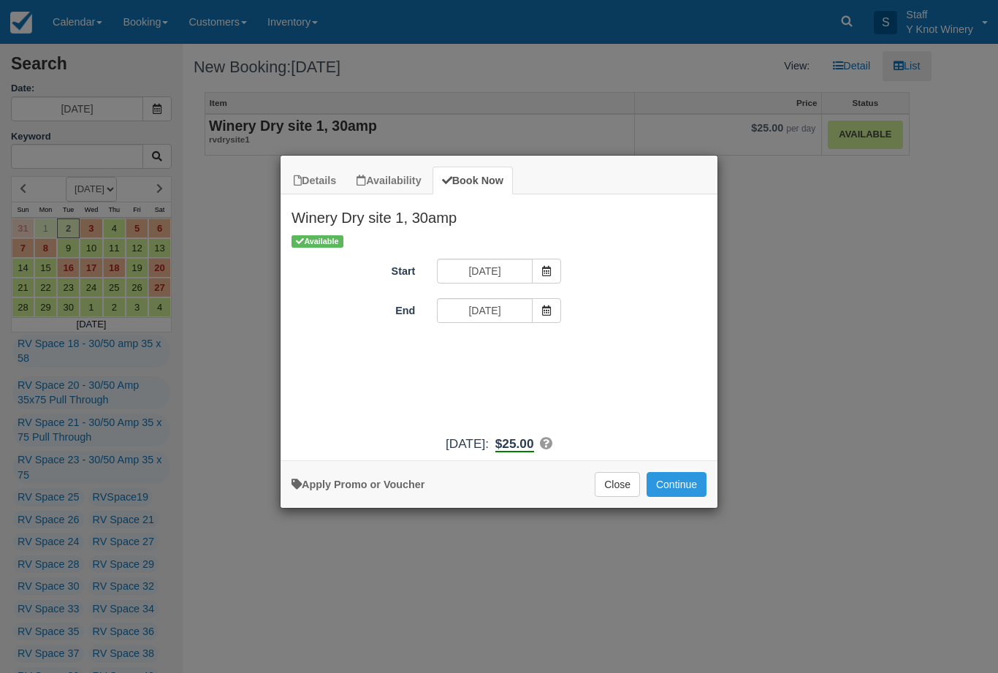
click at [622, 494] on button "Close" at bounding box center [617, 484] width 45 height 25
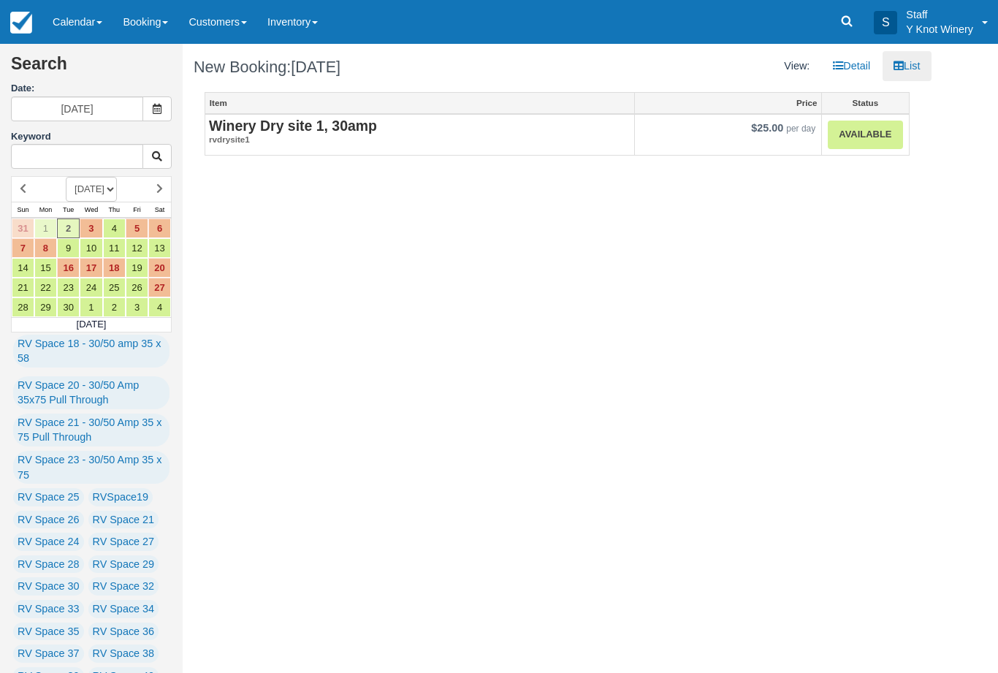
click at [76, 12] on link "Calendar" at bounding box center [77, 22] width 70 height 44
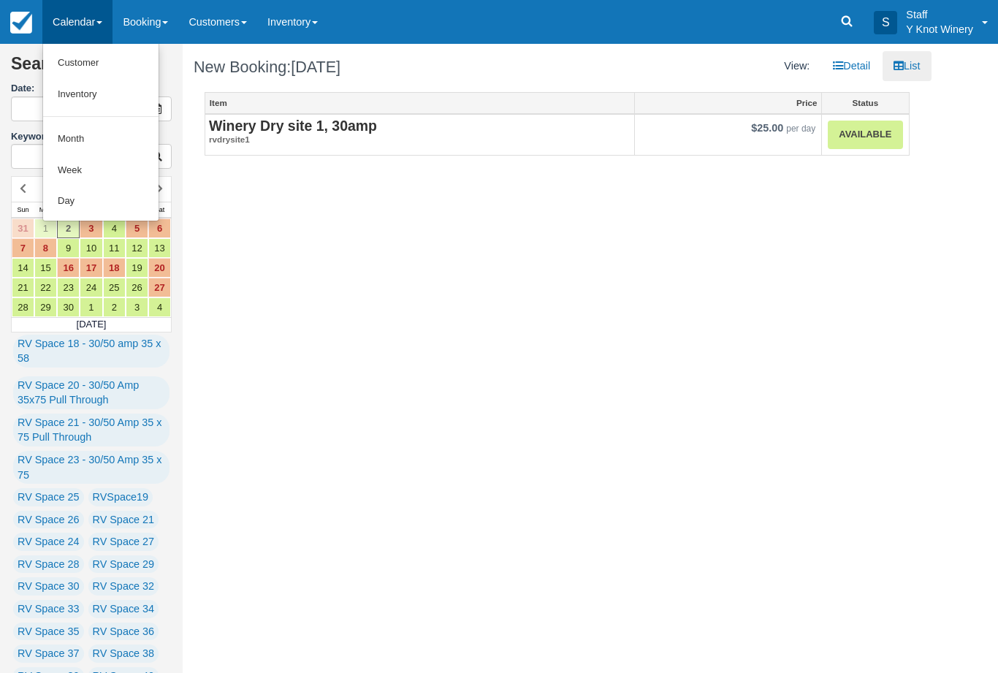
click at [77, 47] on link "Customer" at bounding box center [100, 62] width 115 height 31
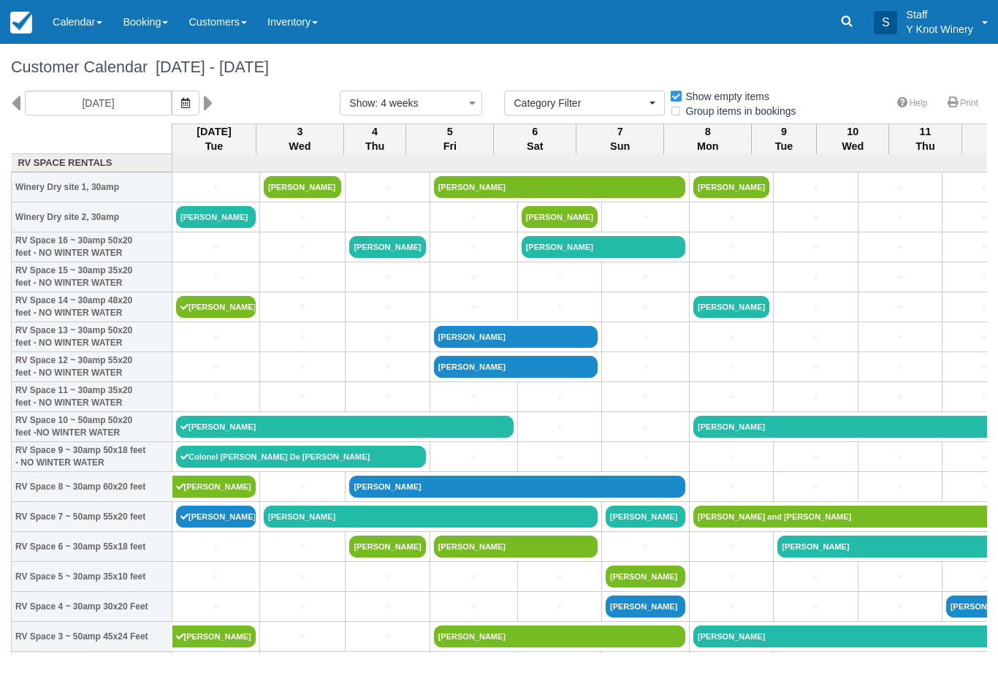
select select
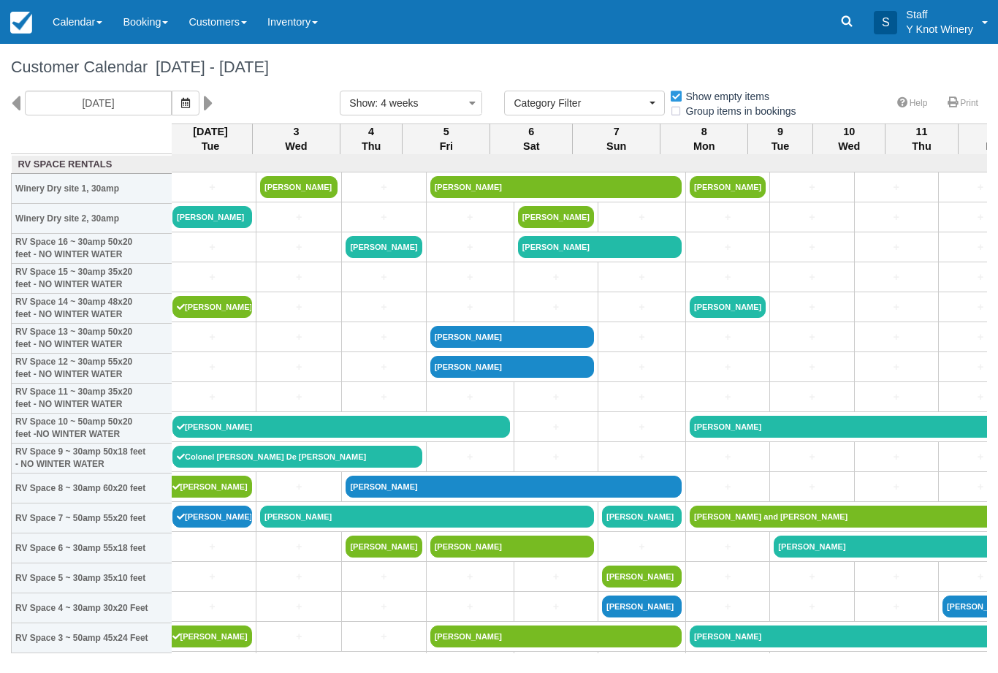
scroll to position [0, 4]
click at [196, 345] on link "+" at bounding box center [212, 336] width 80 height 15
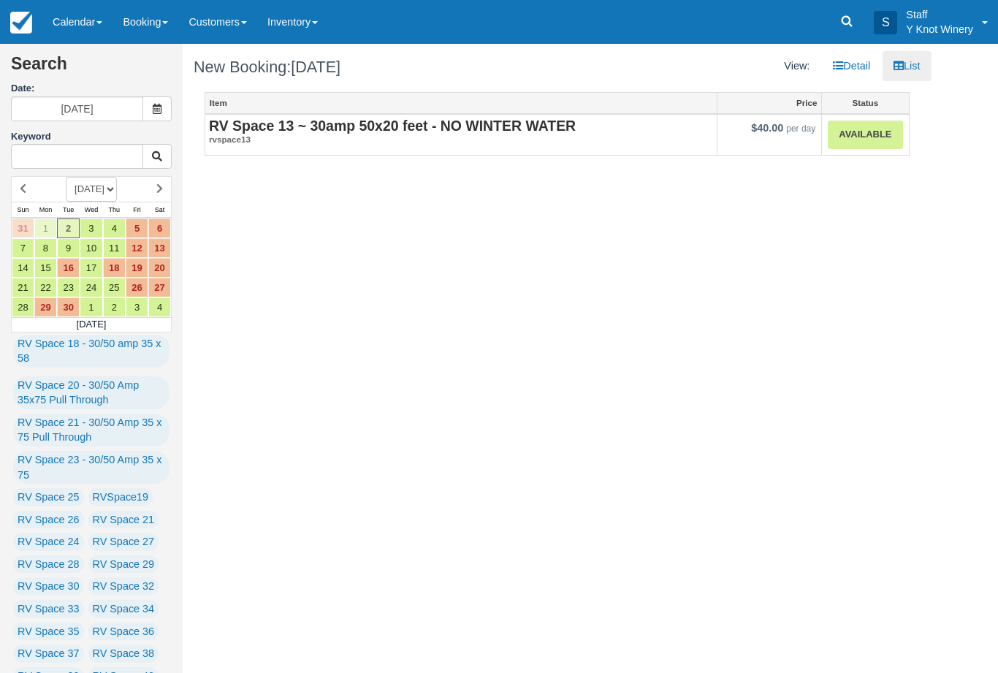
click at [887, 133] on link "Available" at bounding box center [865, 135] width 74 height 28
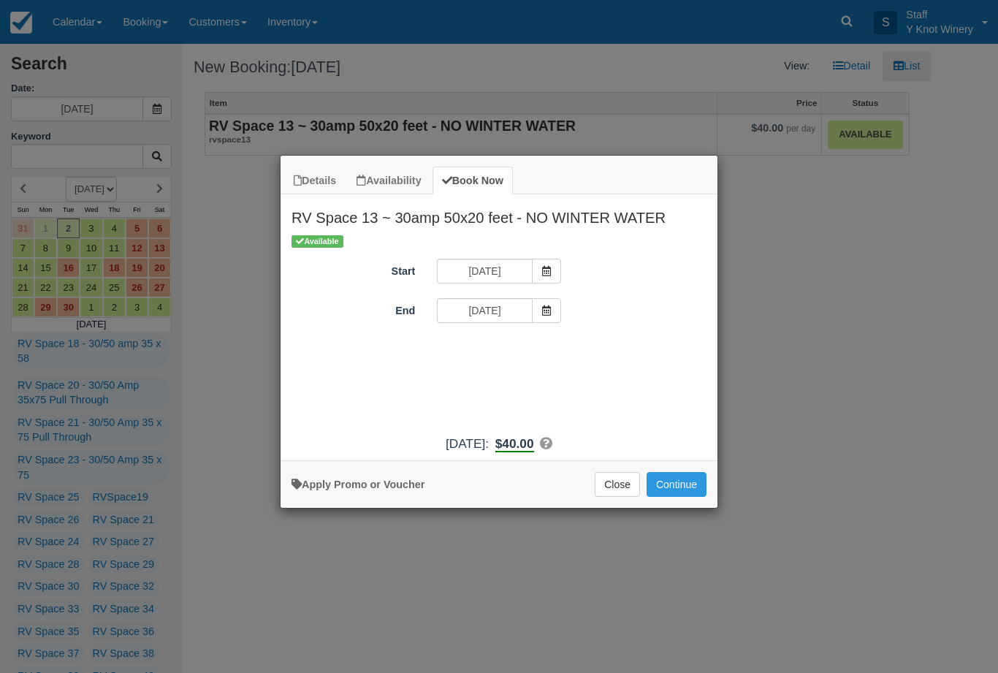
click at [677, 497] on button "Continue" at bounding box center [676, 484] width 60 height 25
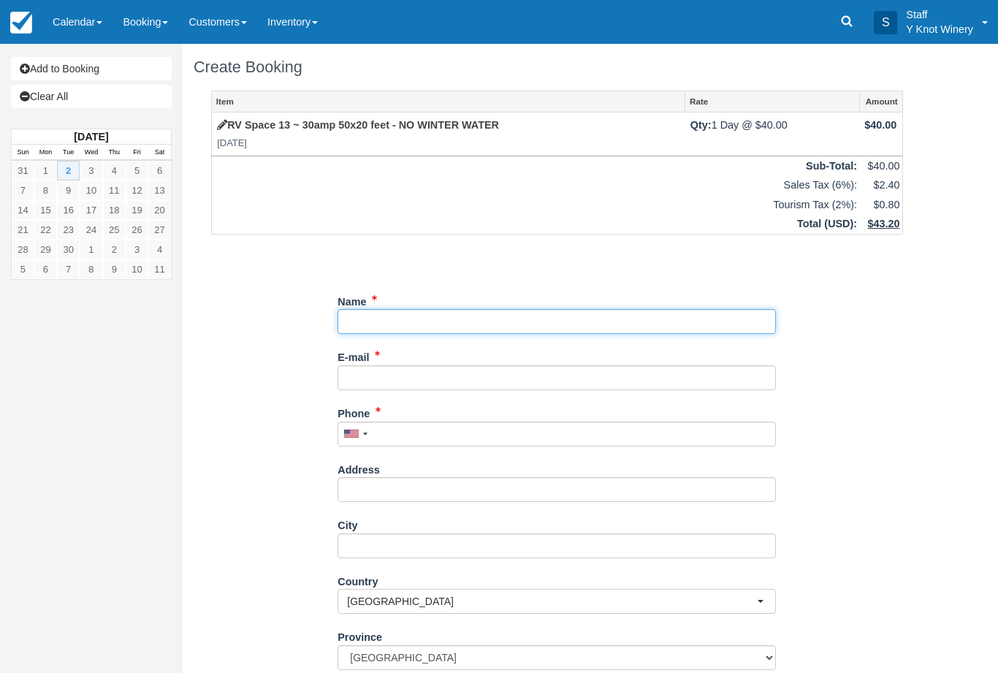
click at [494, 313] on input "Name" at bounding box center [556, 321] width 438 height 25
type input "[PERSON_NAME]"
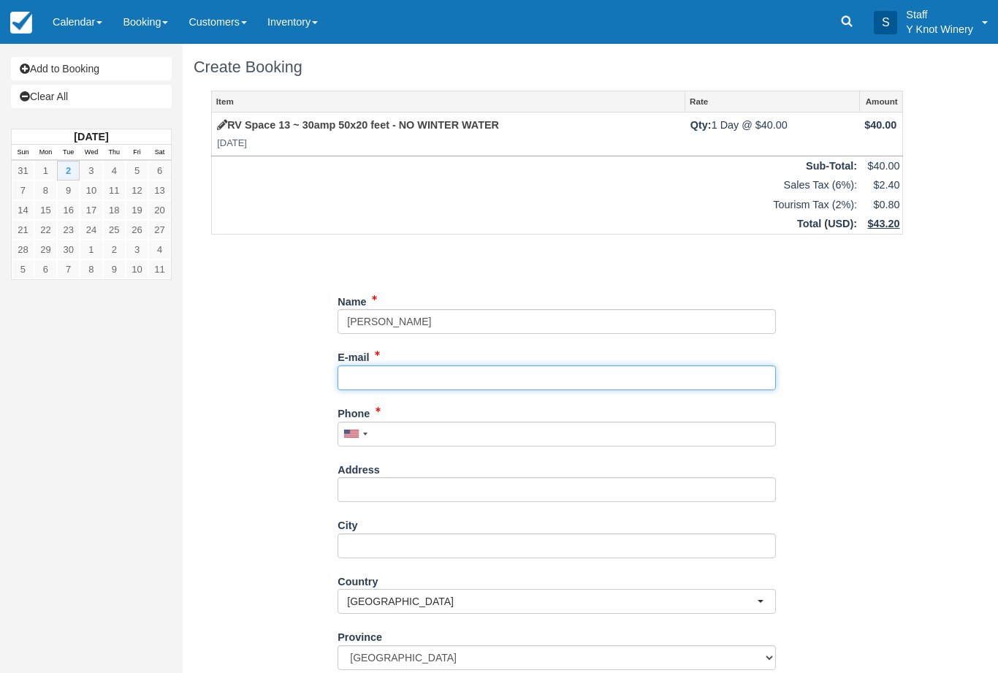
click at [511, 374] on input "E-mail" at bounding box center [556, 377] width 438 height 25
type input "mmm"
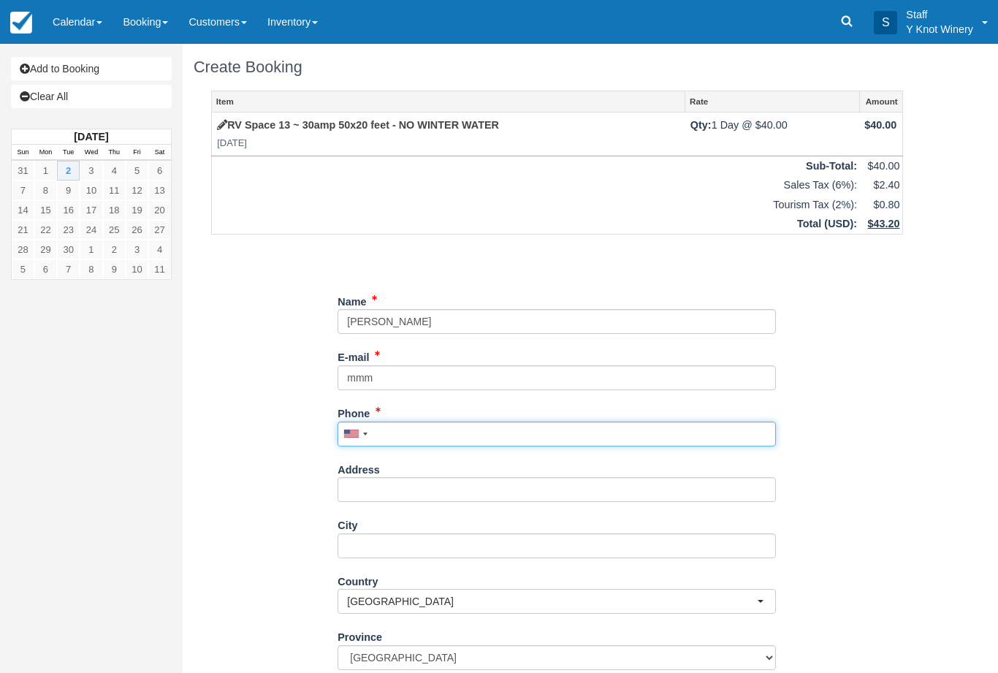
click at [551, 424] on input "Phone" at bounding box center [556, 433] width 438 height 25
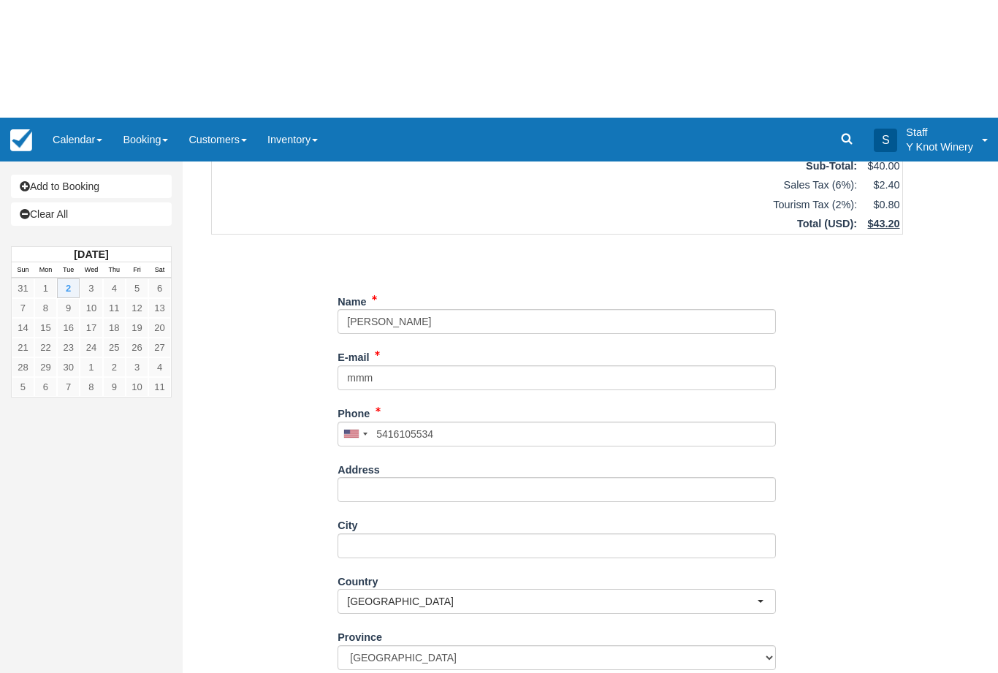
type input "(541) 610-5534"
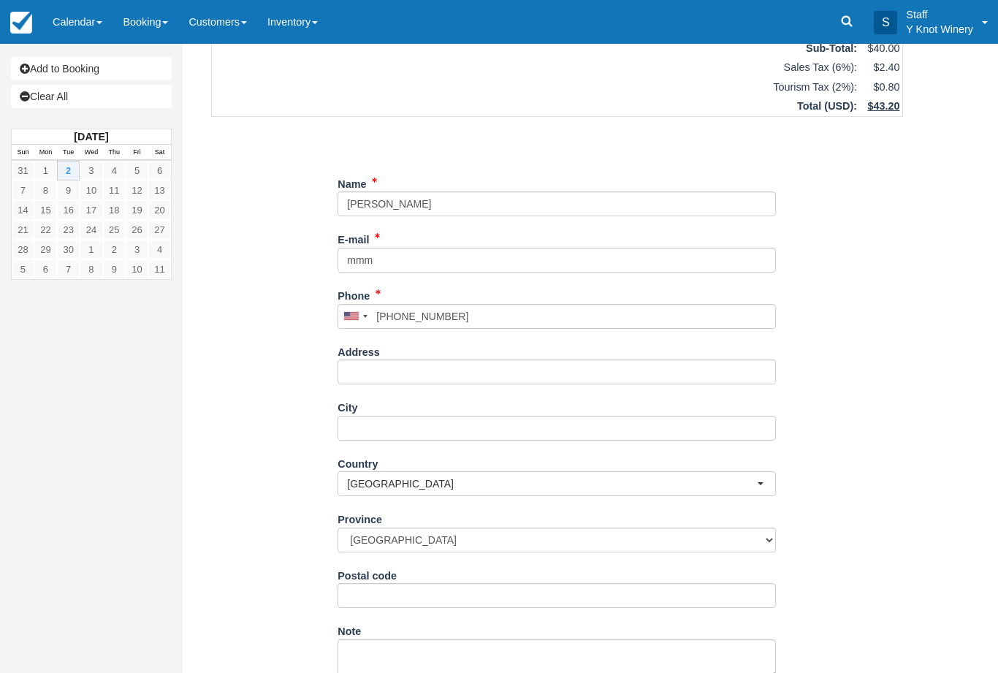
type input "m"
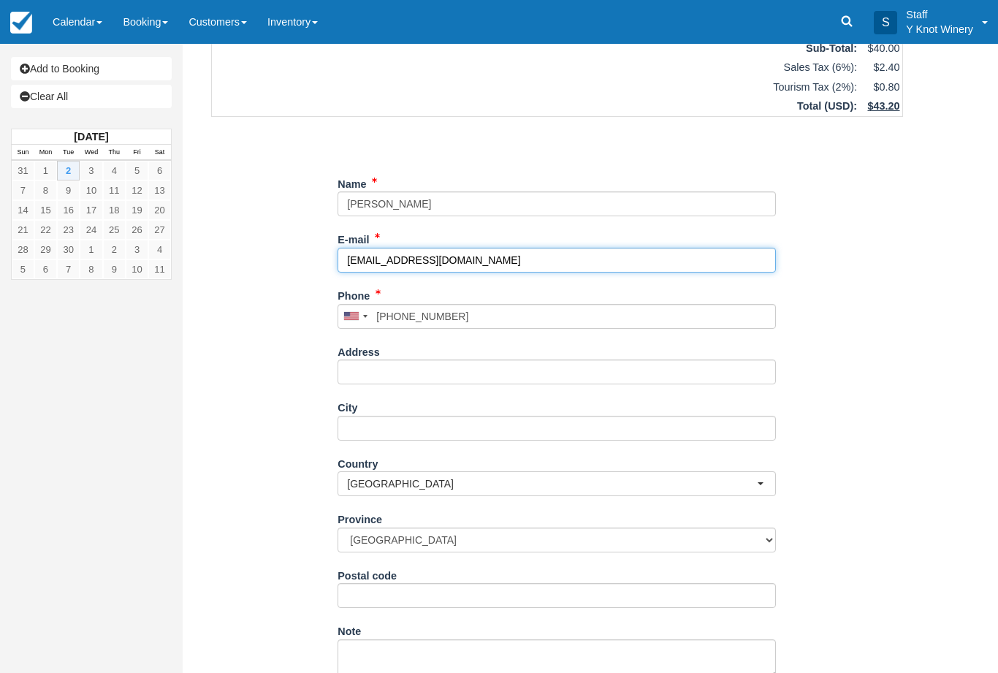
type input "mleahy@bendcable.com"
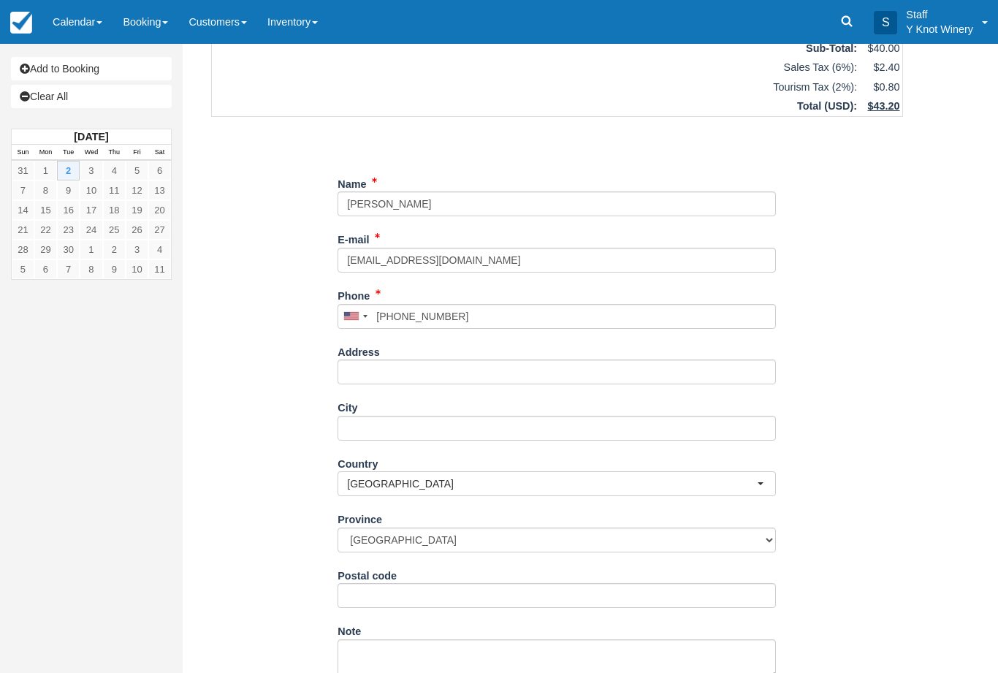
type input "+15416105534"
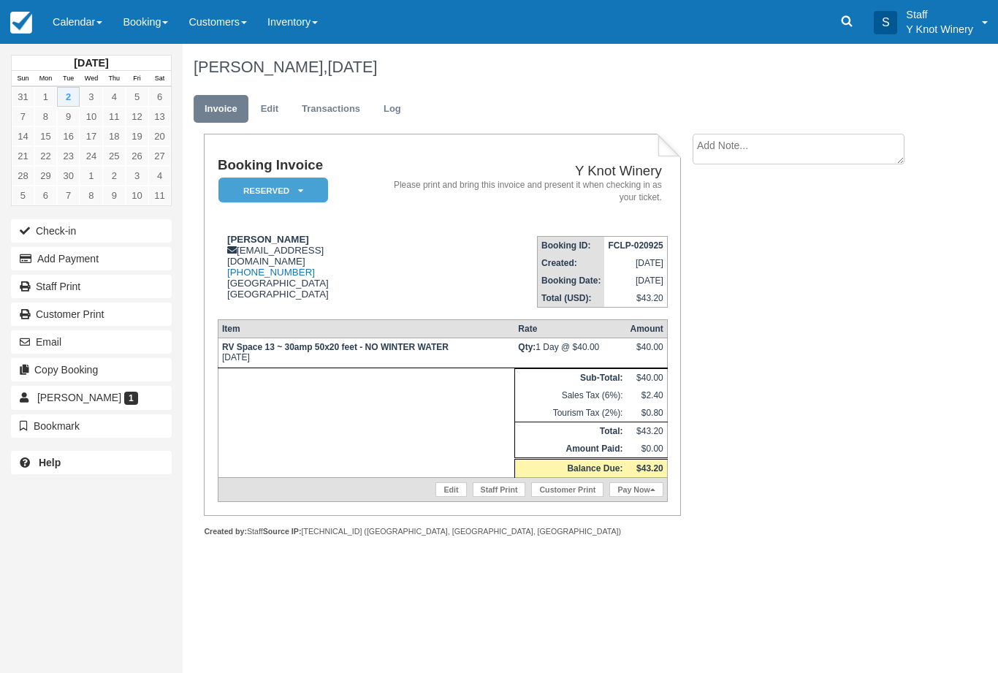
click at [634, 497] on link "Pay Now" at bounding box center [635, 489] width 53 height 15
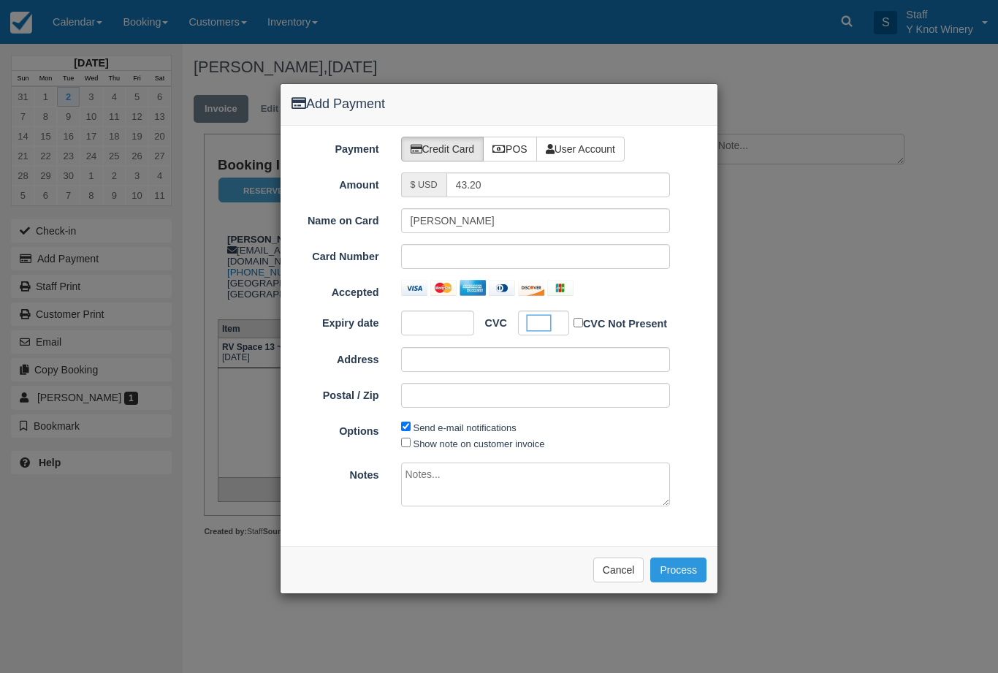
click at [689, 557] on button "Process" at bounding box center [678, 569] width 56 height 25
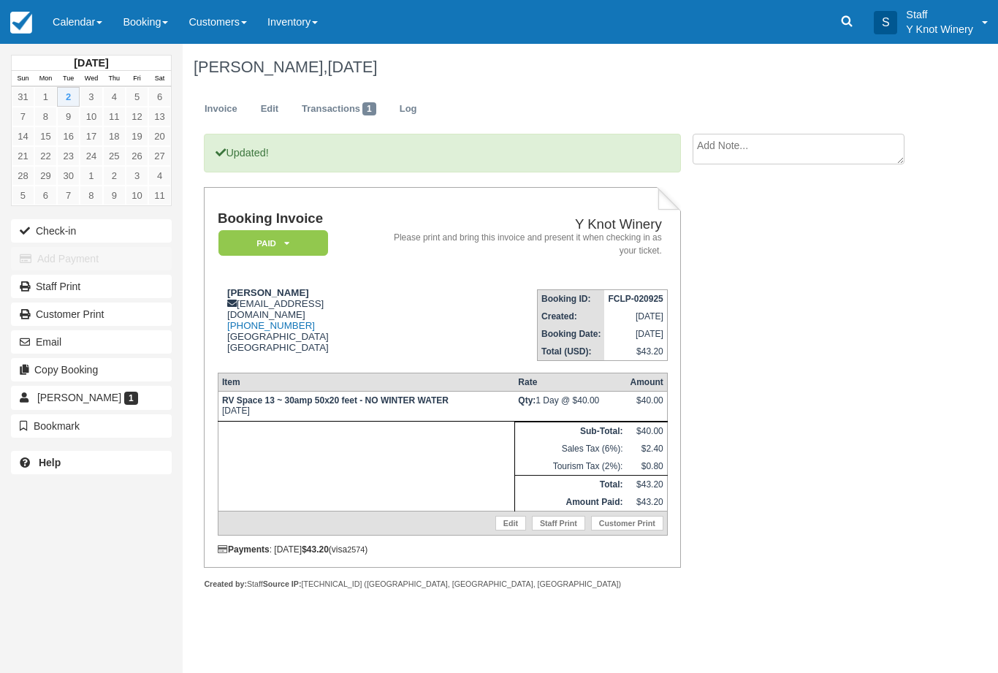
click at [42, 226] on button "Check-in" at bounding box center [91, 230] width 161 height 23
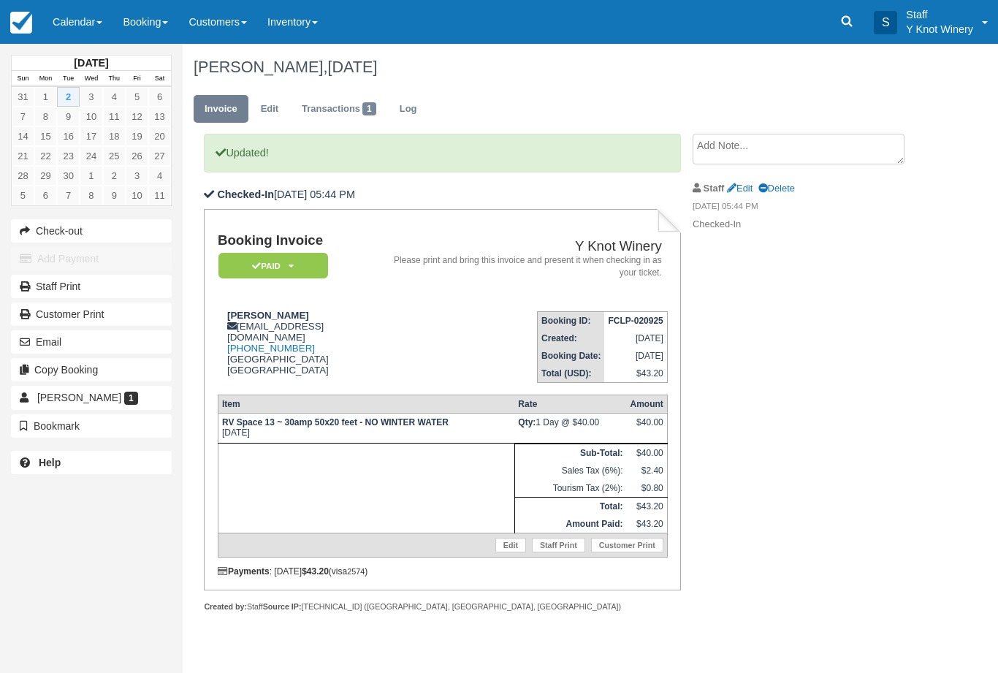
click at [83, 12] on link "Calendar" at bounding box center [77, 22] width 70 height 44
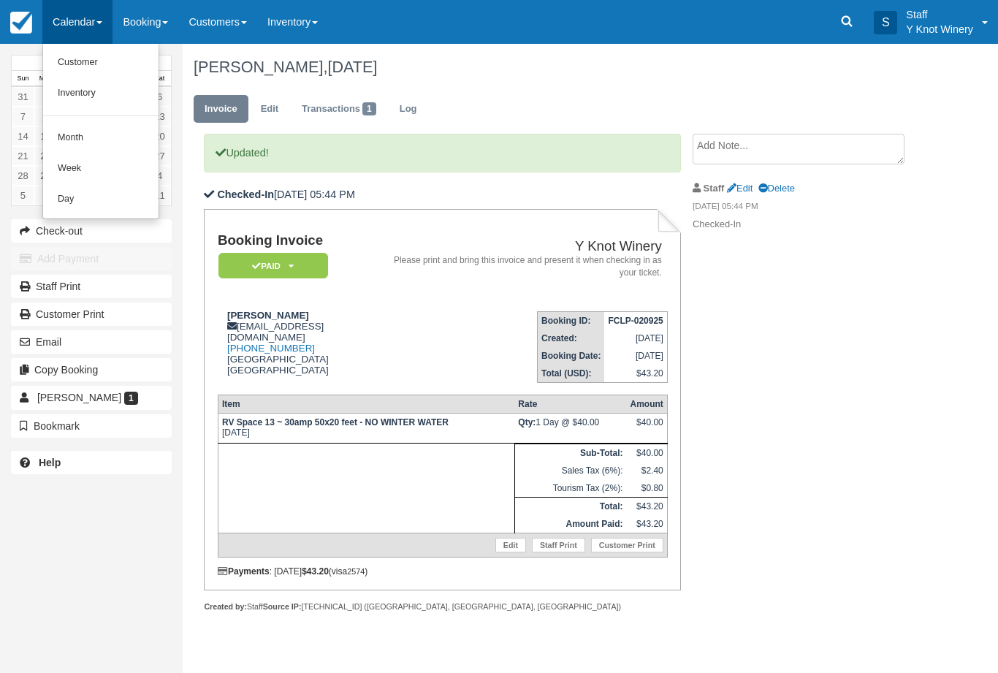
click at [65, 68] on link "Customer" at bounding box center [100, 62] width 115 height 31
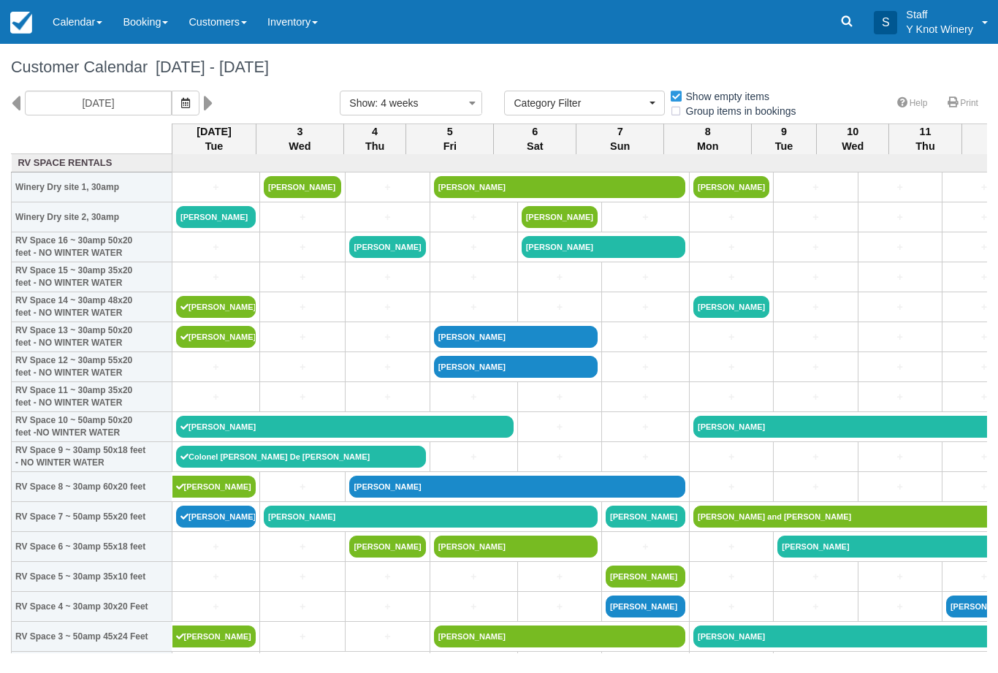
select select
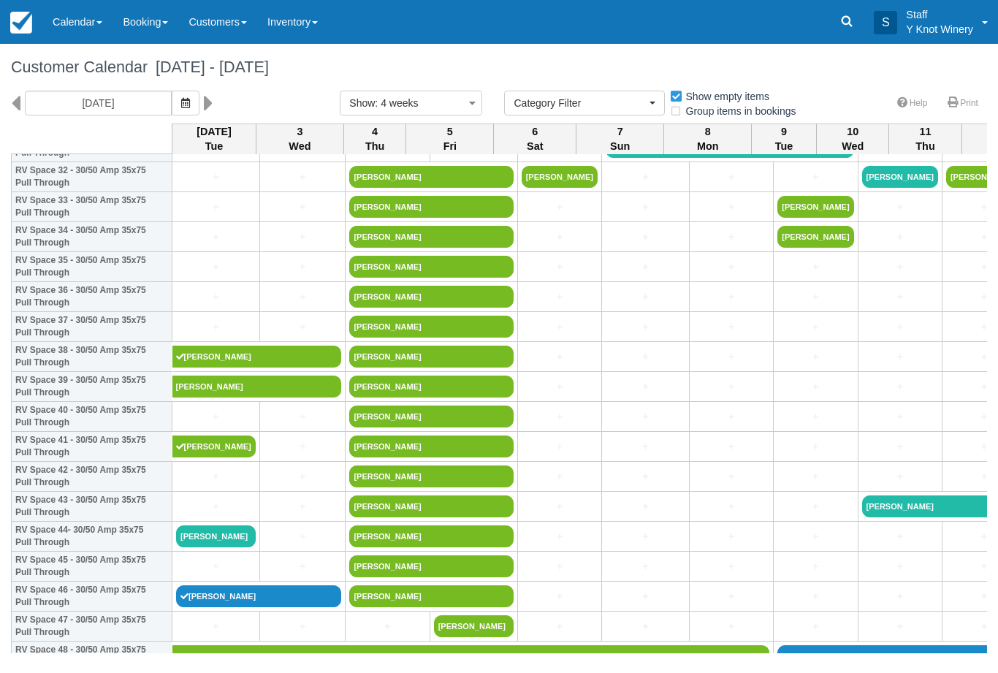
scroll to position [998, 0]
click at [215, 546] on link "[PERSON_NAME]" at bounding box center [216, 536] width 80 height 22
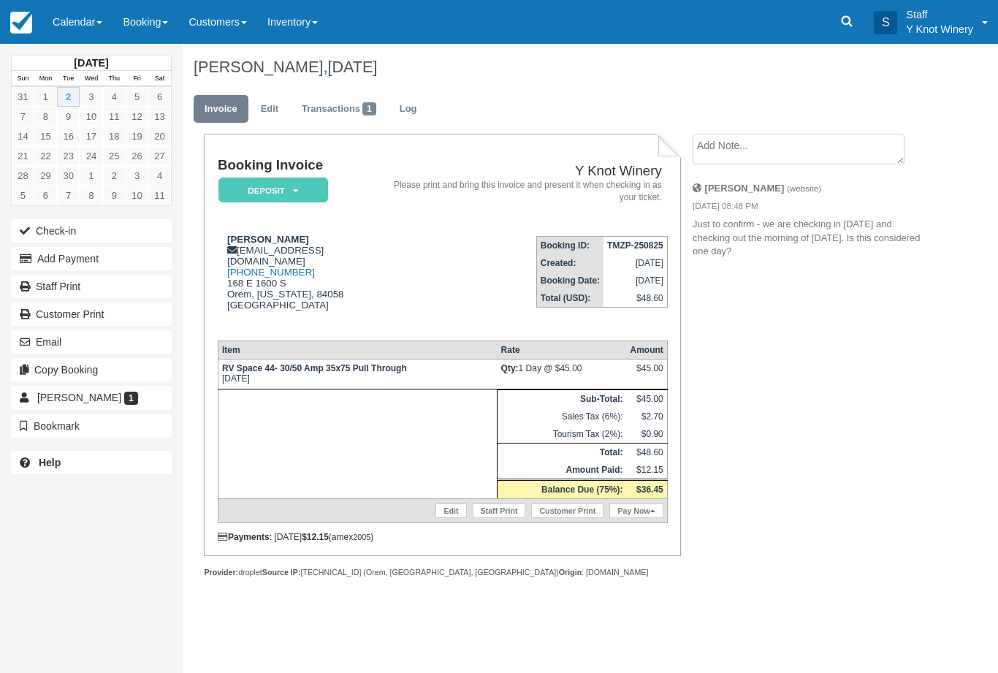
click at [443, 513] on link "Edit" at bounding box center [450, 510] width 31 height 15
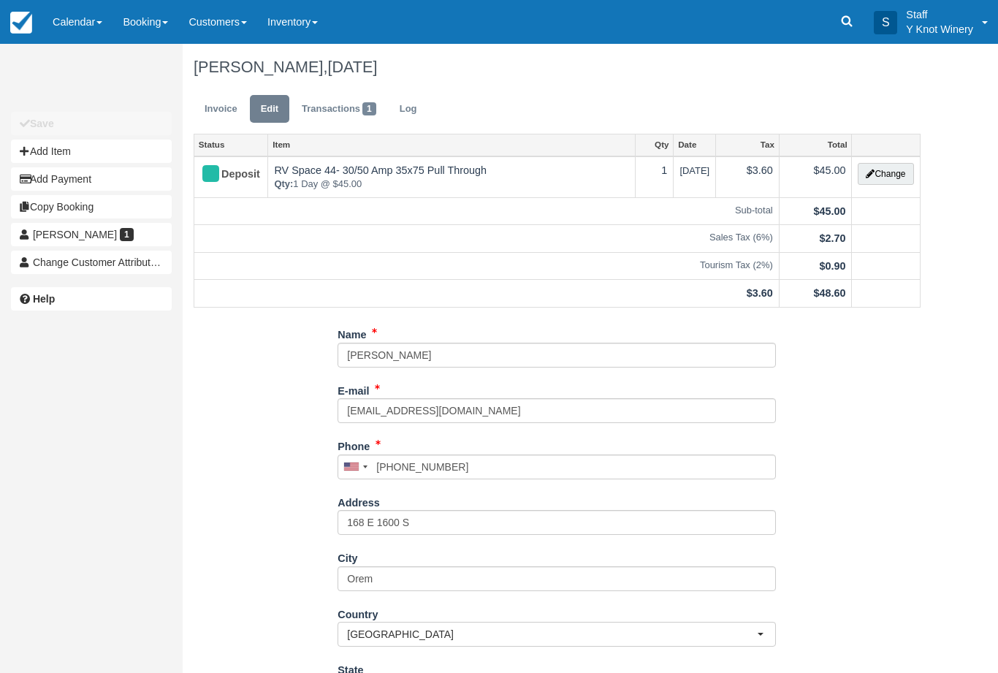
click at [891, 174] on button "Change" at bounding box center [885, 174] width 56 height 22
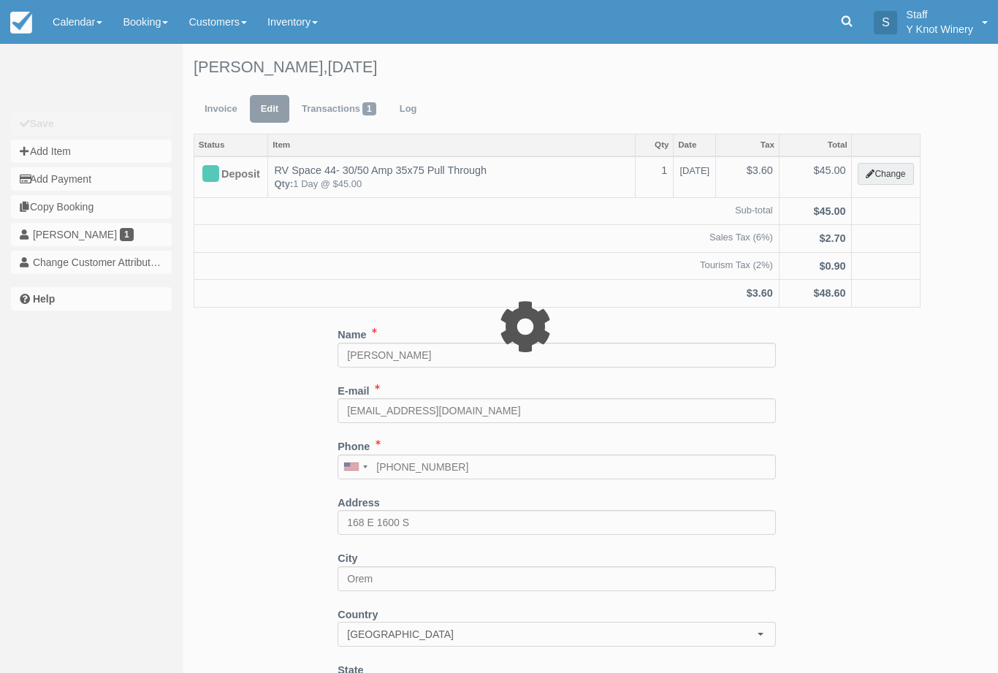
type input "45.00"
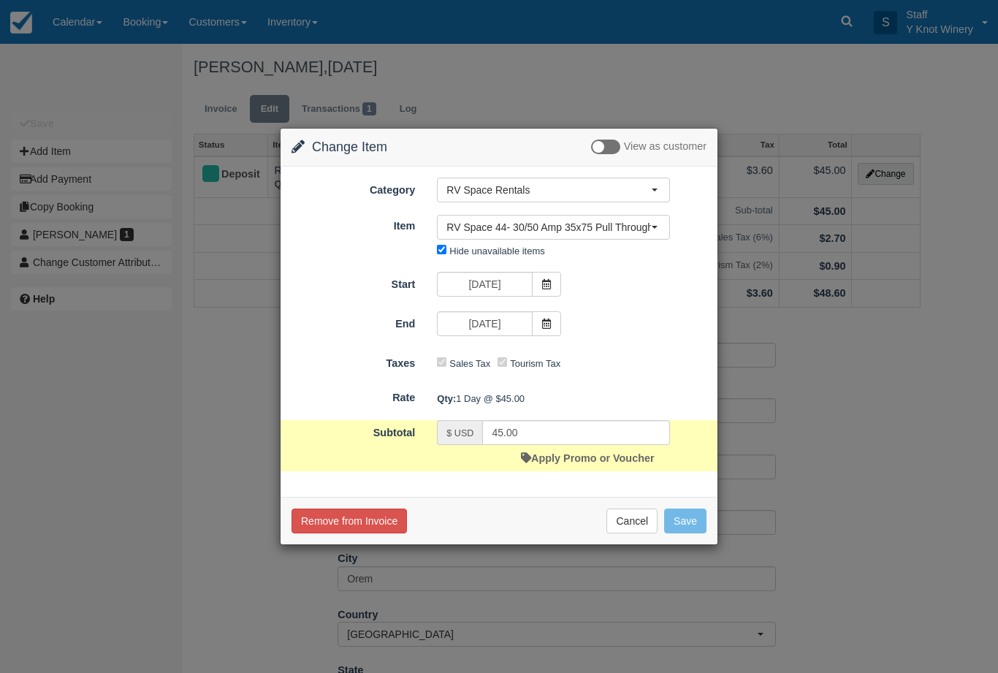
click at [582, 229] on span "RV Space 44- 30/50 Amp 35x75 Pull Through" at bounding box center [548, 227] width 205 height 15
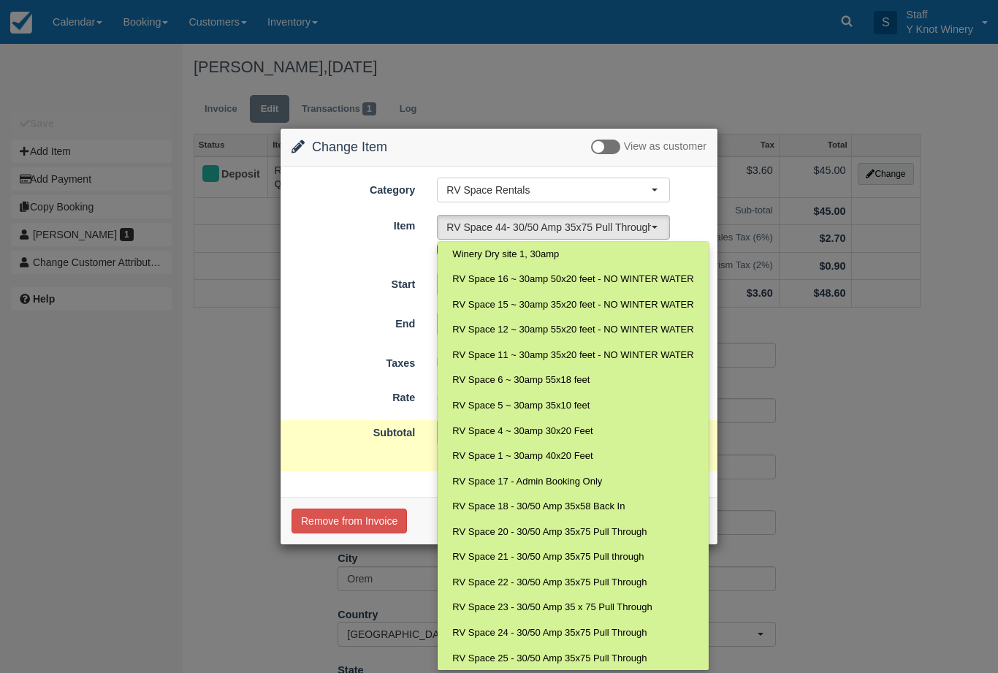
scroll to position [540, 0]
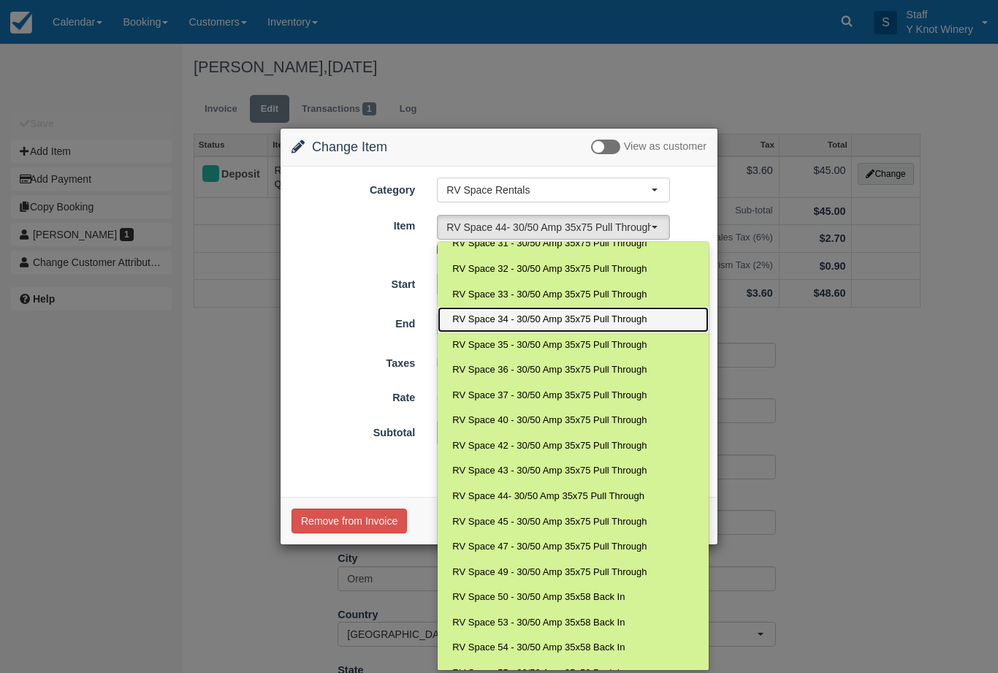
click at [593, 313] on span "RV Space 34 - 30/50 Amp 35x75 Pull Through" at bounding box center [549, 320] width 194 height 14
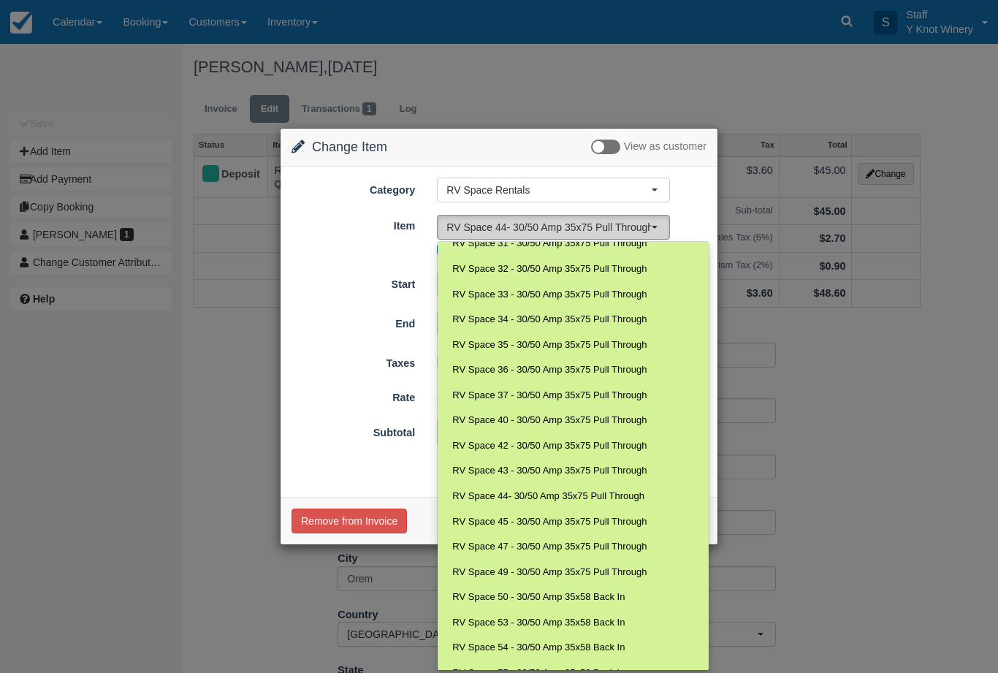
select select "86"
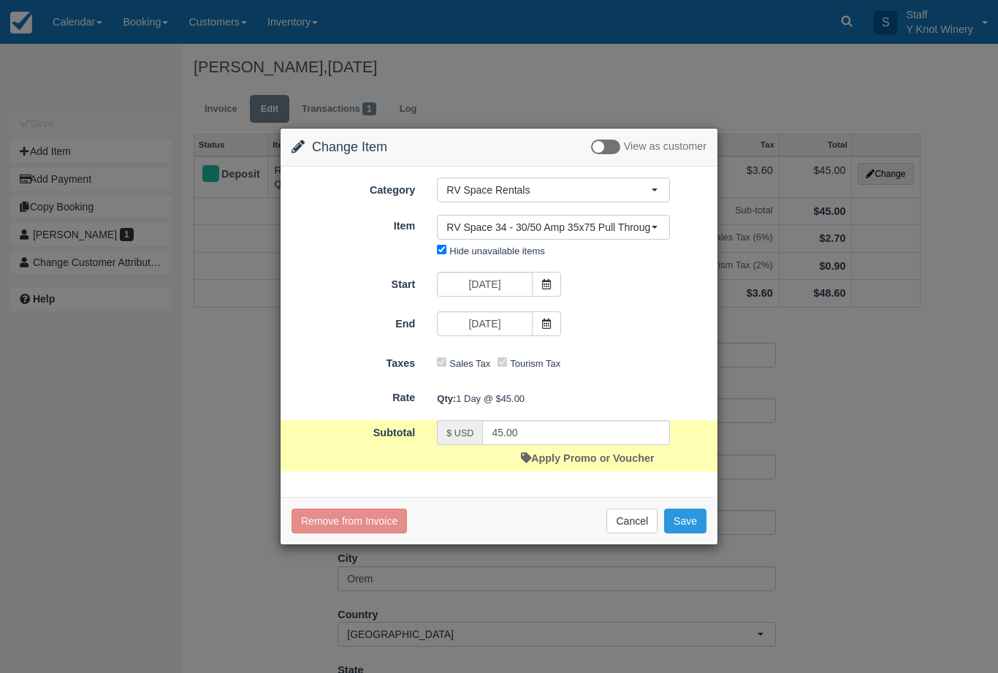
click at [681, 524] on button "Save" at bounding box center [685, 520] width 42 height 25
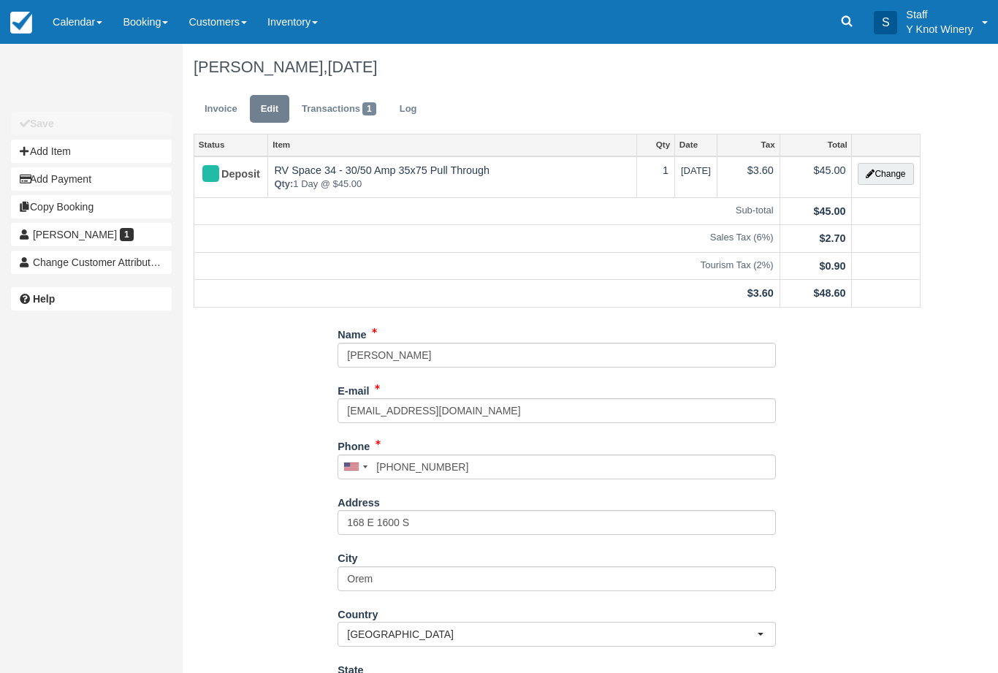
click at [78, 34] on link "Calendar" at bounding box center [77, 22] width 70 height 44
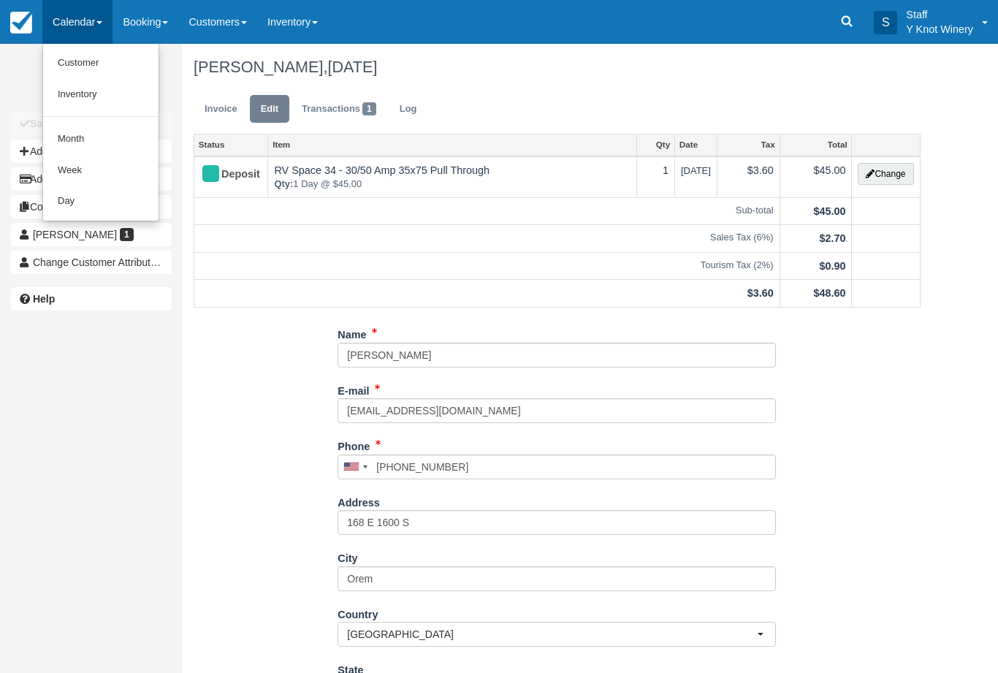
click at [69, 58] on link "Customer" at bounding box center [100, 62] width 115 height 31
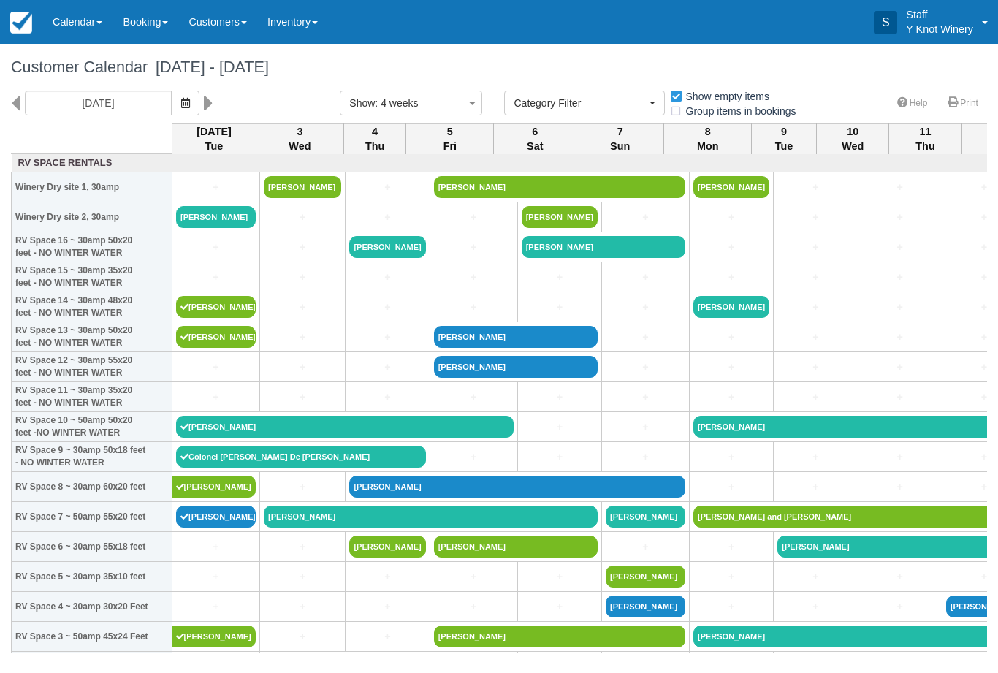
select select
click at [89, 28] on link "Calendar" at bounding box center [77, 22] width 70 height 44
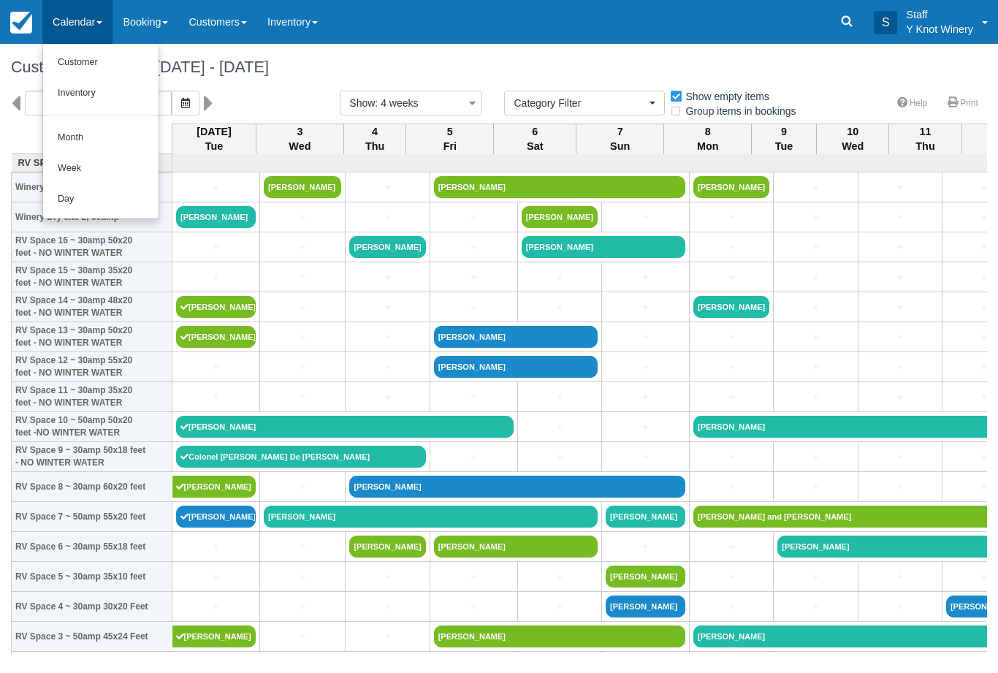
click at [100, 69] on link "Customer" at bounding box center [100, 62] width 115 height 31
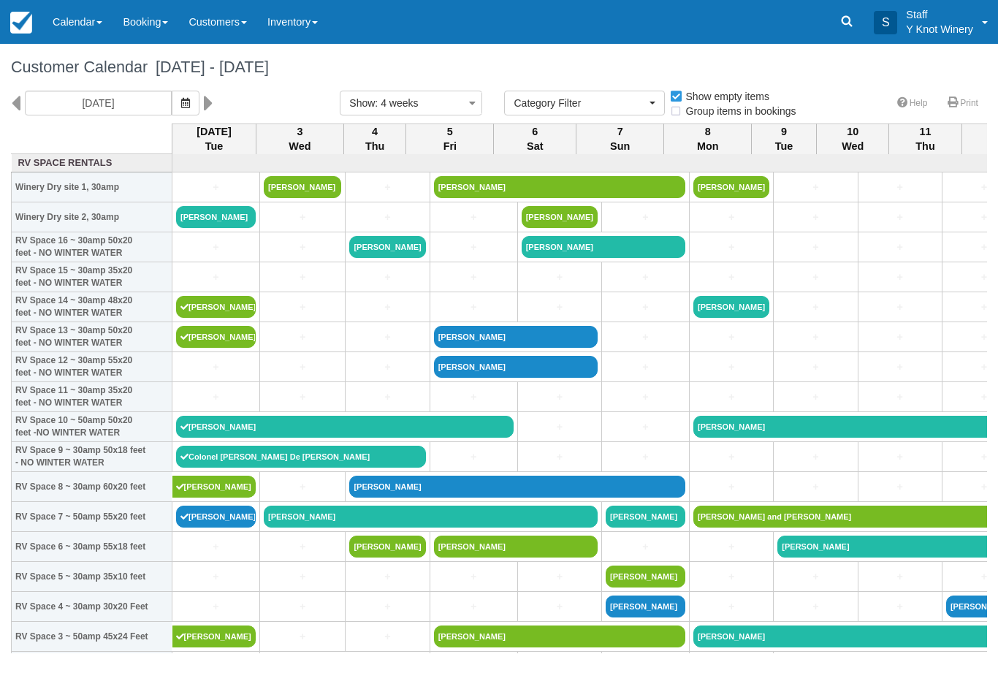
select select
click at [181, 99] on icon "button" at bounding box center [185, 103] width 9 height 10
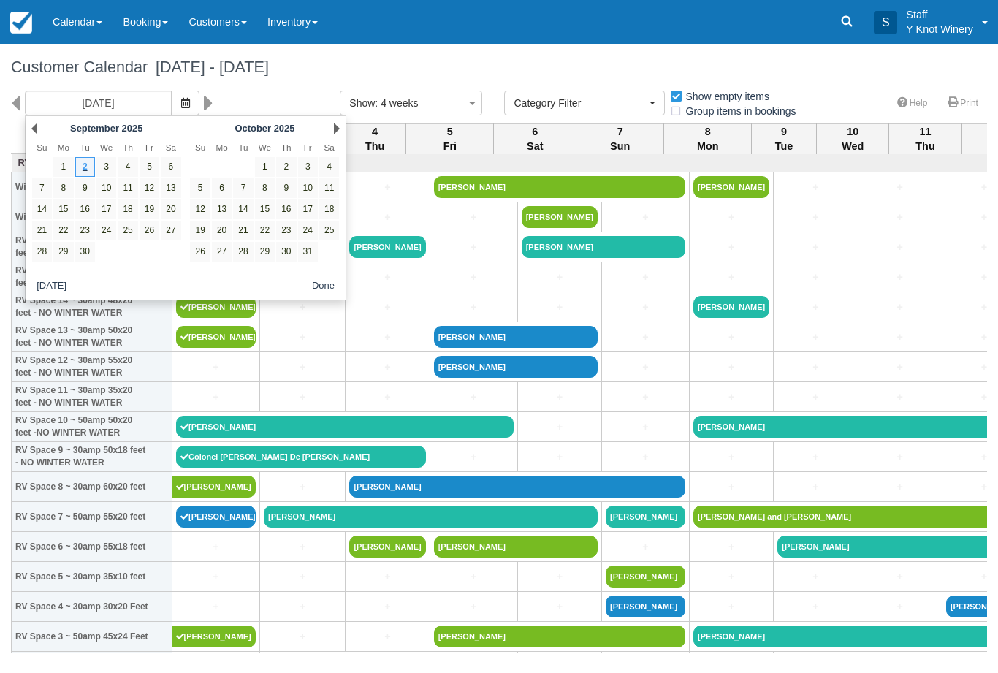
click at [132, 183] on link "11" at bounding box center [128, 188] width 20 height 20
type input "[DATE]"
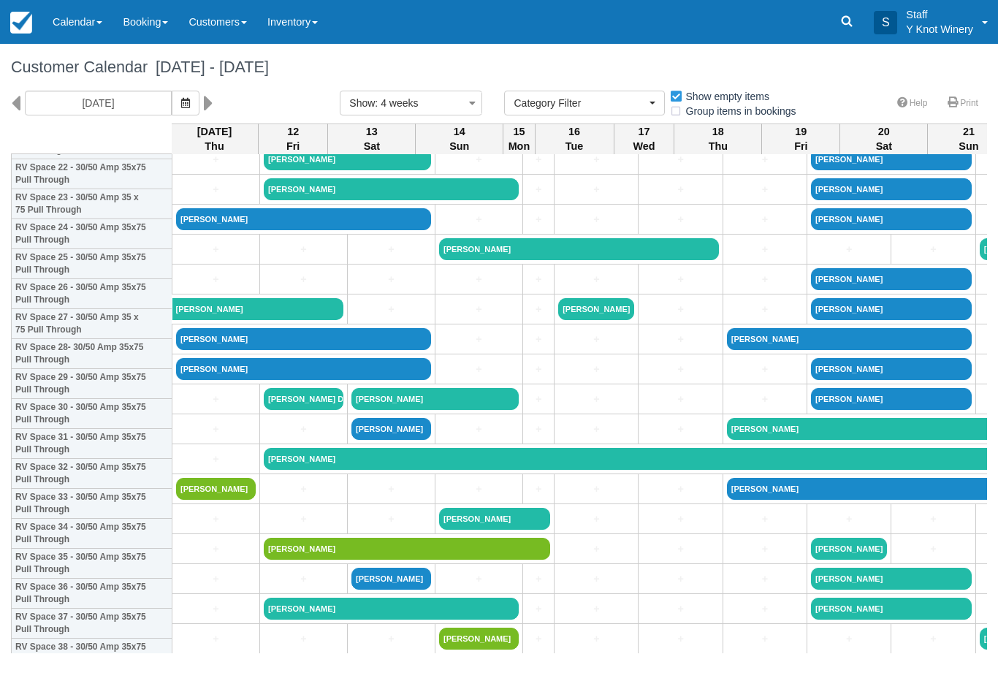
scroll to position [706, 2]
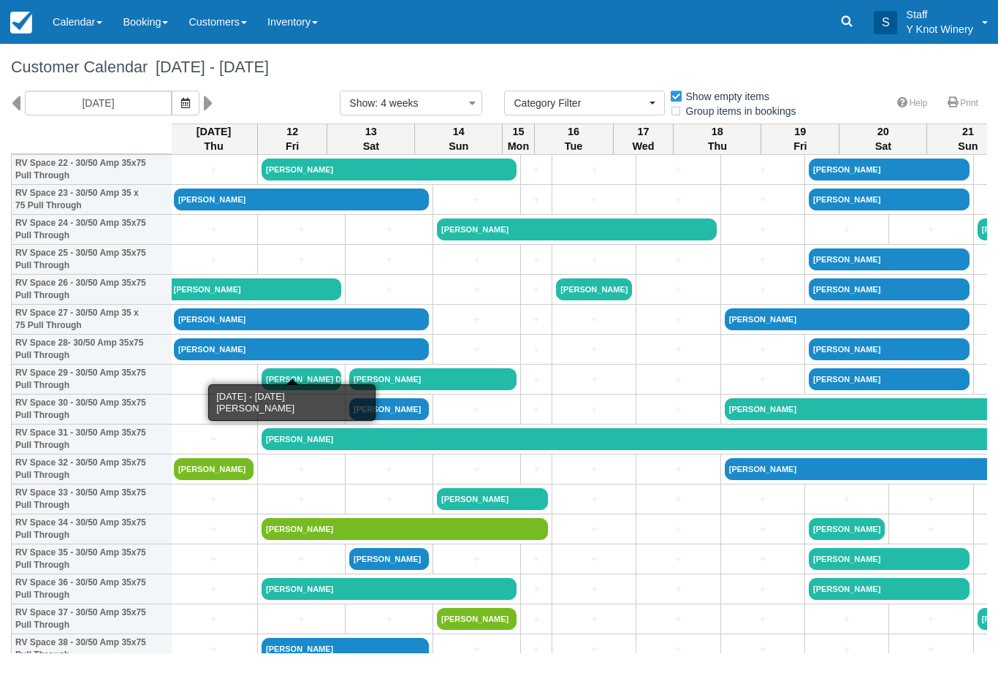
click at [245, 360] on link "[PERSON_NAME]" at bounding box center [301, 349] width 255 height 22
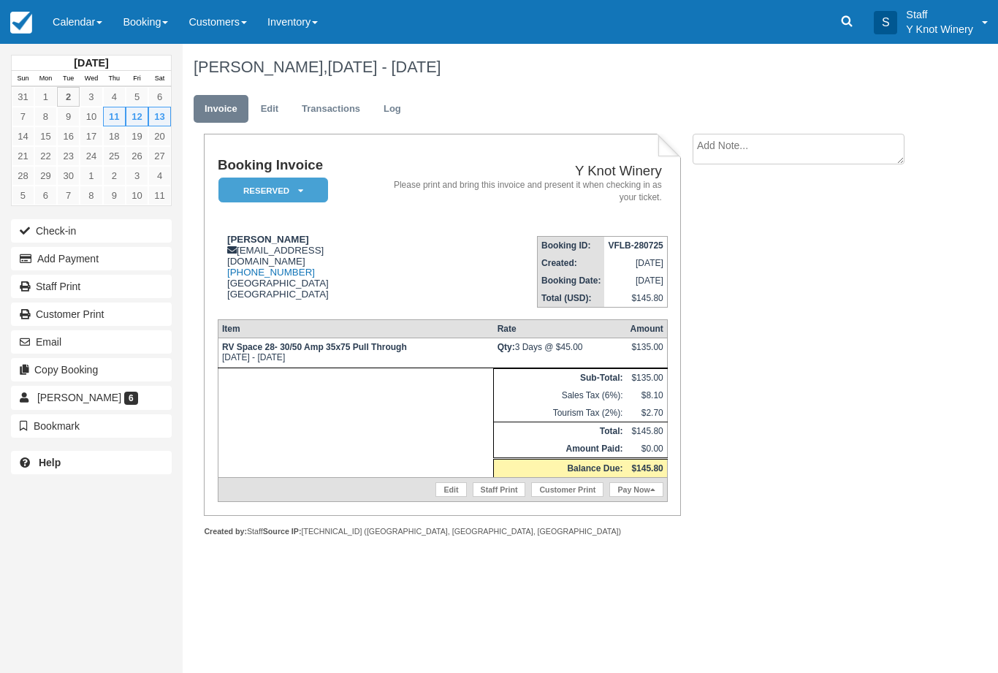
click at [451, 497] on link "Edit" at bounding box center [450, 489] width 31 height 15
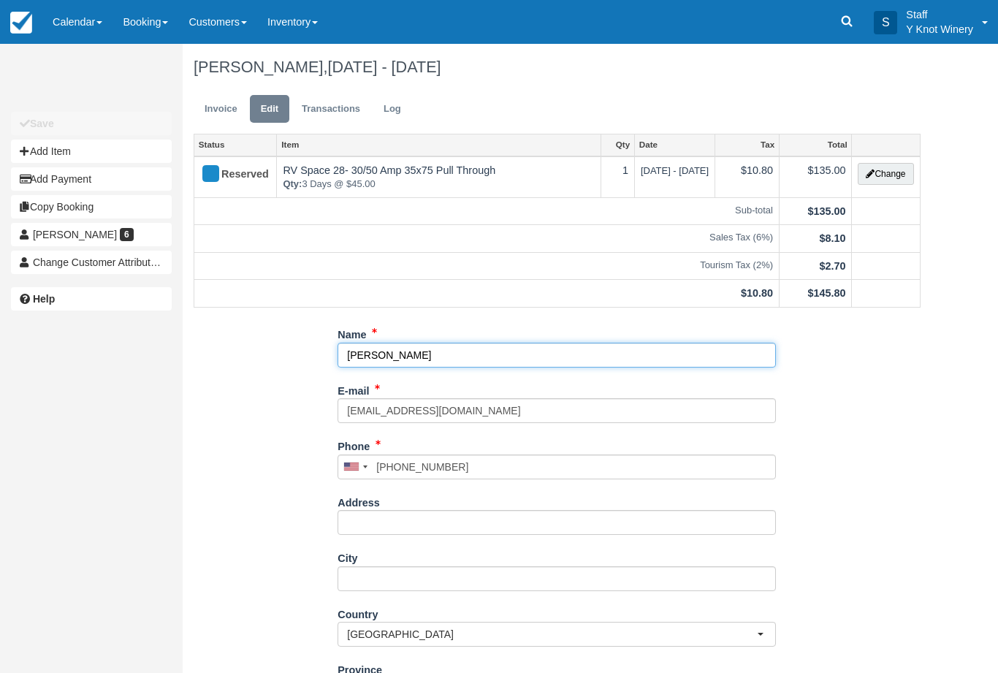
click at [370, 353] on input "Marge Conrad" at bounding box center [556, 355] width 438 height 25
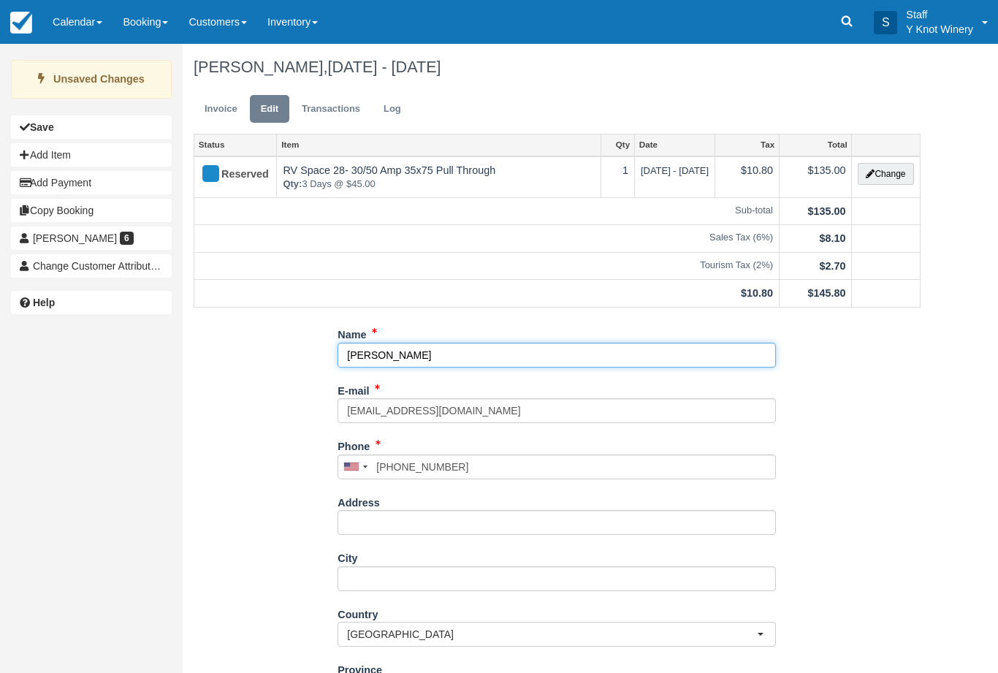
type input "Mark Conrad"
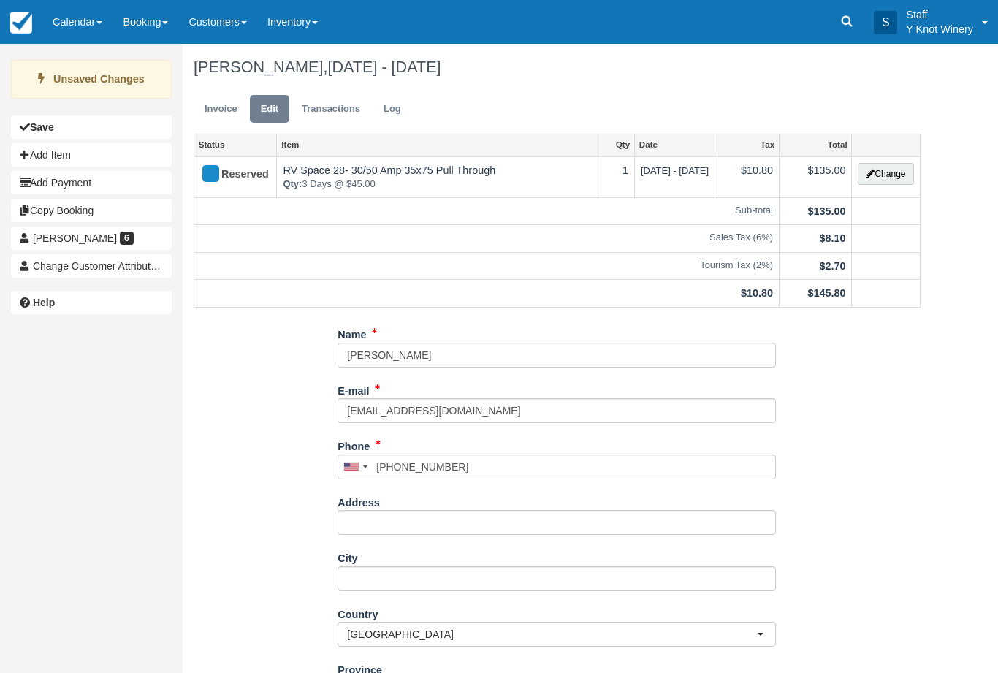
click at [33, 126] on b "Save" at bounding box center [42, 127] width 24 height 12
type input "+14068361654"
click at [234, 102] on link "Invoice" at bounding box center [221, 109] width 55 height 28
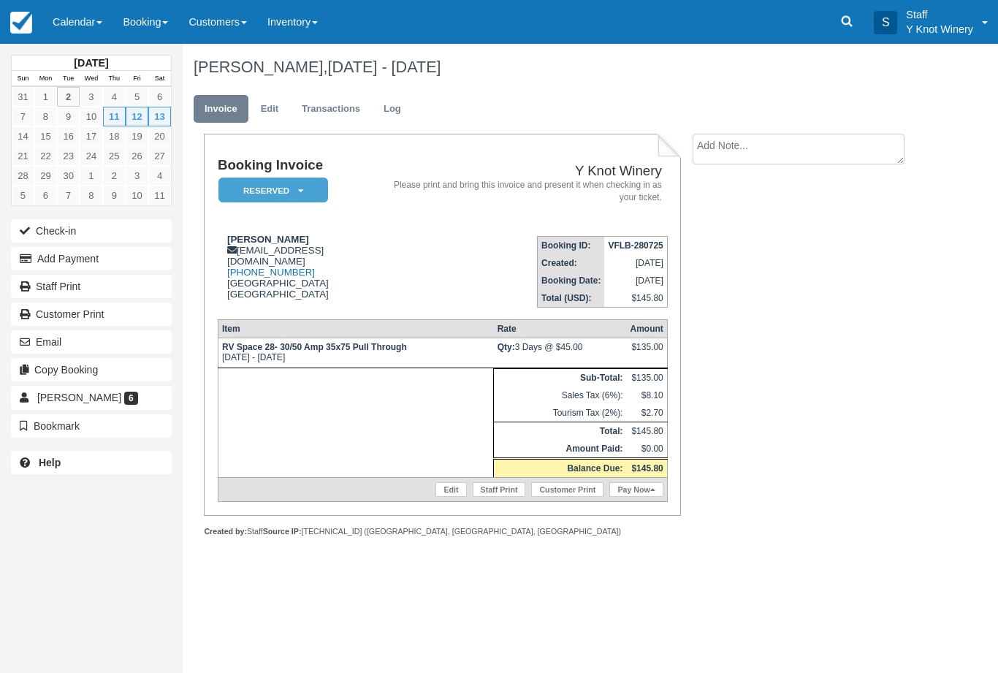
click at [113, 348] on button "Email" at bounding box center [91, 341] width 161 height 23
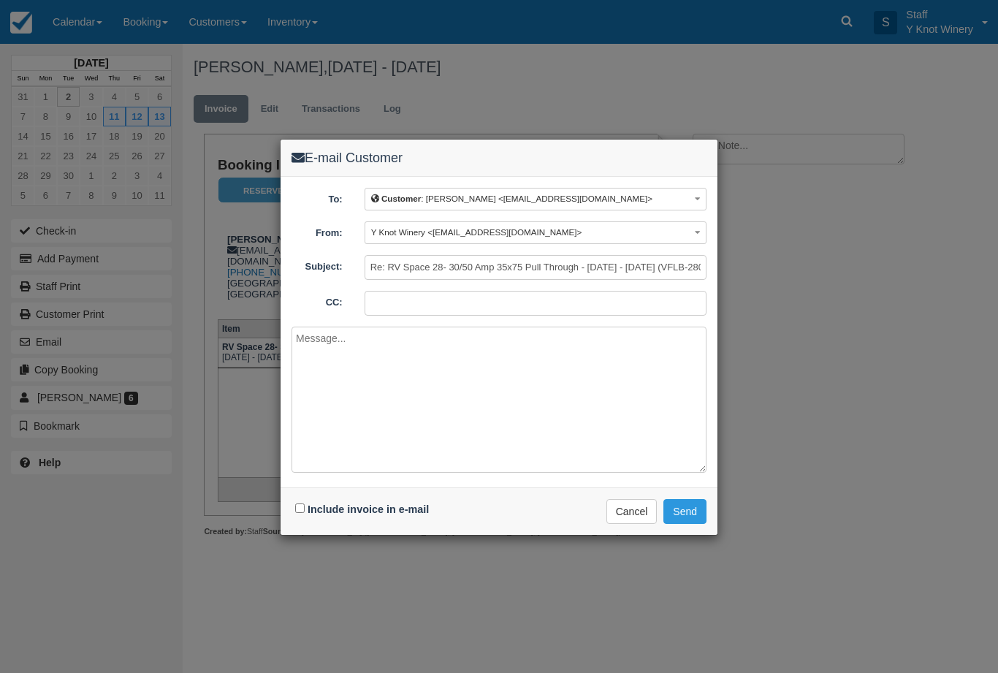
click at [295, 499] on div "Include invoice in e-mail" at bounding box center [363, 509] width 145 height 21
click at [302, 511] on input "Include invoice in e-mail" at bounding box center [299, 507] width 9 height 9
checkbox input "true"
click at [687, 510] on button "Send" at bounding box center [684, 511] width 43 height 25
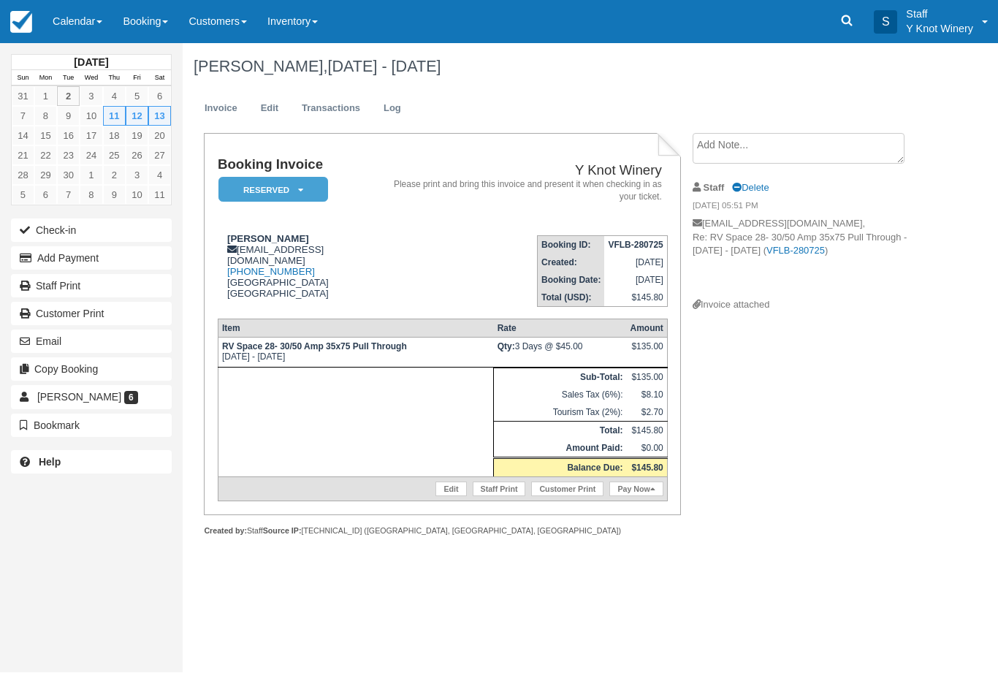
click at [90, 25] on link "Calendar" at bounding box center [77, 22] width 70 height 44
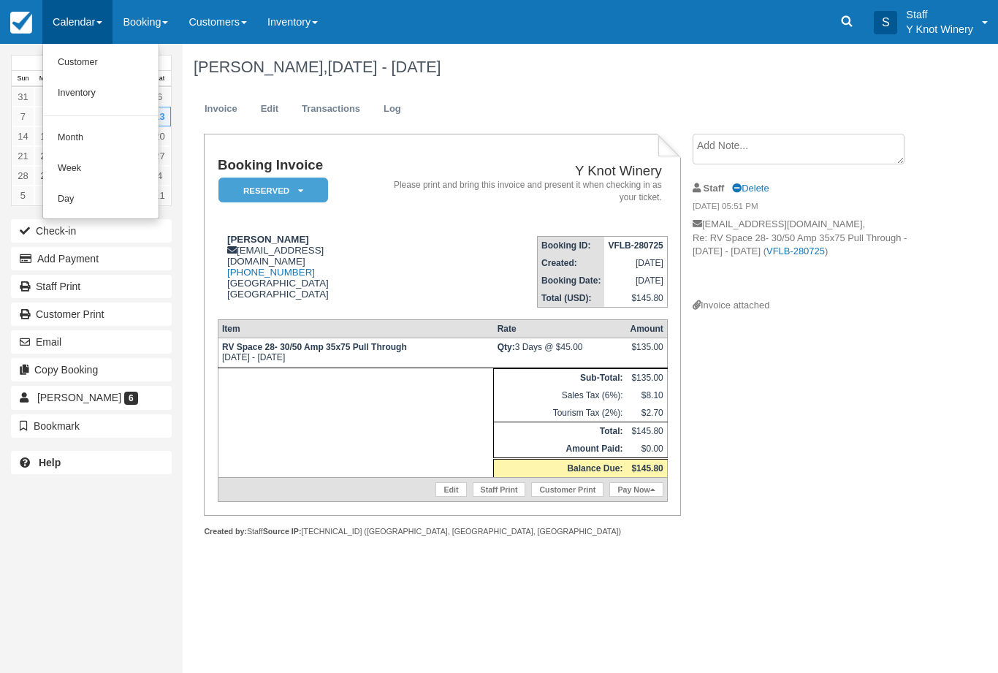
click at [148, 28] on div at bounding box center [499, 336] width 998 height 673
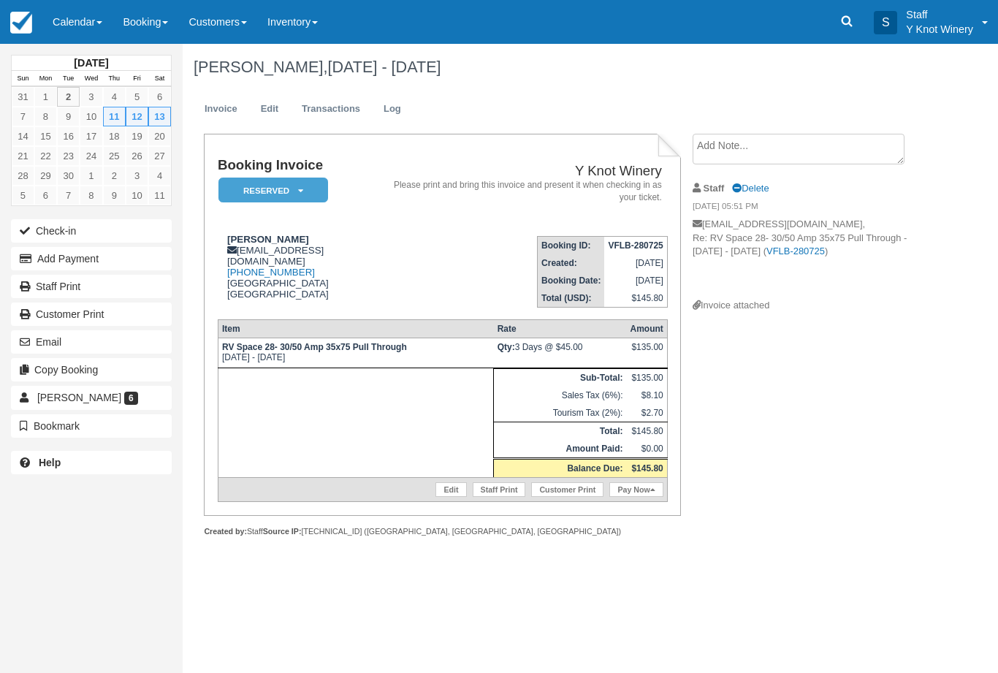
click at [153, 18] on link "Booking" at bounding box center [145, 22] width 66 height 44
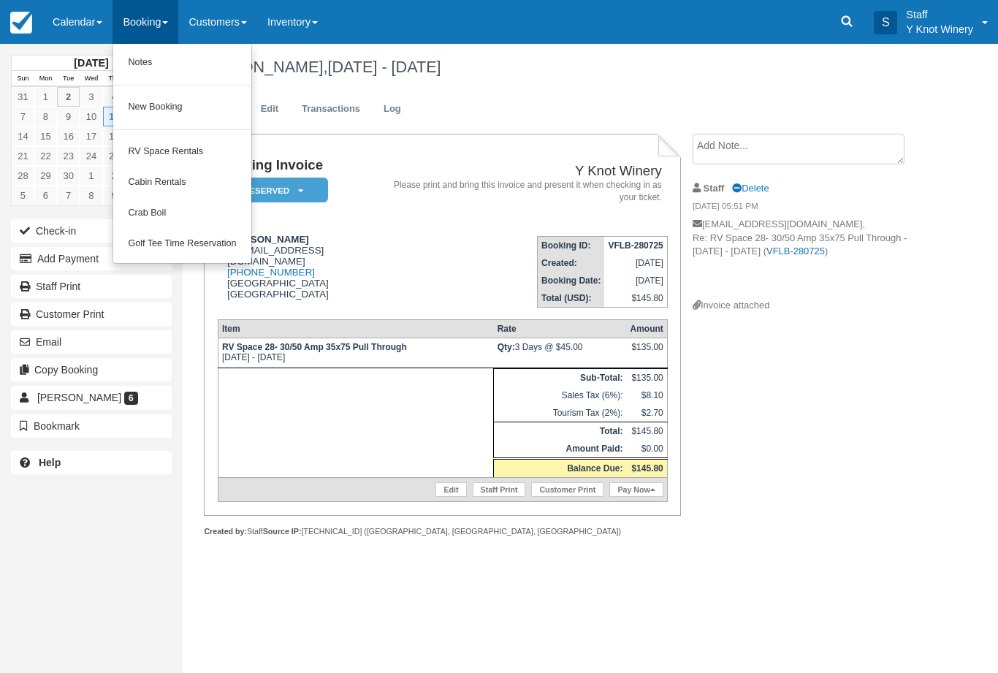
click at [180, 205] on link "Crab Boil" at bounding box center [181, 213] width 137 height 31
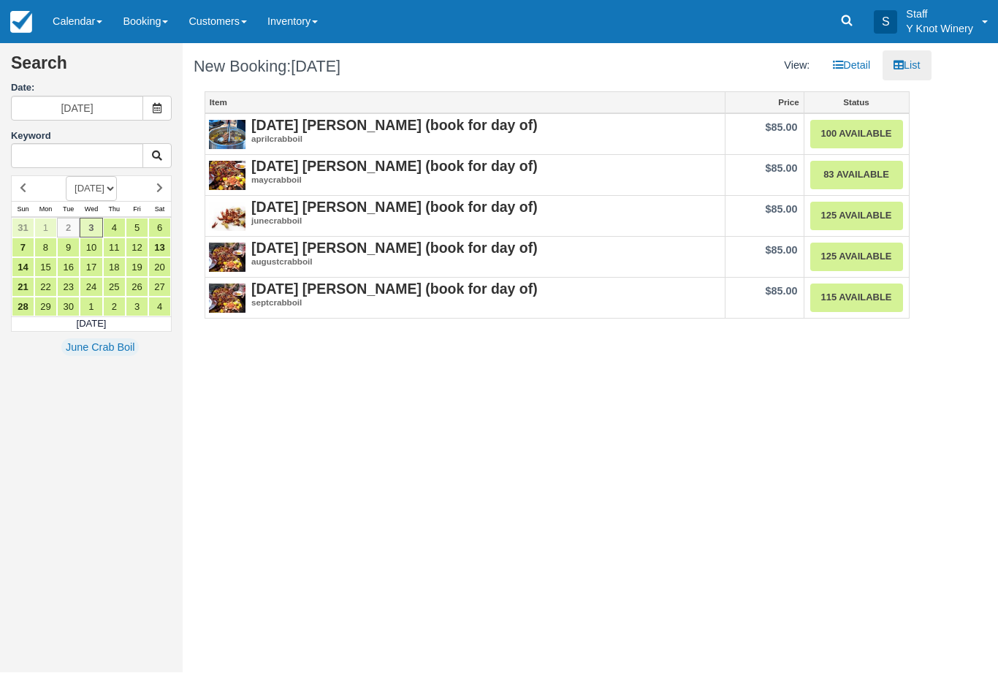
click at [73, 21] on link "Calendar" at bounding box center [77, 22] width 70 height 44
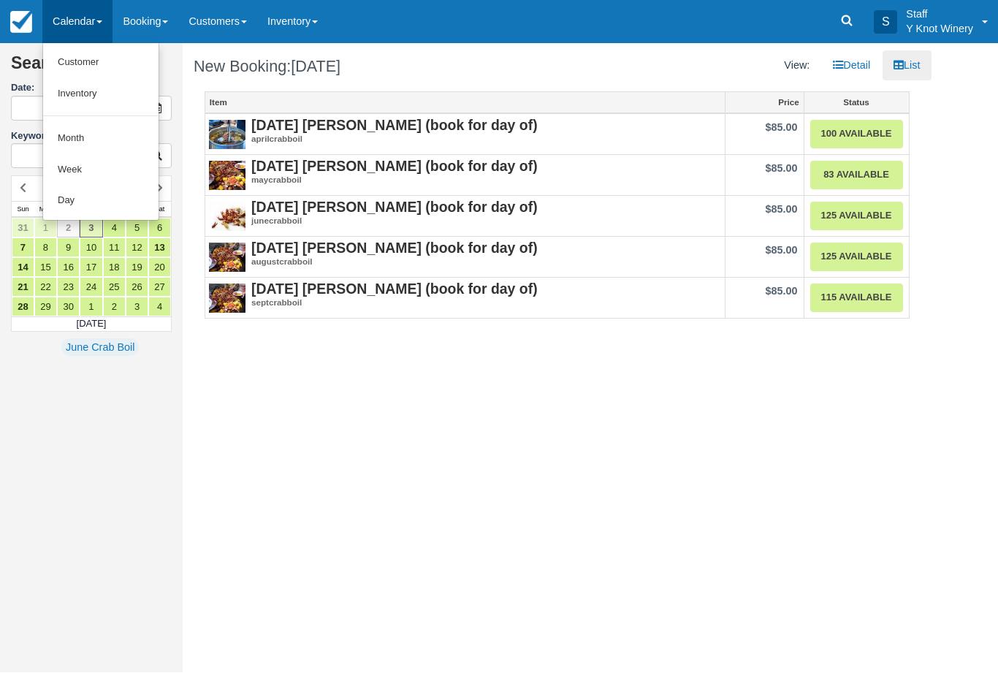
click at [76, 66] on link "Customer" at bounding box center [100, 62] width 115 height 31
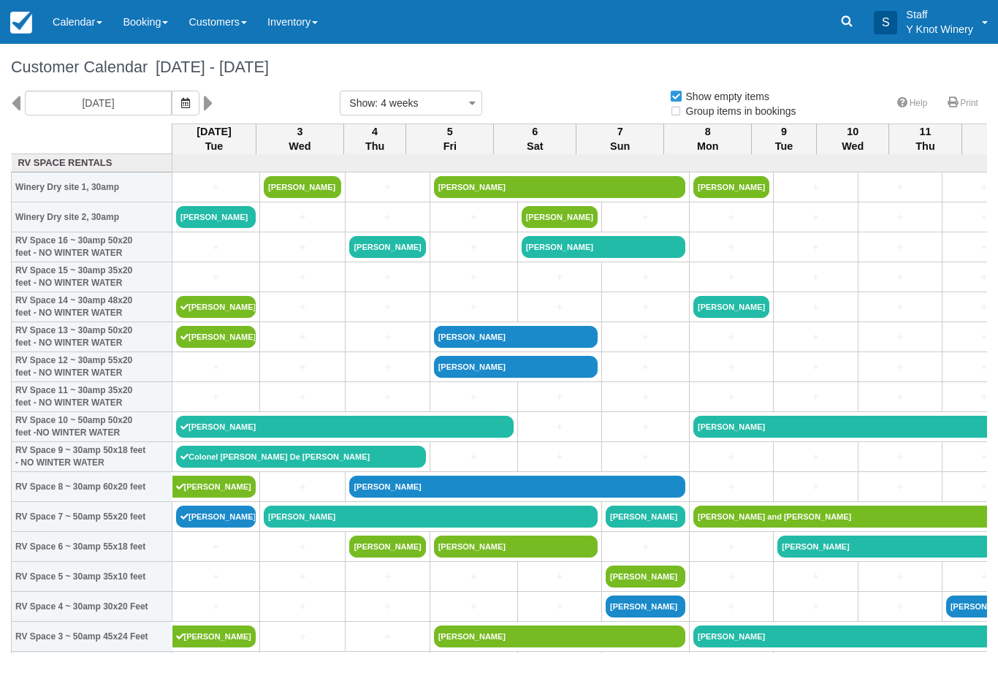
select select
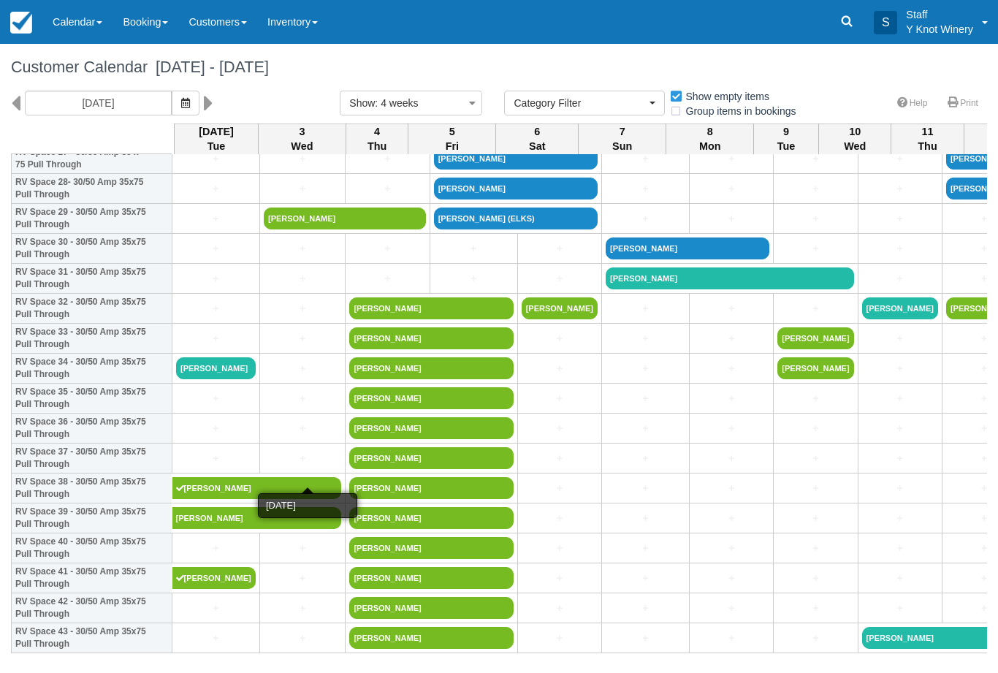
scroll to position [868, 0]
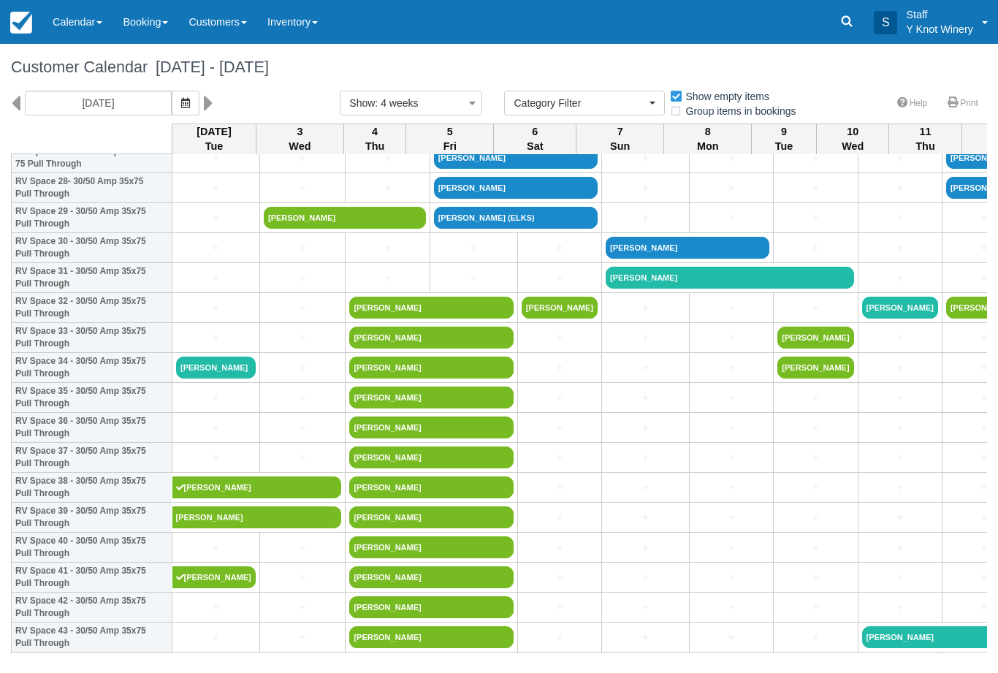
click at [223, 375] on link "Michelle Lloyd" at bounding box center [216, 367] width 80 height 22
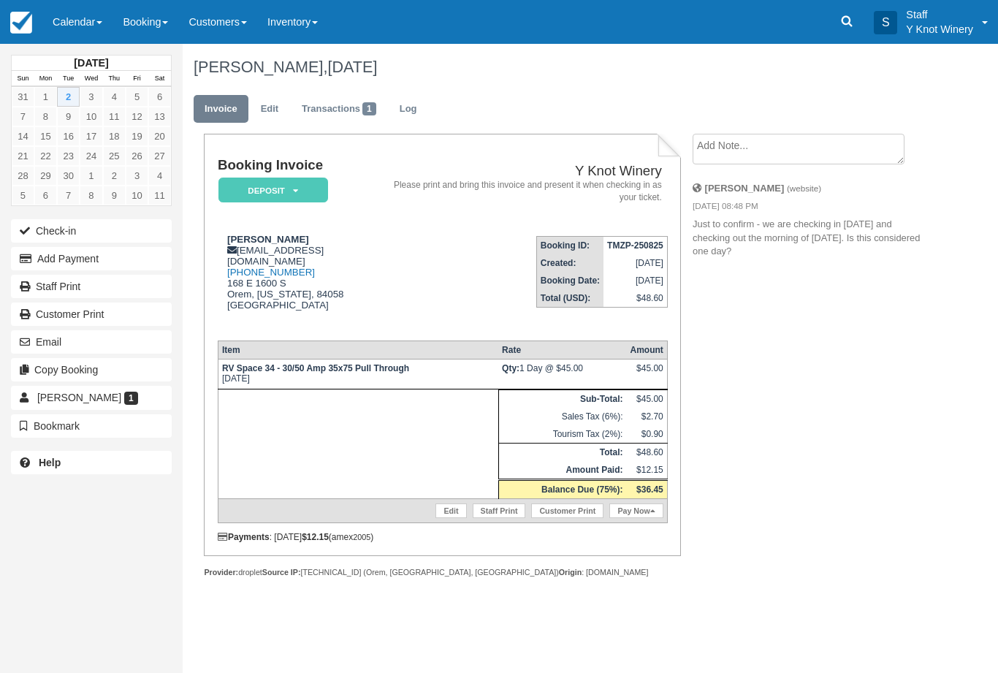
click at [48, 233] on button "Check-in" at bounding box center [91, 230] width 161 height 23
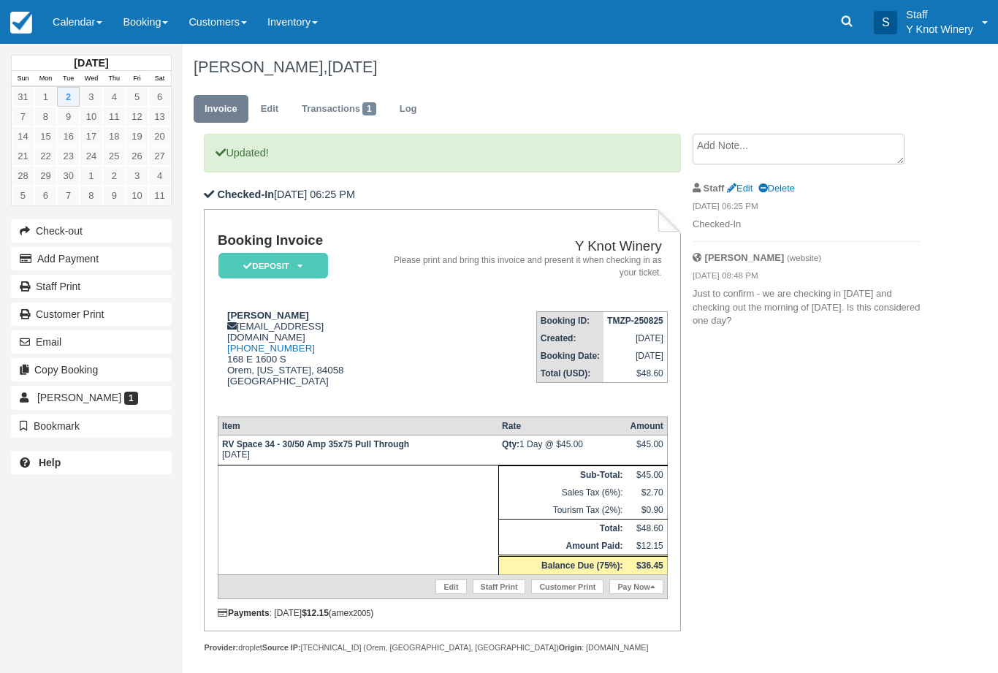
click at [638, 588] on link "Pay Now" at bounding box center [635, 586] width 53 height 15
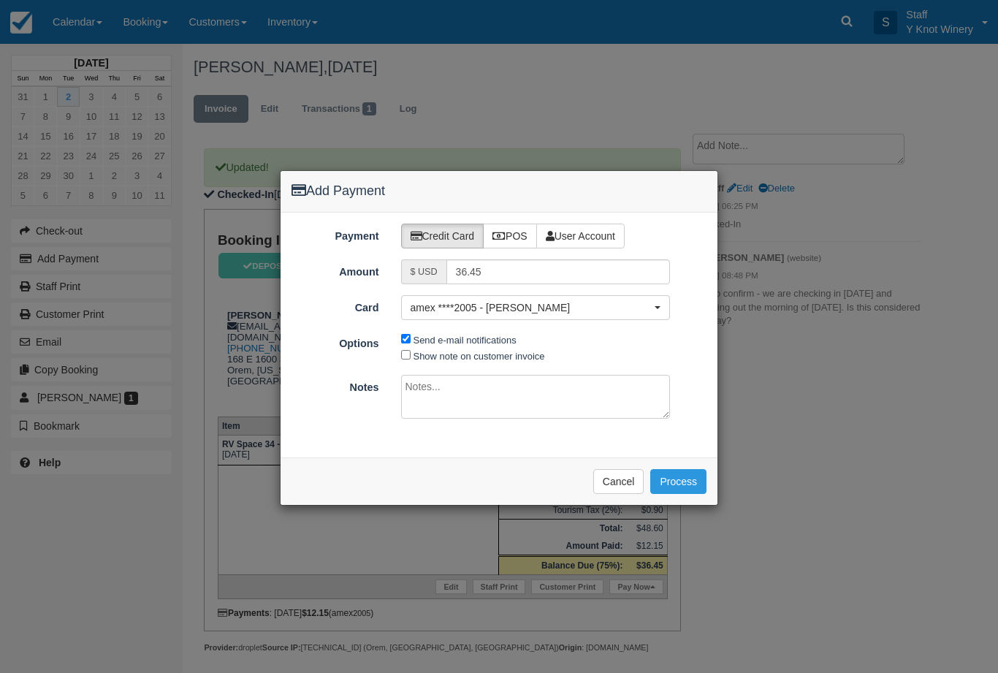
click at [689, 479] on button "Process" at bounding box center [678, 481] width 56 height 25
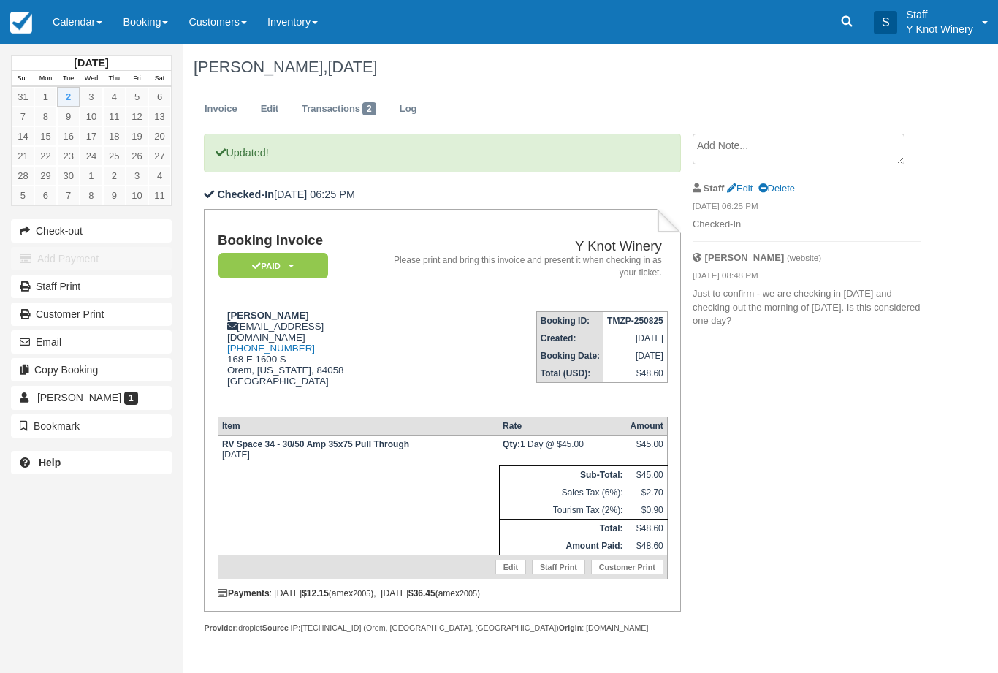
click at [80, 34] on link "Calendar" at bounding box center [77, 22] width 70 height 44
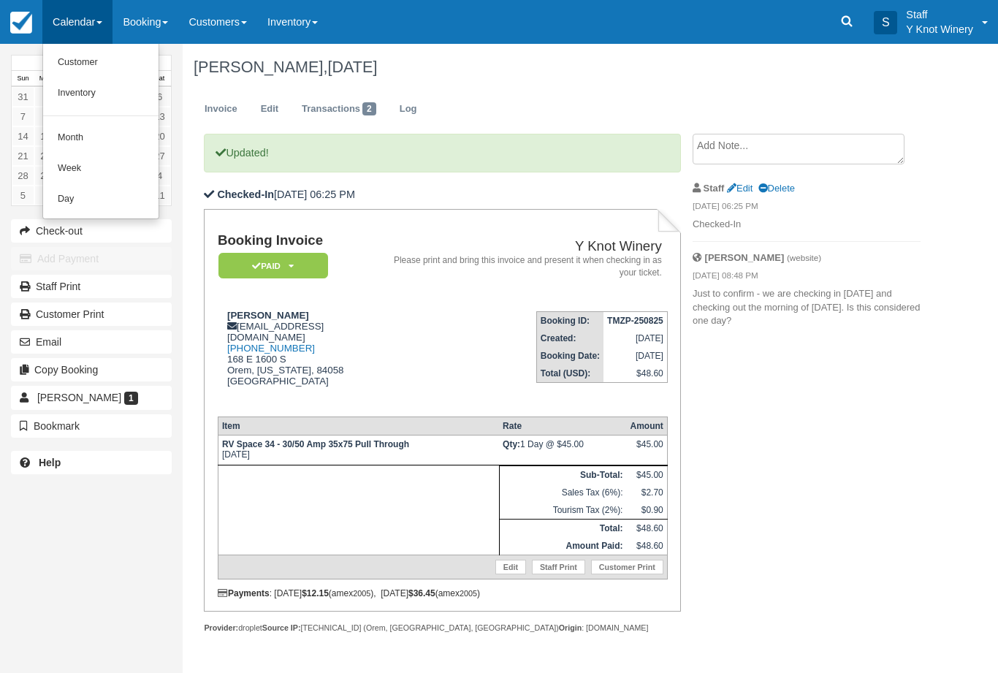
click at [71, 50] on link "Customer" at bounding box center [100, 62] width 115 height 31
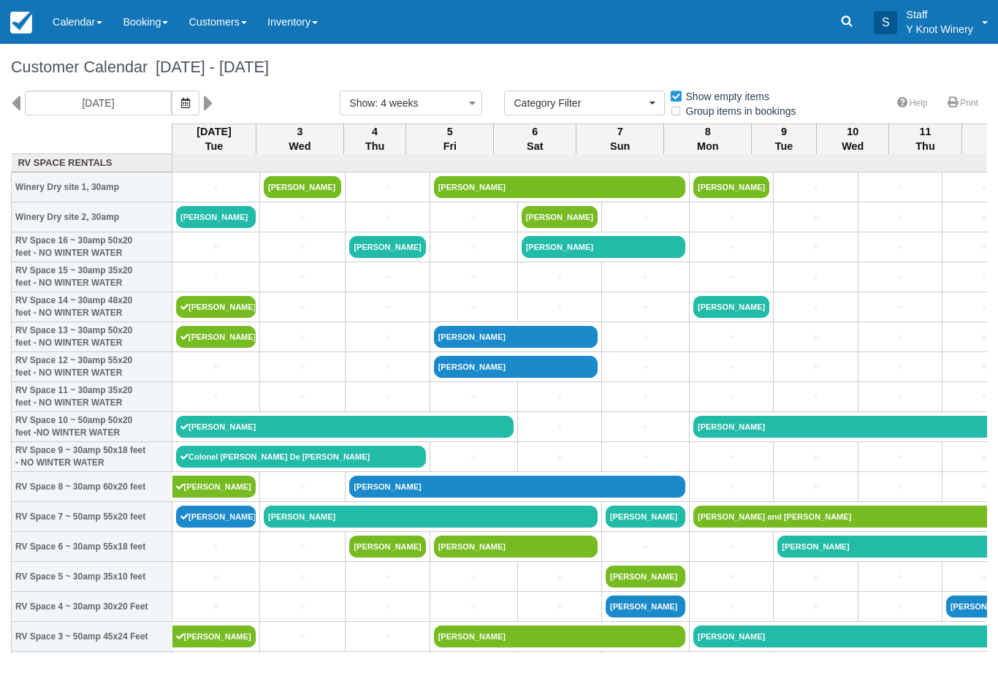
select select
click at [88, 34] on link "Calendar" at bounding box center [77, 22] width 70 height 44
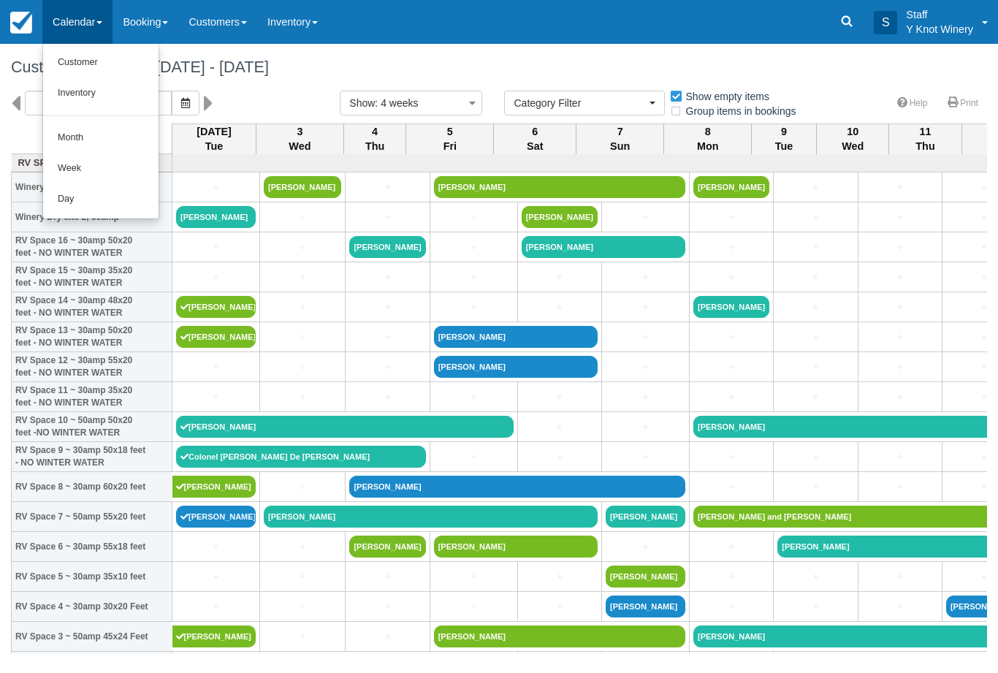
click at [91, 68] on link "Customer" at bounding box center [100, 62] width 115 height 31
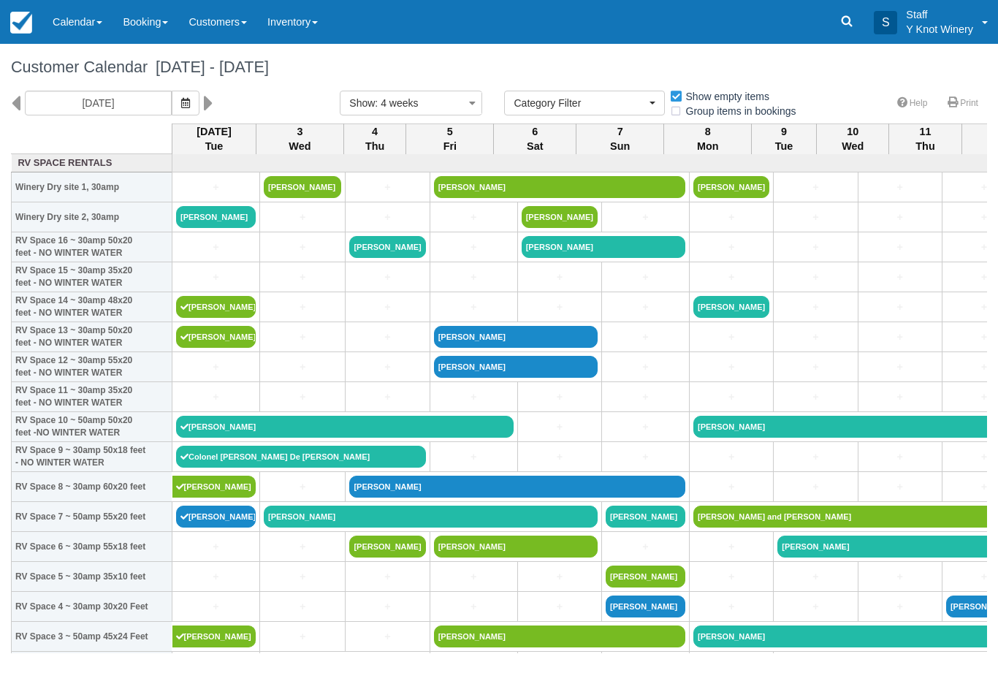
select select
click at [499, 378] on link "Don Braga-Elks" at bounding box center [516, 367] width 164 height 22
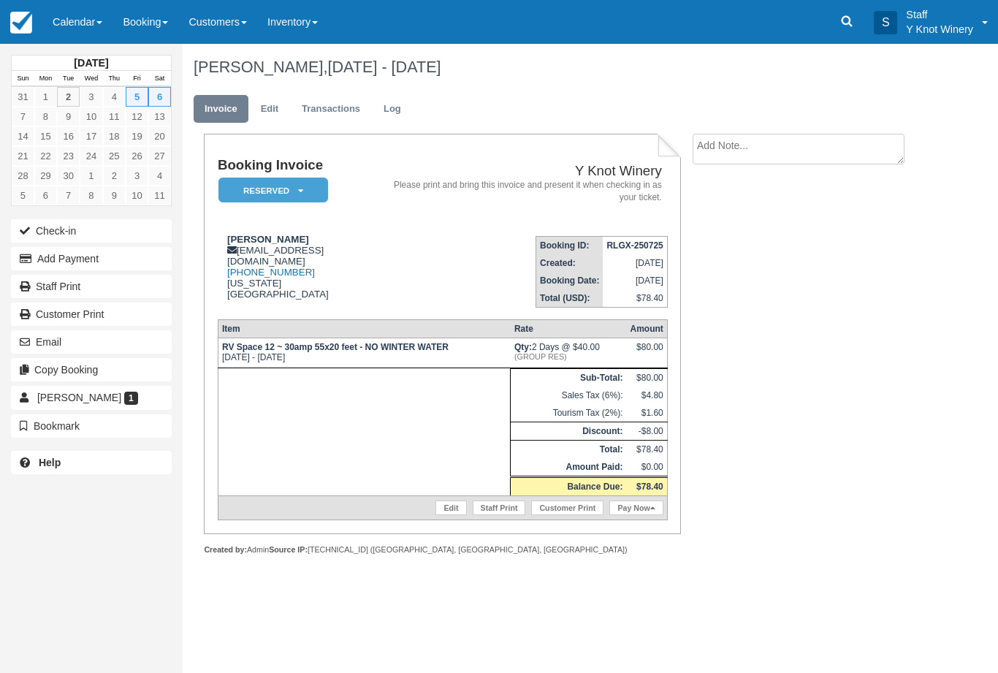
click at [288, 192] on em "Reserved" at bounding box center [273, 190] width 110 height 26
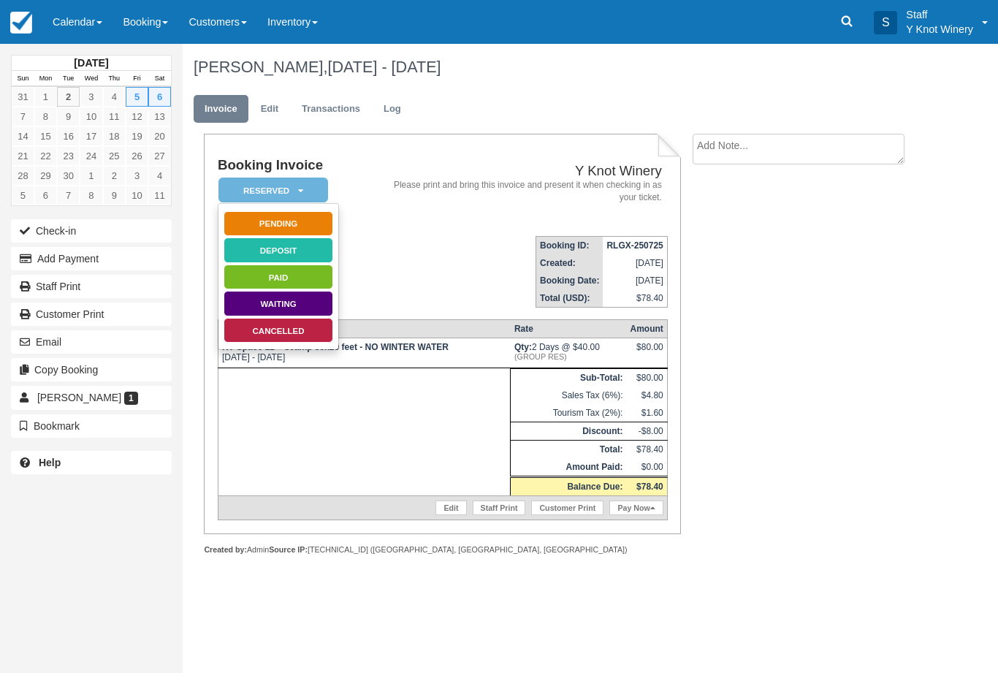
click at [302, 332] on link "Cancelled" at bounding box center [278, 331] width 110 height 26
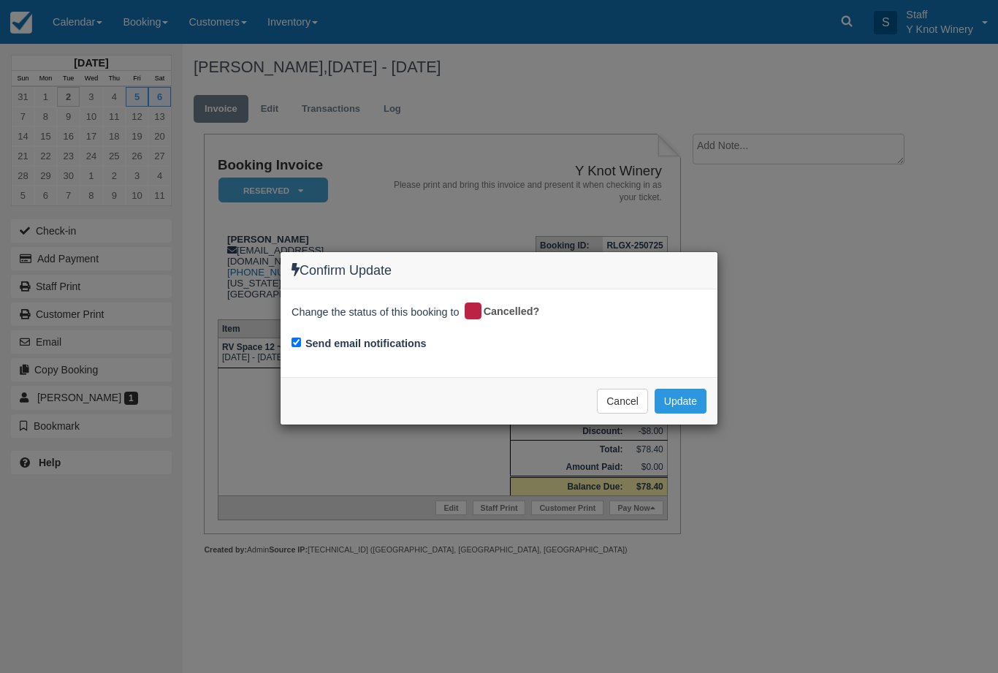
click at [687, 397] on button "Update" at bounding box center [680, 401] width 52 height 25
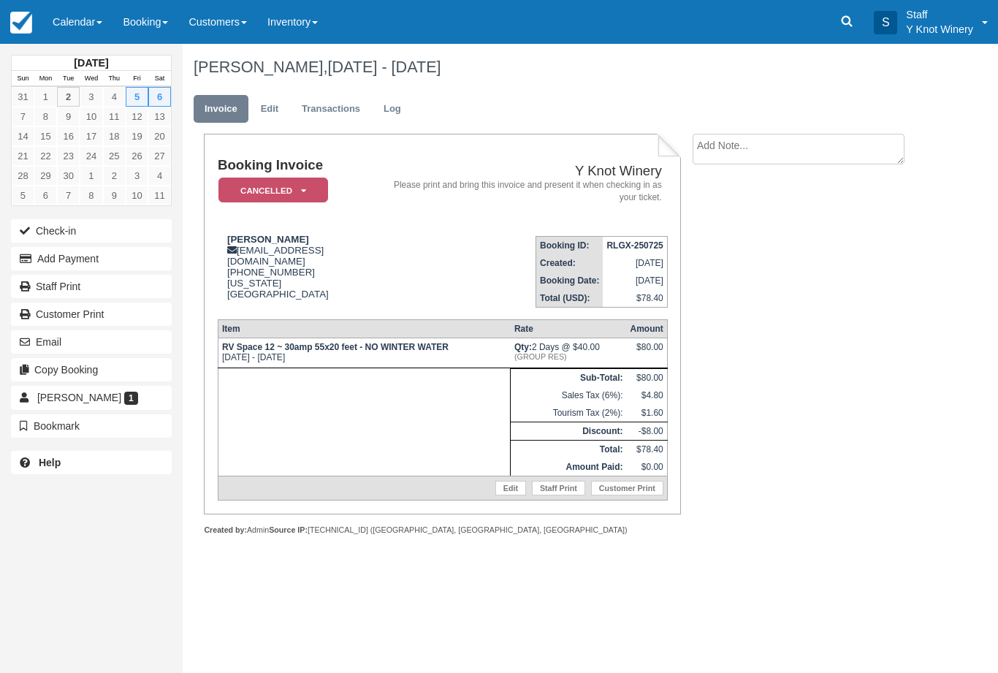
click at [69, 16] on link "Calendar" at bounding box center [77, 22] width 70 height 44
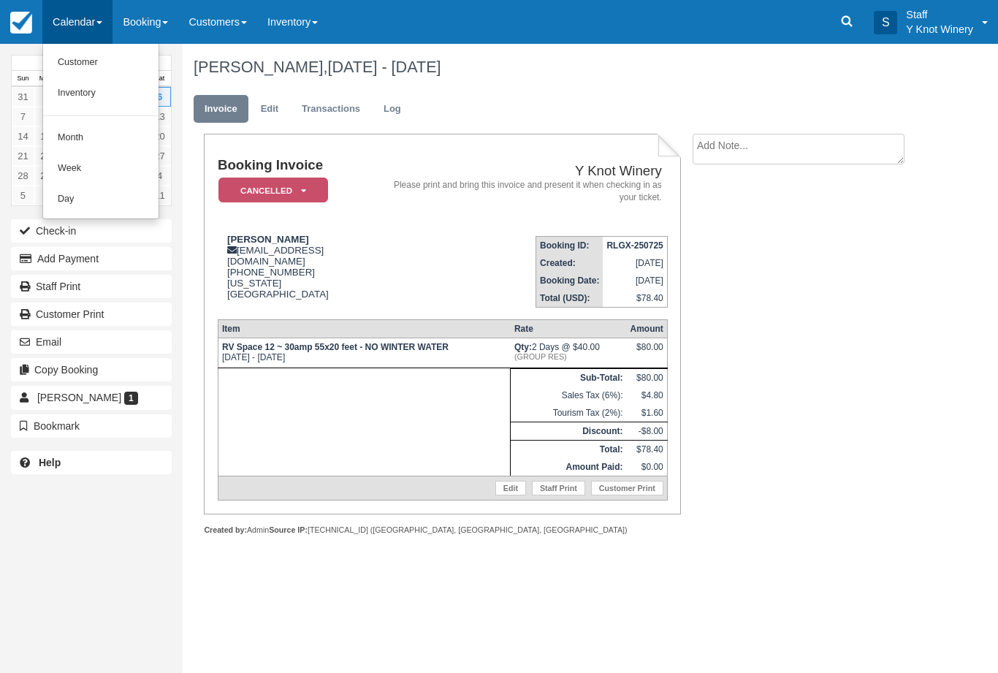
click at [89, 59] on link "Customer" at bounding box center [100, 62] width 115 height 31
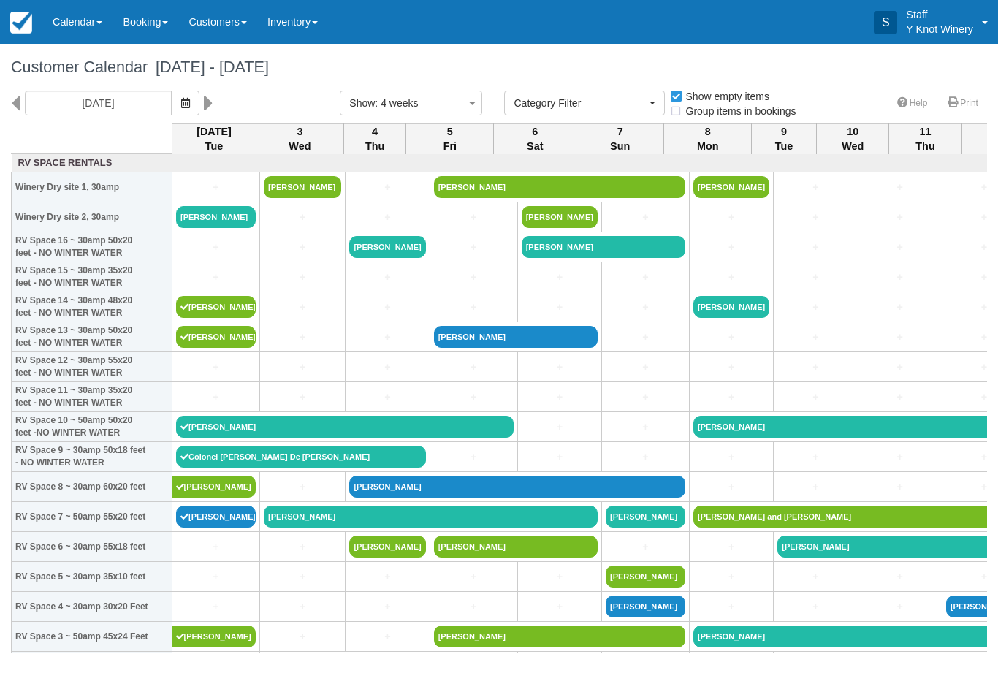
select select
click at [71, 22] on link "Calendar" at bounding box center [77, 22] width 70 height 44
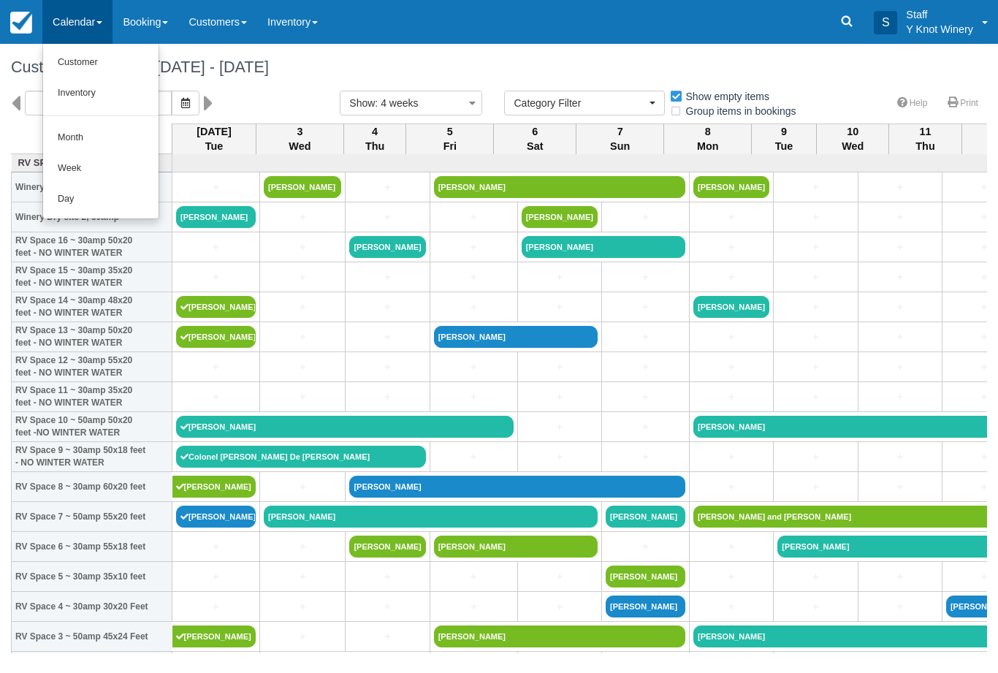
click at [90, 47] on link "Customer" at bounding box center [100, 62] width 115 height 31
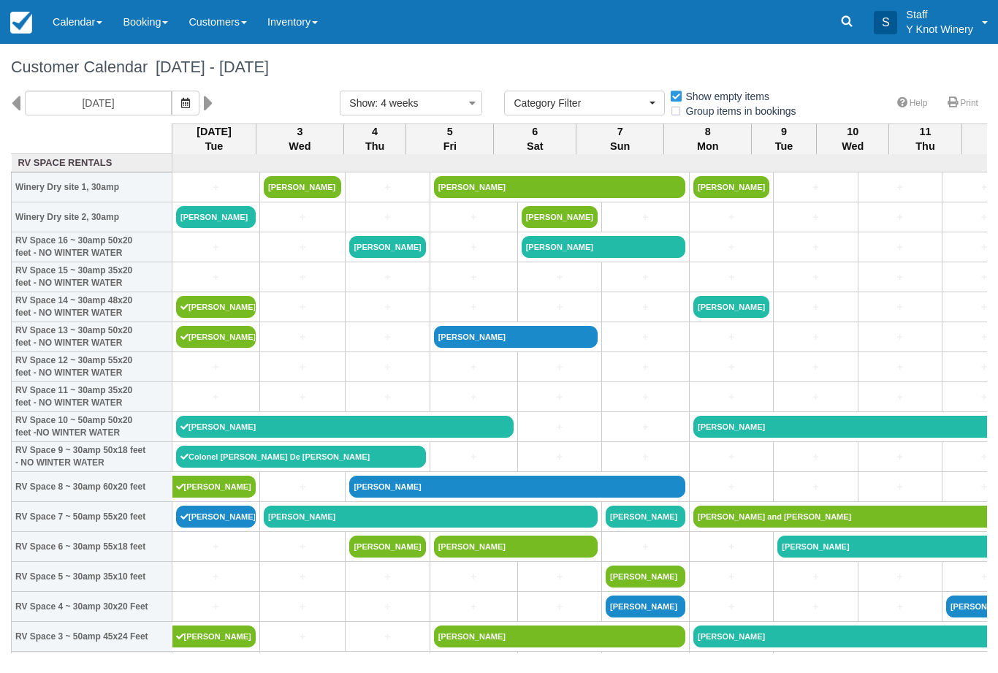
select select
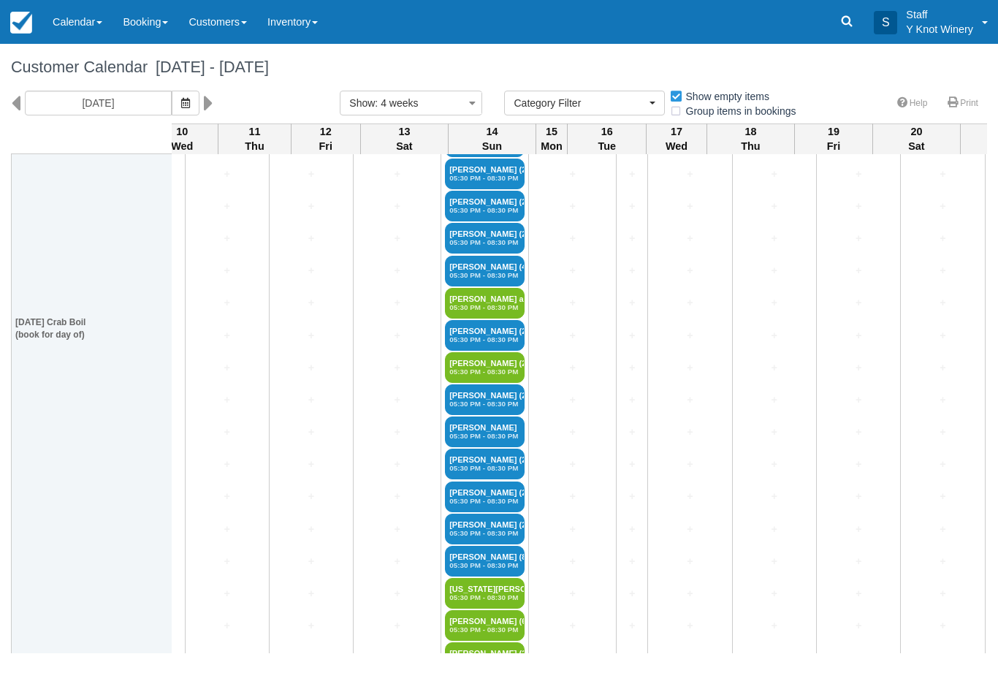
scroll to position [2469, 670]
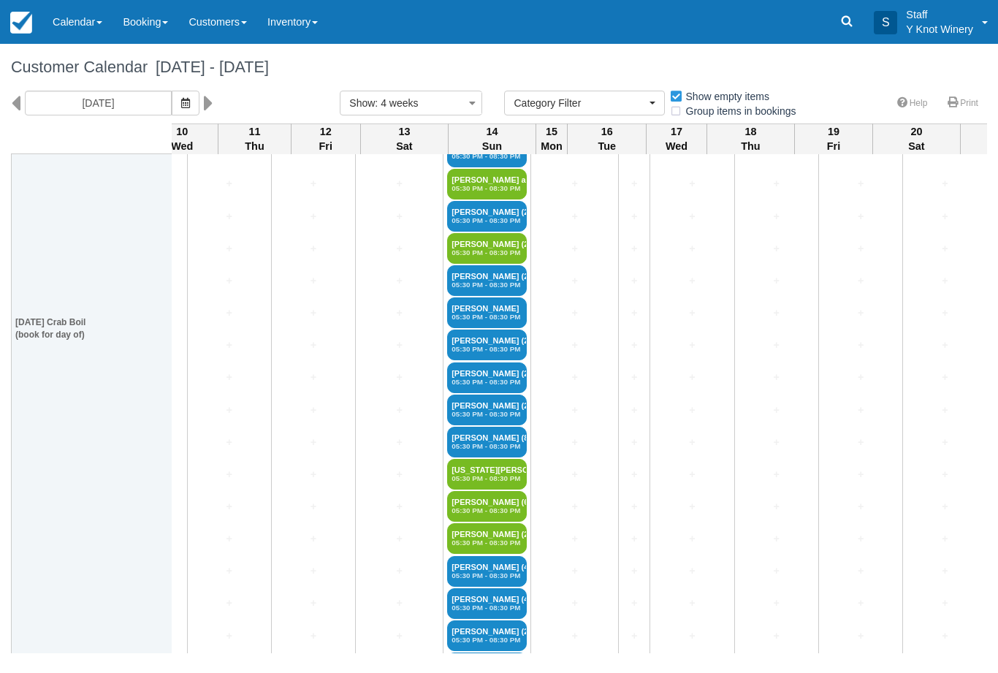
click at [447, 421] on link "Sara Alsaifi (2) 05:30 PM - 08:30 PM" at bounding box center [487, 409] width 80 height 31
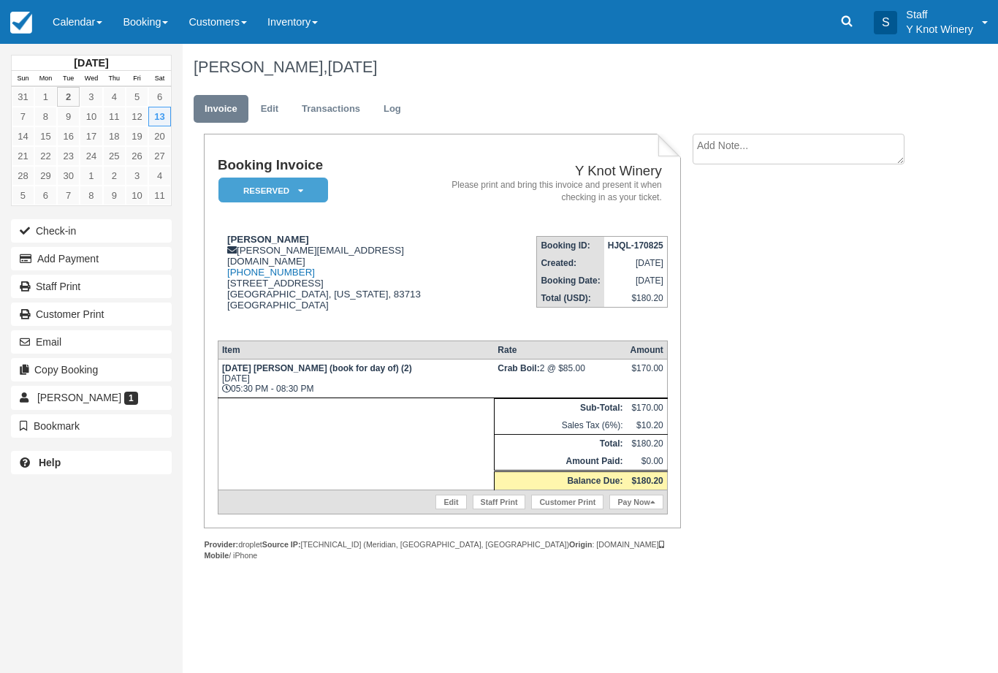
click at [284, 196] on em "Reserved" at bounding box center [273, 190] width 110 height 26
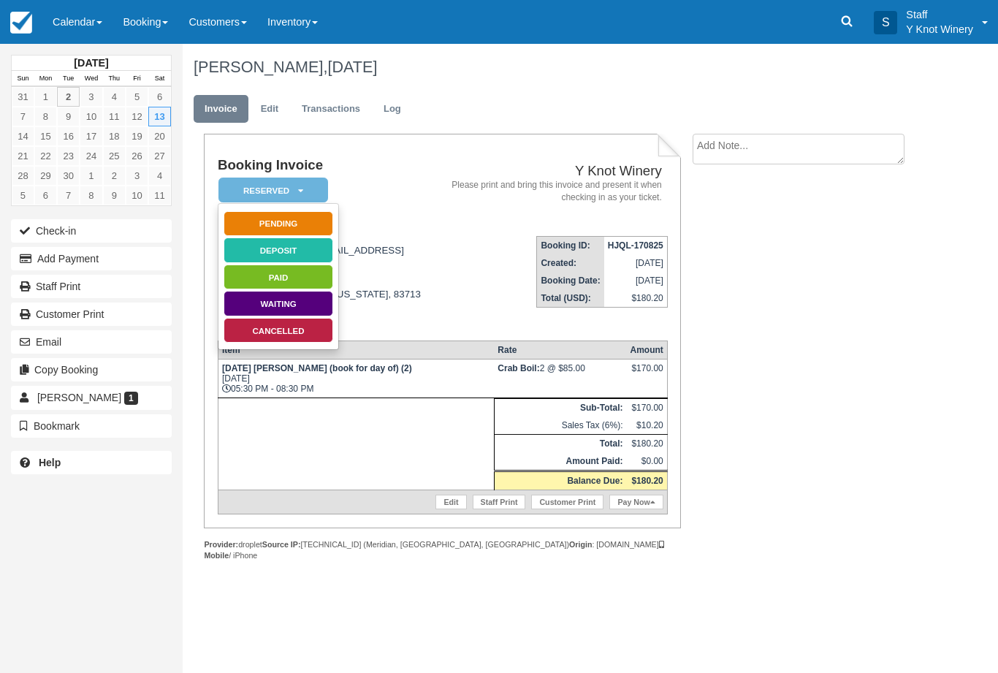
click at [299, 329] on link "Cancelled" at bounding box center [278, 331] width 110 height 26
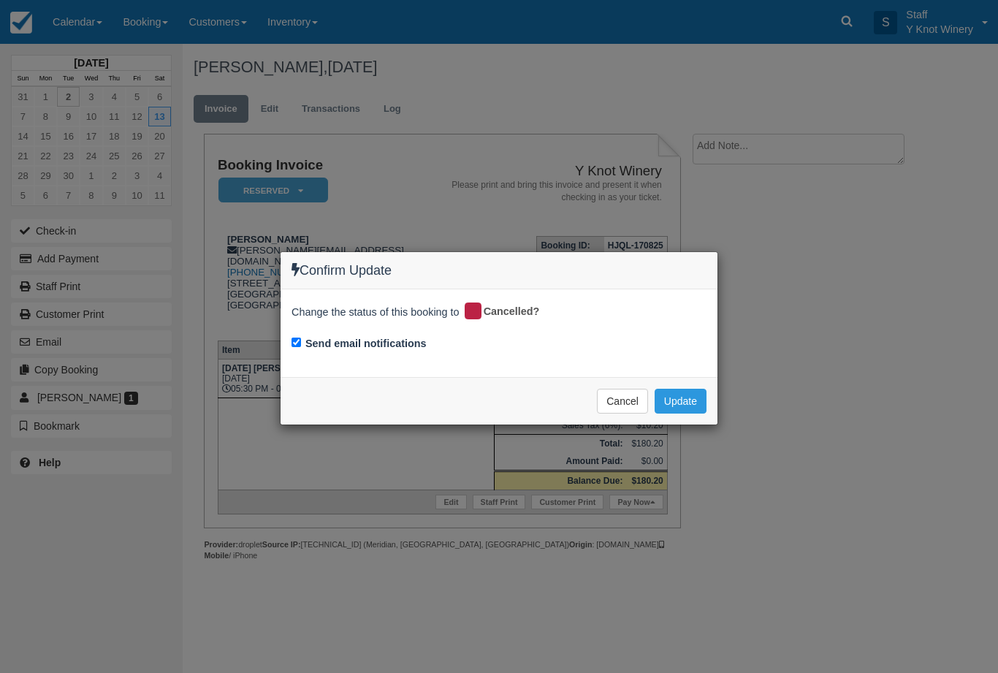
click at [689, 396] on button "Update" at bounding box center [680, 401] width 52 height 25
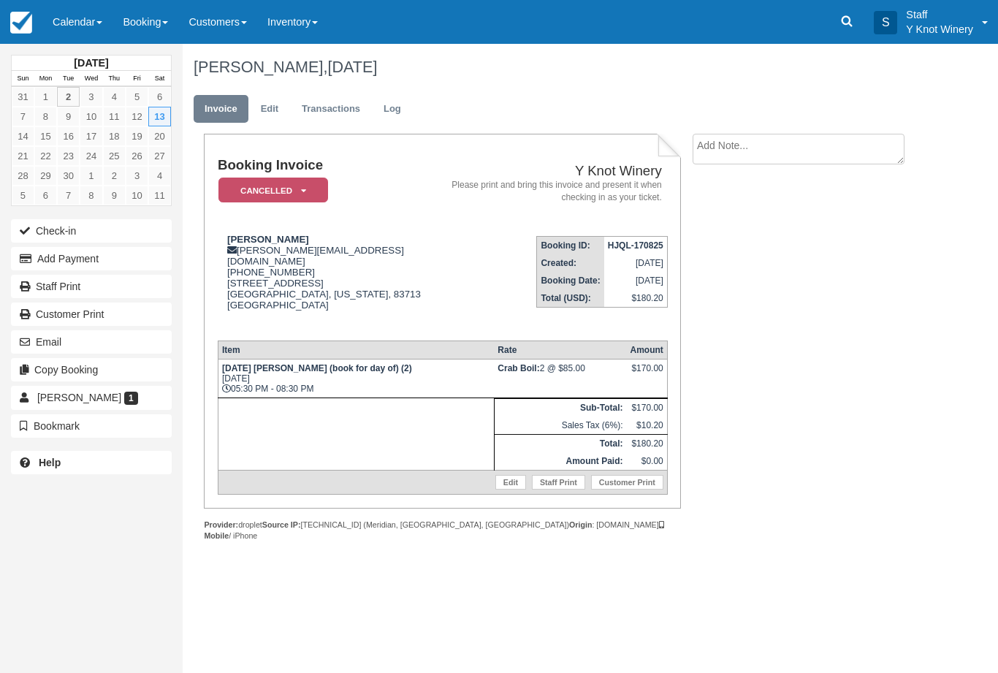
click at [72, 26] on link "Calendar" at bounding box center [77, 22] width 70 height 44
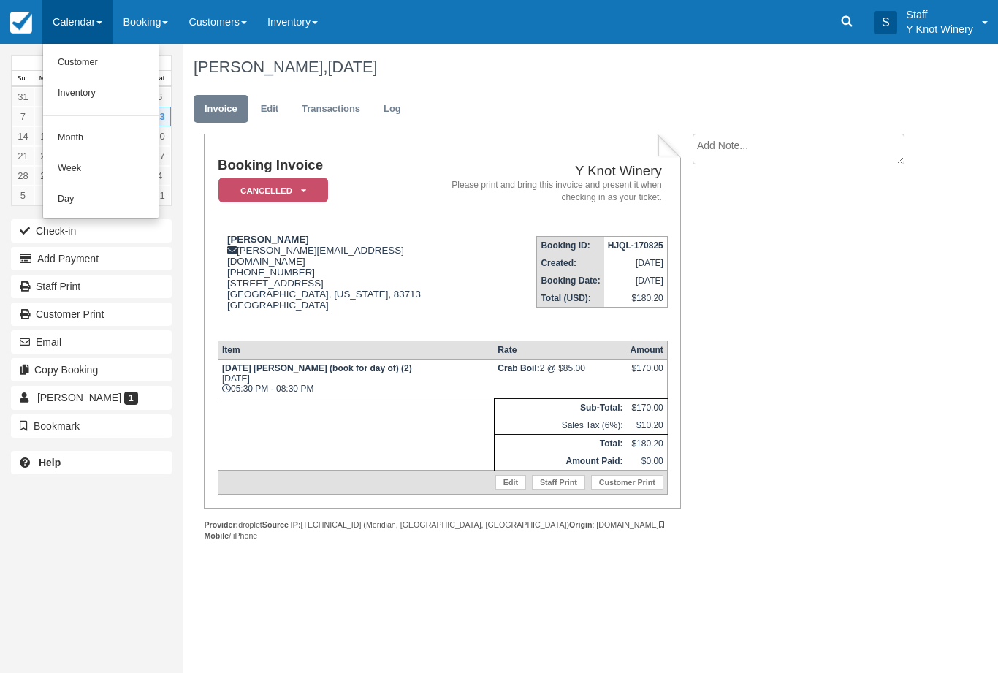
click at [85, 62] on link "Customer" at bounding box center [100, 62] width 115 height 31
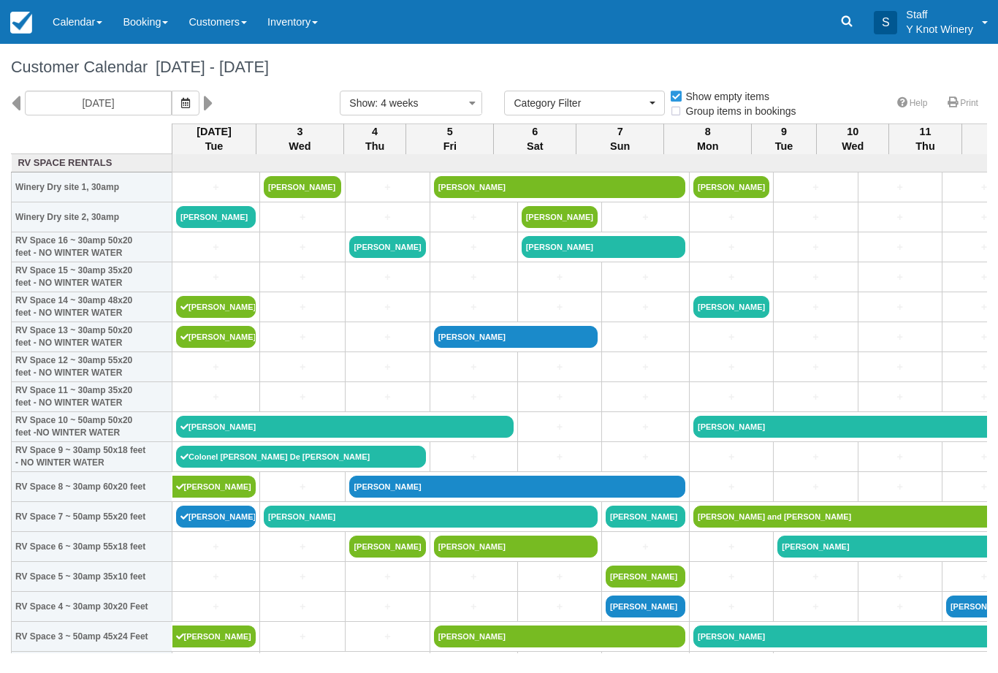
select select
